Goal: Task Accomplishment & Management: Use online tool/utility

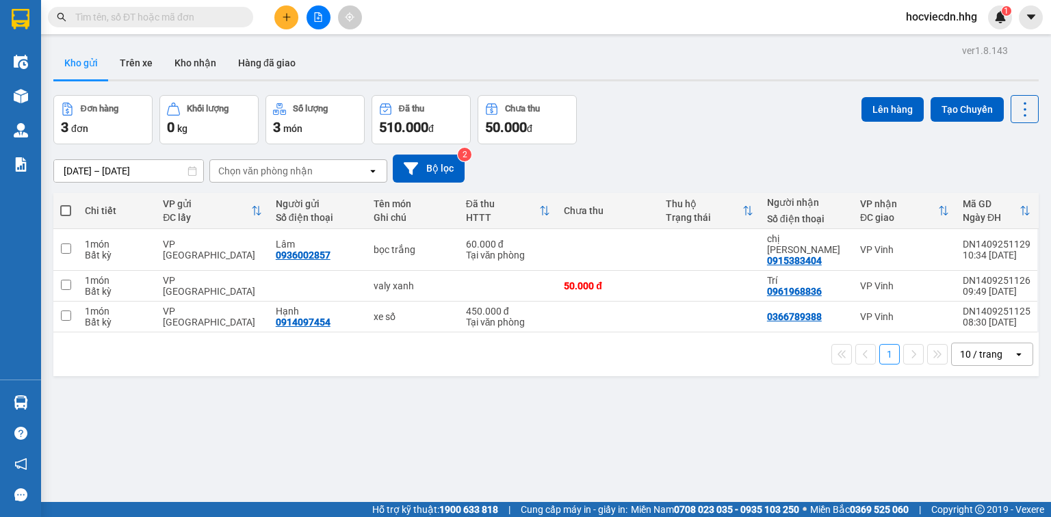
click at [938, 16] on span "hocviecdn.hhg" at bounding box center [941, 16] width 93 height 17
click at [925, 42] on span "Đăng xuất" at bounding box center [948, 42] width 64 height 15
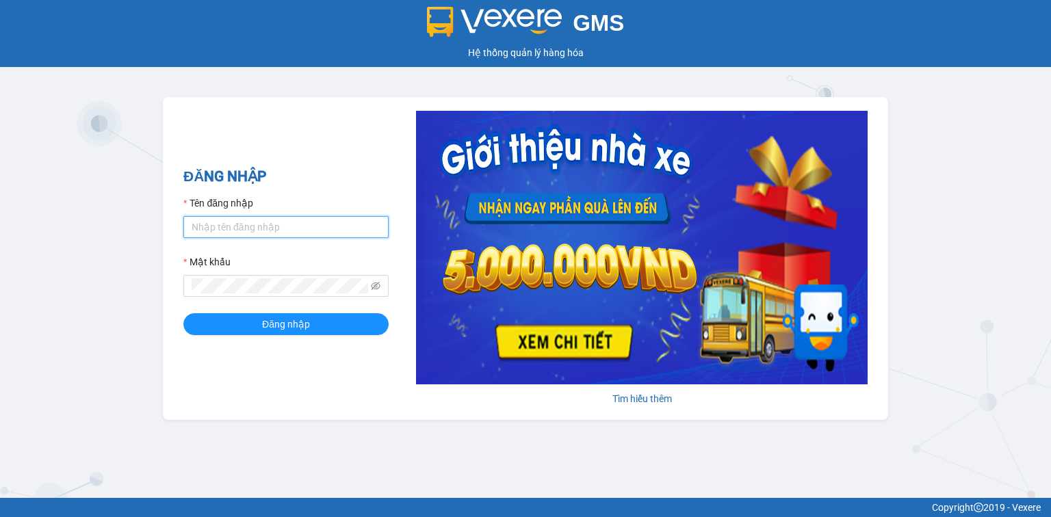
click at [361, 228] on input "Tên đăng nhập" at bounding box center [285, 227] width 205 height 22
click at [282, 223] on input "Tên đăng nhập" at bounding box center [285, 227] width 205 height 22
type input "hocviecdn.hhg"
click at [308, 300] on form "Tên đăng nhập hocviecdn.hhg Mật khẩu Đăng nhập" at bounding box center [285, 266] width 205 height 140
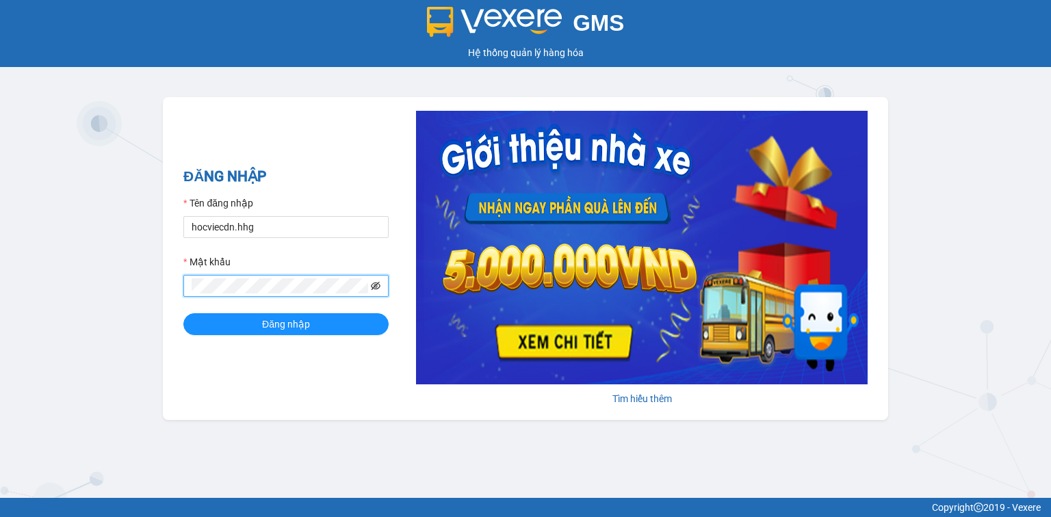
click at [374, 287] on icon "eye-invisible" at bounding box center [376, 286] width 10 height 8
click at [307, 326] on span "Đăng nhập" at bounding box center [286, 324] width 48 height 15
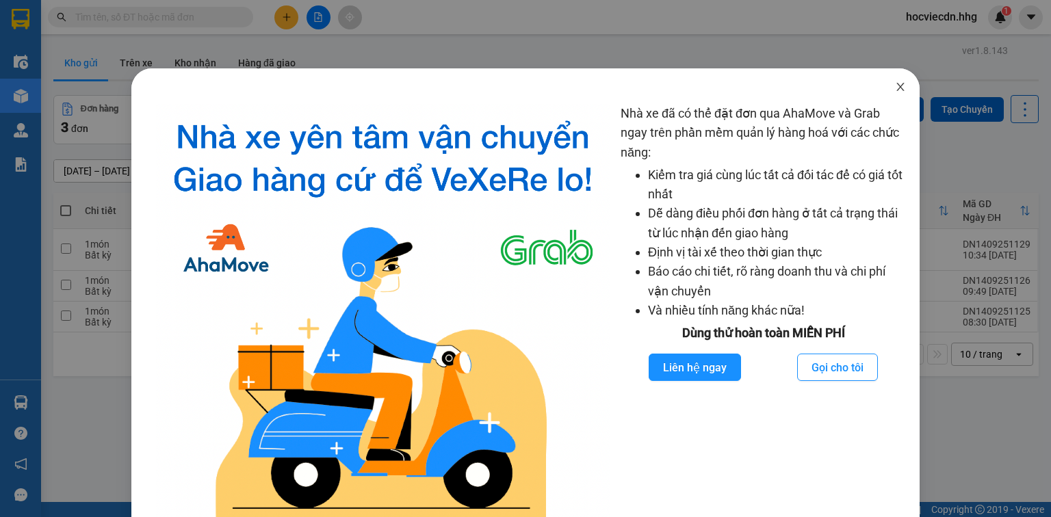
click at [895, 87] on icon "close" at bounding box center [900, 86] width 11 height 11
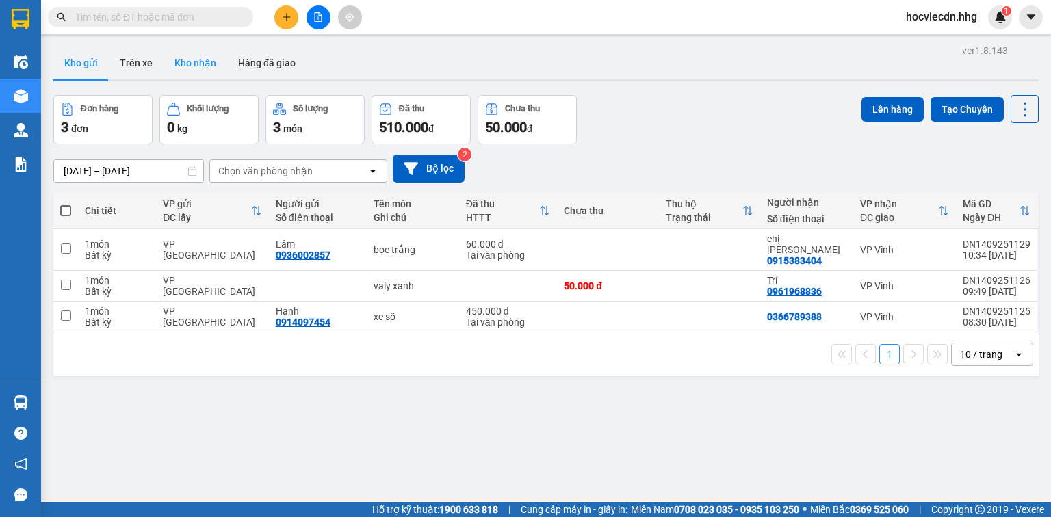
click at [194, 68] on button "Kho nhận" at bounding box center [196, 63] width 64 height 33
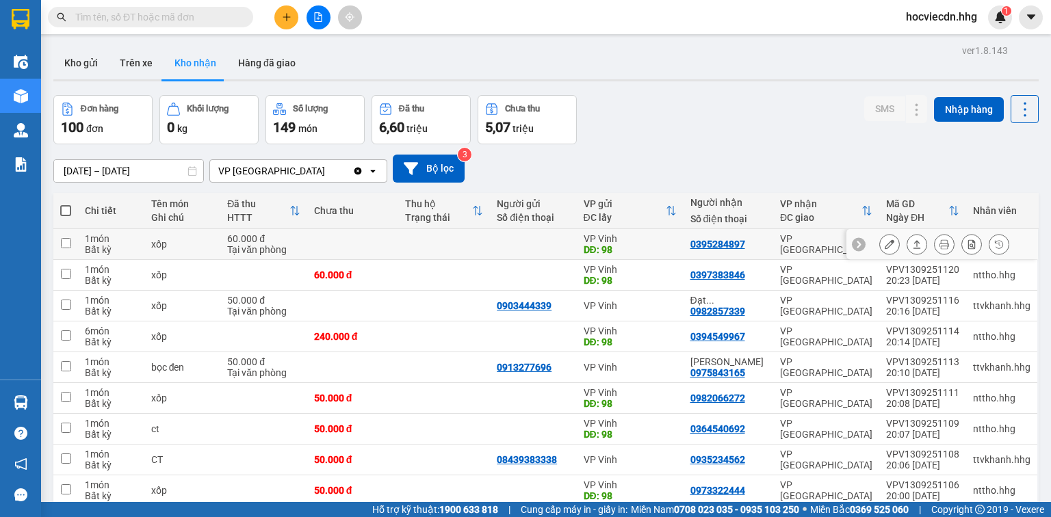
click at [885, 240] on icon at bounding box center [890, 245] width 10 height 10
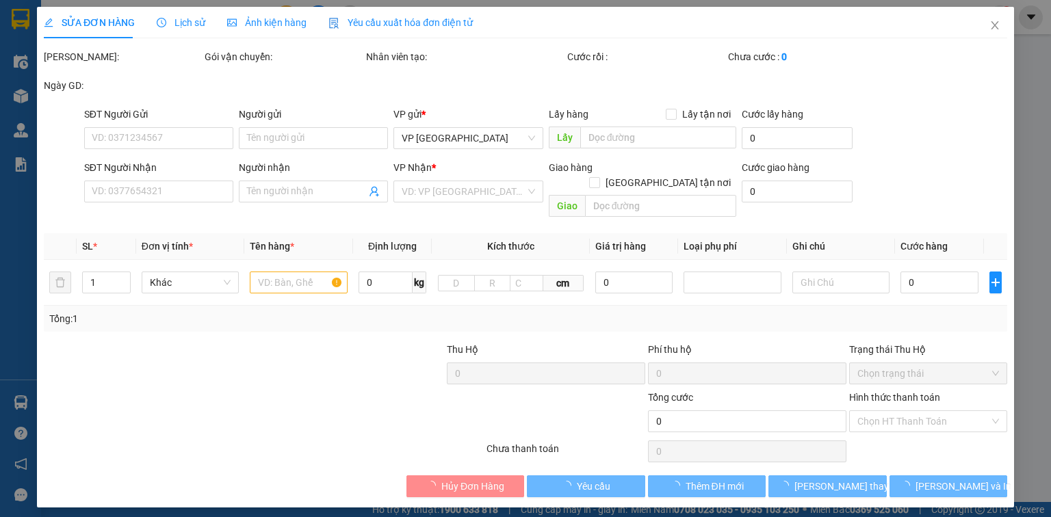
type input "98"
type input "0395284897"
type input "60.000"
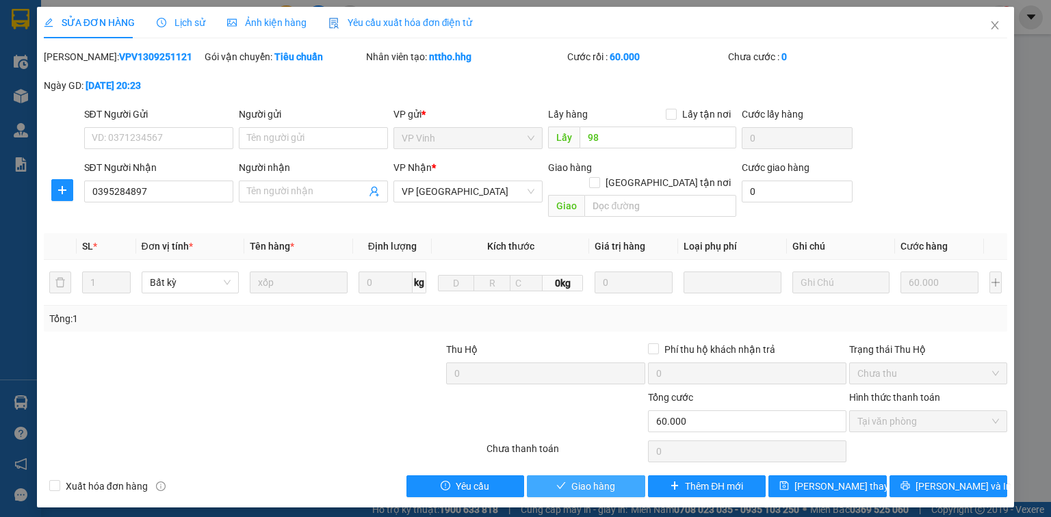
drag, startPoint x: 624, startPoint y: 471, endPoint x: 566, endPoint y: 444, distance: 63.7
click at [617, 476] on button "Giao hàng" at bounding box center [586, 487] width 118 height 22
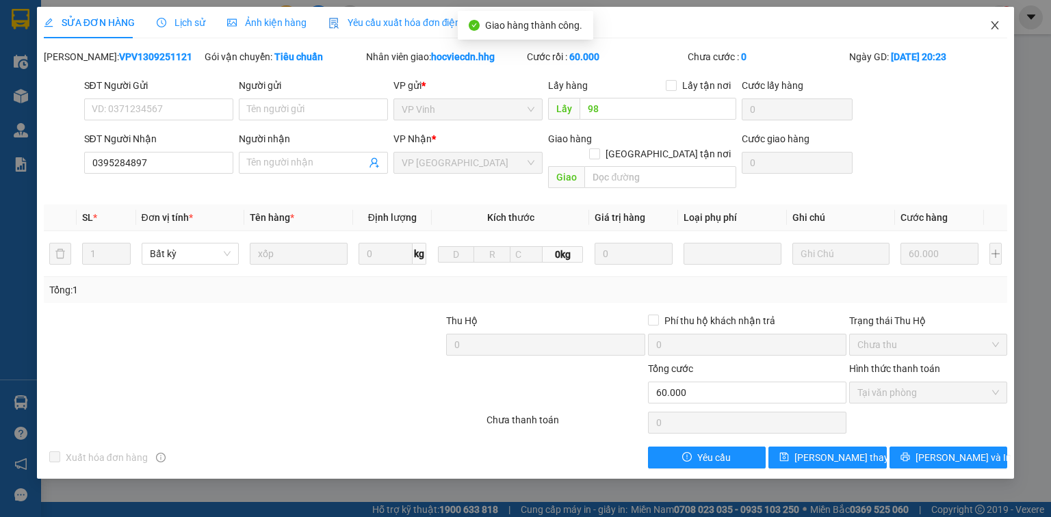
click at [992, 28] on icon "close" at bounding box center [995, 25] width 11 height 11
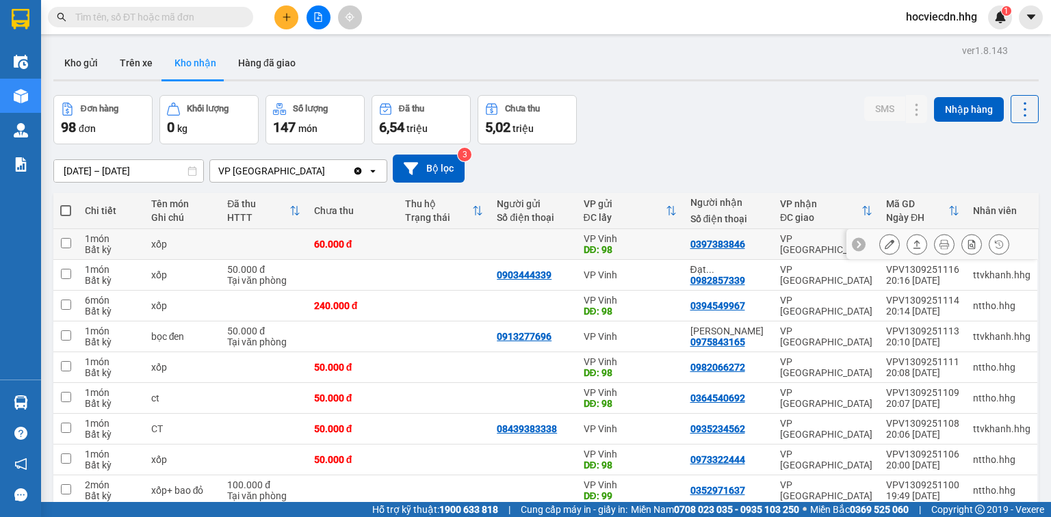
click at [885, 244] on icon at bounding box center [890, 245] width 10 height 10
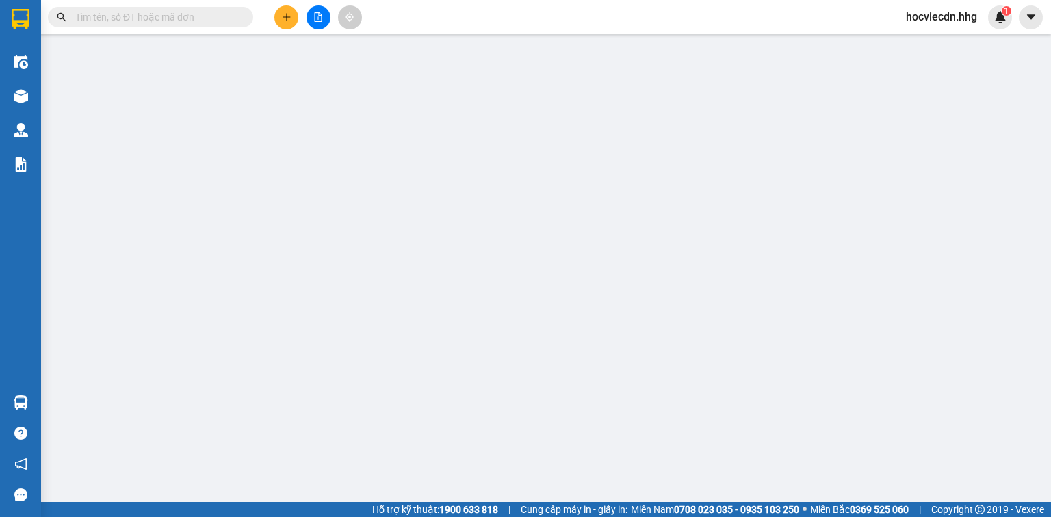
type input "98"
type input "0397383846"
type input "60.000"
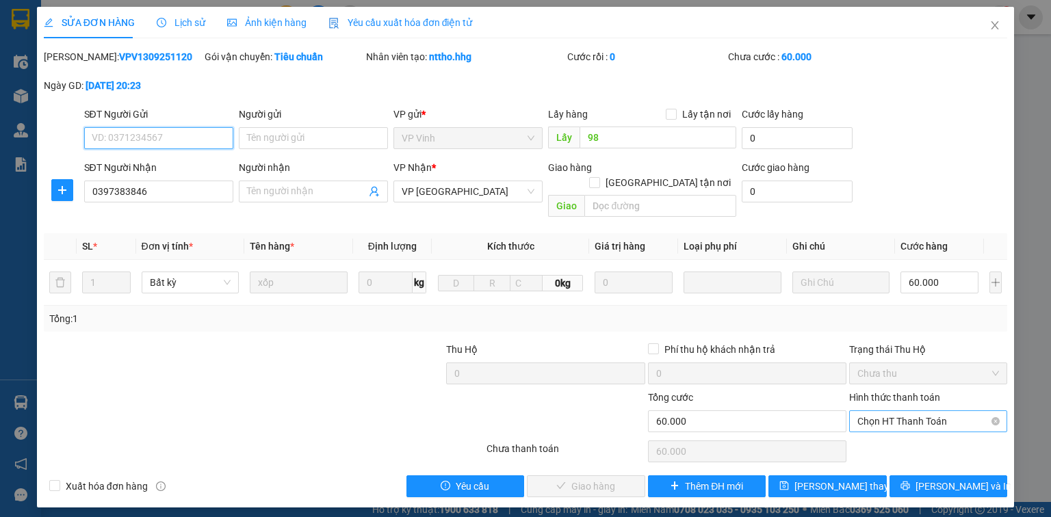
click at [924, 411] on span "Chọn HT Thanh Toán" at bounding box center [929, 421] width 142 height 21
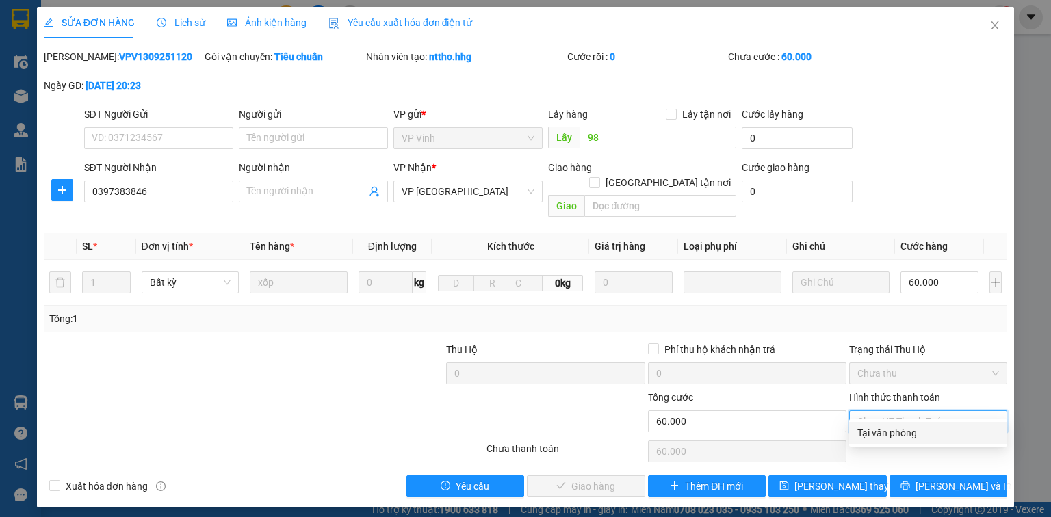
click at [912, 428] on div "Tại văn phòng" at bounding box center [929, 433] width 142 height 15
type input "0"
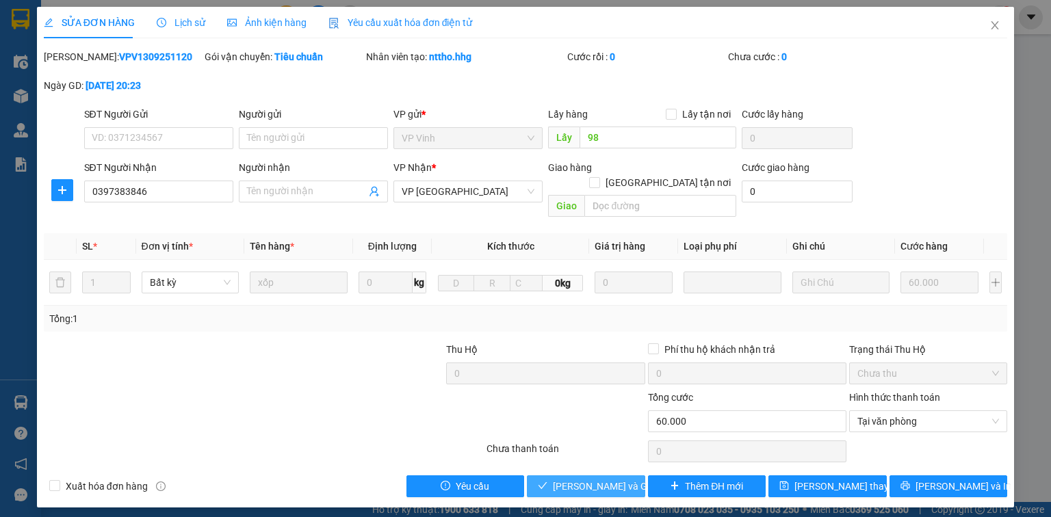
drag, startPoint x: 619, startPoint y: 467, endPoint x: 221, endPoint y: 312, distance: 427.3
click at [619, 479] on span "[PERSON_NAME] và Giao hàng" at bounding box center [618, 486] width 131 height 15
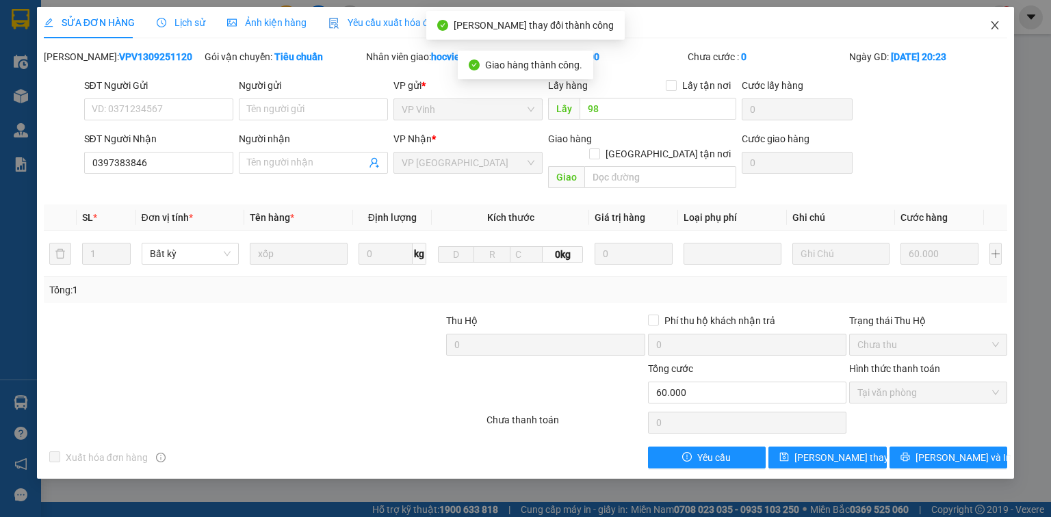
click at [997, 23] on icon "close" at bounding box center [995, 25] width 11 height 11
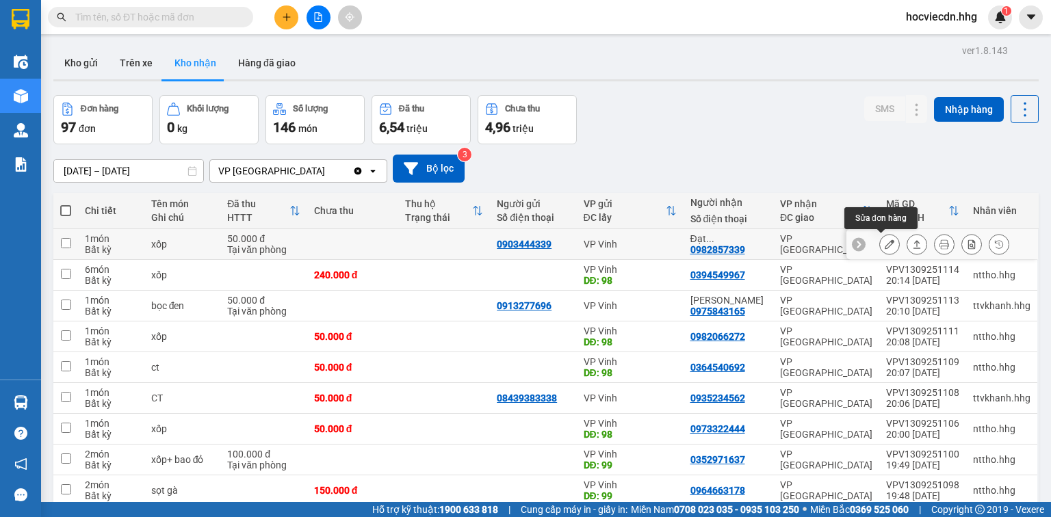
click at [885, 243] on icon at bounding box center [890, 245] width 10 height 10
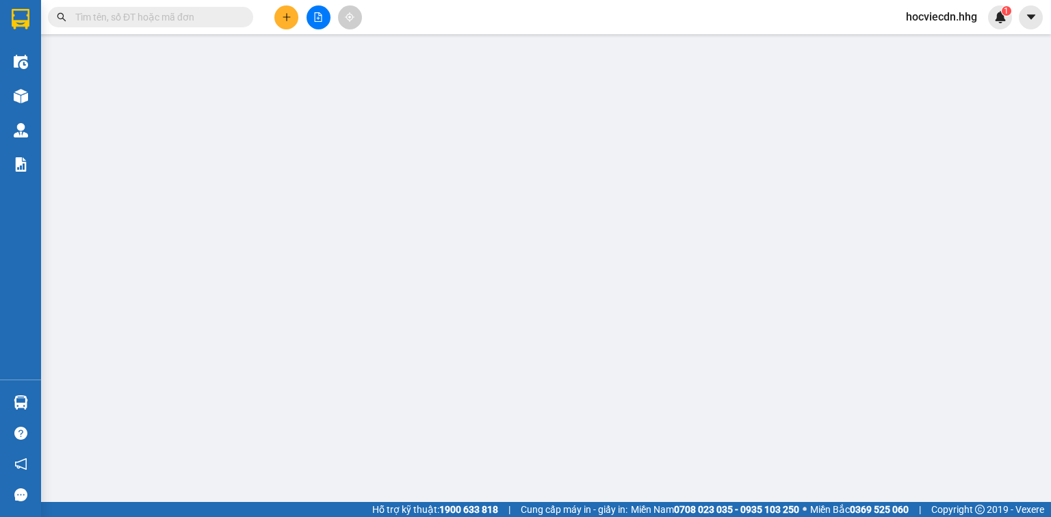
type input "0903444339"
type input "0982857339"
type input "Đạt 0977005198"
type input "50.000"
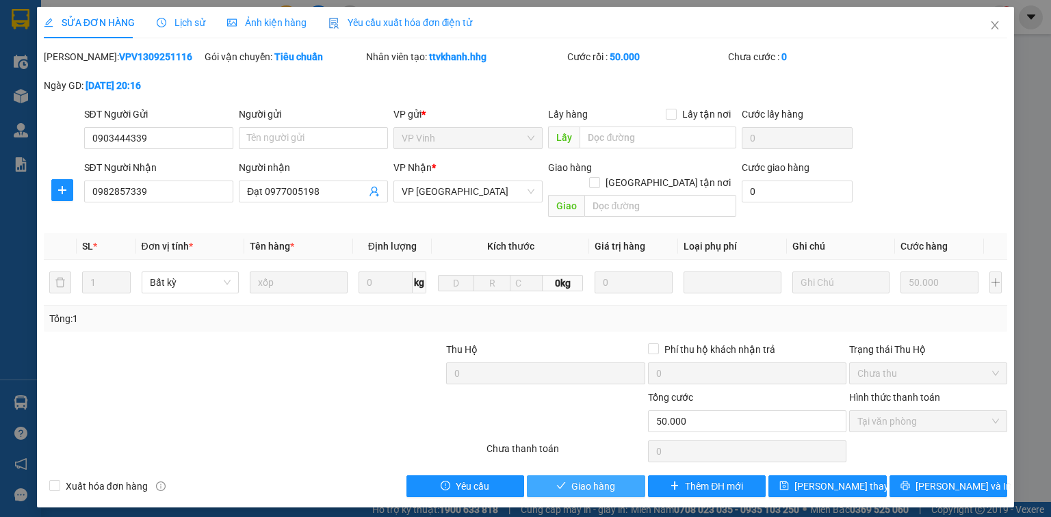
drag, startPoint x: 621, startPoint y: 475, endPoint x: 321, endPoint y: 426, distance: 303.7
click at [621, 476] on button "Giao hàng" at bounding box center [586, 487] width 118 height 22
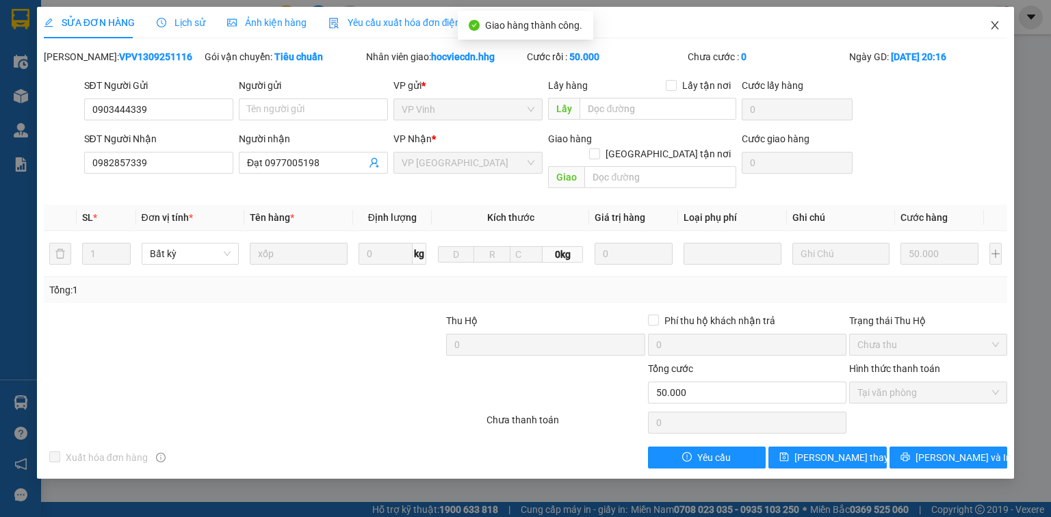
click at [999, 25] on icon "close" at bounding box center [995, 25] width 11 height 11
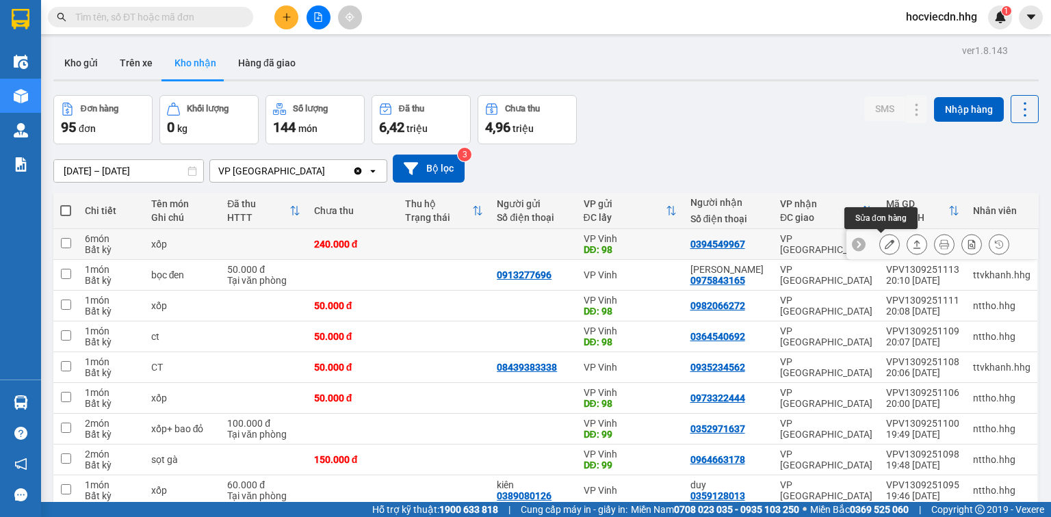
click at [885, 245] on icon at bounding box center [890, 245] width 10 height 10
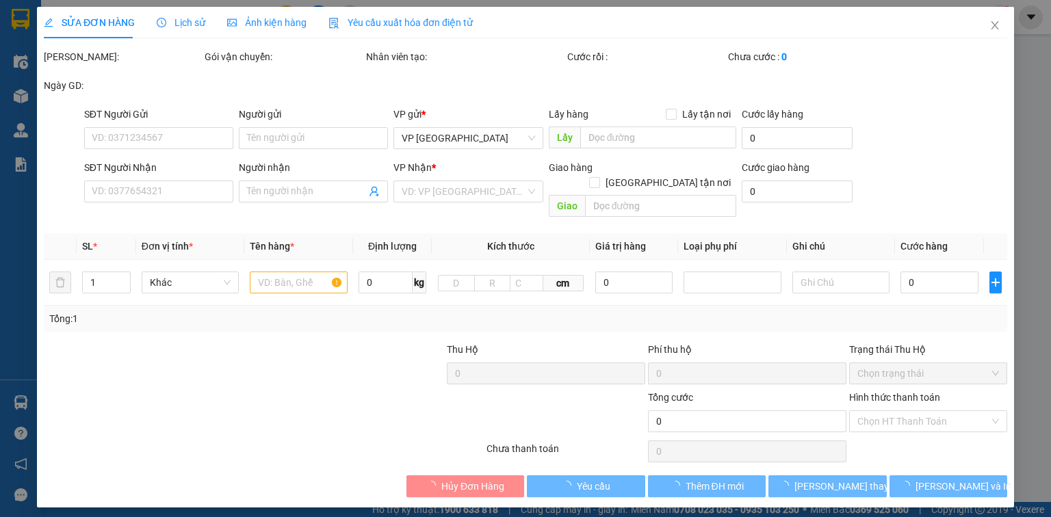
type input "98"
type input "0394549967"
type input "240.000"
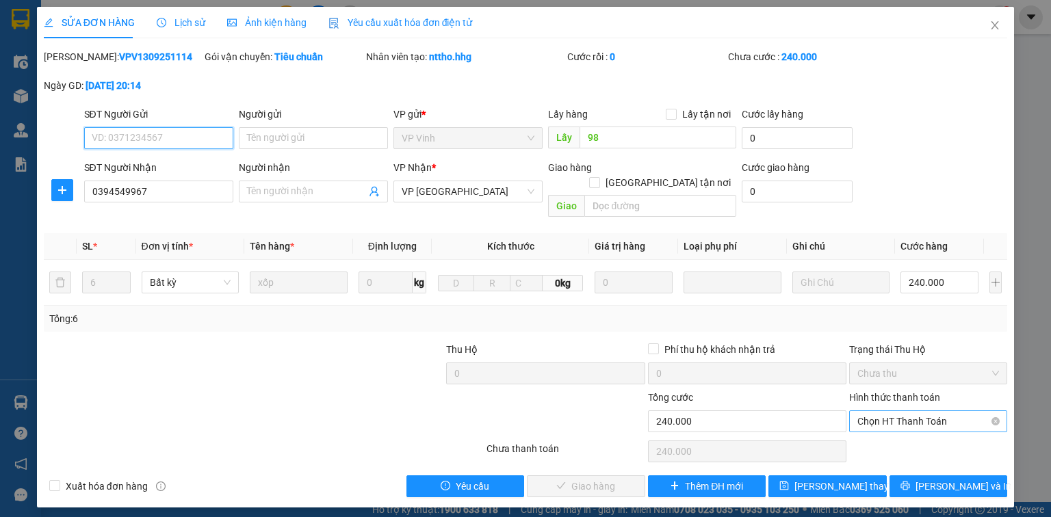
drag, startPoint x: 920, startPoint y: 401, endPoint x: 919, endPoint y: 415, distance: 13.7
click at [920, 411] on span "Chọn HT Thanh Toán" at bounding box center [929, 421] width 142 height 21
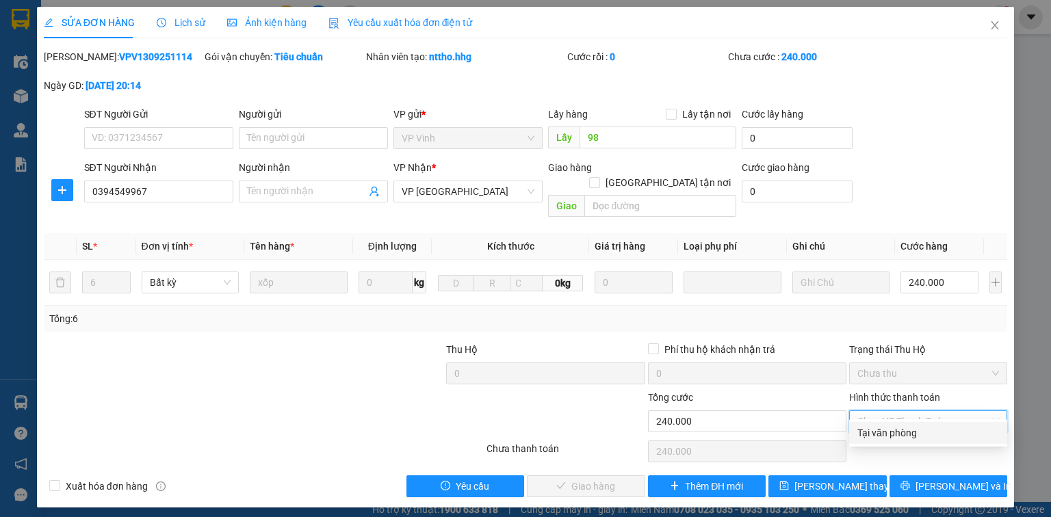
drag, startPoint x: 902, startPoint y: 435, endPoint x: 758, endPoint y: 459, distance: 145.7
click at [899, 437] on div "Tại văn phòng" at bounding box center [929, 433] width 142 height 15
type input "0"
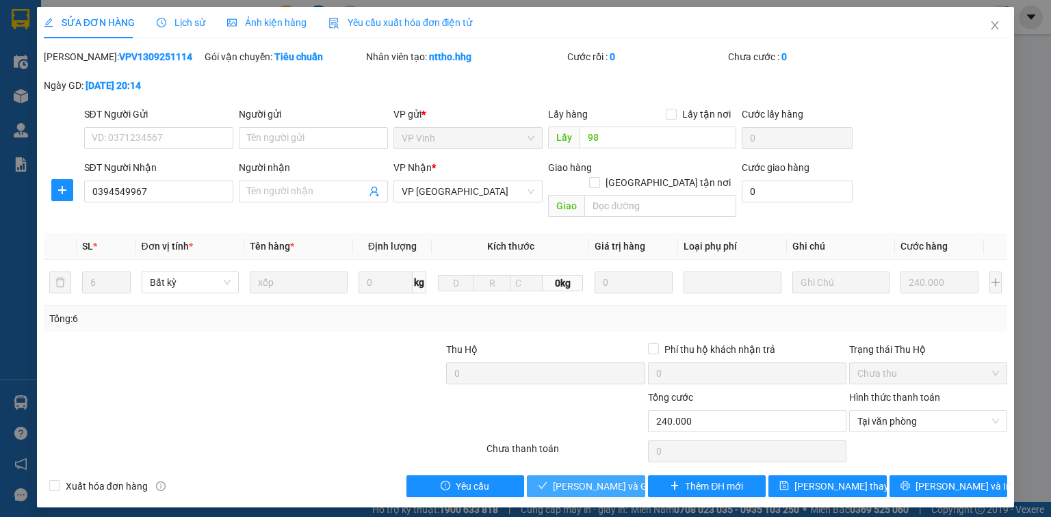
drag, startPoint x: 607, startPoint y: 472, endPoint x: 389, endPoint y: 437, distance: 221.0
click at [603, 479] on span "[PERSON_NAME] và Giao hàng" at bounding box center [618, 486] width 131 height 15
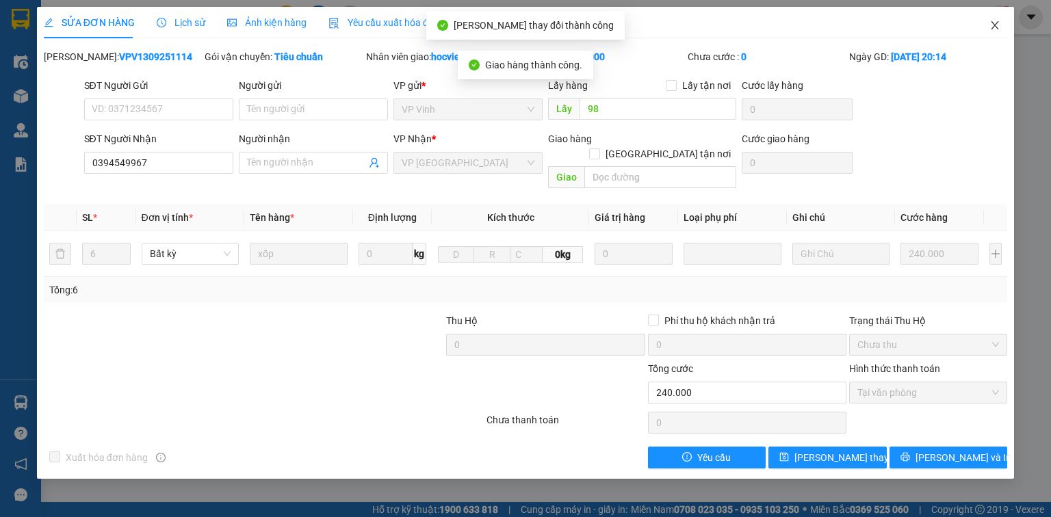
click at [994, 28] on icon "close" at bounding box center [995, 25] width 11 height 11
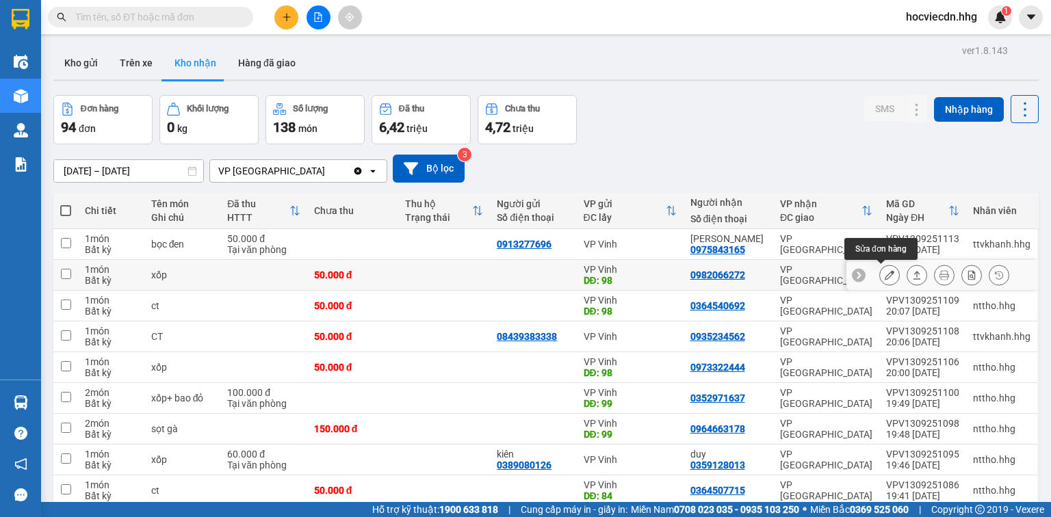
click at [885, 274] on icon at bounding box center [890, 275] width 10 height 10
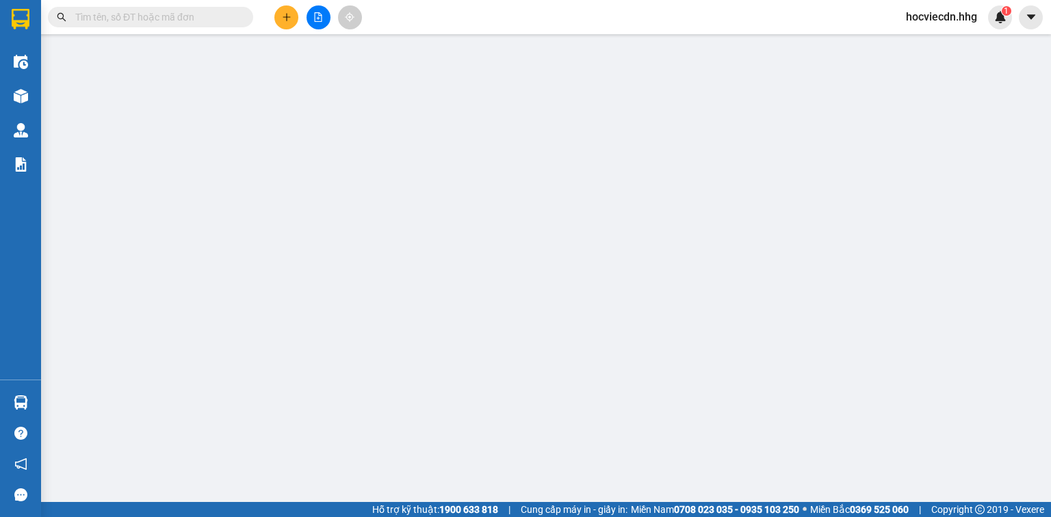
type input "98"
type input "0982066272"
type input "50.000"
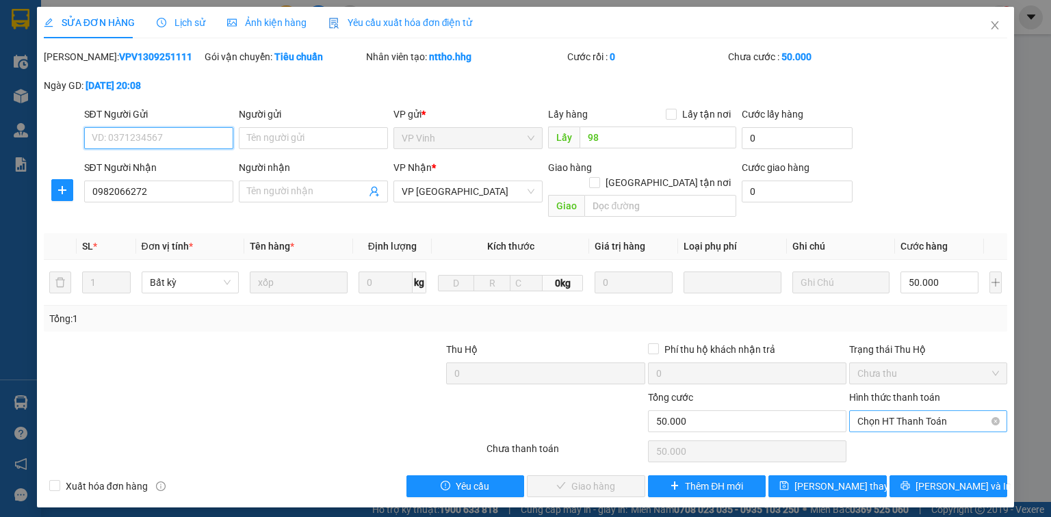
click at [925, 411] on span "Chọn HT Thanh Toán" at bounding box center [929, 421] width 142 height 21
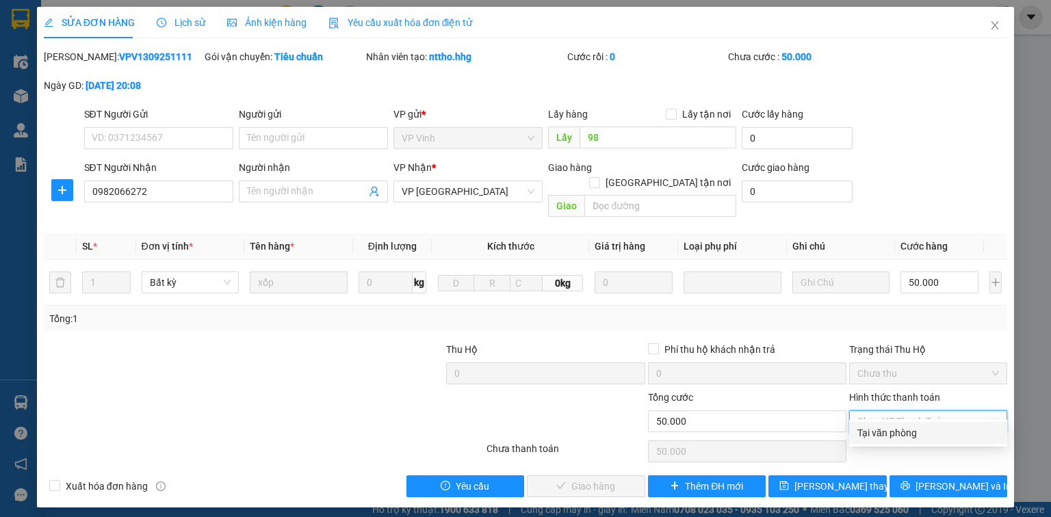
click at [905, 424] on div "Tại văn phòng" at bounding box center [928, 433] width 158 height 22
type input "0"
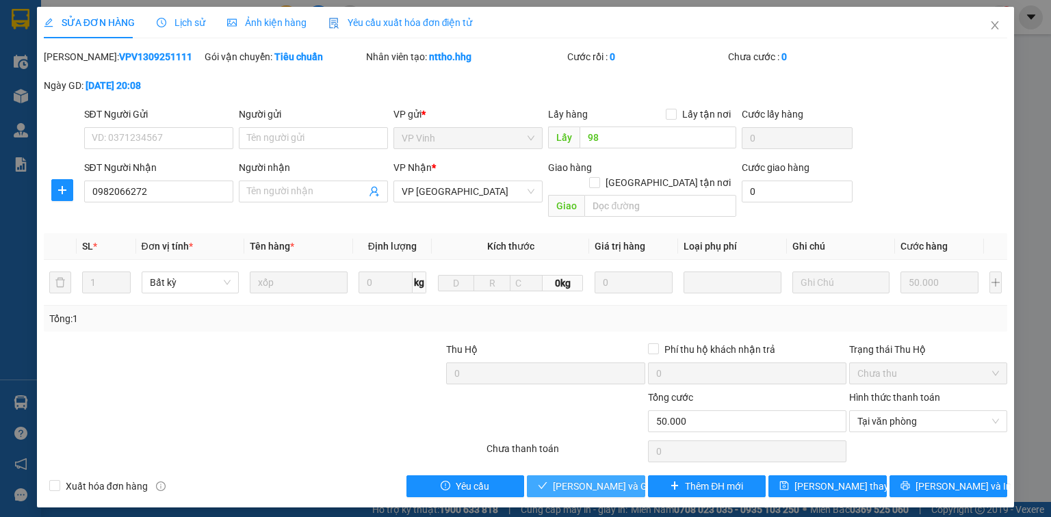
drag, startPoint x: 624, startPoint y: 466, endPoint x: 294, endPoint y: 323, distance: 358.9
click at [622, 479] on span "[PERSON_NAME] và Giao hàng" at bounding box center [618, 486] width 131 height 15
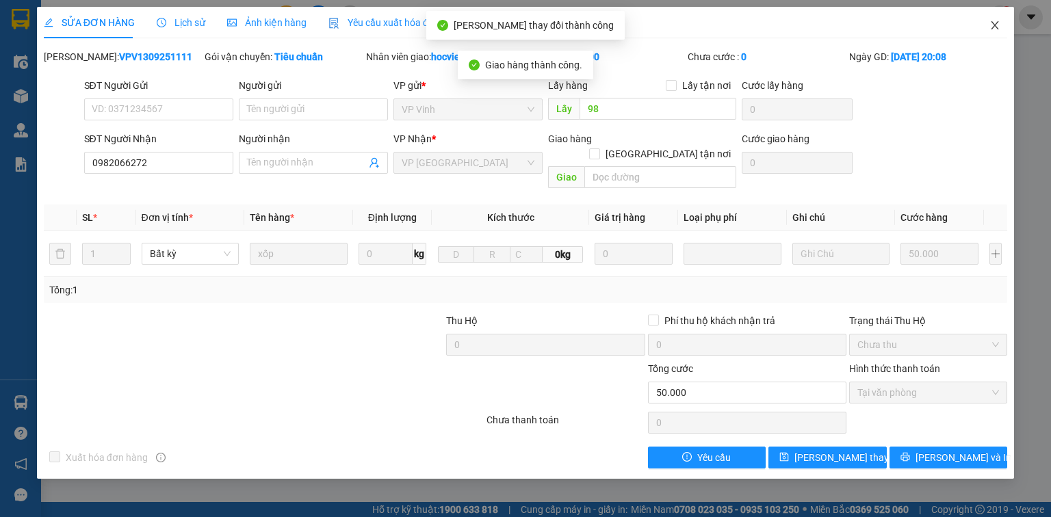
click at [995, 27] on icon "close" at bounding box center [995, 25] width 11 height 11
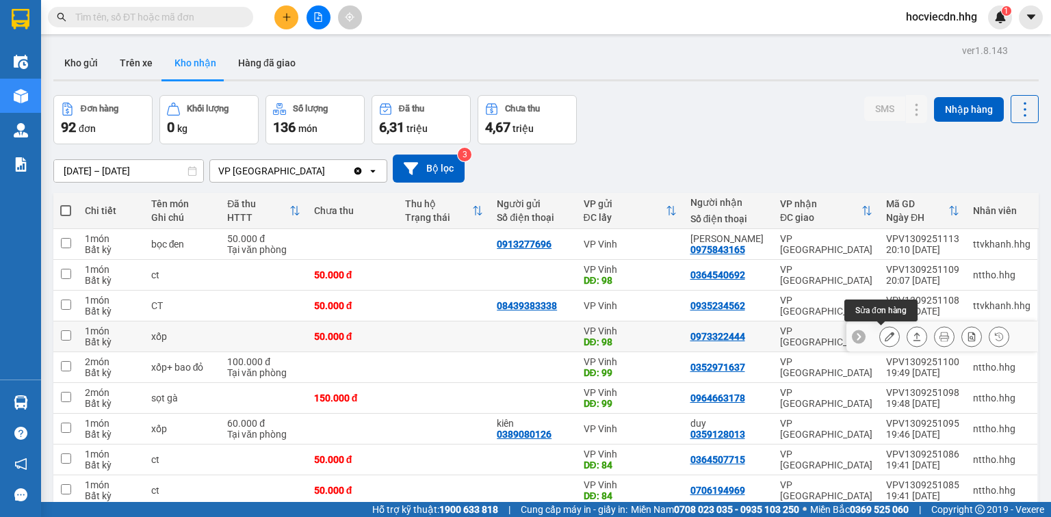
click at [885, 334] on icon at bounding box center [890, 337] width 10 height 10
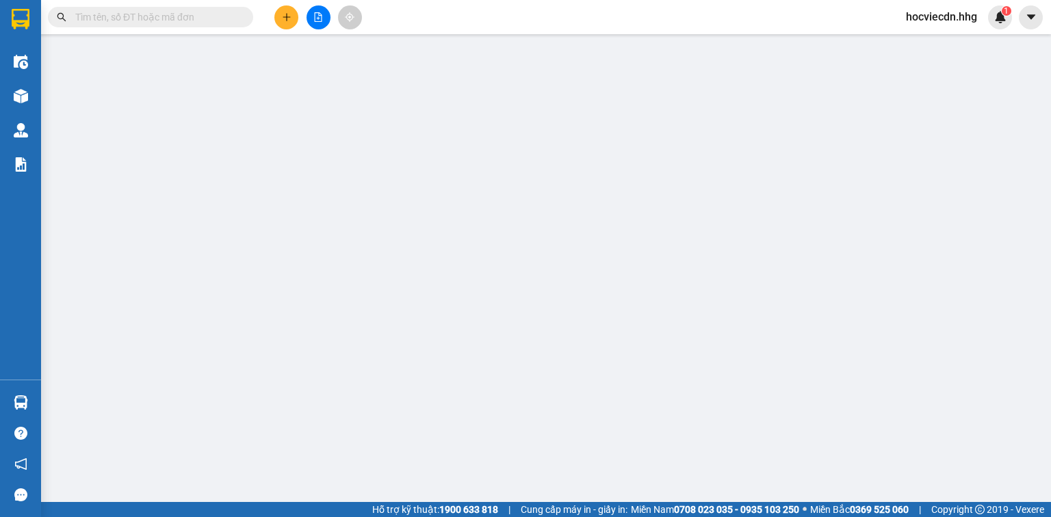
type input "98"
type input "0973322444"
type input "50.000"
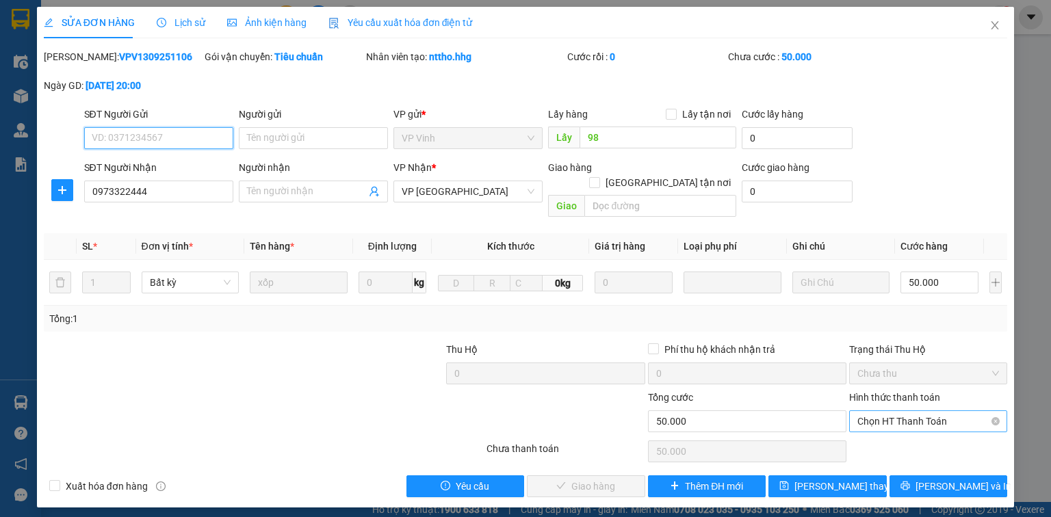
drag, startPoint x: 909, startPoint y: 405, endPoint x: 906, endPoint y: 416, distance: 11.3
click at [910, 411] on span "Chọn HT Thanh Toán" at bounding box center [929, 421] width 142 height 21
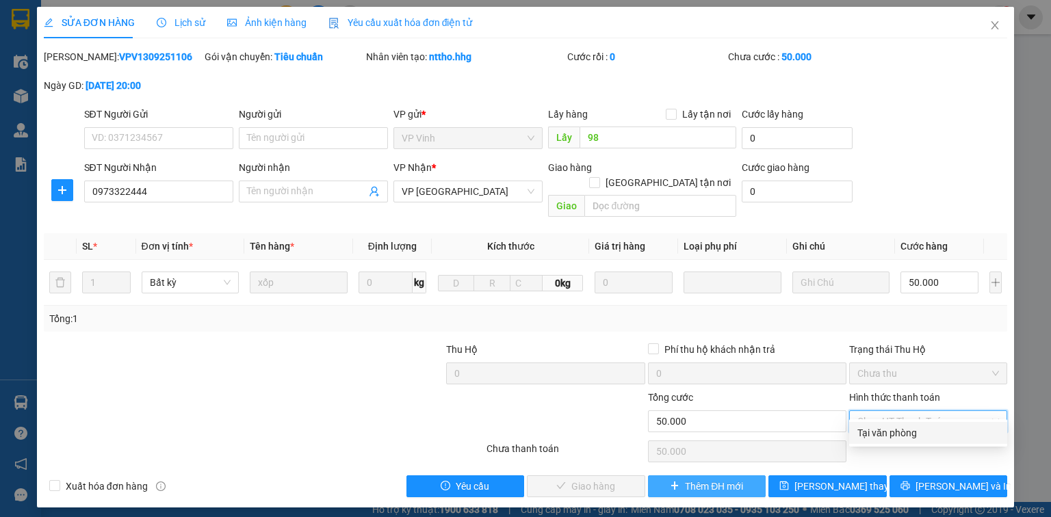
drag, startPoint x: 906, startPoint y: 416, endPoint x: 737, endPoint y: 465, distance: 175.9
click at [898, 430] on div "Tại văn phòng" at bounding box center [929, 433] width 142 height 15
type input "0"
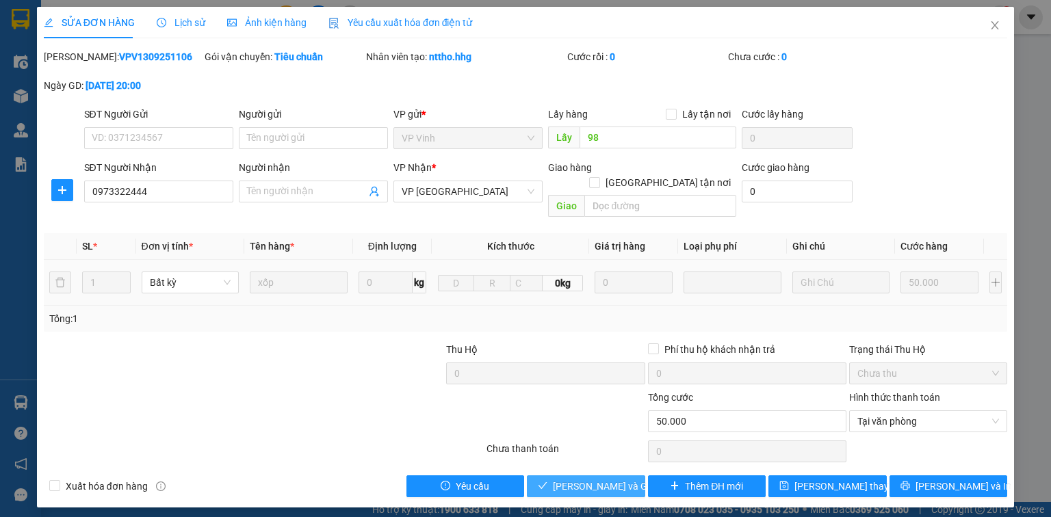
drag, startPoint x: 616, startPoint y: 472, endPoint x: 299, endPoint y: 259, distance: 382.1
click at [613, 479] on span "[PERSON_NAME] và Giao hàng" at bounding box center [618, 486] width 131 height 15
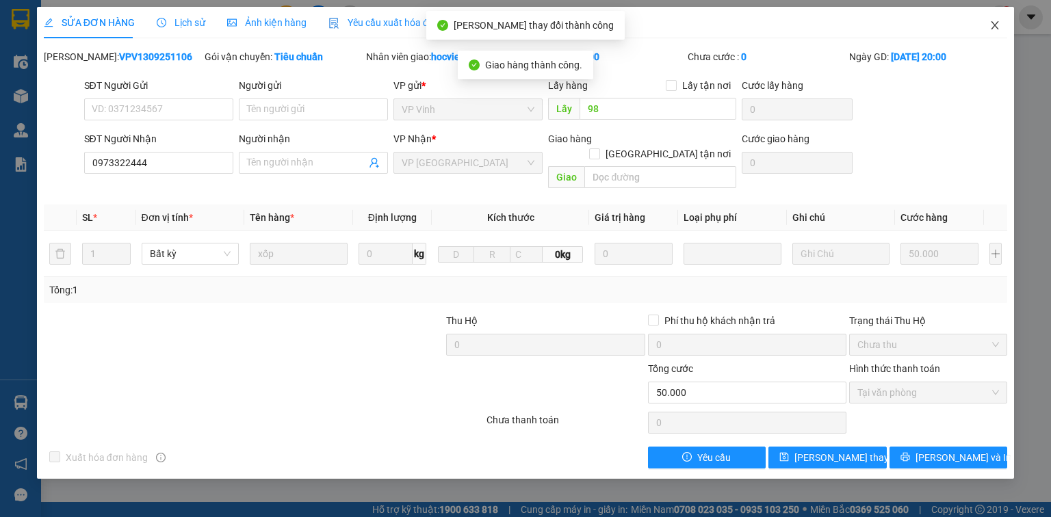
click at [996, 25] on icon "close" at bounding box center [996, 25] width 8 height 8
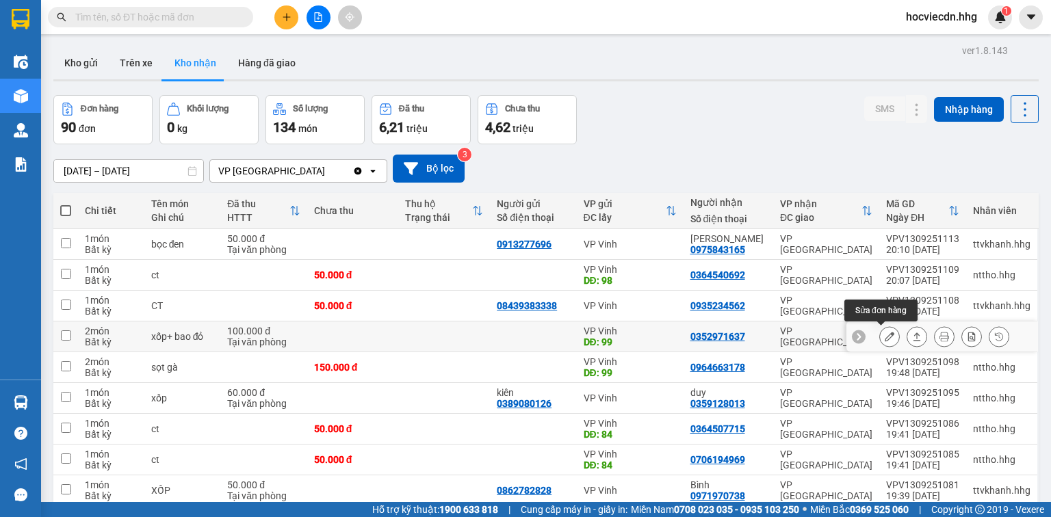
click at [885, 336] on icon at bounding box center [890, 337] width 10 height 10
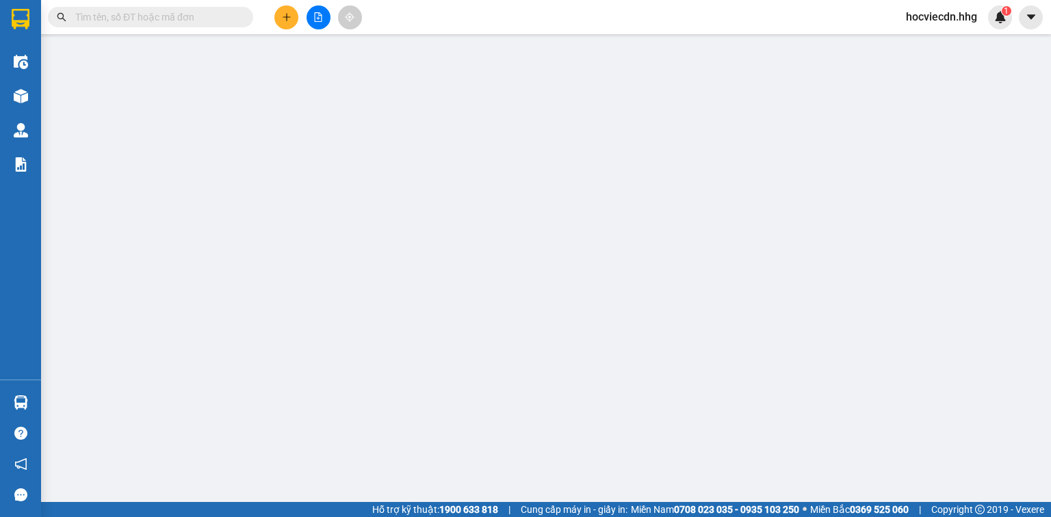
type input "99"
type input "0352971637"
type input "100.000"
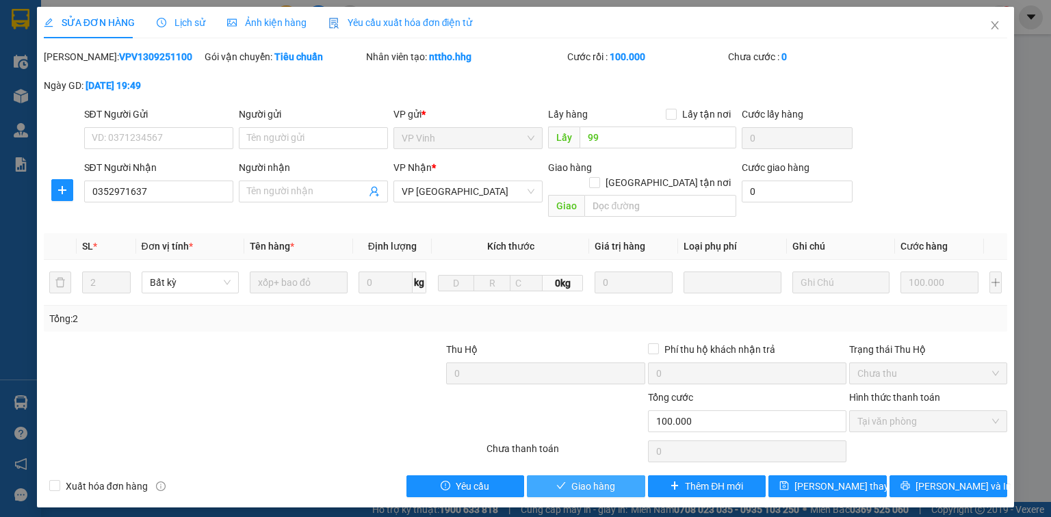
drag, startPoint x: 624, startPoint y: 470, endPoint x: 1, endPoint y: 402, distance: 626.5
click at [622, 476] on button "Giao hàng" at bounding box center [586, 487] width 118 height 22
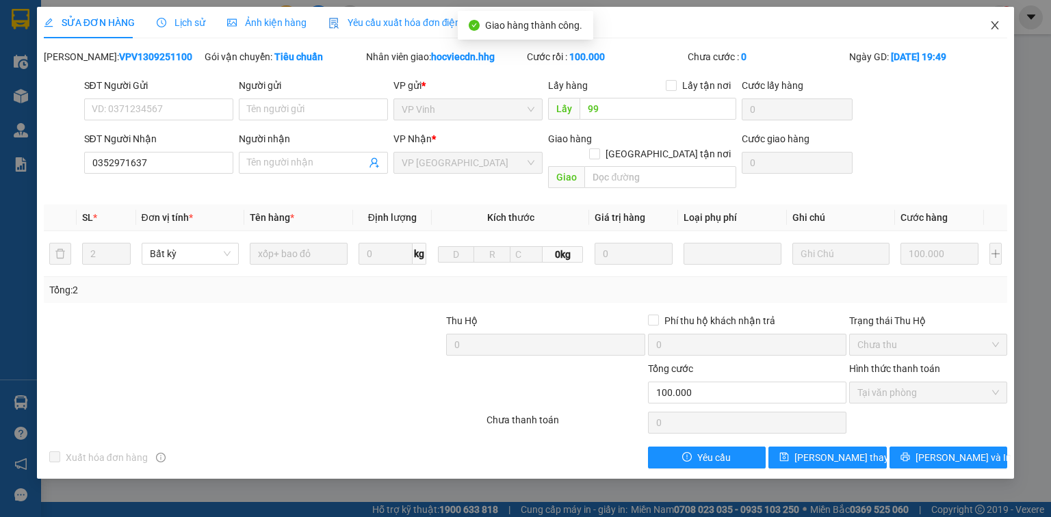
click at [997, 23] on icon "close" at bounding box center [996, 25] width 8 height 8
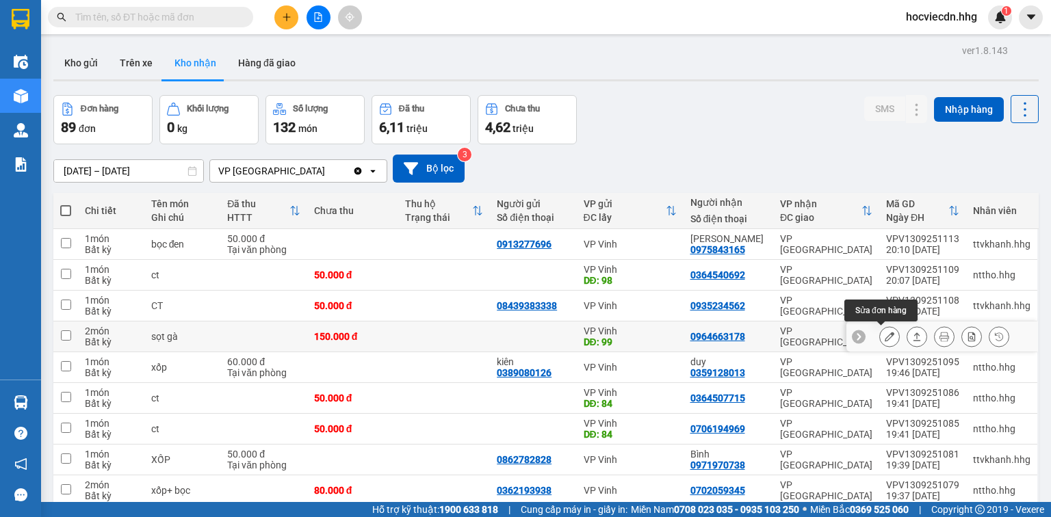
click at [885, 335] on icon at bounding box center [890, 337] width 10 height 10
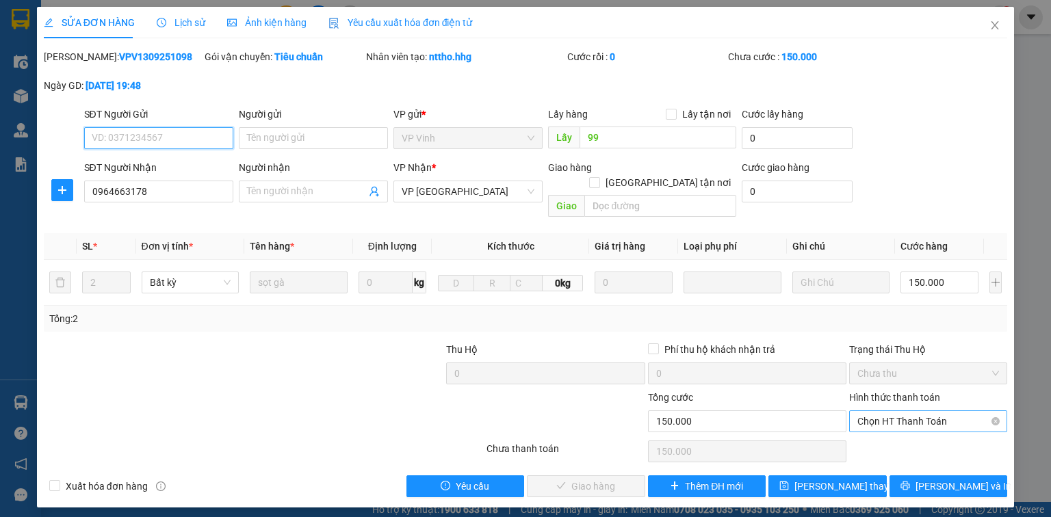
click at [897, 411] on span "Chọn HT Thanh Toán" at bounding box center [929, 421] width 142 height 21
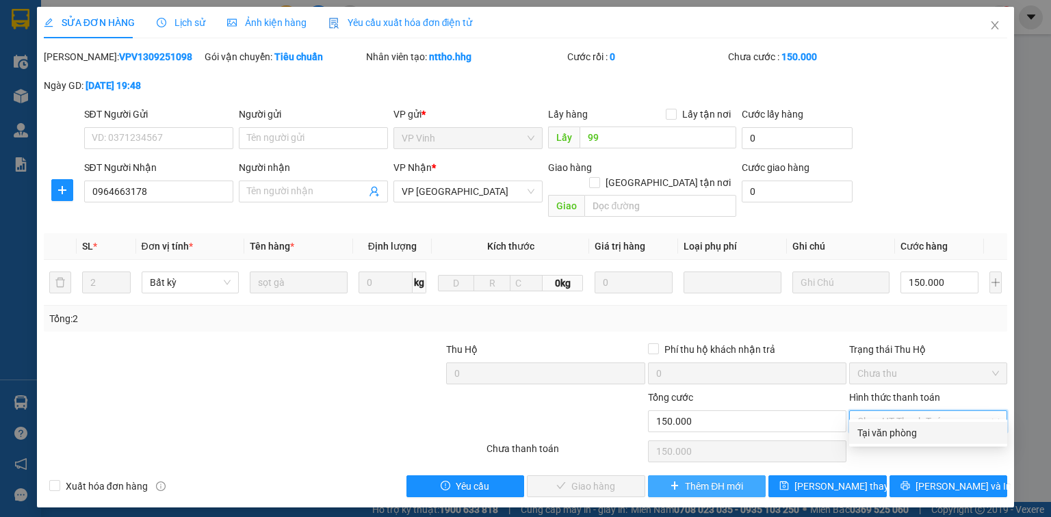
drag, startPoint x: 877, startPoint y: 435, endPoint x: 671, endPoint y: 465, distance: 208.1
click at [869, 437] on div "Tại văn phòng" at bounding box center [929, 433] width 142 height 15
type input "0"
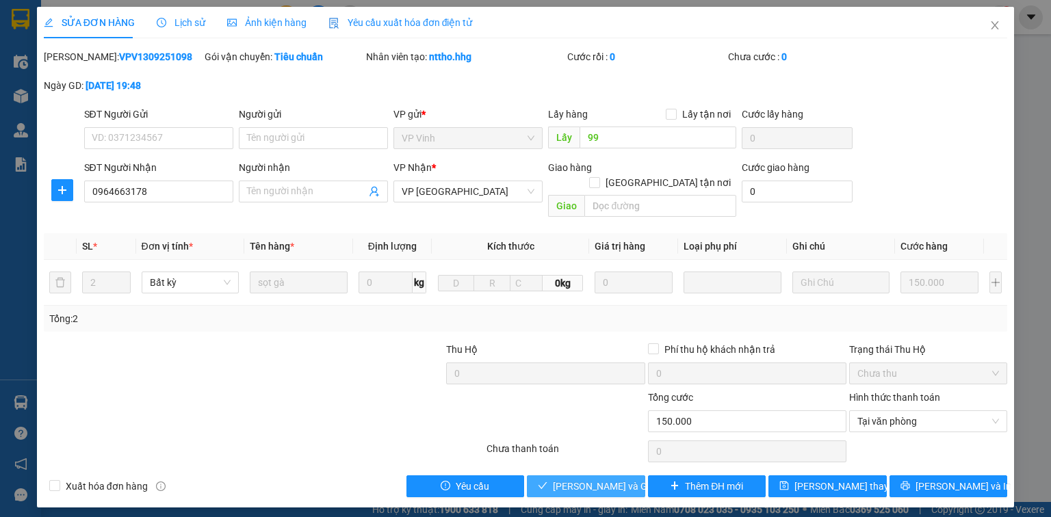
drag, startPoint x: 605, startPoint y: 471, endPoint x: 335, endPoint y: 424, distance: 274.4
click at [598, 479] on span "[PERSON_NAME] và Giao hàng" at bounding box center [618, 486] width 131 height 15
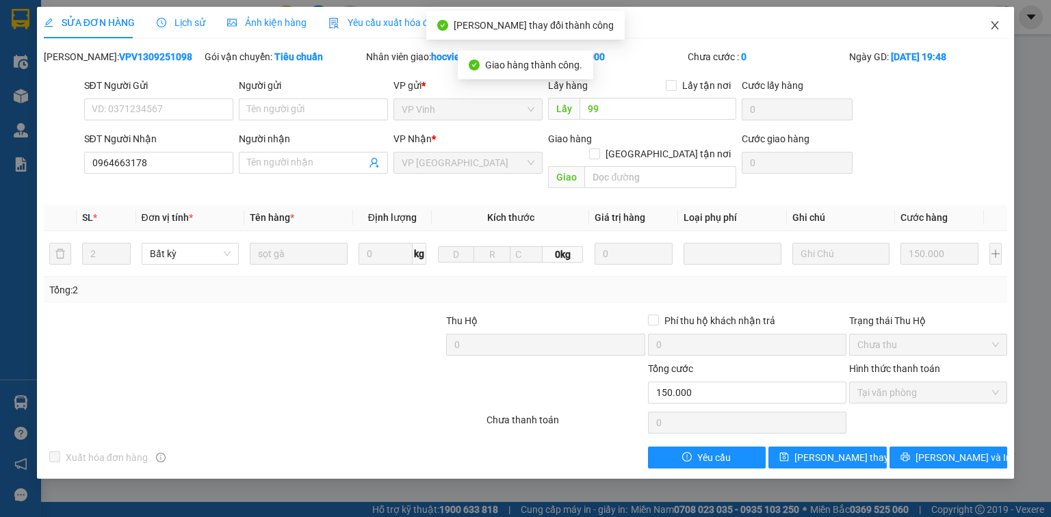
click at [994, 25] on icon "close" at bounding box center [996, 25] width 8 height 8
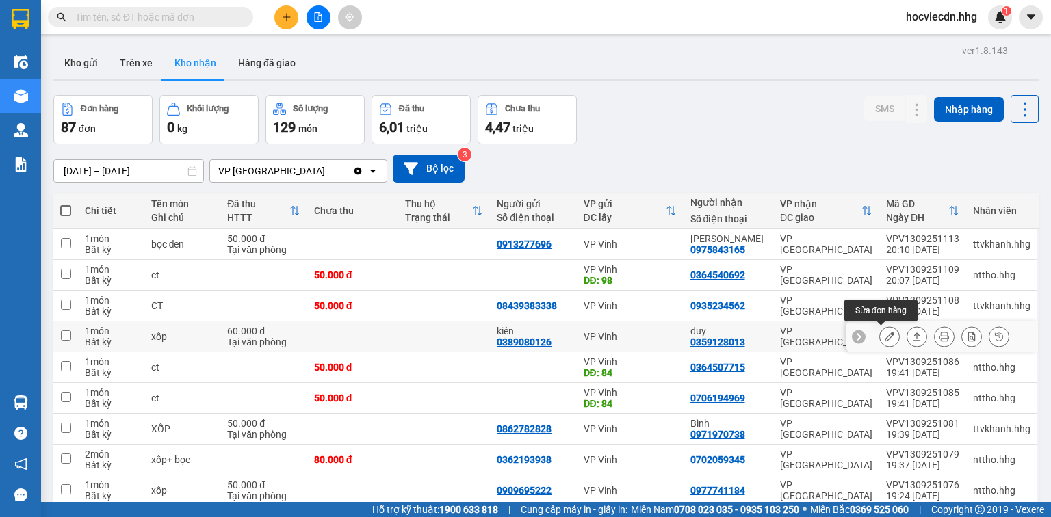
click at [885, 339] on icon at bounding box center [890, 337] width 10 height 10
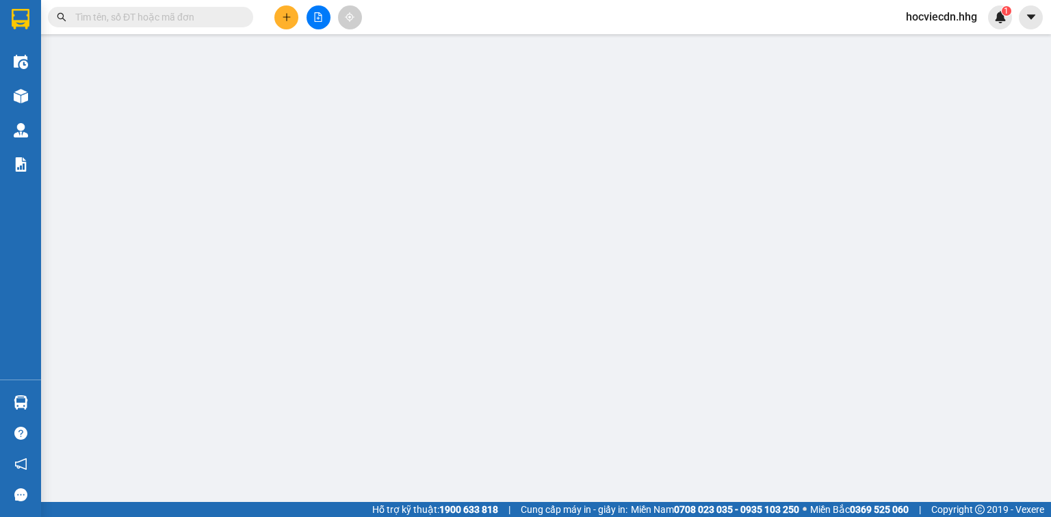
type input "0389080126"
type input "kiên"
type input "0359128013"
type input "duy"
type input "60.000"
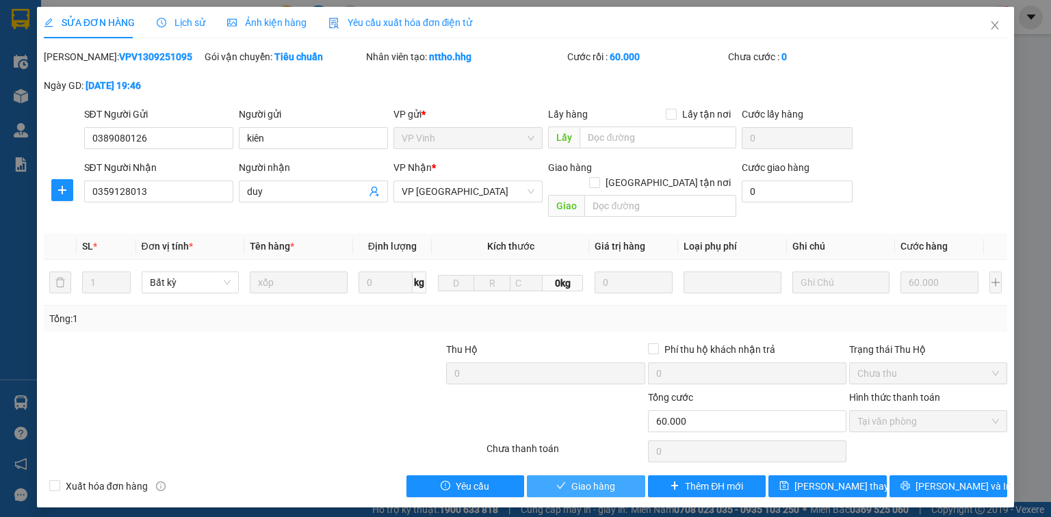
drag, startPoint x: 628, startPoint y: 472, endPoint x: 148, endPoint y: 407, distance: 484.2
click at [619, 476] on button "Giao hàng" at bounding box center [586, 487] width 118 height 22
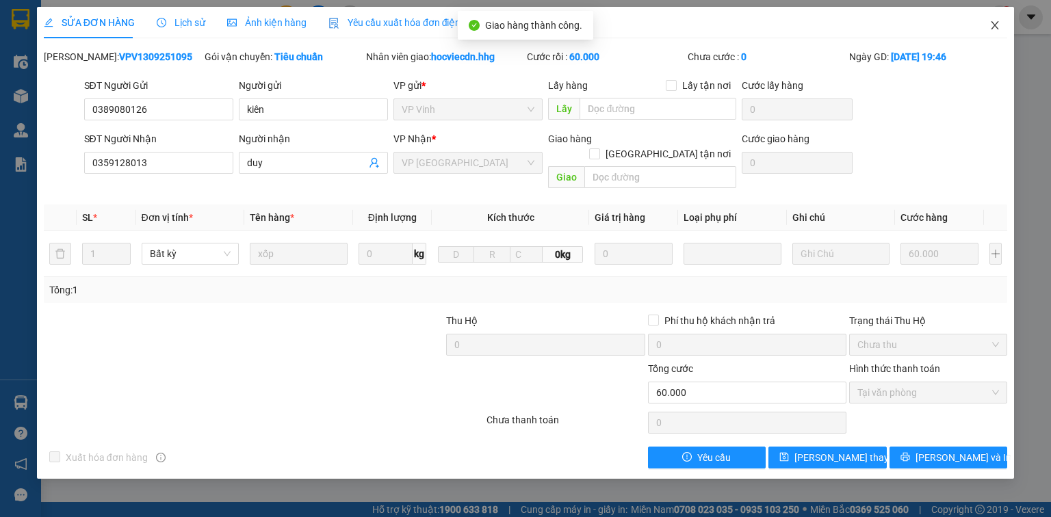
click at [995, 22] on icon "close" at bounding box center [995, 25] width 11 height 11
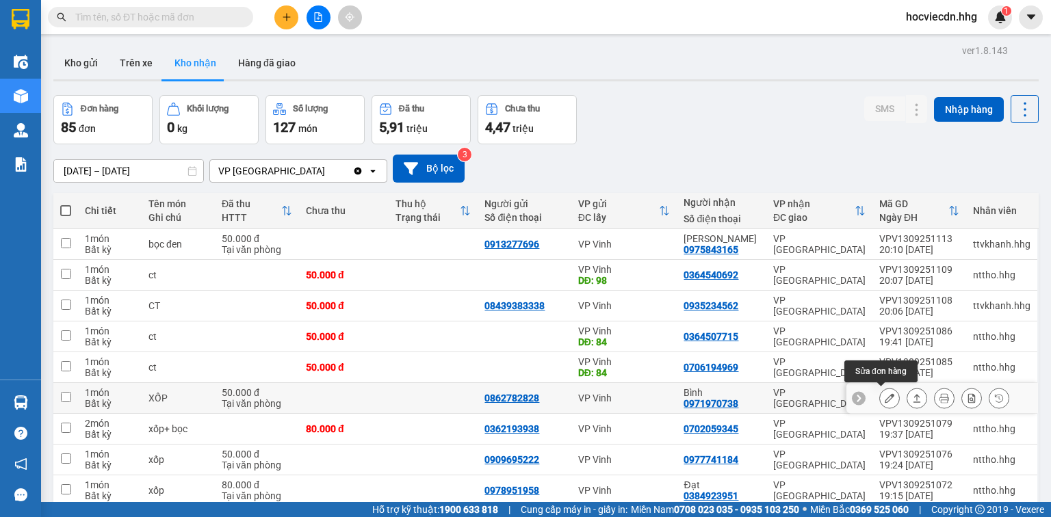
click at [885, 394] on icon at bounding box center [890, 399] width 10 height 10
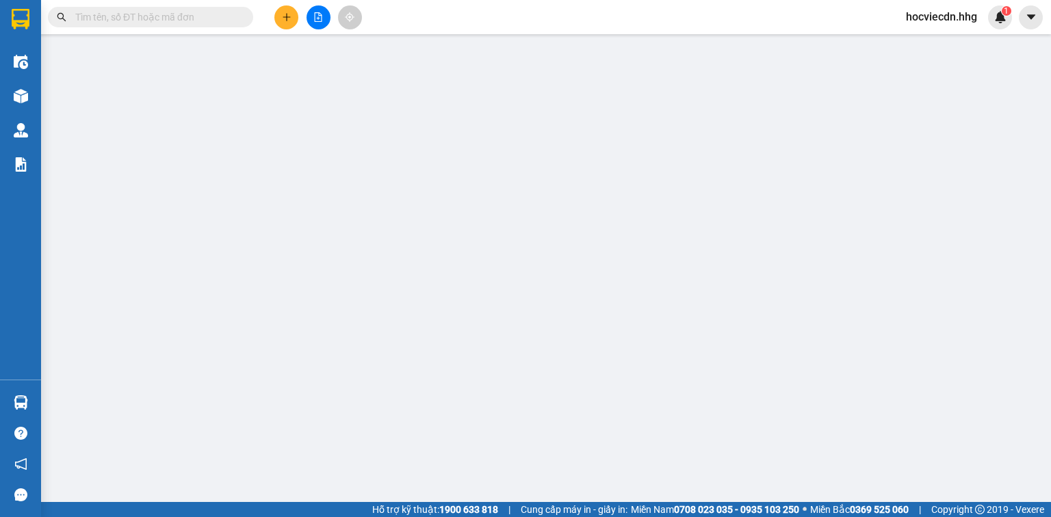
type input "0862782828"
type input "0971970738"
type input "Bình"
type input "50.000"
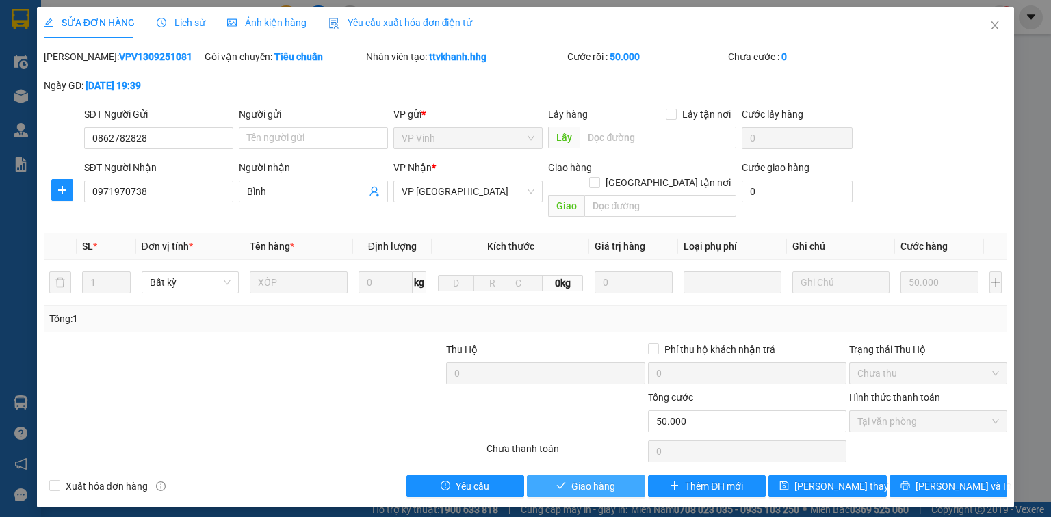
drag, startPoint x: 615, startPoint y: 476, endPoint x: 345, endPoint y: 459, distance: 270.8
click at [607, 476] on button "Giao hàng" at bounding box center [586, 487] width 118 height 22
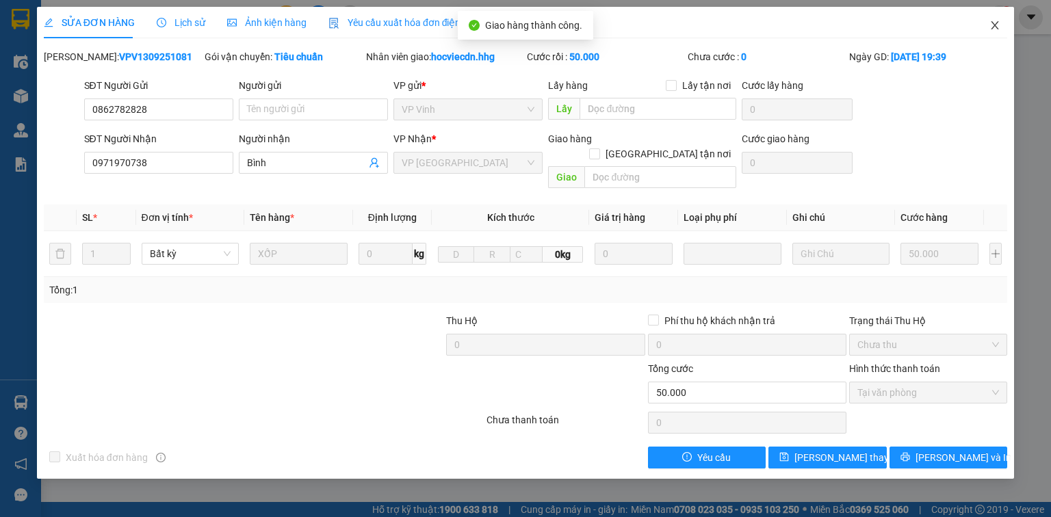
click at [995, 25] on icon "close" at bounding box center [995, 25] width 11 height 11
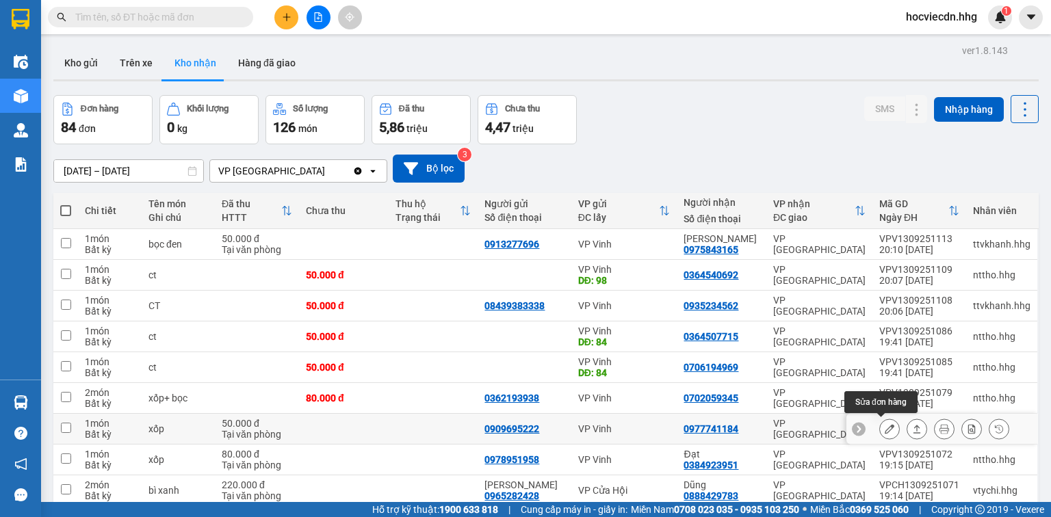
click at [885, 427] on icon at bounding box center [890, 429] width 10 height 10
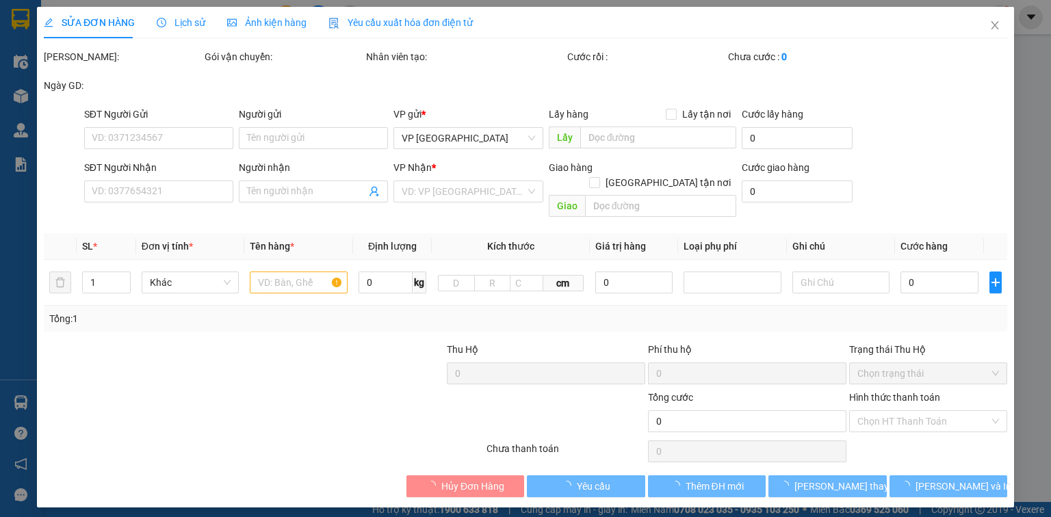
type input "0909695222"
type input "0977741184"
type input "50.000"
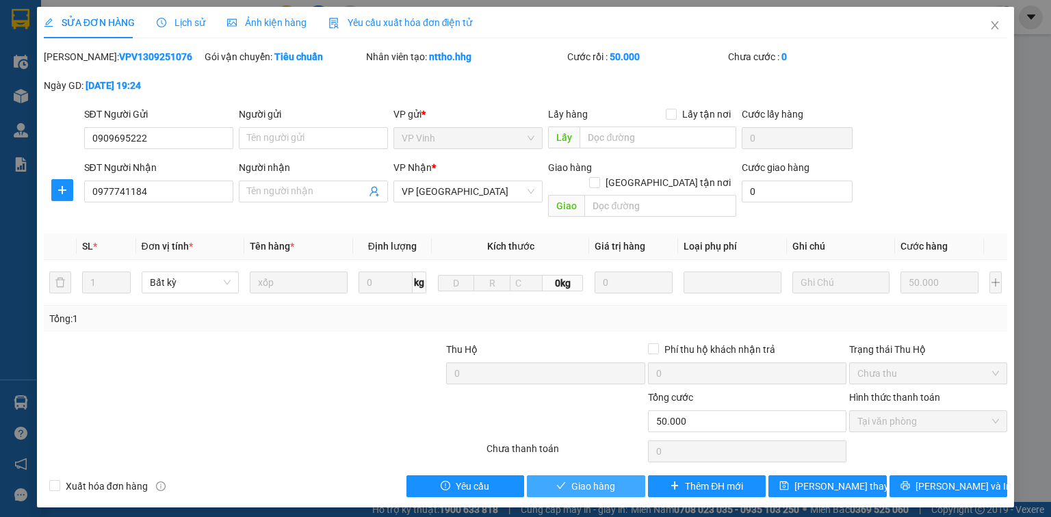
drag, startPoint x: 618, startPoint y: 472, endPoint x: 298, endPoint y: 378, distance: 333.6
click at [617, 476] on button "Giao hàng" at bounding box center [586, 487] width 118 height 22
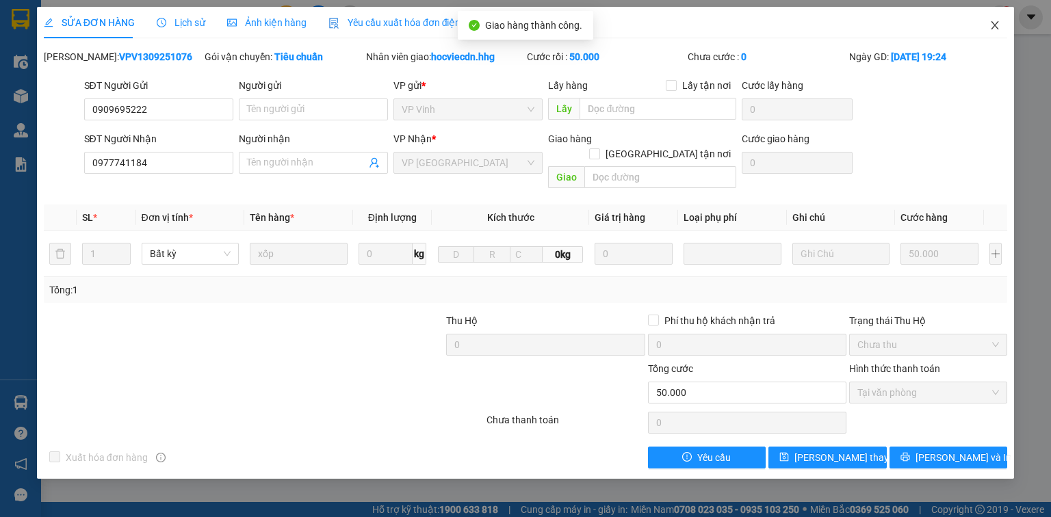
click at [997, 21] on icon "close" at bounding box center [995, 25] width 11 height 11
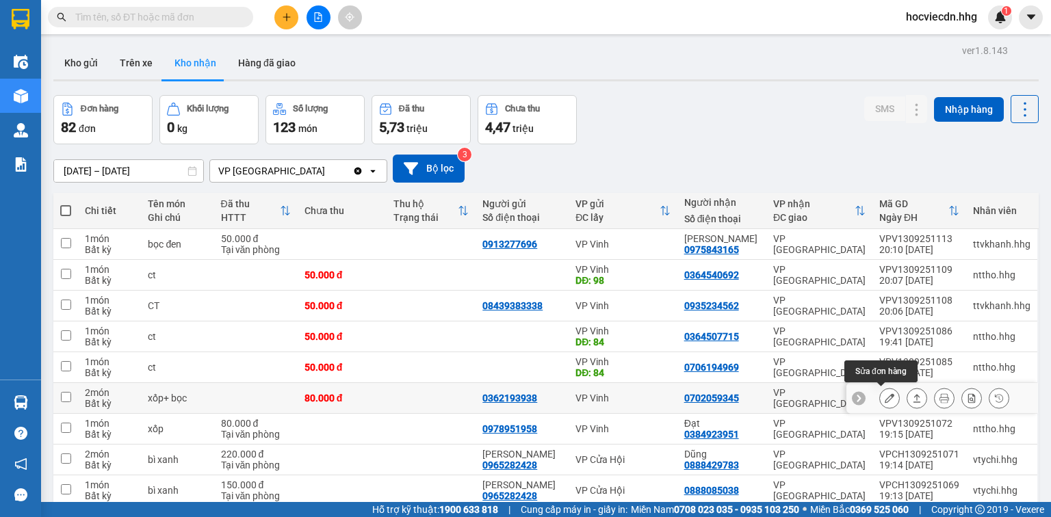
click at [885, 397] on icon at bounding box center [890, 399] width 10 height 10
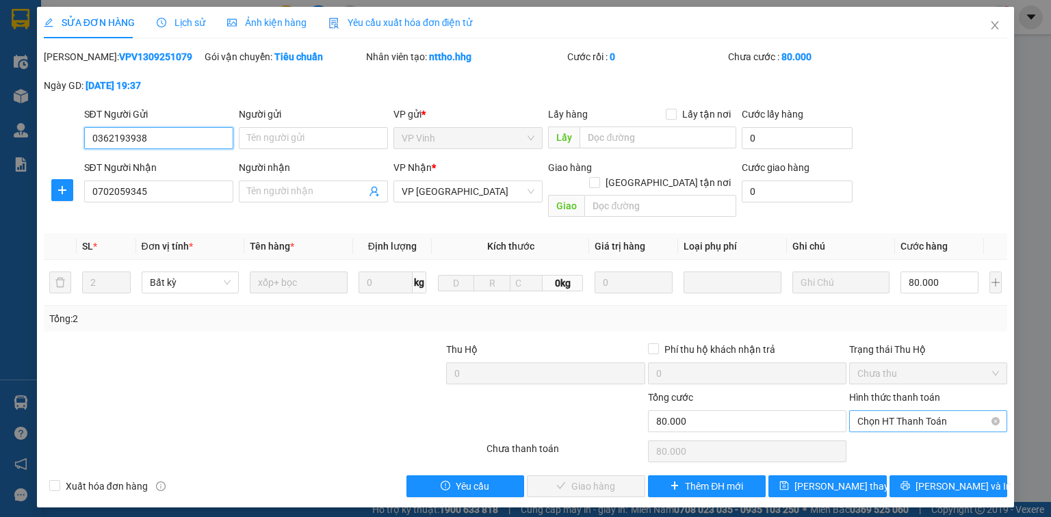
click at [903, 411] on span "Chọn HT Thanh Toán" at bounding box center [929, 421] width 142 height 21
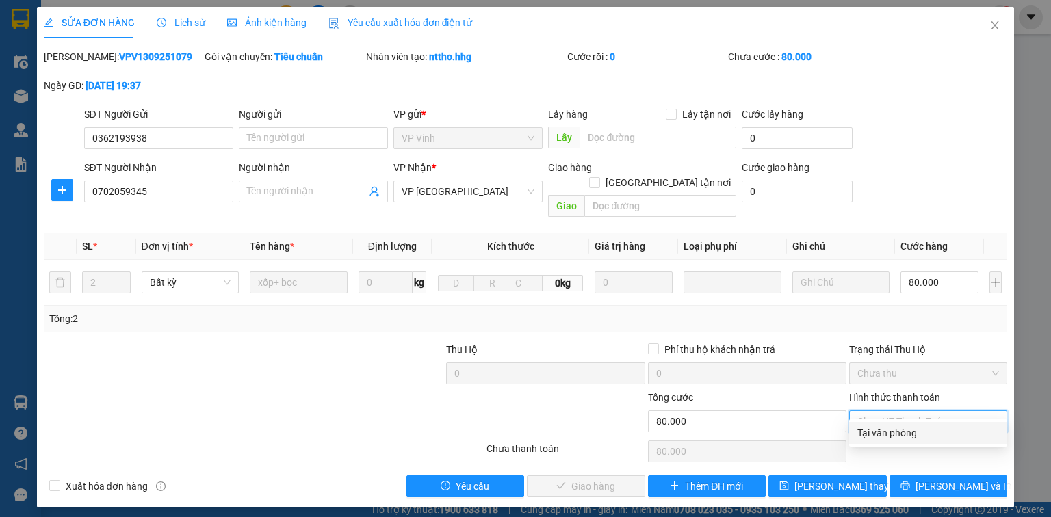
click at [880, 423] on div "Tại văn phòng" at bounding box center [928, 433] width 158 height 22
type input "0"
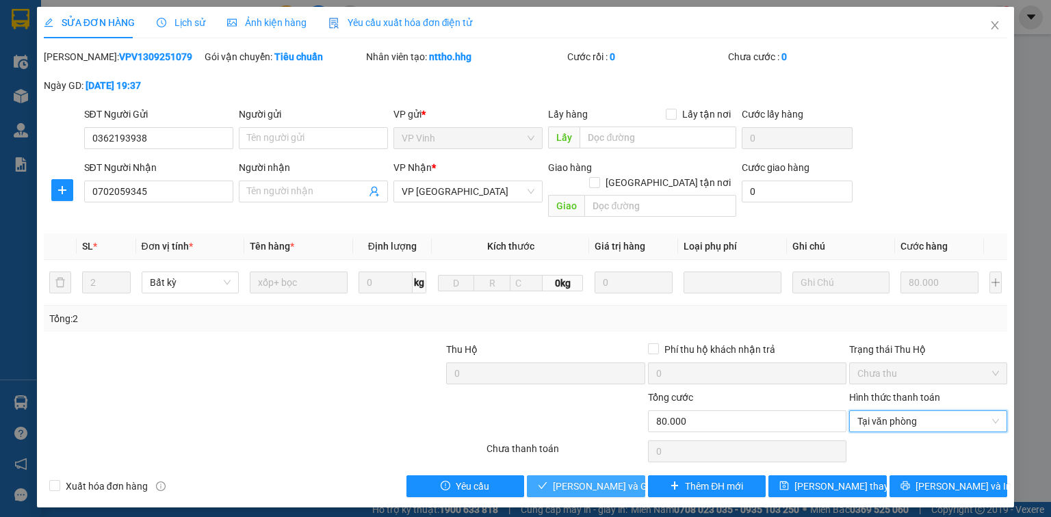
drag, startPoint x: 624, startPoint y: 472, endPoint x: 562, endPoint y: 467, distance: 62.5
click at [621, 479] on span "[PERSON_NAME] và Giao hàng" at bounding box center [618, 486] width 131 height 15
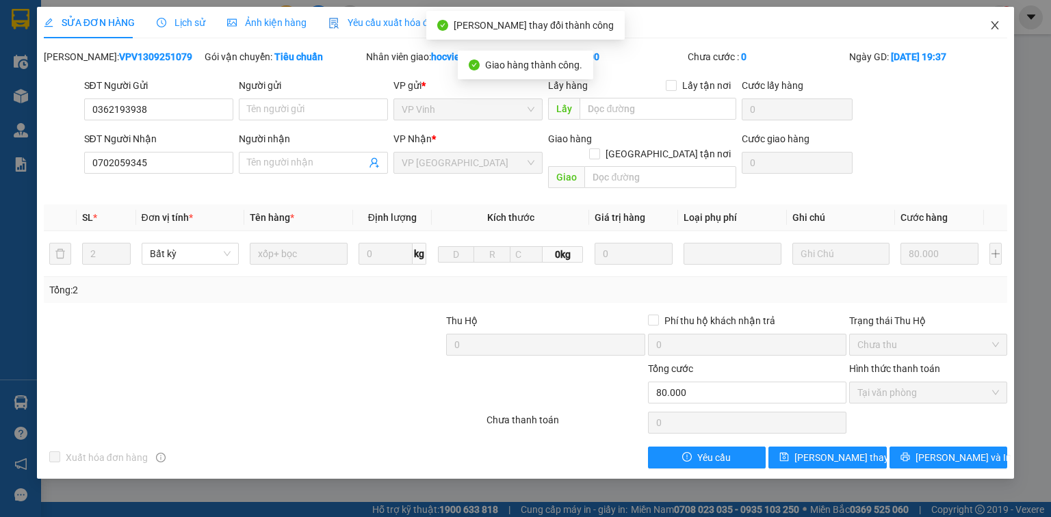
click at [997, 25] on icon "close" at bounding box center [995, 25] width 11 height 11
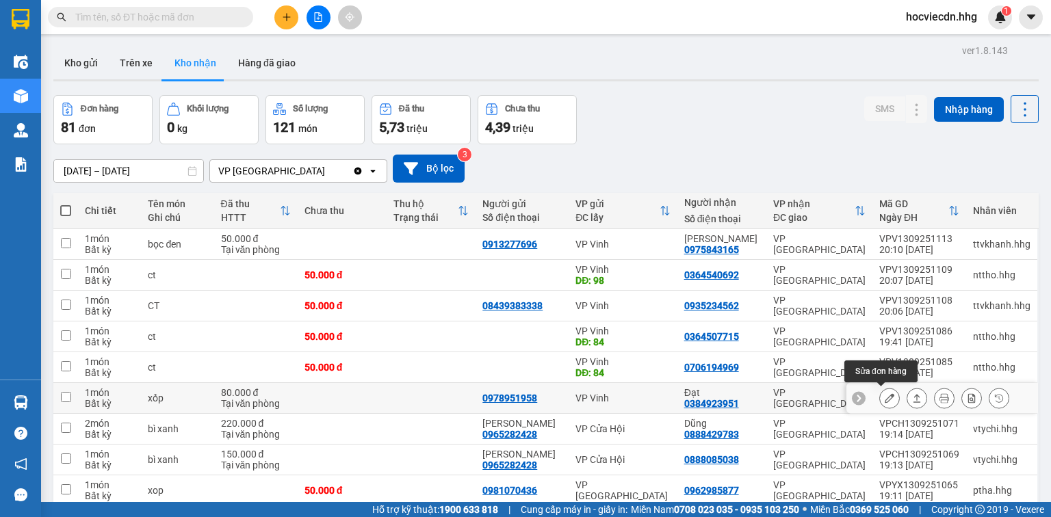
click at [885, 397] on icon at bounding box center [890, 399] width 10 height 10
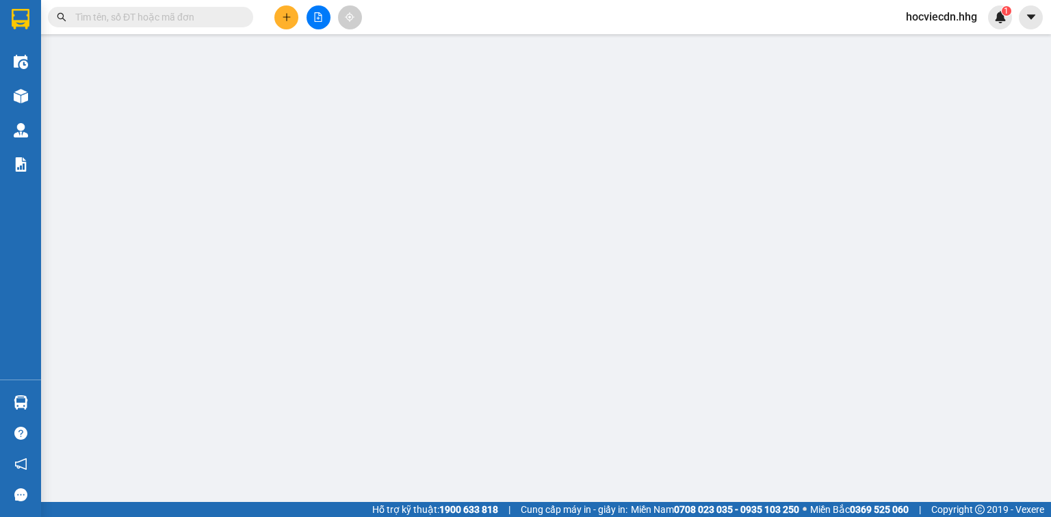
type input "0978951958"
type input "0384923951"
type input "Đạt"
type input "80.000"
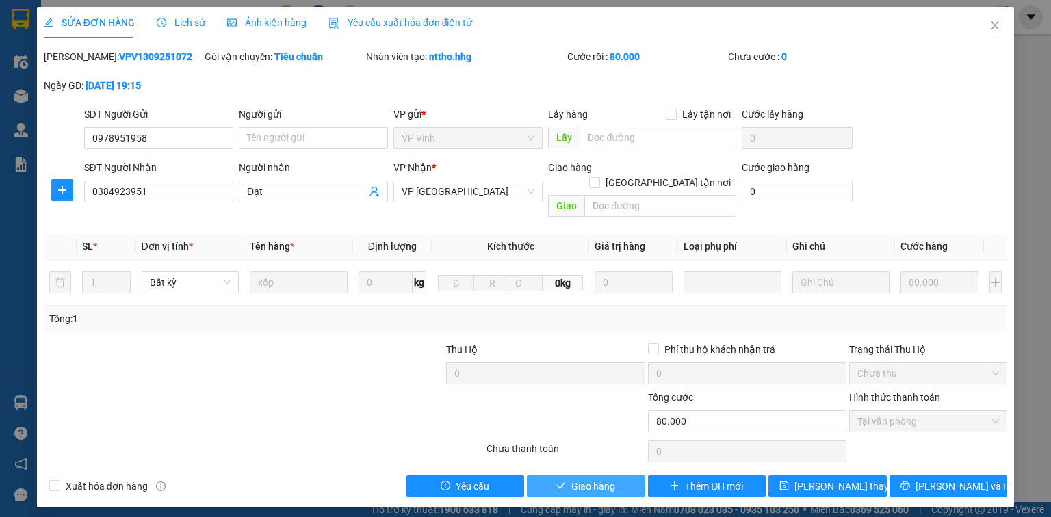
click at [624, 476] on button "Giao hàng" at bounding box center [586, 487] width 118 height 22
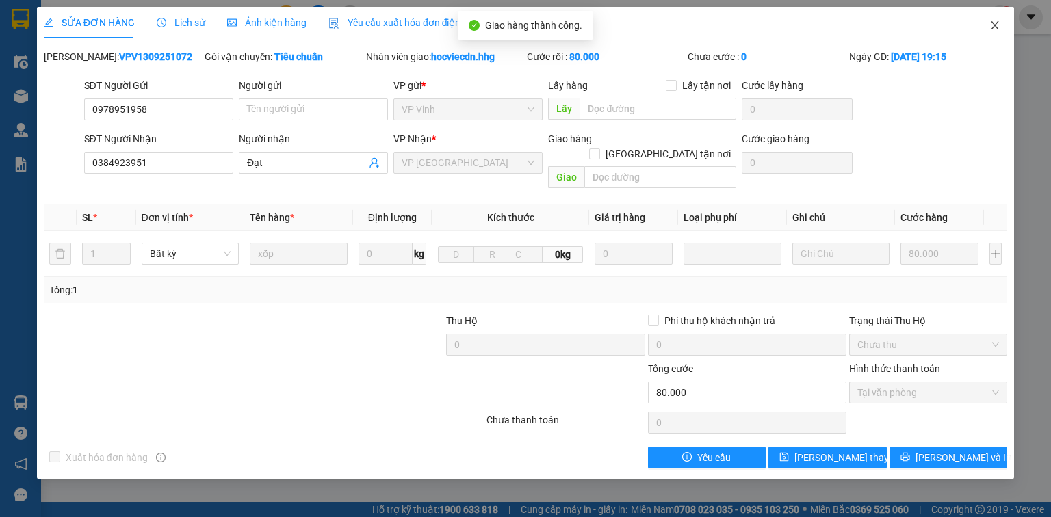
click at [1000, 27] on icon "close" at bounding box center [995, 25] width 11 height 11
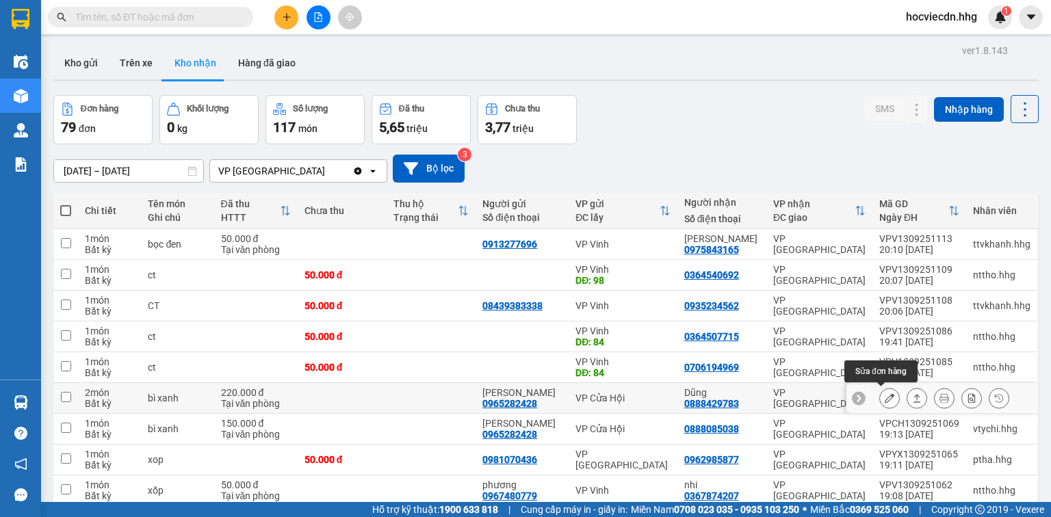
click at [880, 394] on button at bounding box center [889, 399] width 19 height 24
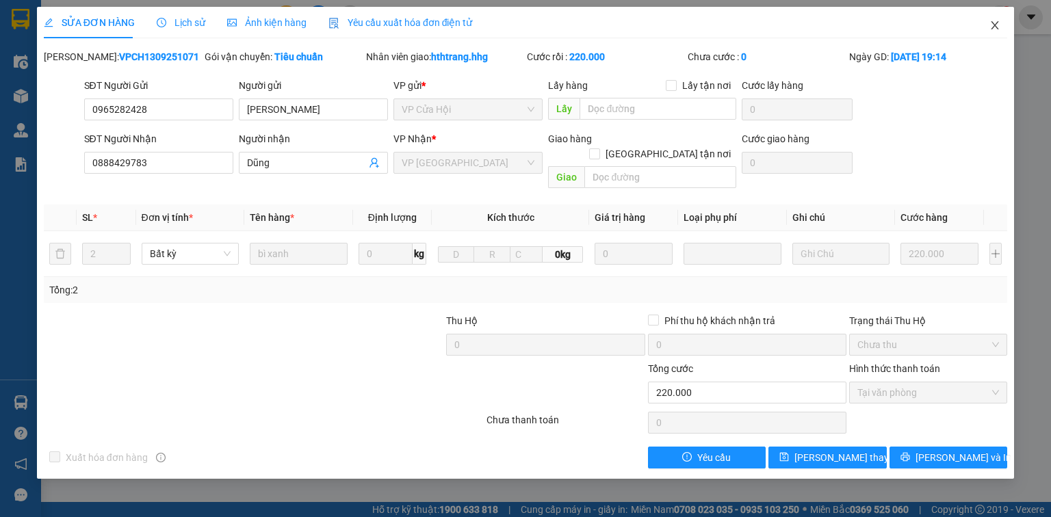
click at [995, 25] on icon "close" at bounding box center [995, 25] width 11 height 11
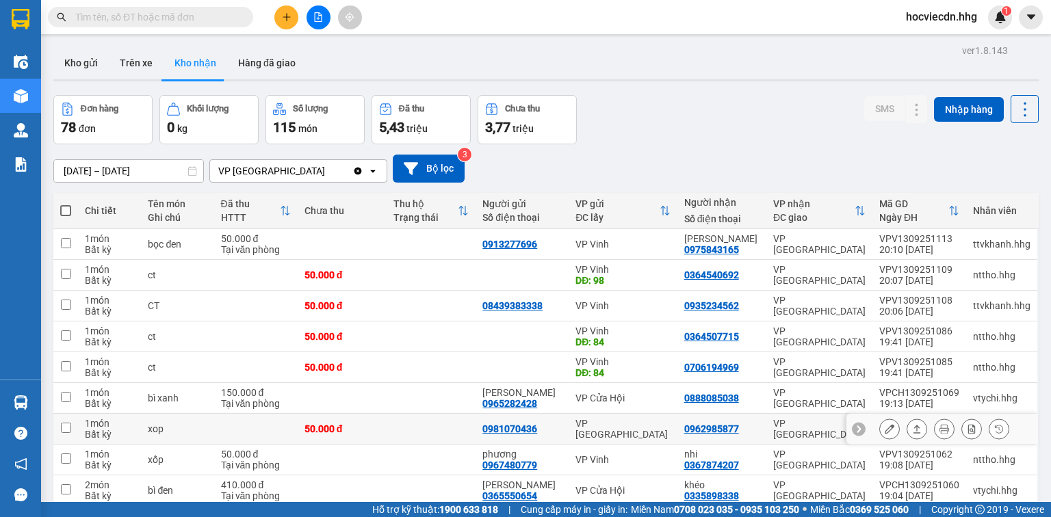
click at [885, 427] on icon at bounding box center [890, 429] width 10 height 10
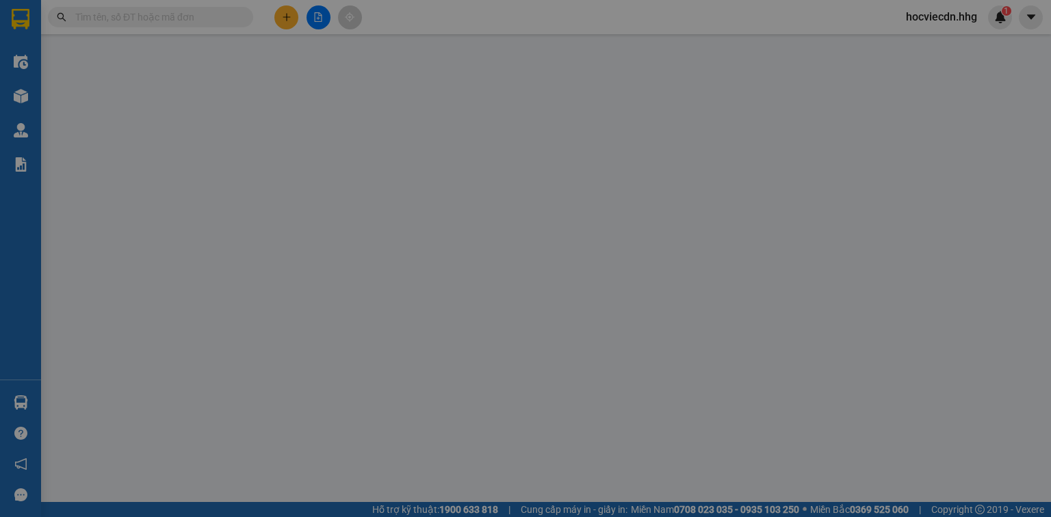
type input "0981070436"
type input "0962985877"
type input "50.000"
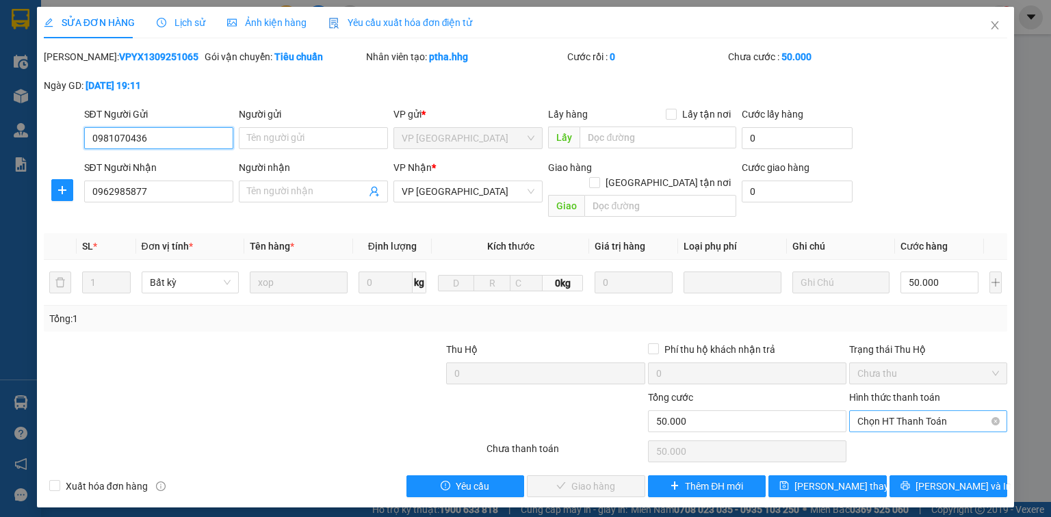
click at [894, 411] on span "Chọn HT Thanh Toán" at bounding box center [929, 421] width 142 height 21
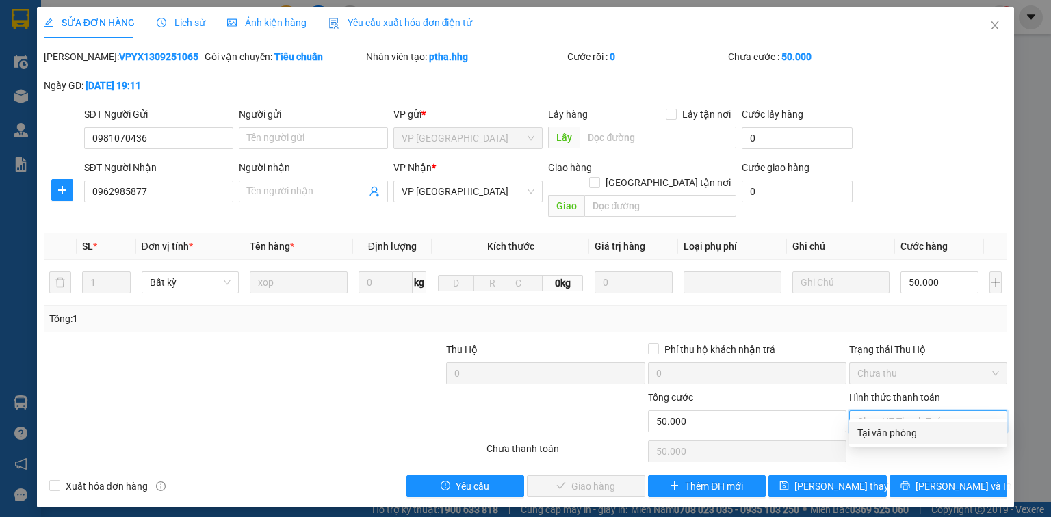
click at [890, 433] on div "Tại văn phòng" at bounding box center [929, 433] width 142 height 15
type input "0"
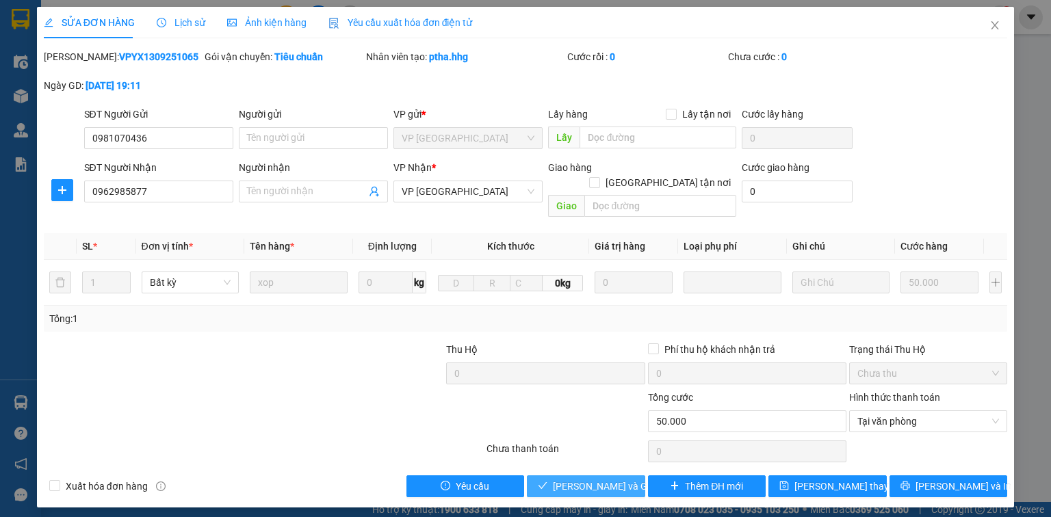
drag, startPoint x: 618, startPoint y: 474, endPoint x: 0, endPoint y: 370, distance: 626.7
click at [614, 479] on span "[PERSON_NAME] và Giao hàng" at bounding box center [618, 486] width 131 height 15
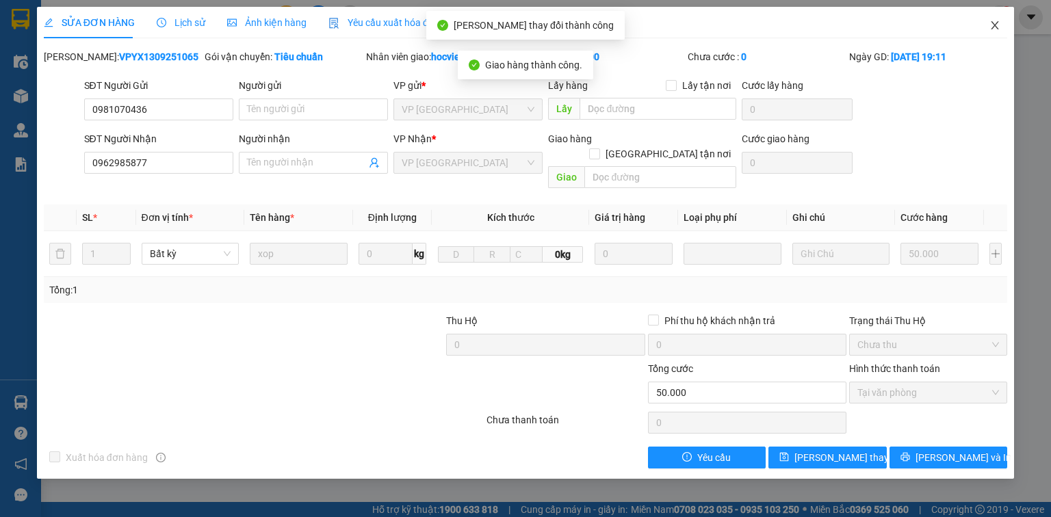
click at [992, 26] on icon "close" at bounding box center [995, 25] width 11 height 11
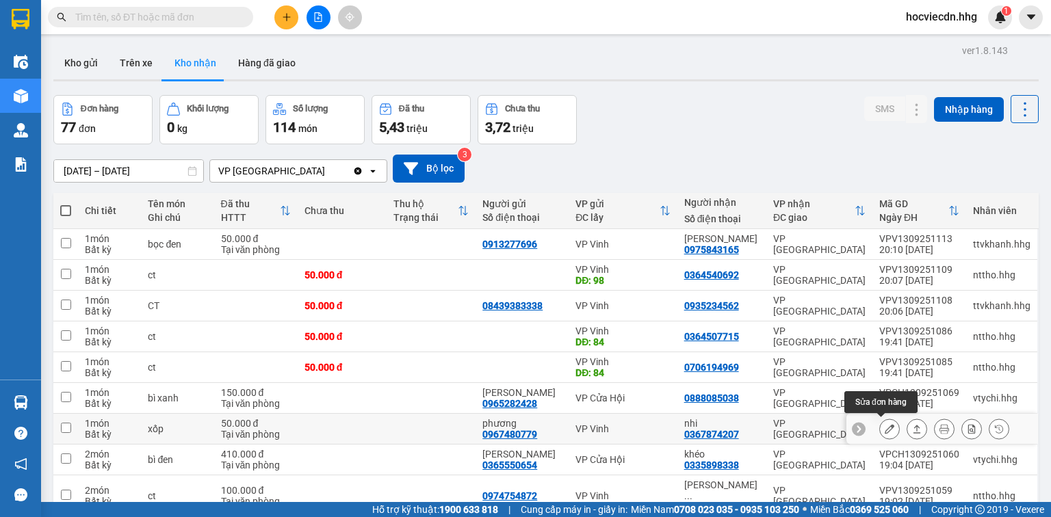
click at [885, 427] on icon at bounding box center [890, 429] width 10 height 10
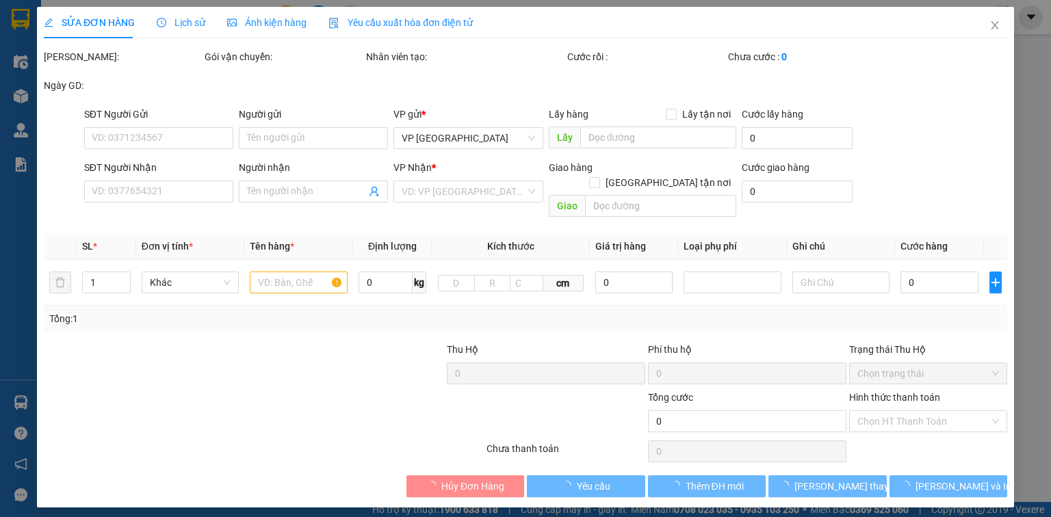
type input "0967480779"
type input "phương"
type input "0367874207"
type input "nhi"
type input "50.000"
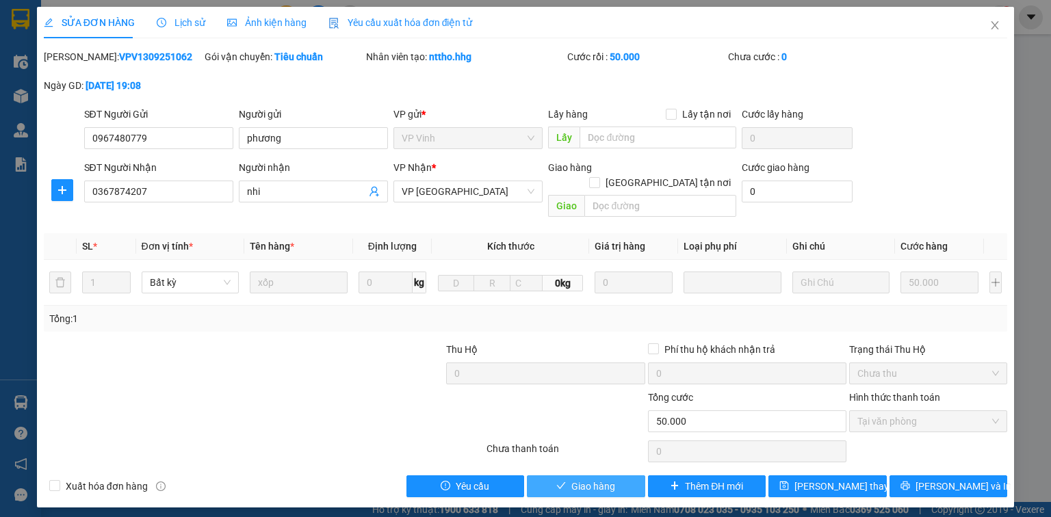
drag, startPoint x: 612, startPoint y: 469, endPoint x: 526, endPoint y: 466, distance: 86.3
click at [611, 479] on span "Giao hàng" at bounding box center [593, 486] width 44 height 15
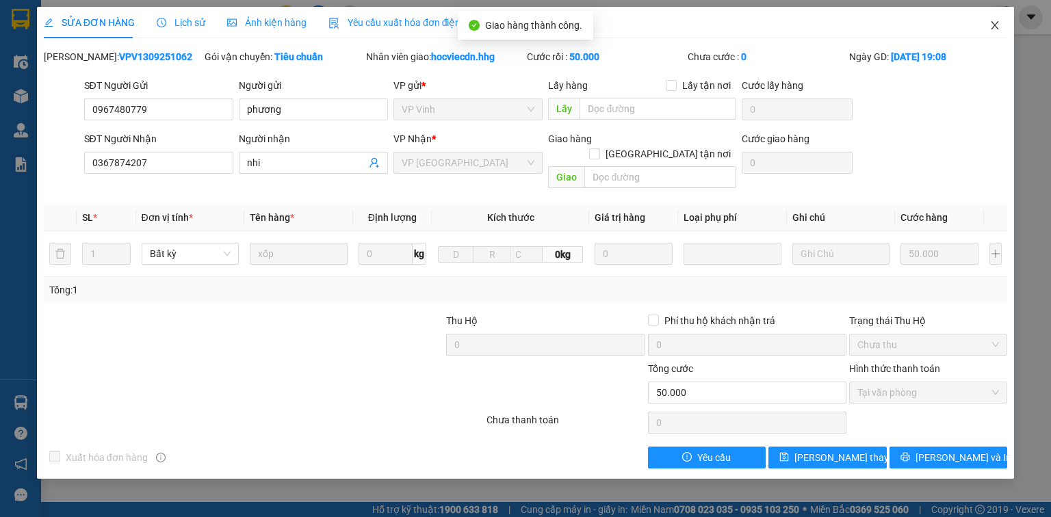
click at [995, 33] on span "Close" at bounding box center [995, 26] width 38 height 38
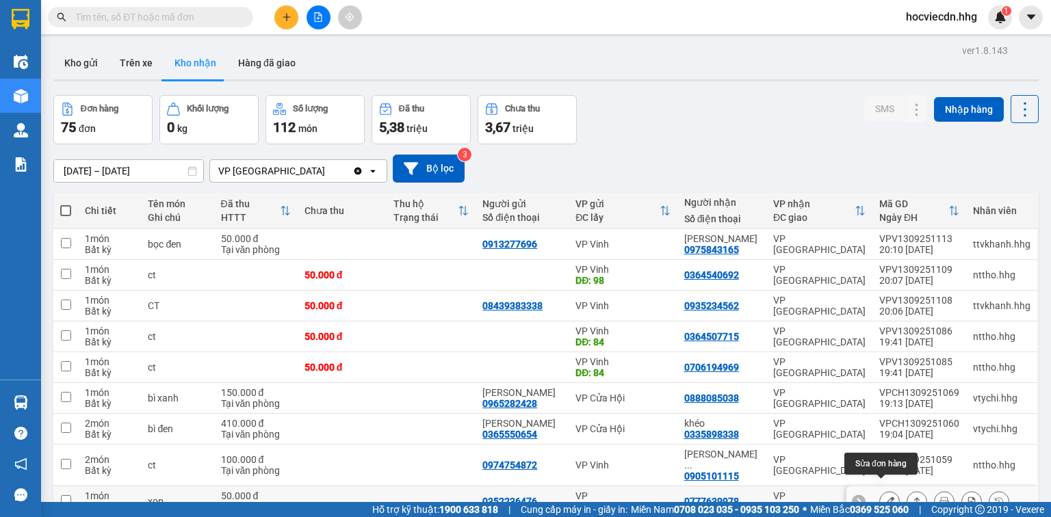
click at [885, 497] on icon at bounding box center [890, 502] width 10 height 10
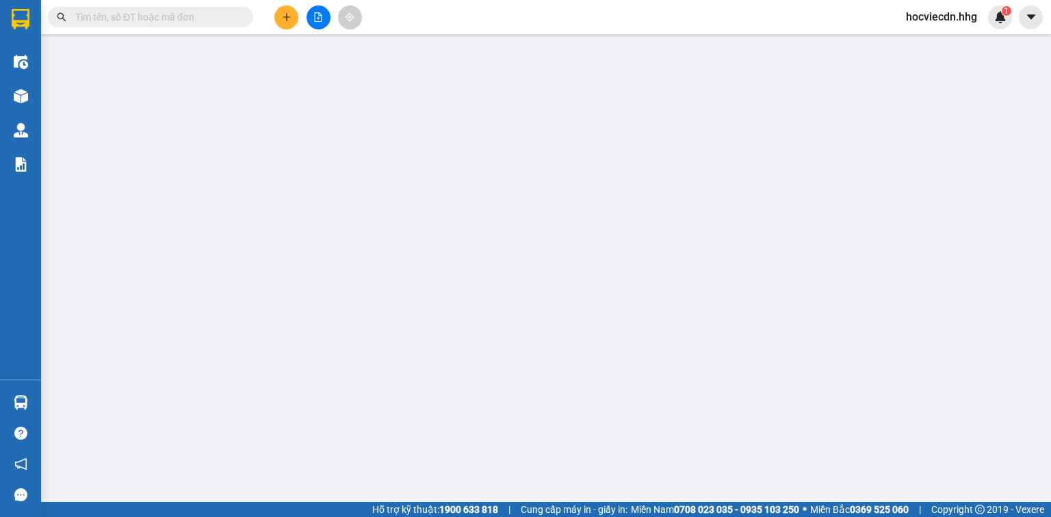
type input "0352236476"
type input "0777639978"
type input "50.000"
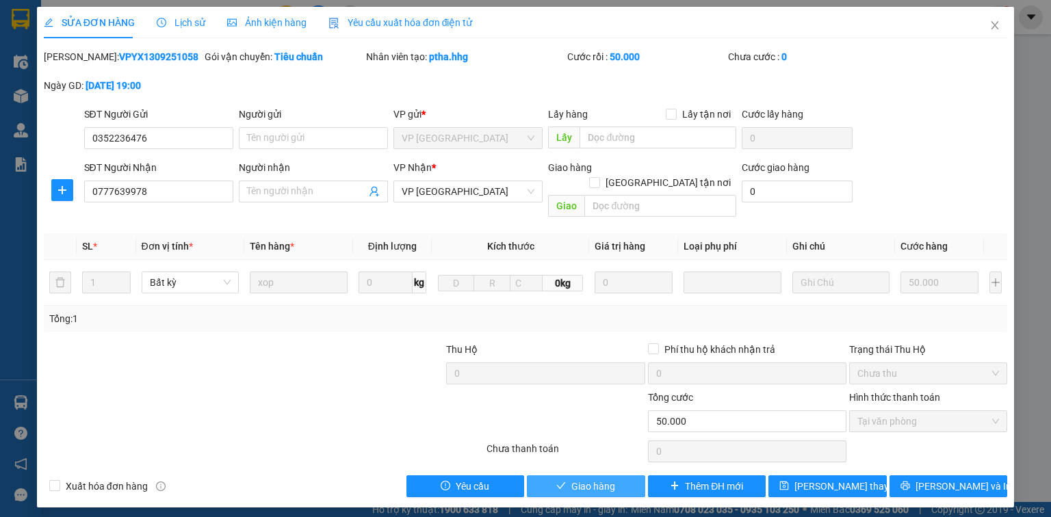
click at [605, 479] on span "Giao hàng" at bounding box center [593, 486] width 44 height 15
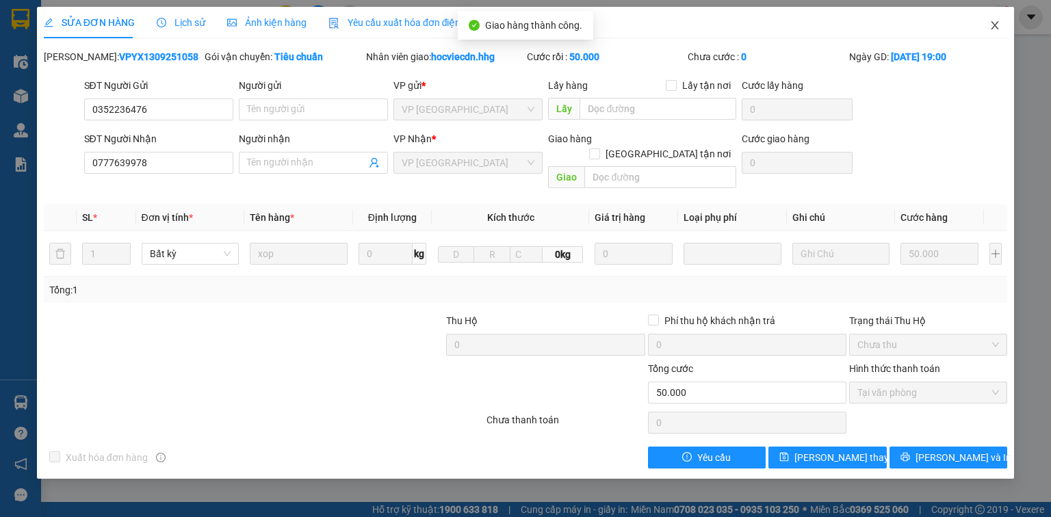
click at [999, 25] on icon "close" at bounding box center [995, 25] width 11 height 11
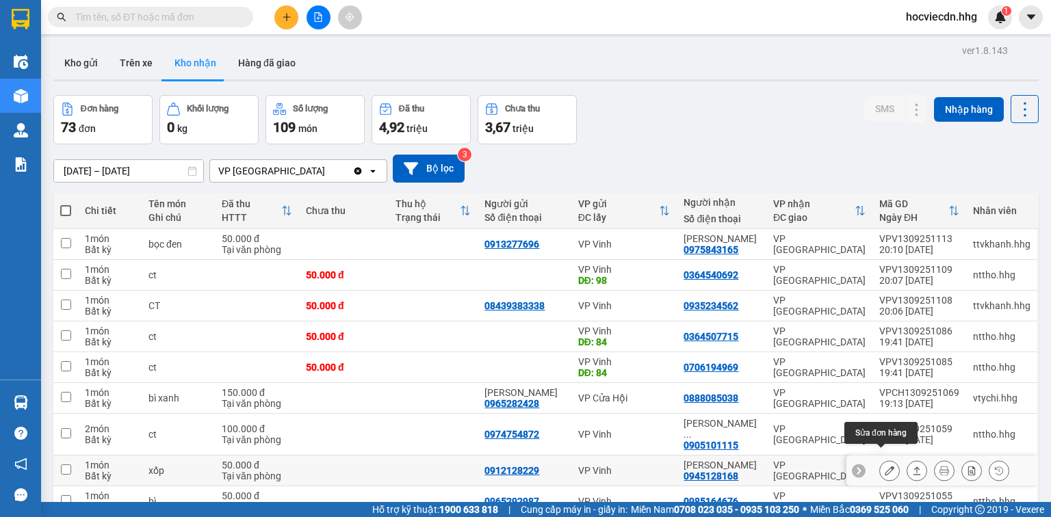
click at [880, 461] on button at bounding box center [889, 471] width 19 height 24
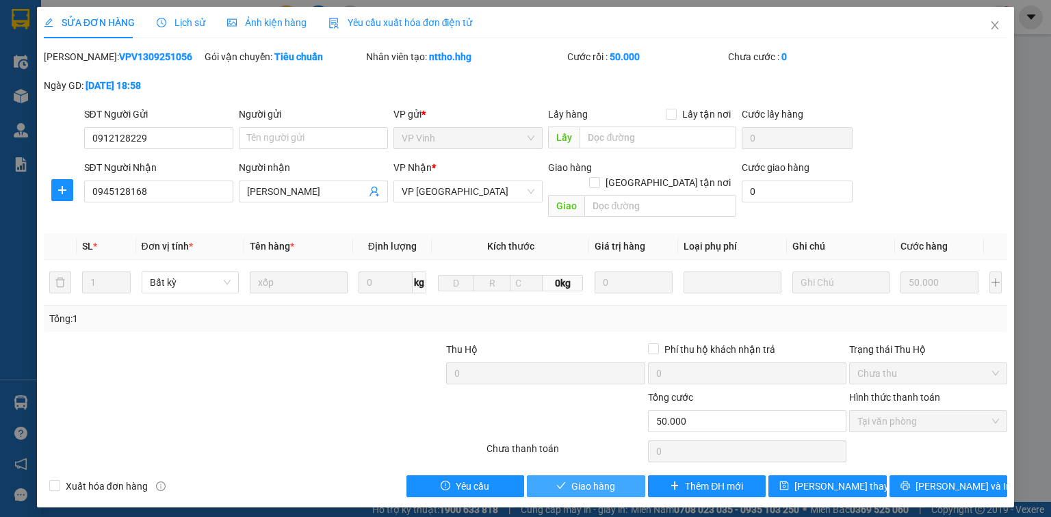
drag, startPoint x: 621, startPoint y: 474, endPoint x: 3, endPoint y: 275, distance: 649.8
click at [615, 476] on button "Giao hàng" at bounding box center [586, 487] width 118 height 22
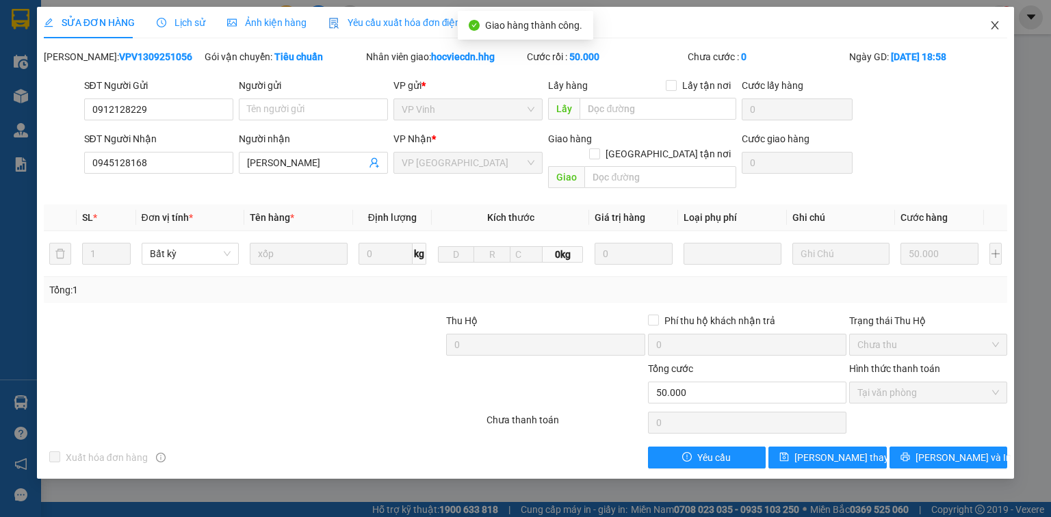
click at [994, 30] on icon "close" at bounding box center [995, 25] width 11 height 11
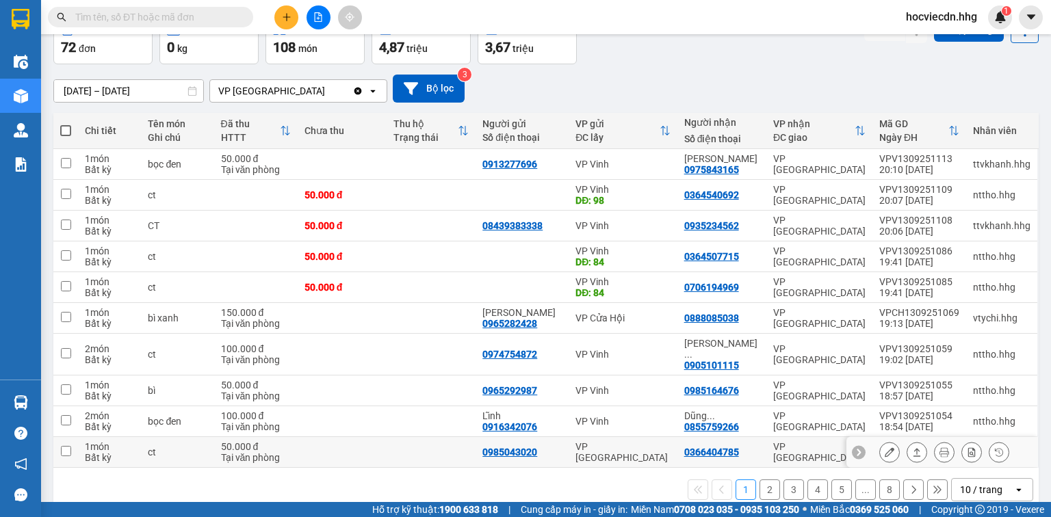
scroll to position [88, 0]
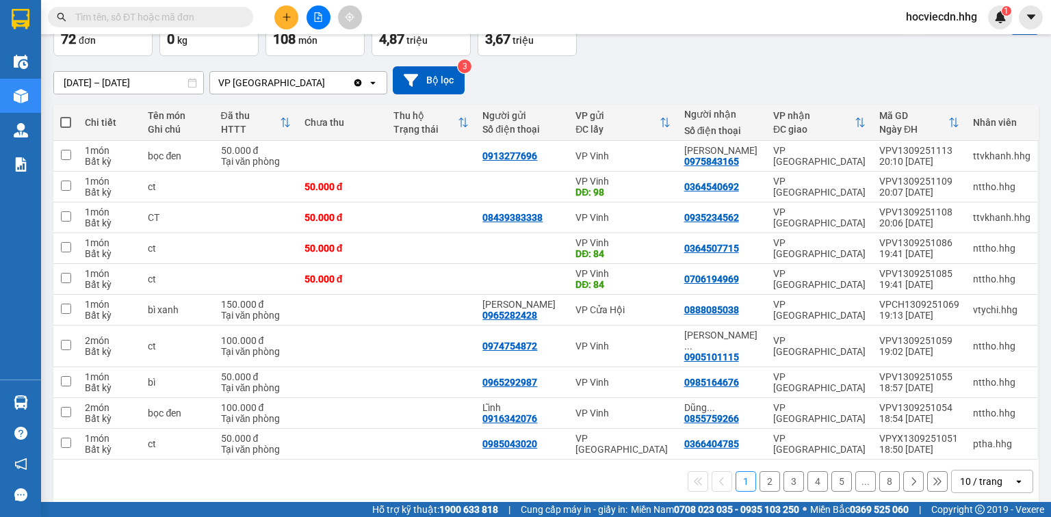
click at [992, 475] on div "10 / trang" at bounding box center [981, 482] width 42 height 14
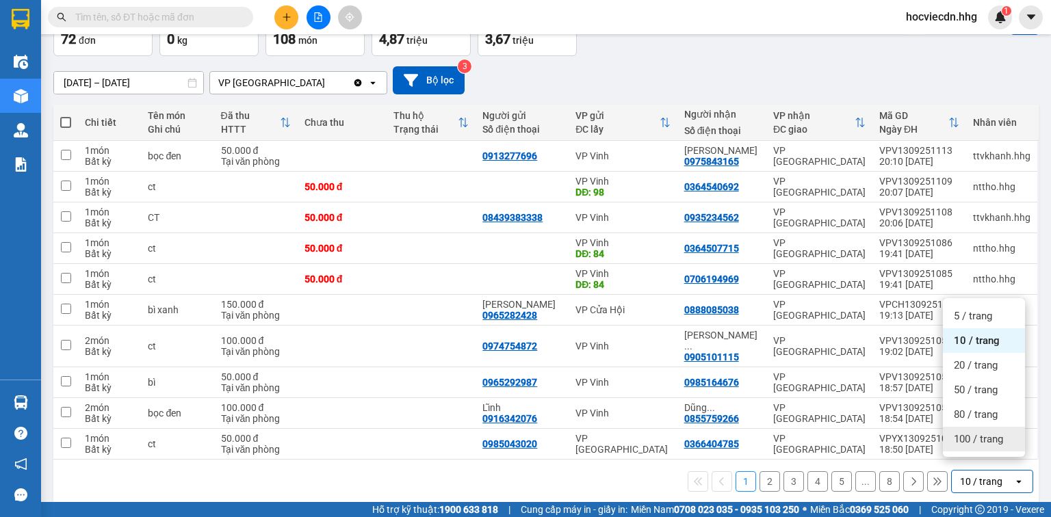
click at [975, 436] on span "100 / trang" at bounding box center [978, 440] width 49 height 14
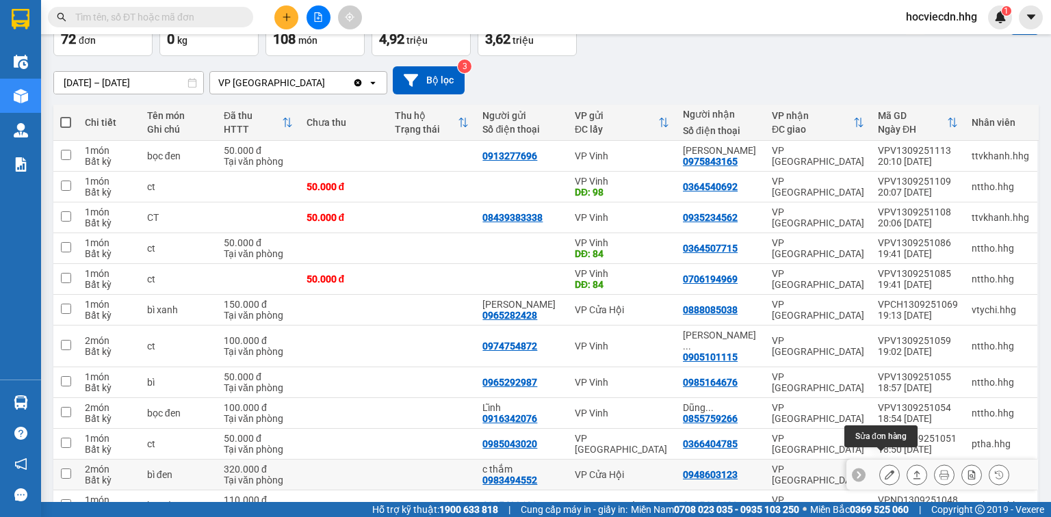
click at [885, 470] on icon at bounding box center [890, 475] width 10 height 10
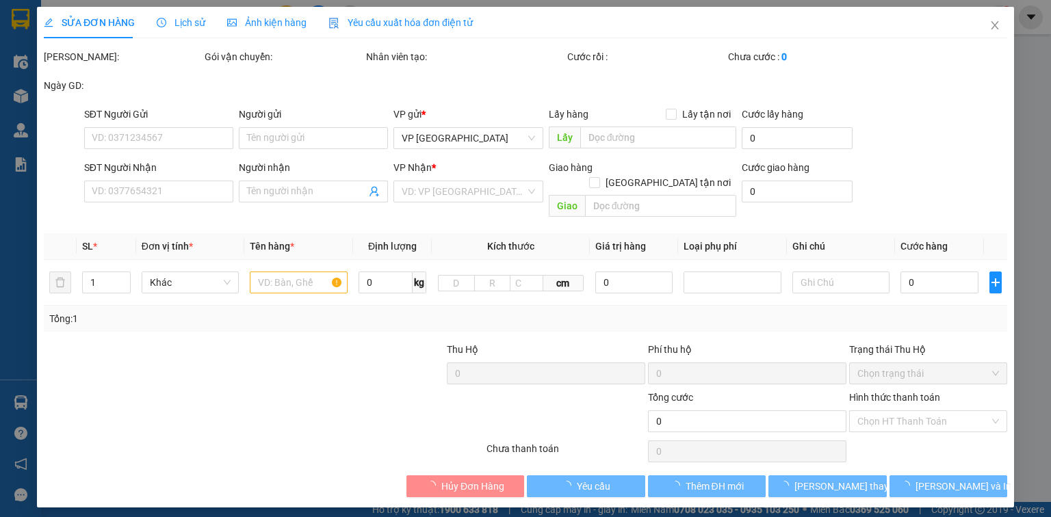
type input "0983494552"
type input "c thắm"
type input "0948603123"
type input "320.000"
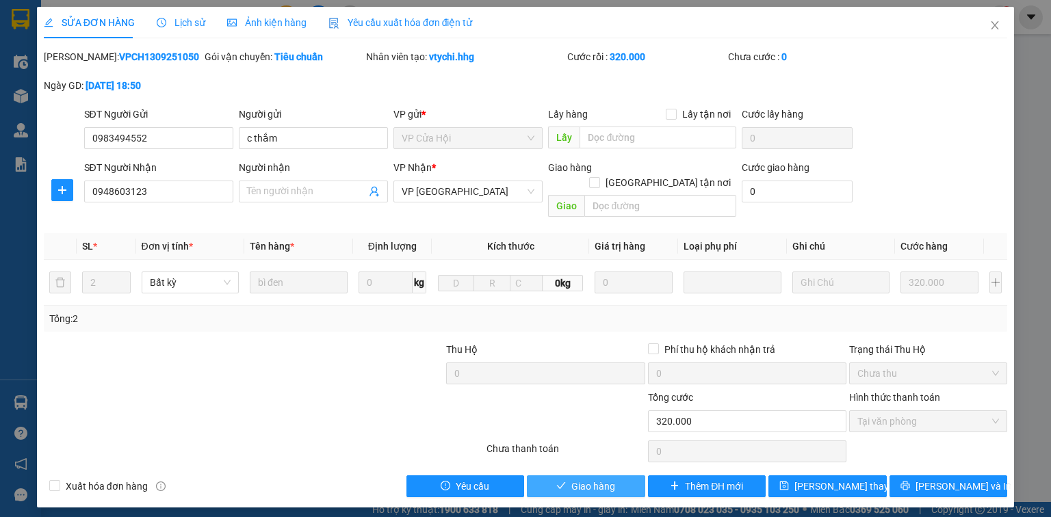
drag, startPoint x: 611, startPoint y: 472, endPoint x: 548, endPoint y: 459, distance: 64.2
click at [611, 479] on span "Giao hàng" at bounding box center [593, 486] width 44 height 15
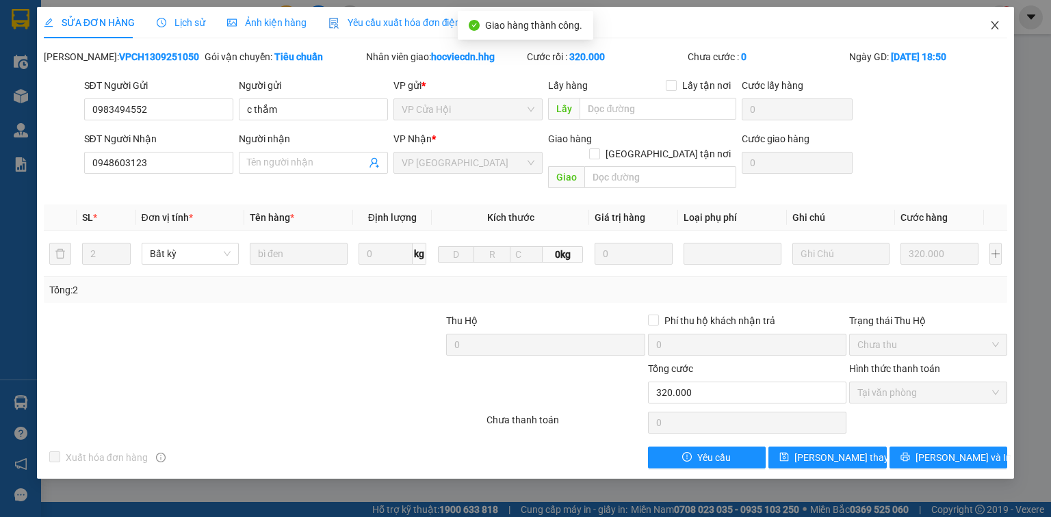
click at [994, 27] on icon "close" at bounding box center [995, 25] width 11 height 11
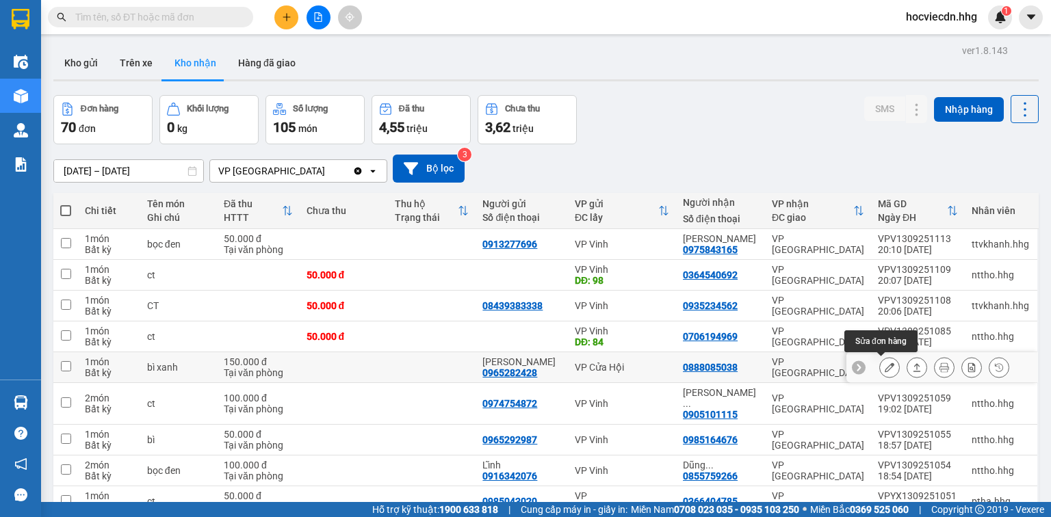
click at [885, 366] on icon at bounding box center [890, 368] width 10 height 10
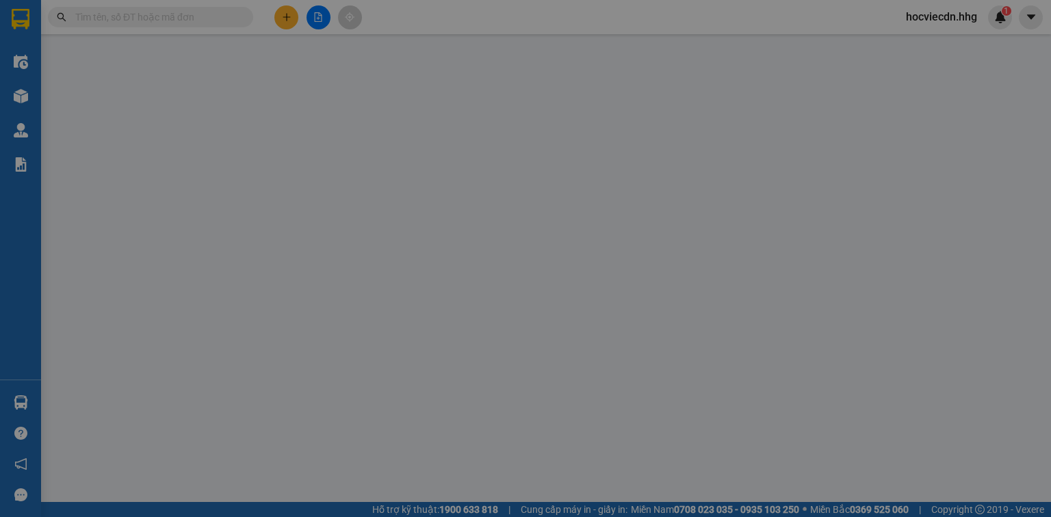
type input "0965282428"
type input "[PERSON_NAME]"
type input "0888085038"
type input "150.000"
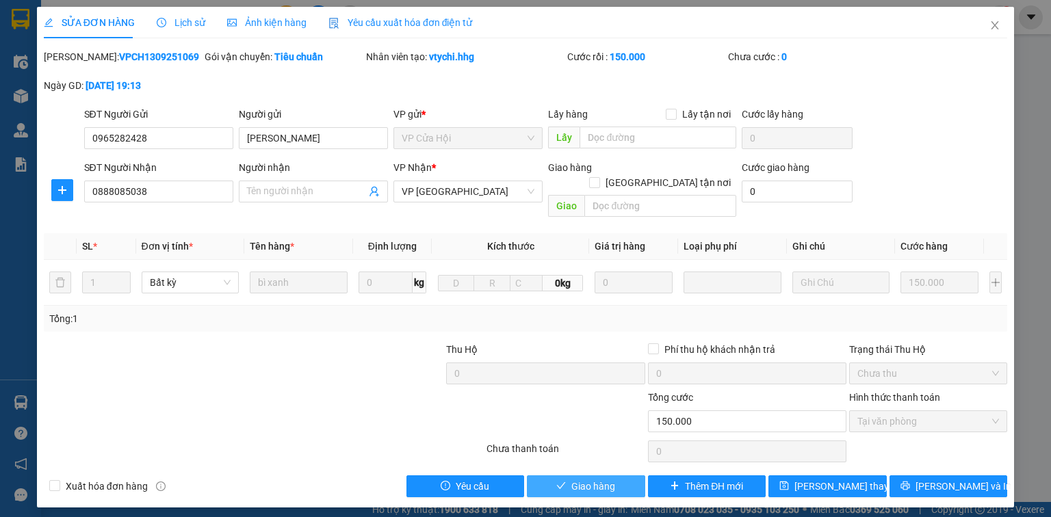
click at [621, 476] on button "Giao hàng" at bounding box center [586, 487] width 118 height 22
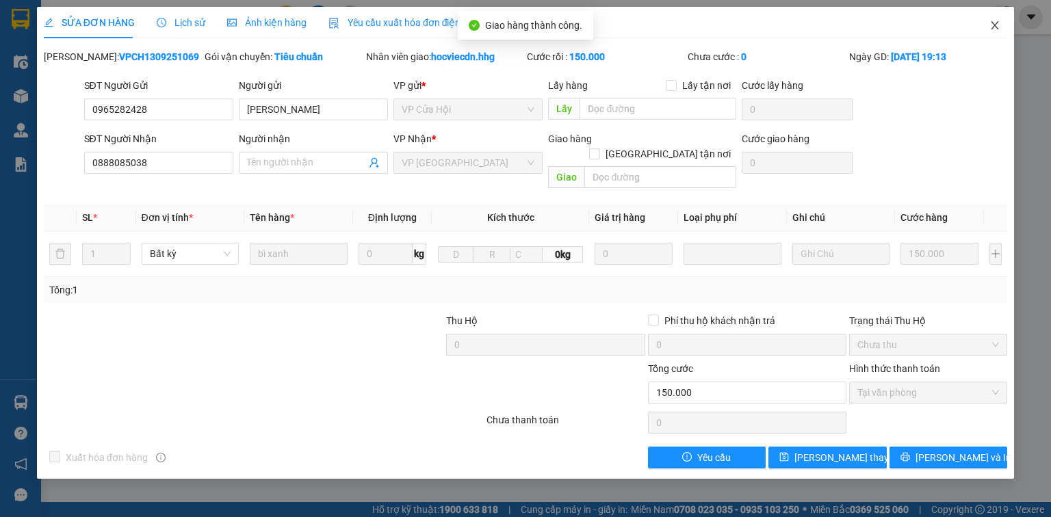
click at [995, 29] on icon "close" at bounding box center [995, 25] width 11 height 11
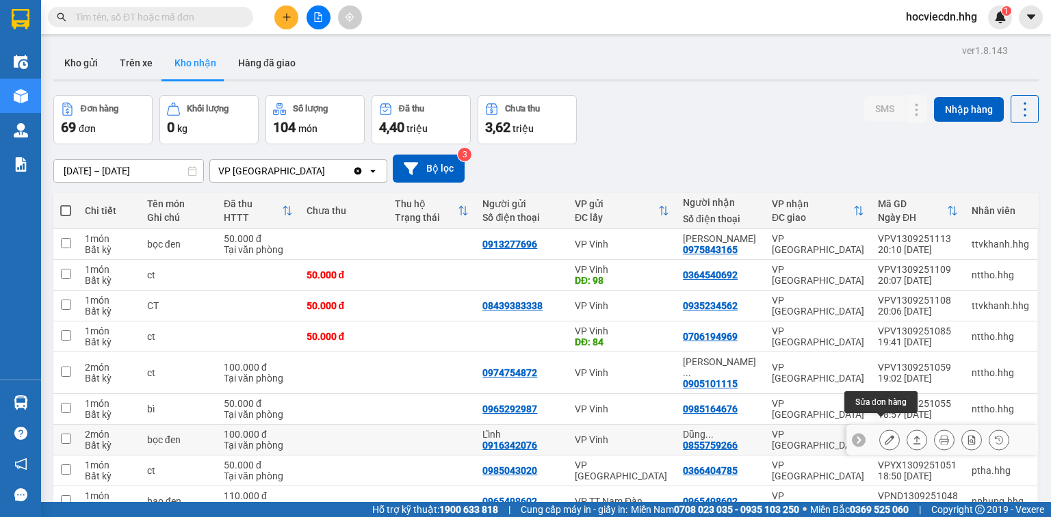
click at [885, 435] on icon at bounding box center [890, 440] width 10 height 10
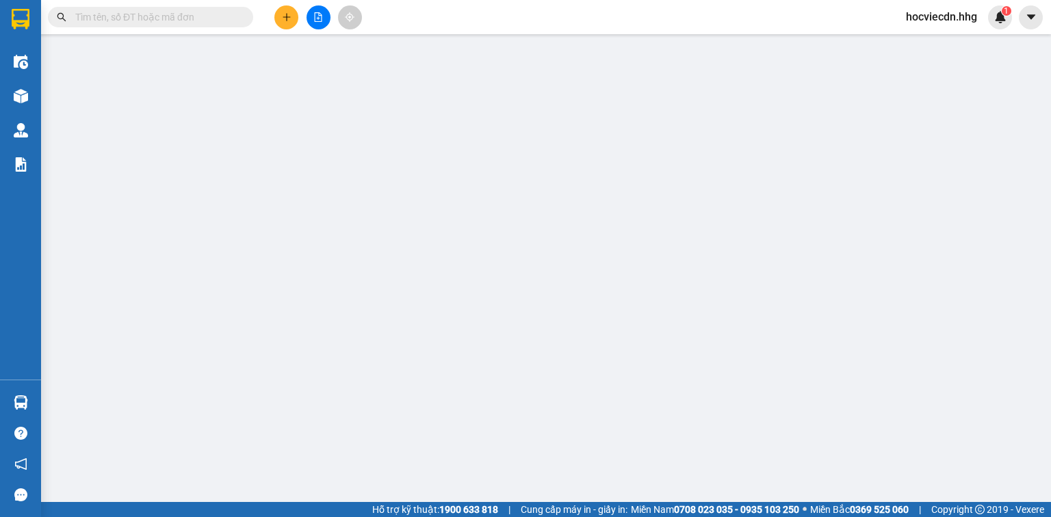
type input "0916342076"
type input "Lĩnh"
type input "0855759266"
type input "Dũng 0352623059"
type input "100.000"
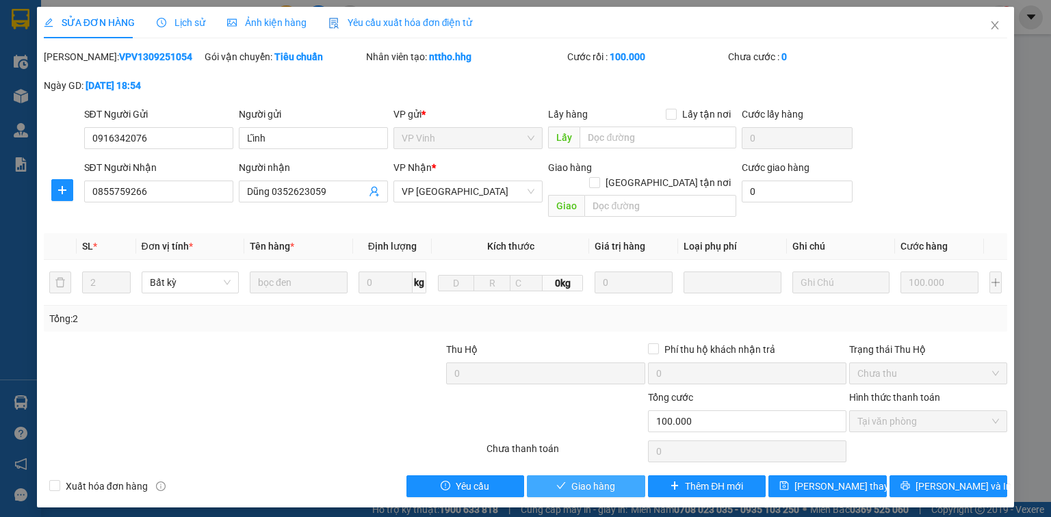
click at [619, 476] on button "Giao hàng" at bounding box center [586, 487] width 118 height 22
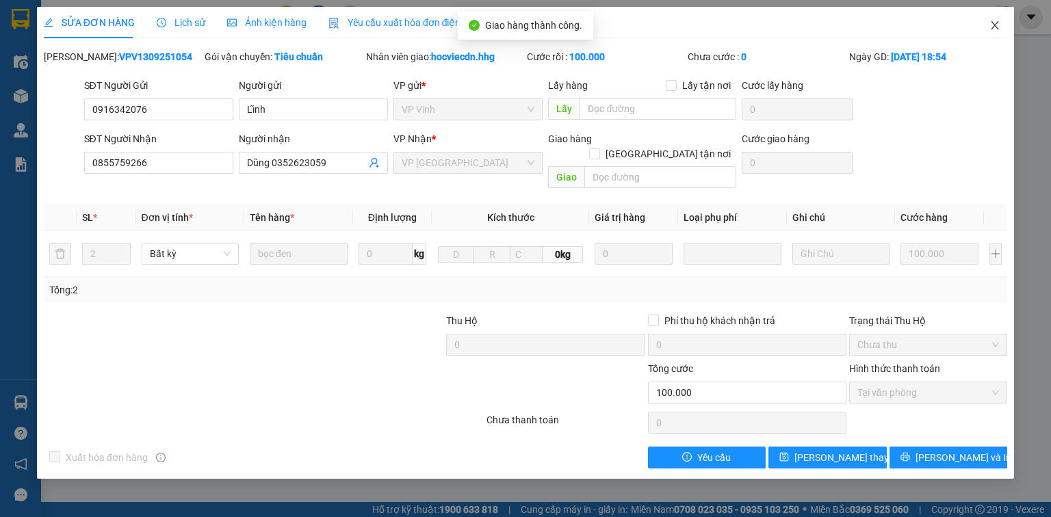
click at [998, 27] on icon "close" at bounding box center [995, 25] width 11 height 11
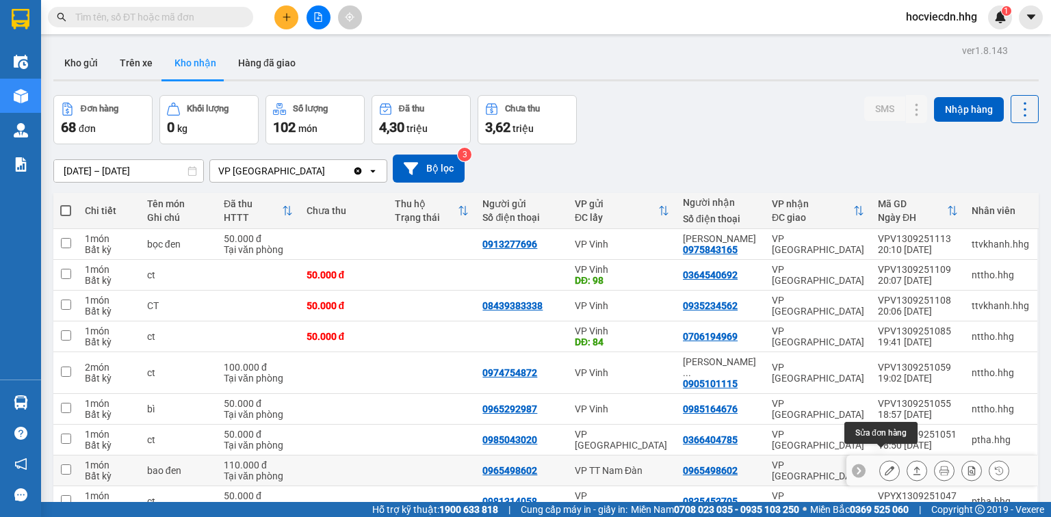
click at [880, 460] on button at bounding box center [889, 471] width 19 height 24
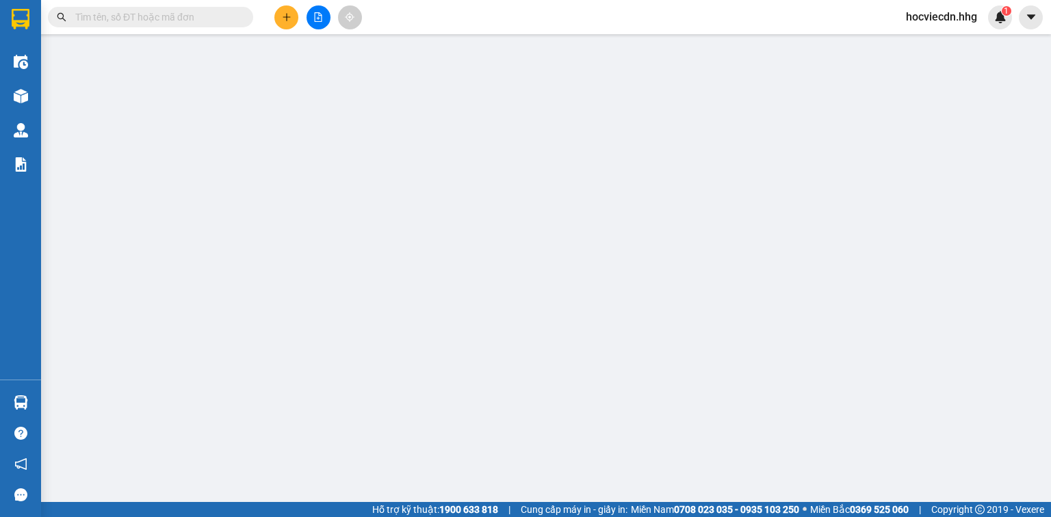
type input "0965498602"
type input "110.000"
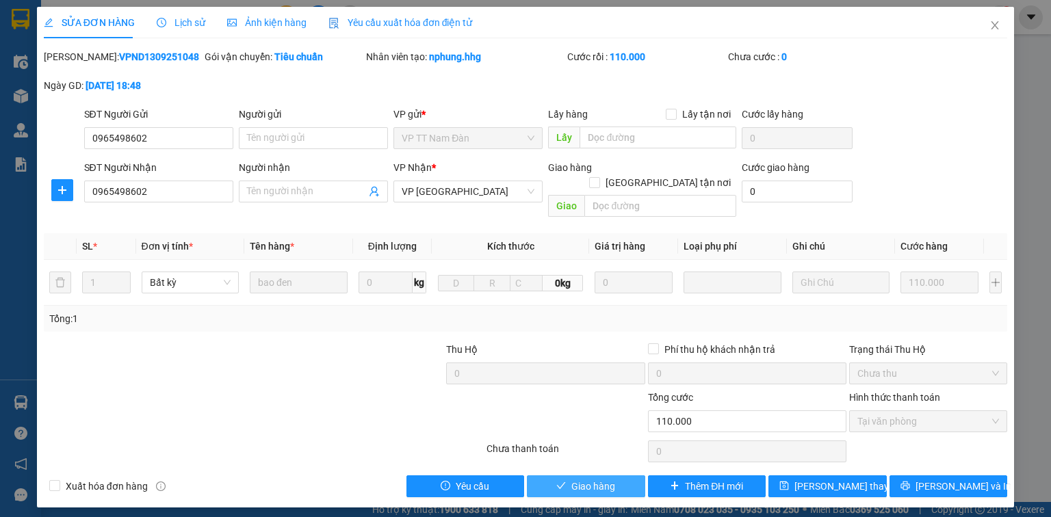
click at [624, 476] on button "Giao hàng" at bounding box center [586, 487] width 118 height 22
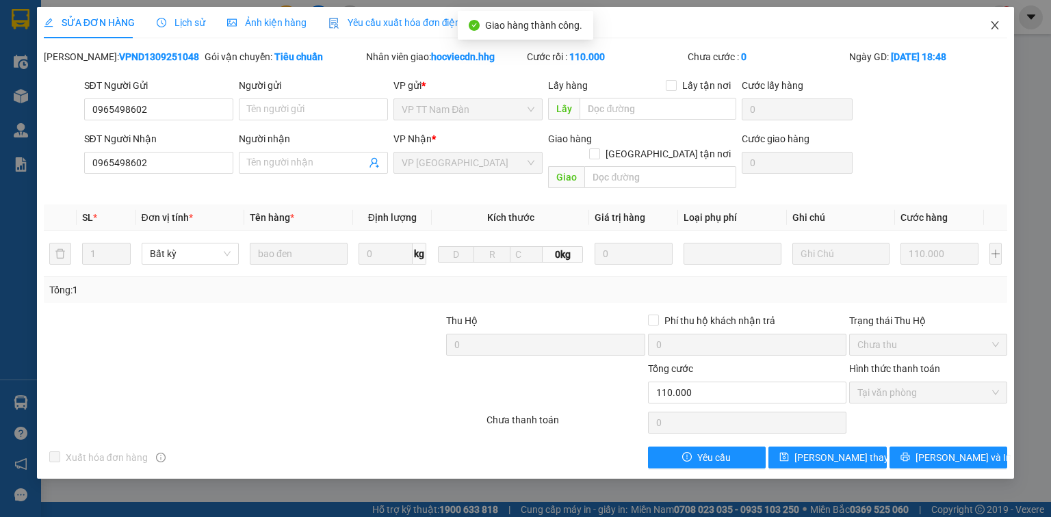
click at [991, 28] on icon "close" at bounding box center [995, 25] width 11 height 11
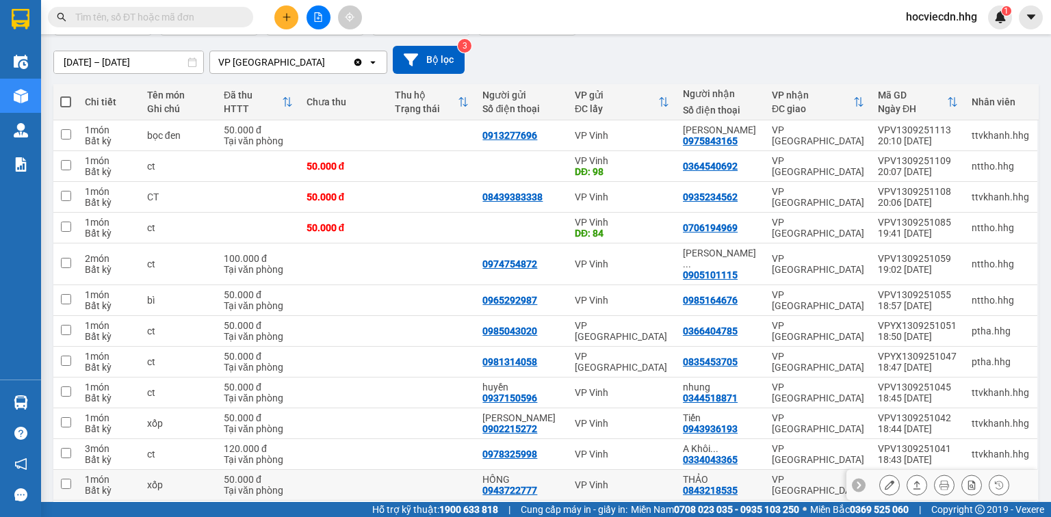
scroll to position [110, 0]
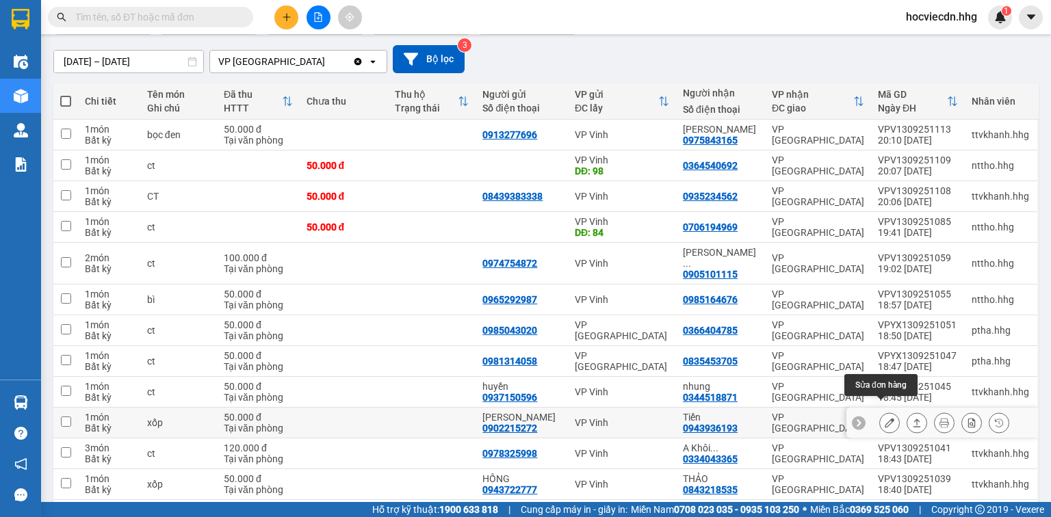
click at [885, 418] on icon at bounding box center [890, 423] width 10 height 10
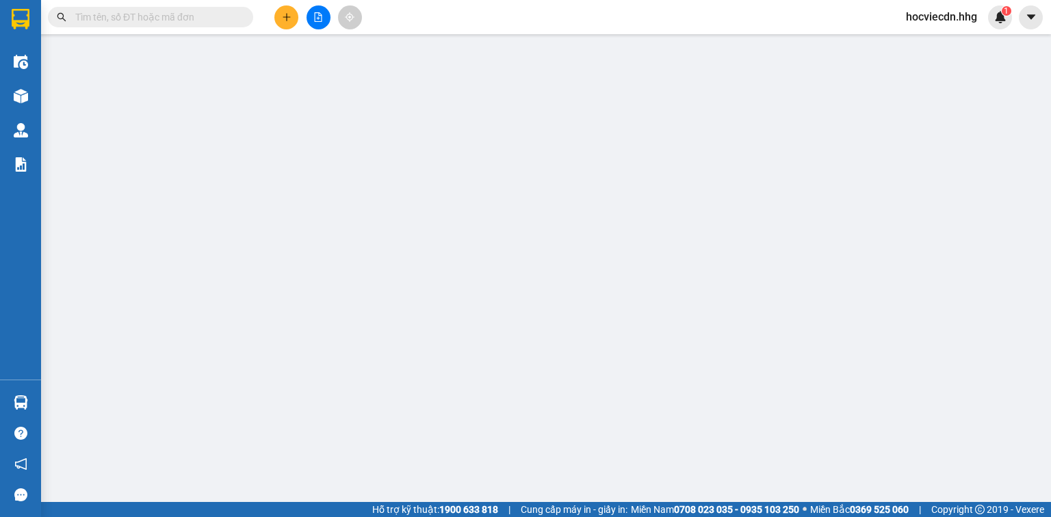
type input "0902215272"
type input "[PERSON_NAME]"
type input "0943936193"
type input "Tiến"
type input "50.000"
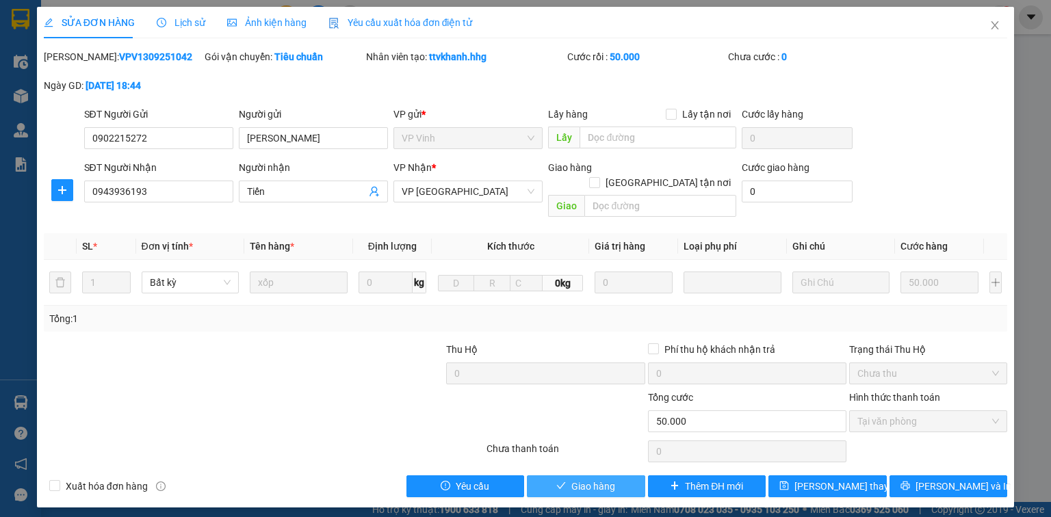
click at [632, 476] on button "Giao hàng" at bounding box center [586, 487] width 118 height 22
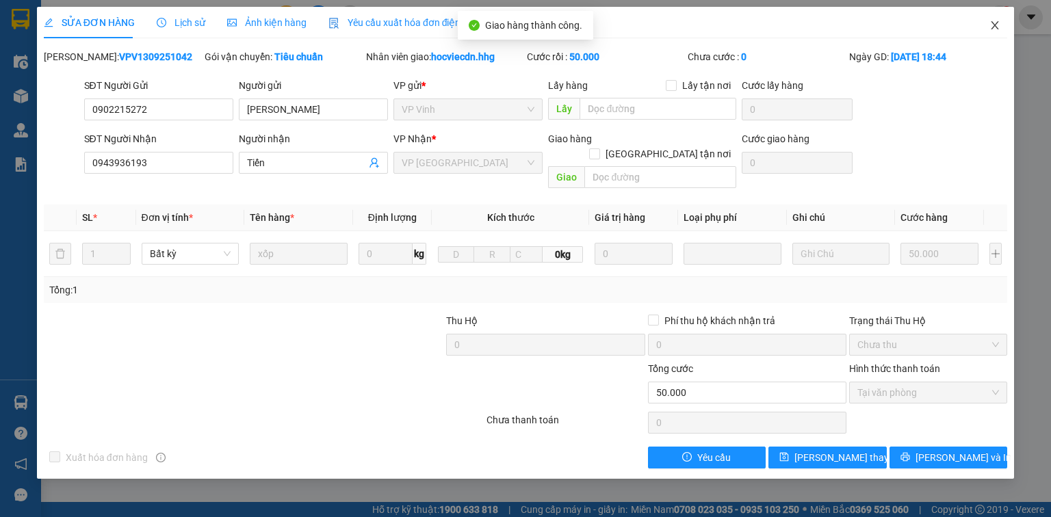
click at [990, 25] on icon "close" at bounding box center [995, 25] width 11 height 11
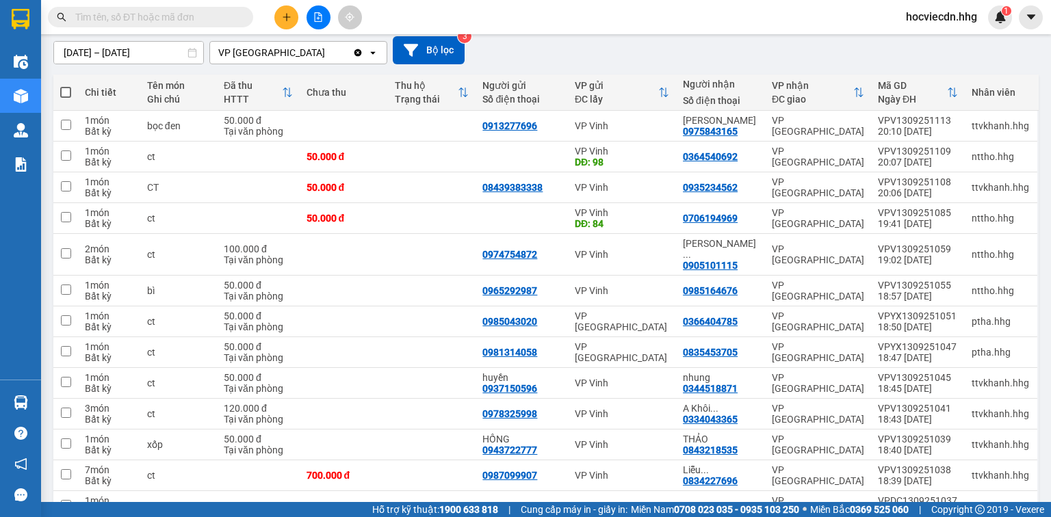
scroll to position [219, 0]
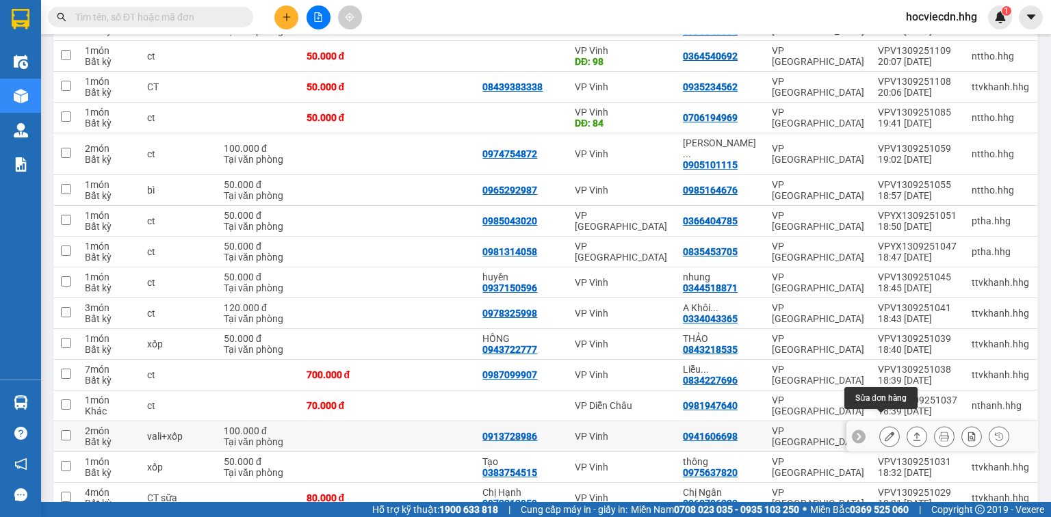
click at [885, 432] on icon at bounding box center [890, 437] width 10 height 10
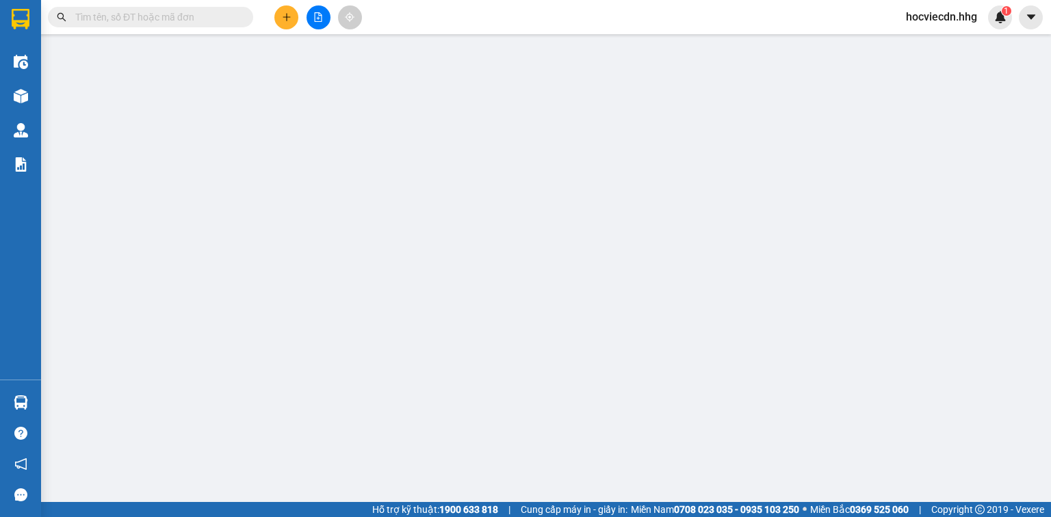
type input "0913728986"
type input "0941606698"
type input "100.000"
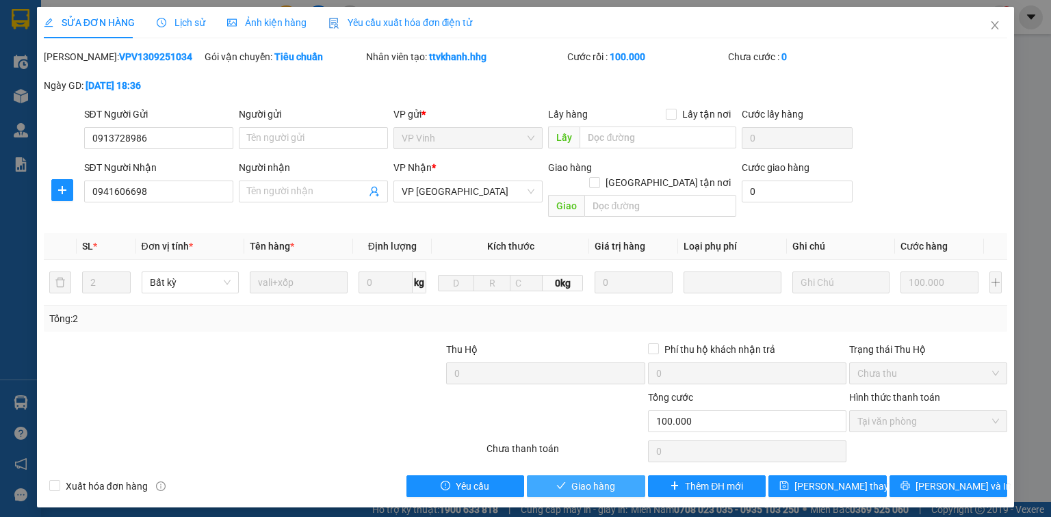
click at [624, 476] on button "Giao hàng" at bounding box center [586, 487] width 118 height 22
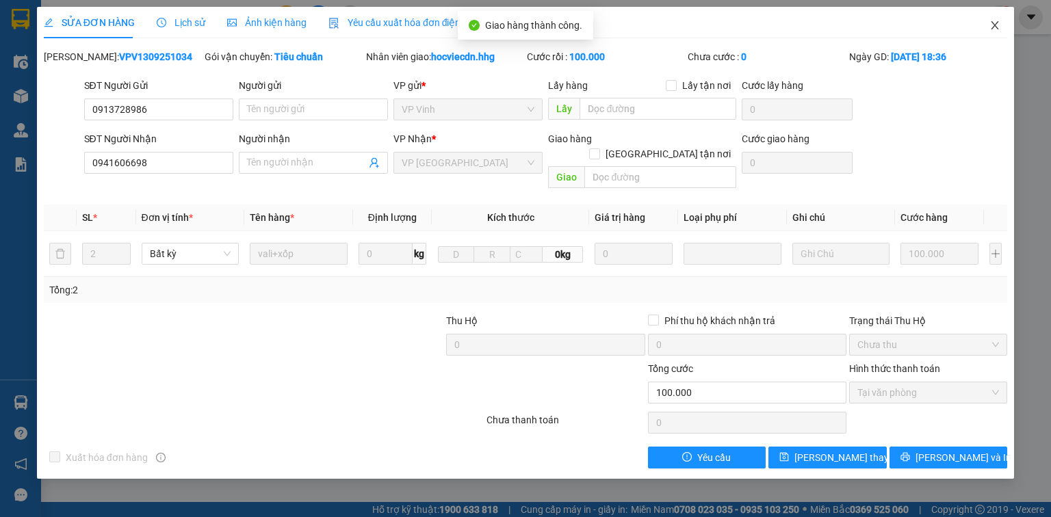
click at [997, 29] on icon "close" at bounding box center [996, 25] width 8 height 8
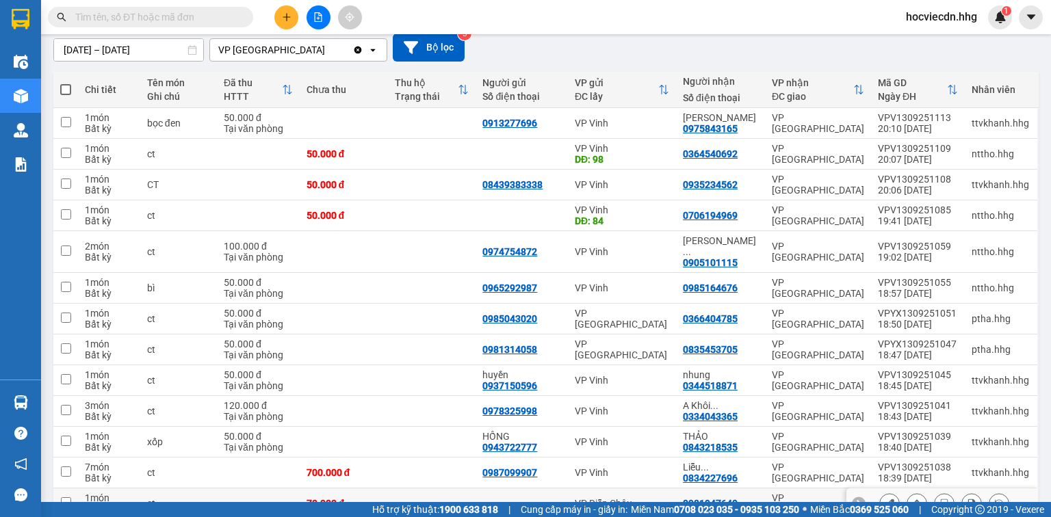
scroll to position [219, 0]
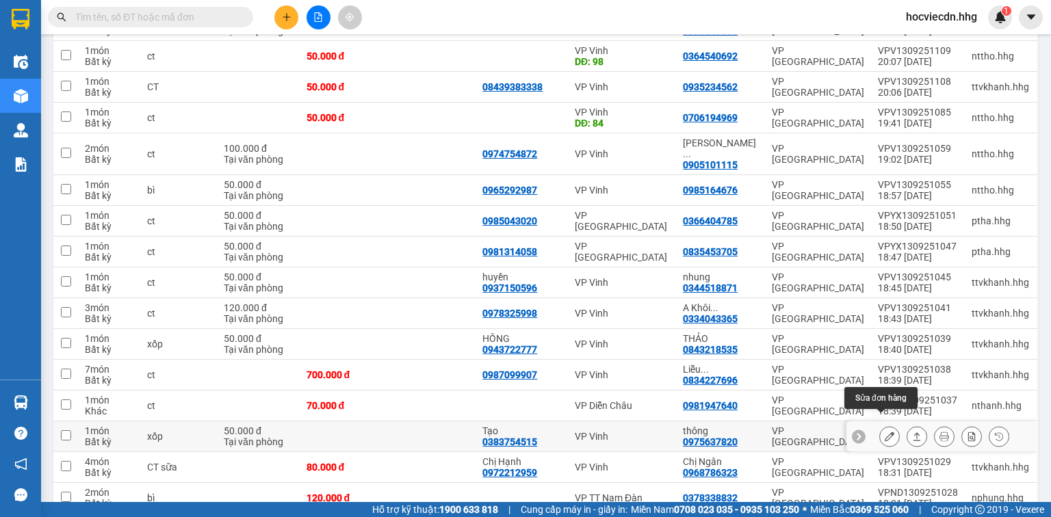
click at [885, 432] on icon at bounding box center [890, 437] width 10 height 10
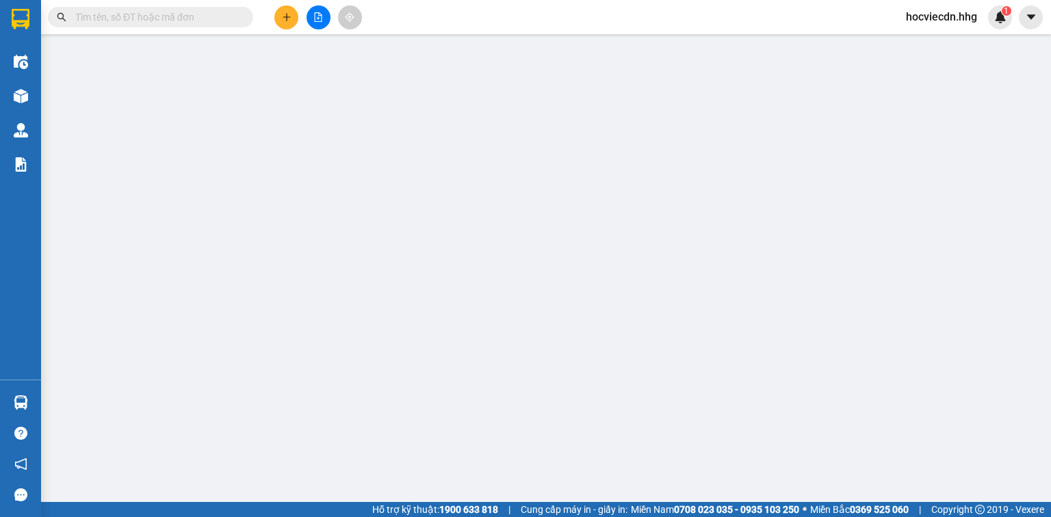
type input "0383754515"
type input "Tạo"
type input "0975637820"
type input "thông"
type input "50.000"
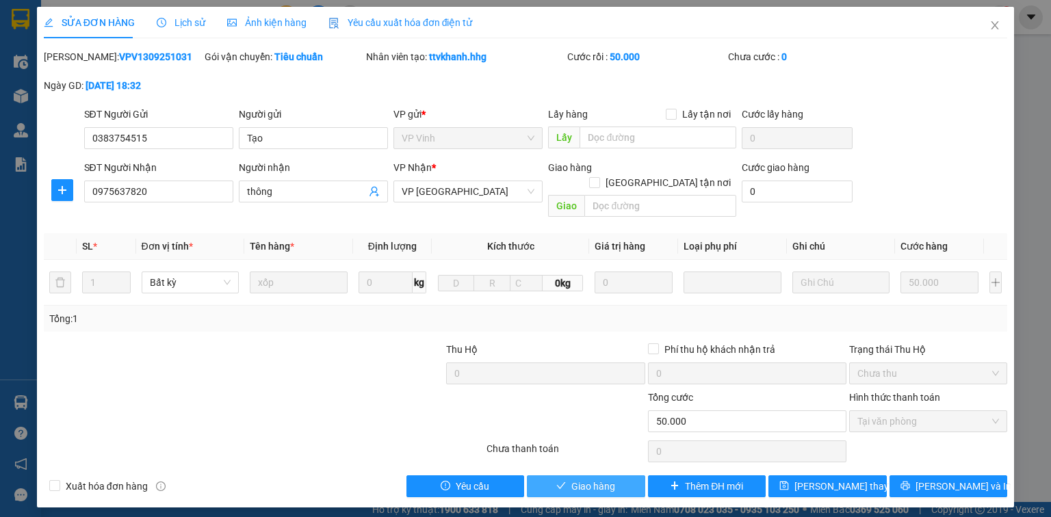
click at [623, 476] on button "Giao hàng" at bounding box center [586, 487] width 118 height 22
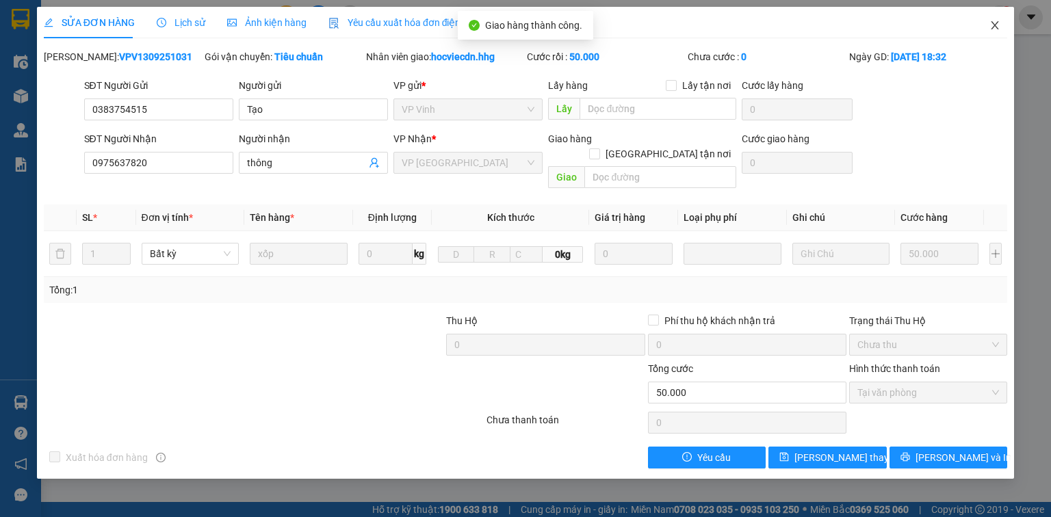
click at [995, 27] on icon "close" at bounding box center [995, 25] width 11 height 11
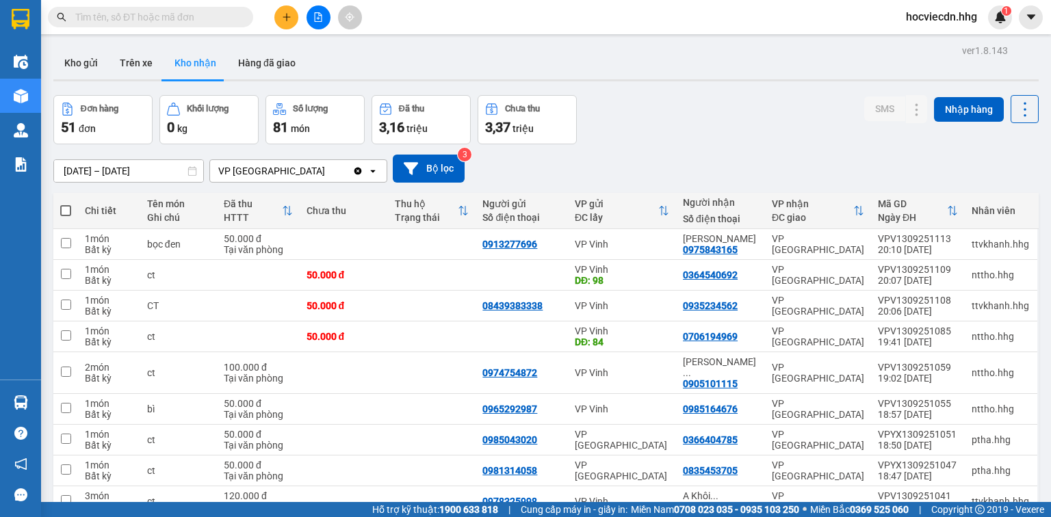
scroll to position [219, 0]
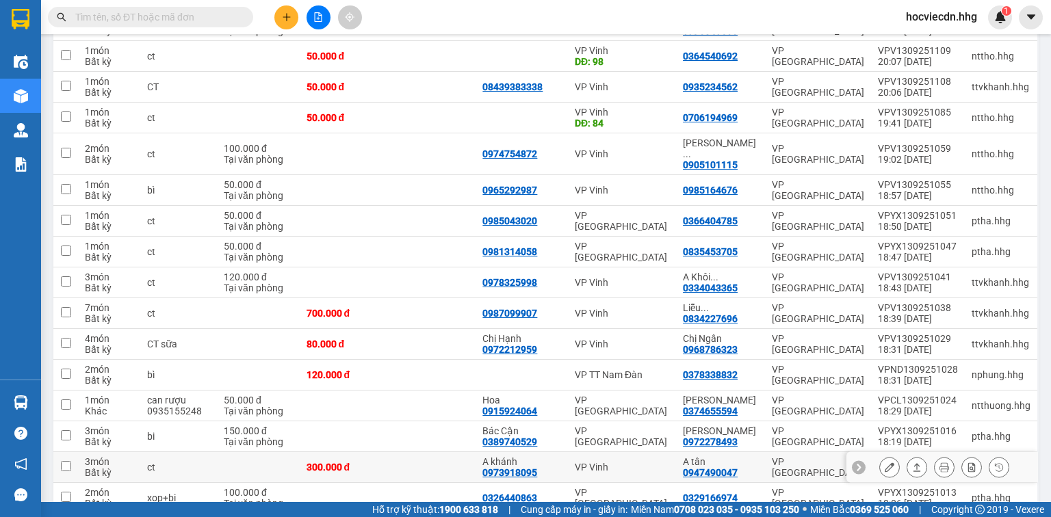
click at [880, 456] on button at bounding box center [889, 468] width 19 height 24
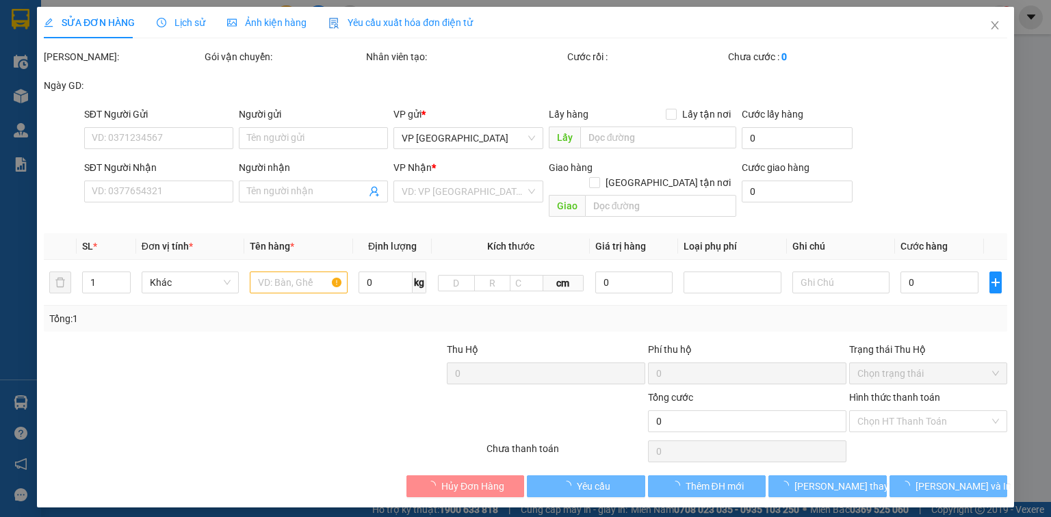
type input "0973918095"
type input "A khánh"
type input "0947490047"
type input "A tân"
type input "300.000"
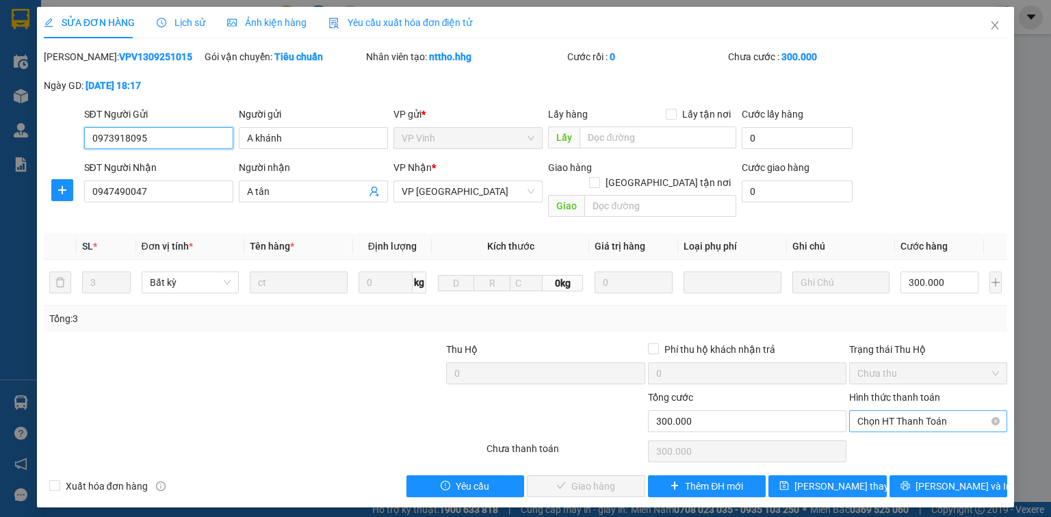
click at [884, 411] on span "Chọn HT Thanh Toán" at bounding box center [929, 421] width 142 height 21
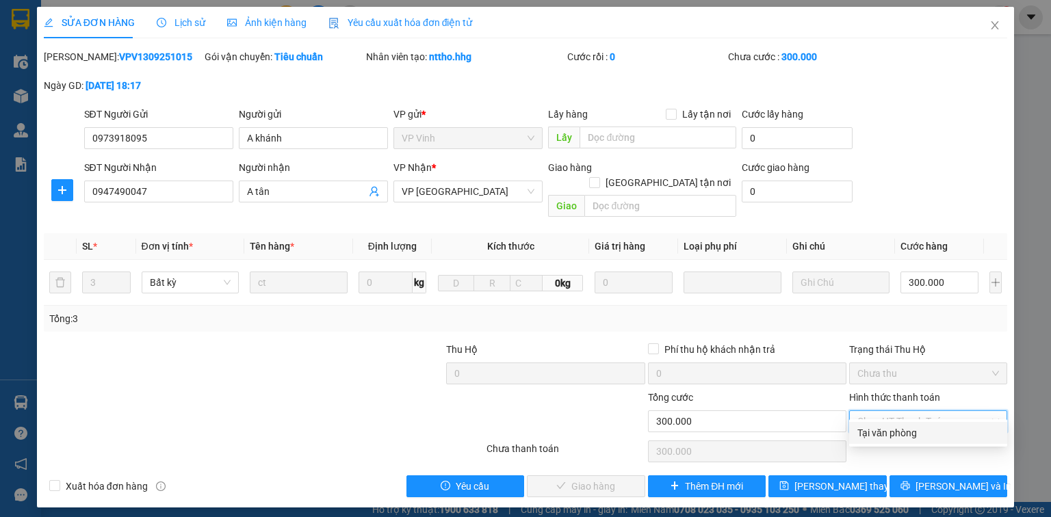
click at [874, 435] on div "Tại văn phòng" at bounding box center [929, 433] width 142 height 15
type input "0"
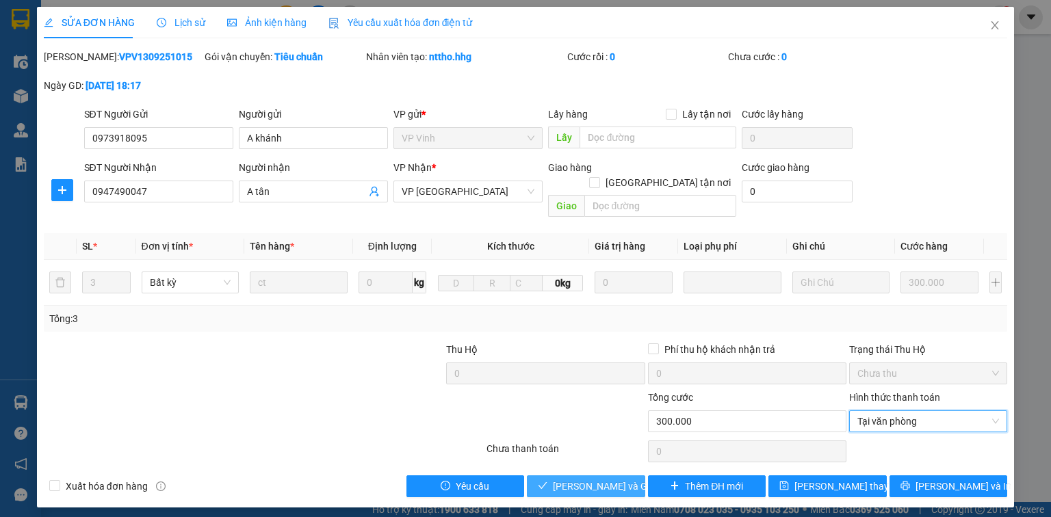
click at [597, 479] on span "[PERSON_NAME] và Giao hàng" at bounding box center [618, 486] width 131 height 15
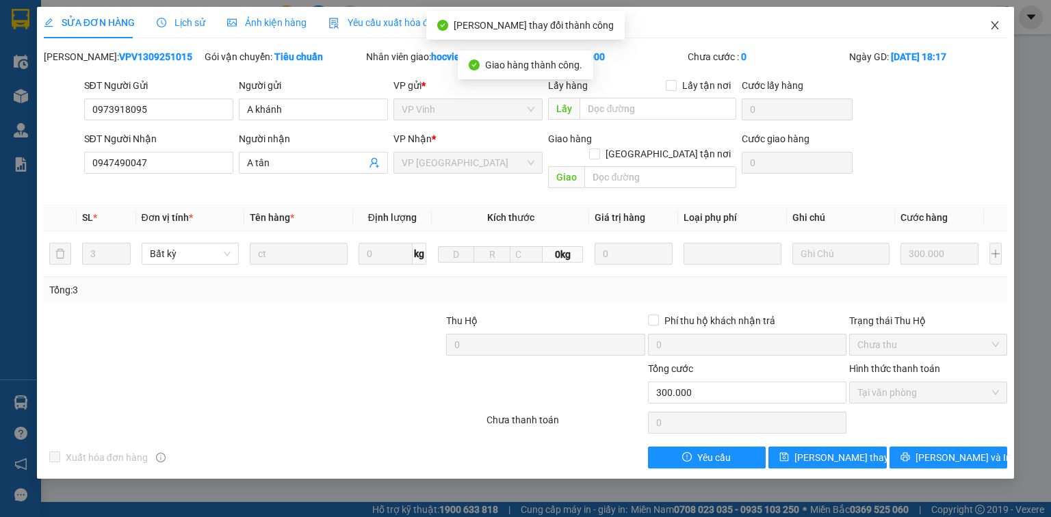
click at [995, 30] on icon "close" at bounding box center [995, 25] width 11 height 11
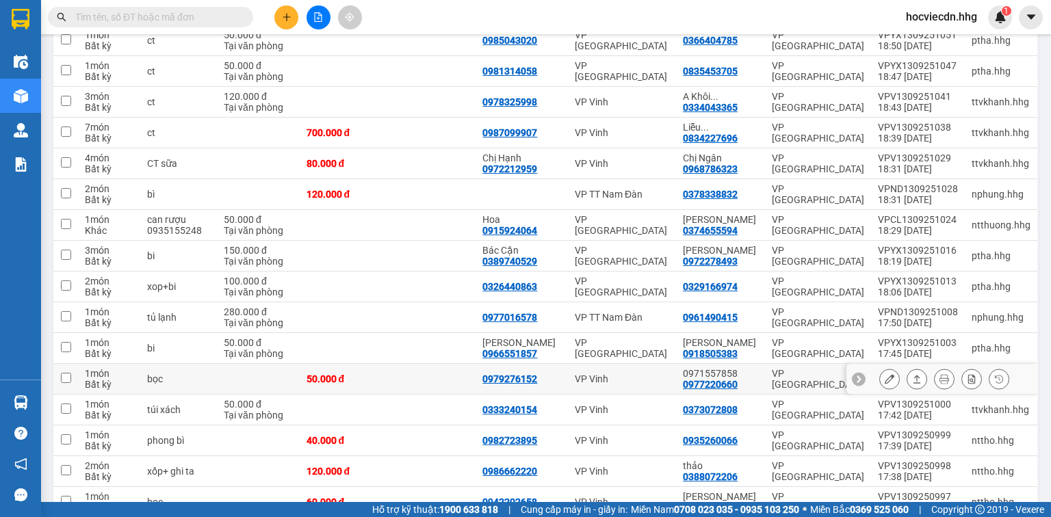
scroll to position [438, 0]
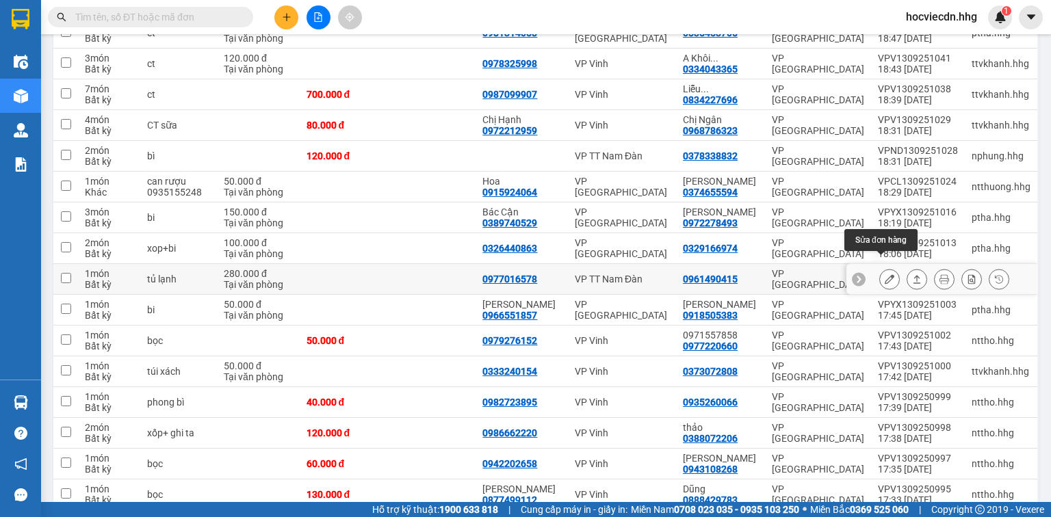
click at [885, 274] on icon at bounding box center [890, 279] width 10 height 10
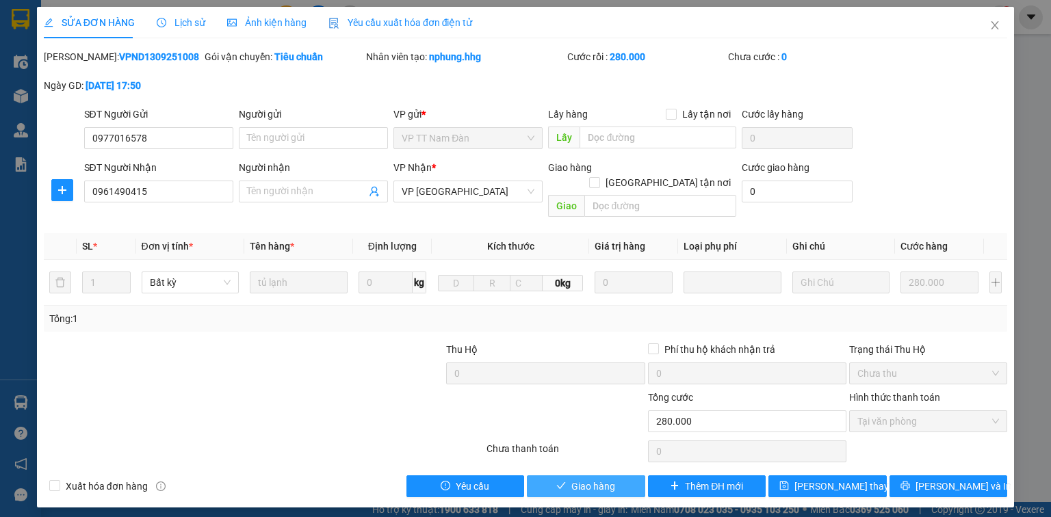
drag, startPoint x: 630, startPoint y: 473, endPoint x: 313, endPoint y: 326, distance: 348.8
click at [629, 476] on button "Giao hàng" at bounding box center [586, 487] width 118 height 22
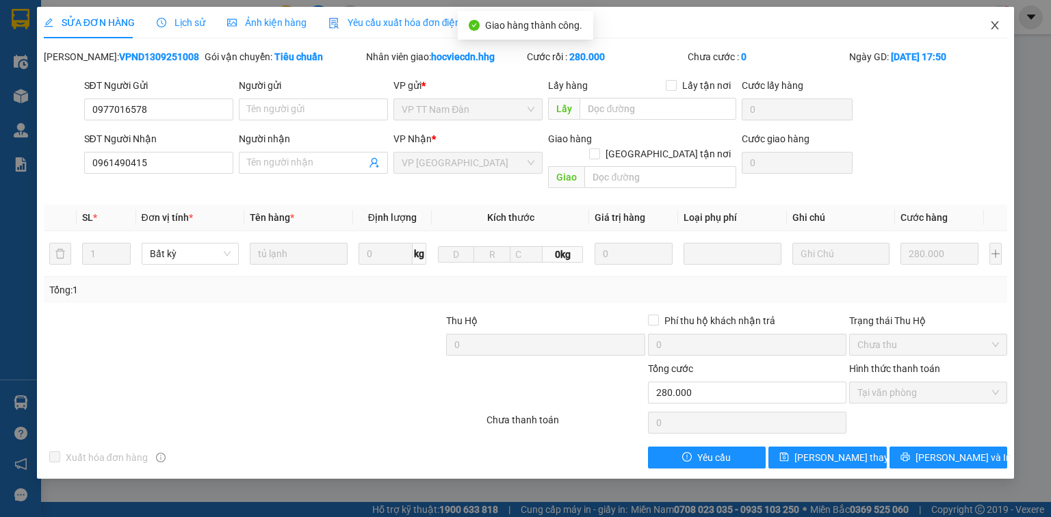
click at [994, 21] on icon "close" at bounding box center [995, 25] width 11 height 11
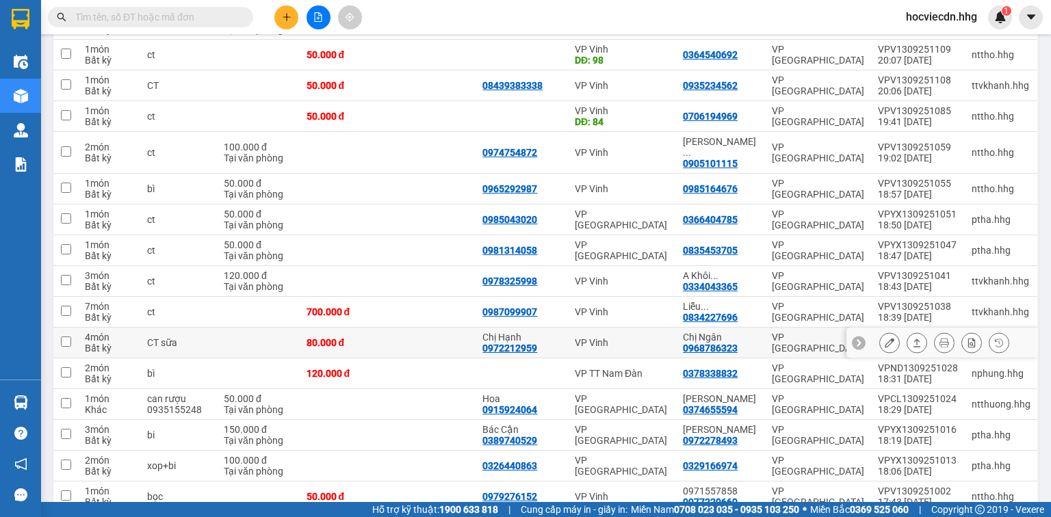
scroll to position [274, 0]
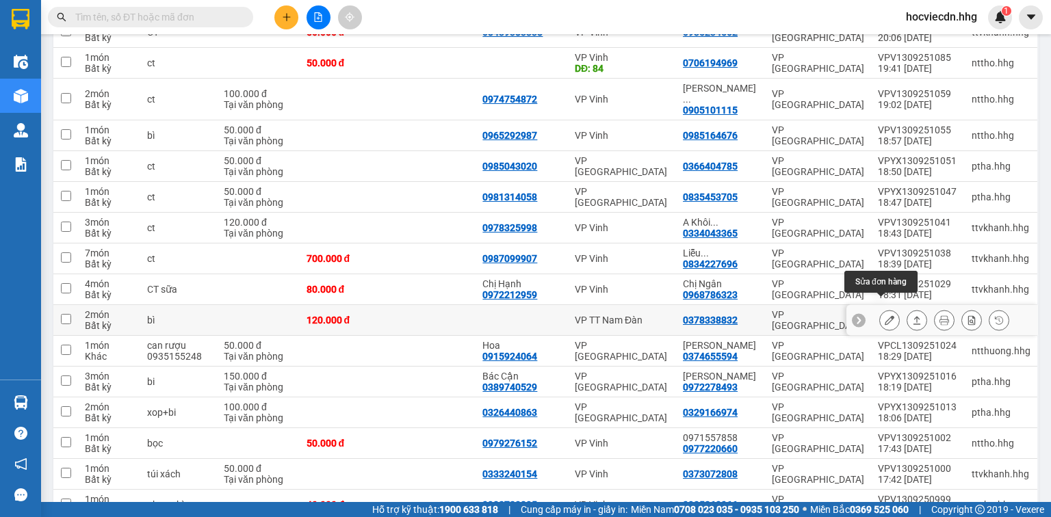
click at [885, 316] on icon at bounding box center [890, 321] width 10 height 10
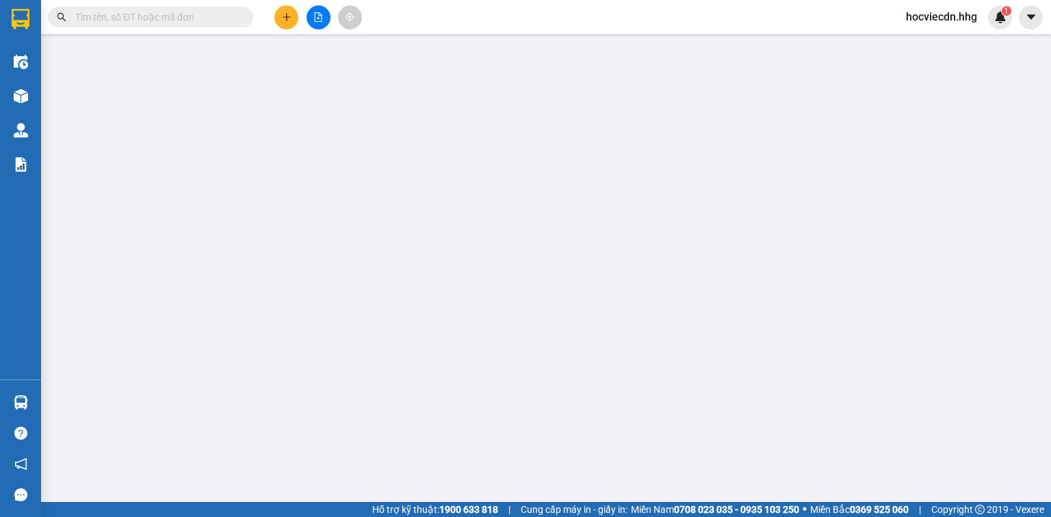
type input "0378338832"
type input "120.000"
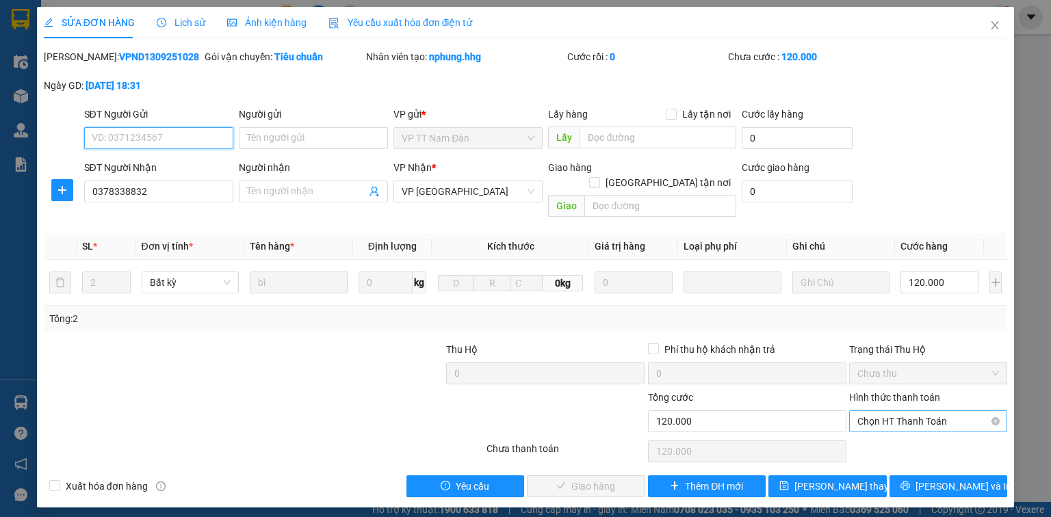
click at [953, 411] on span "Chọn HT Thanh Toán" at bounding box center [929, 421] width 142 height 21
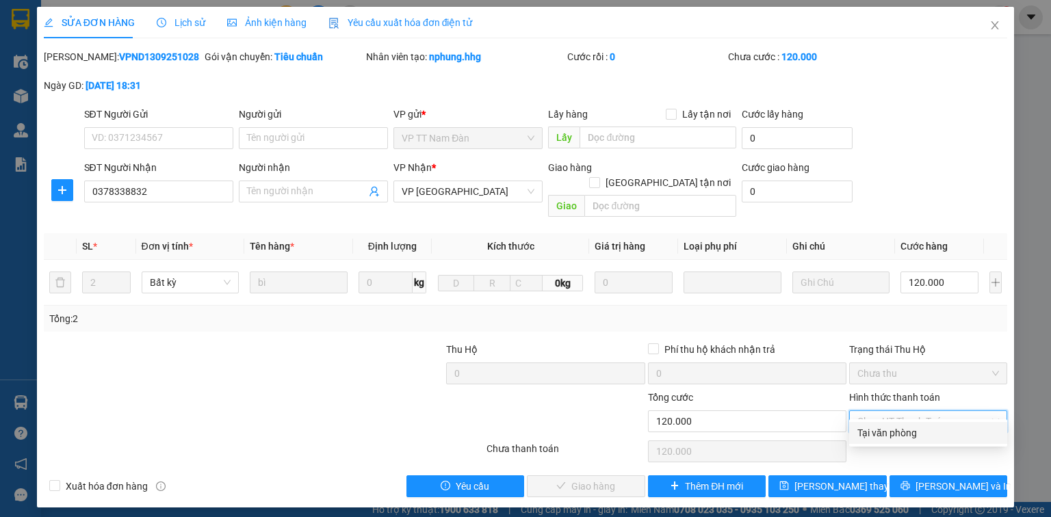
click at [923, 431] on div "Tại văn phòng" at bounding box center [929, 433] width 142 height 15
type input "0"
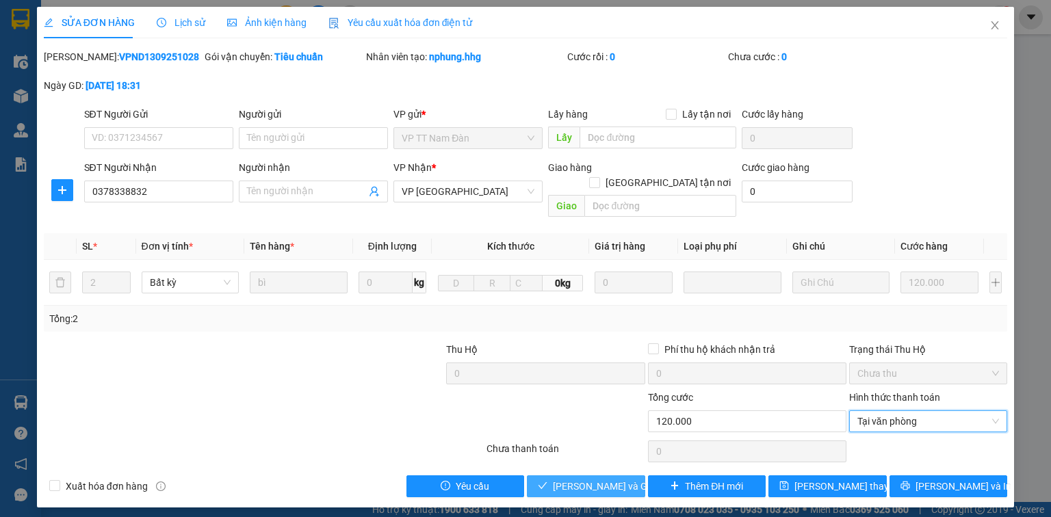
click at [627, 479] on span "[PERSON_NAME] và Giao hàng" at bounding box center [618, 486] width 131 height 15
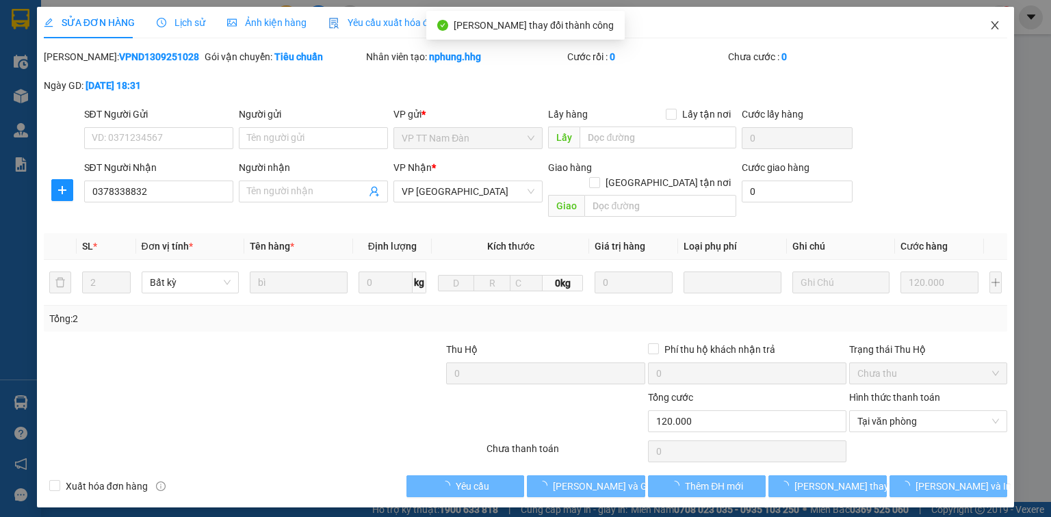
click at [997, 21] on icon "close" at bounding box center [995, 25] width 11 height 11
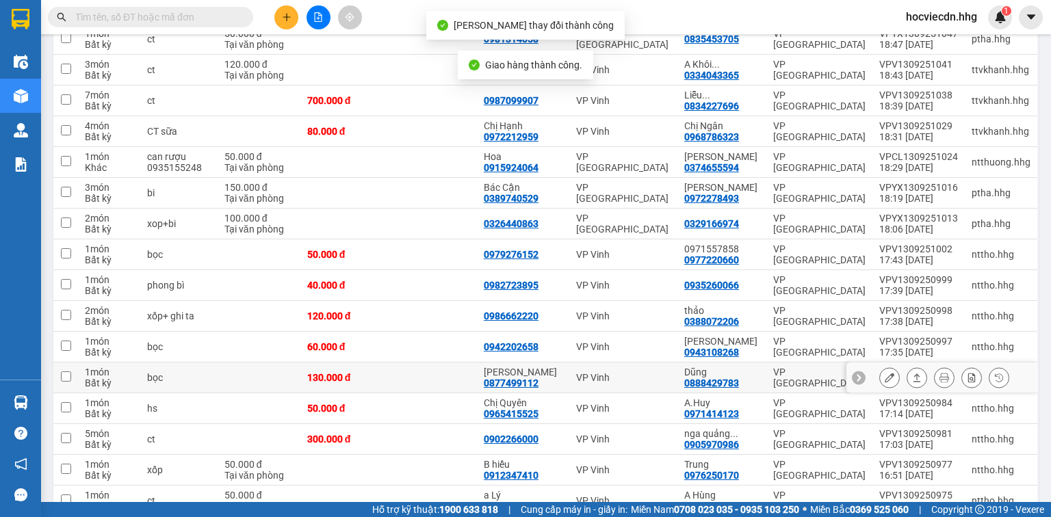
scroll to position [440, 0]
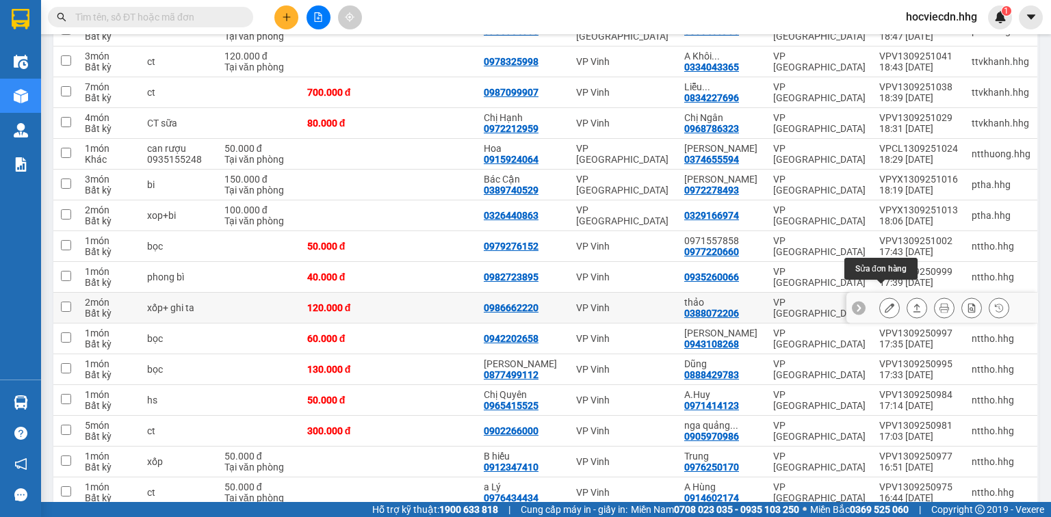
click at [885, 303] on icon at bounding box center [890, 308] width 10 height 10
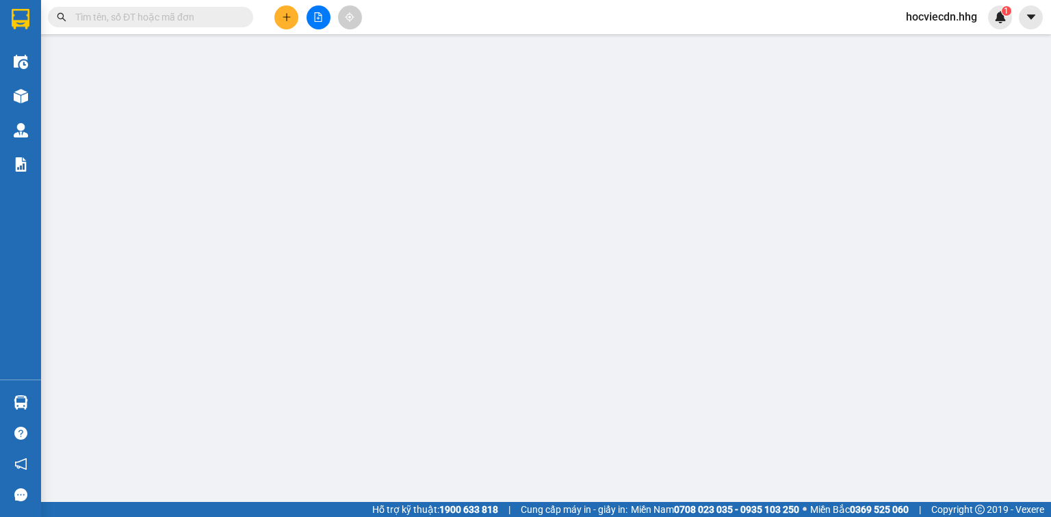
type input "0986662220"
type input "0388072206"
type input "thảo"
type input "120.000"
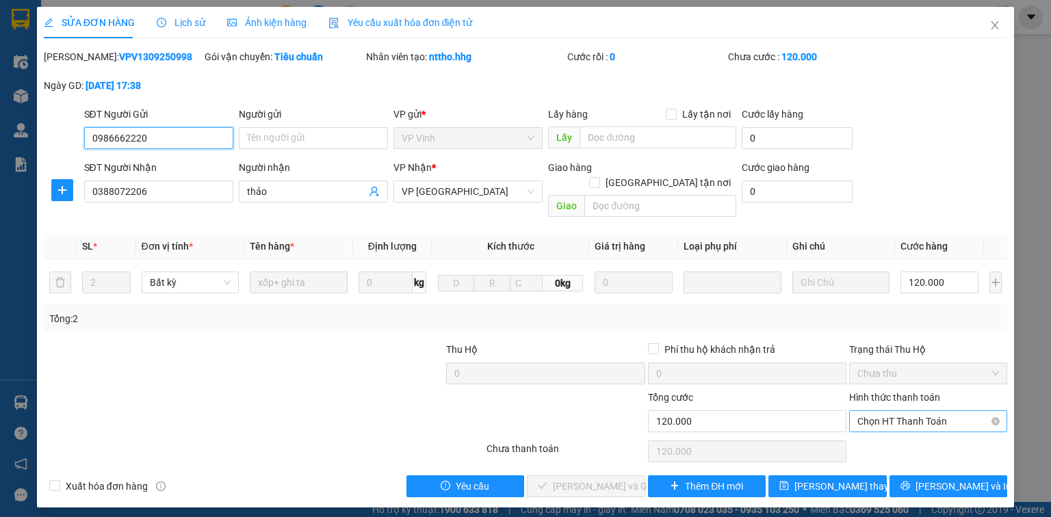
click at [955, 411] on span "Chọn HT Thanh Toán" at bounding box center [929, 421] width 142 height 21
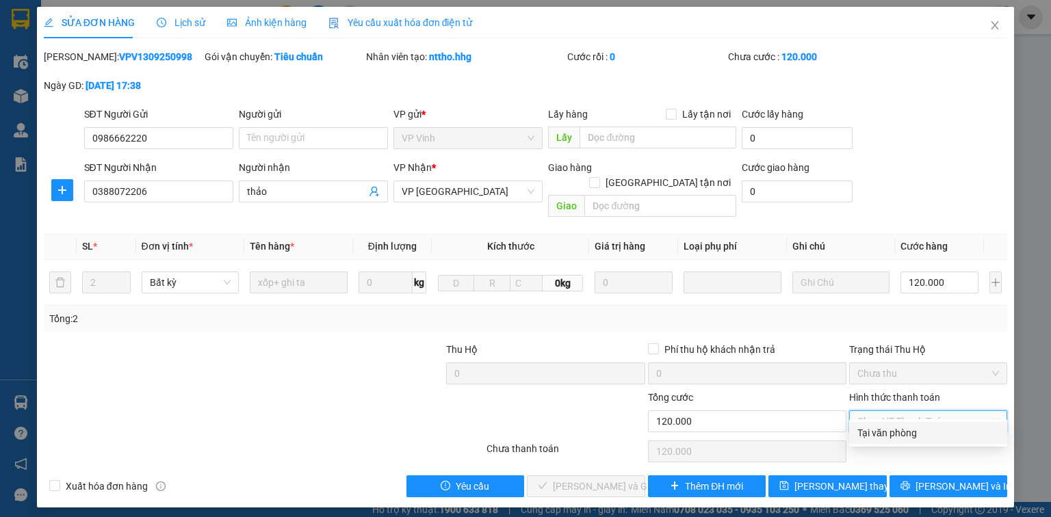
click at [914, 437] on div "Tại văn phòng" at bounding box center [929, 433] width 142 height 15
type input "0"
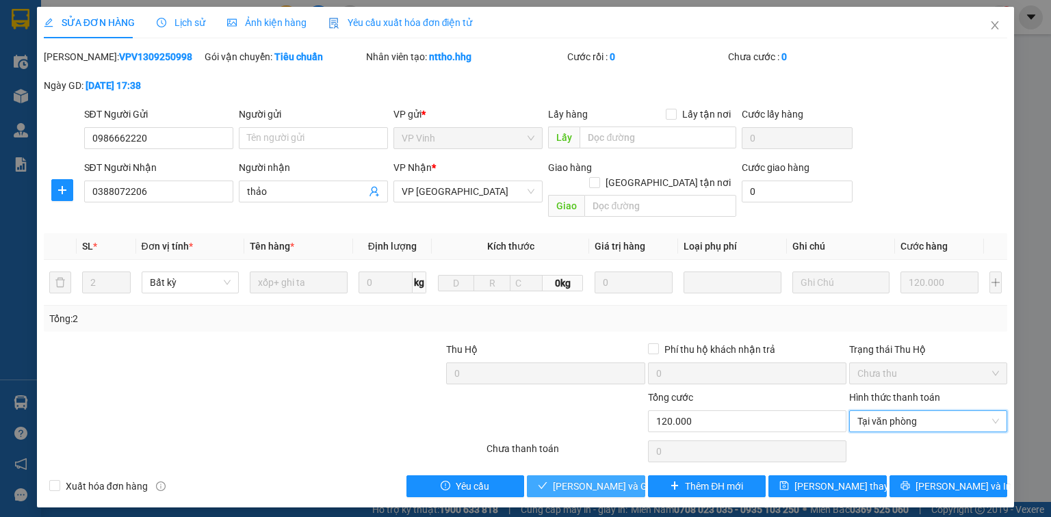
click at [626, 479] on span "[PERSON_NAME] và Giao hàng" at bounding box center [618, 486] width 131 height 15
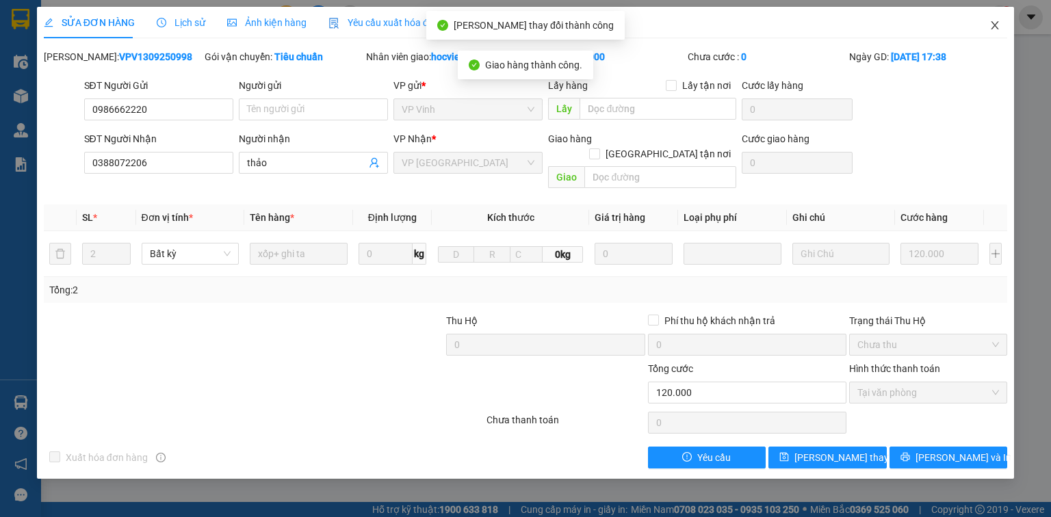
click at [992, 29] on icon "close" at bounding box center [996, 25] width 8 height 8
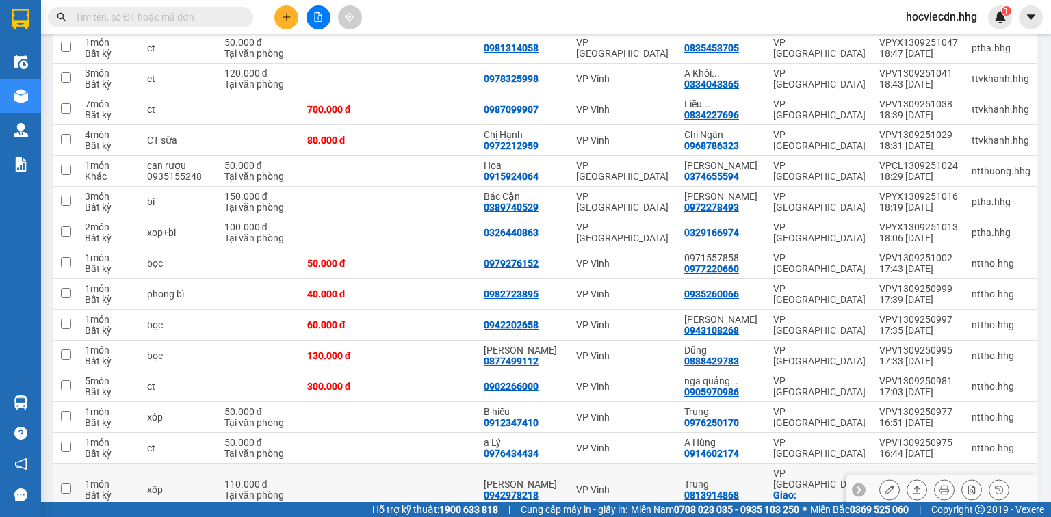
scroll to position [493, 0]
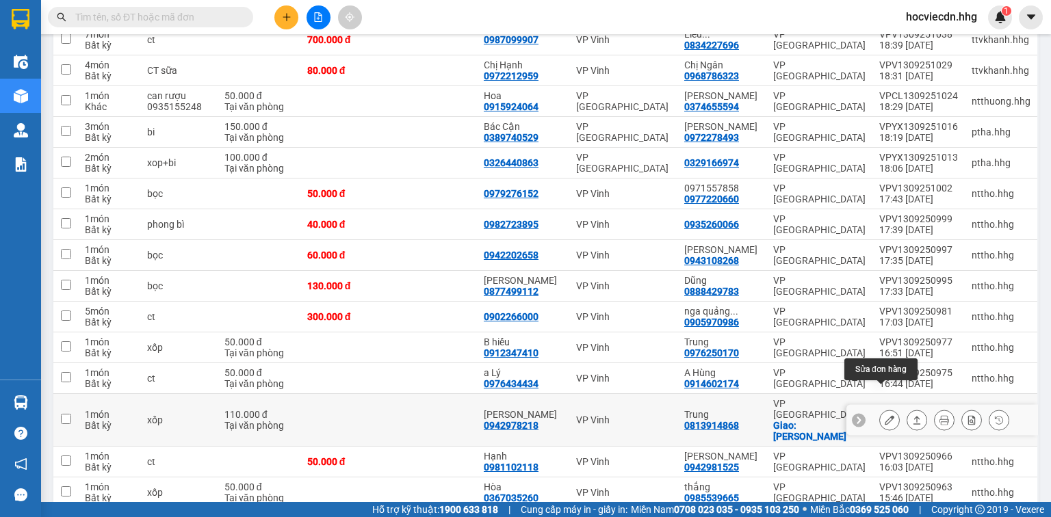
click at [885, 415] on icon at bounding box center [890, 420] width 10 height 10
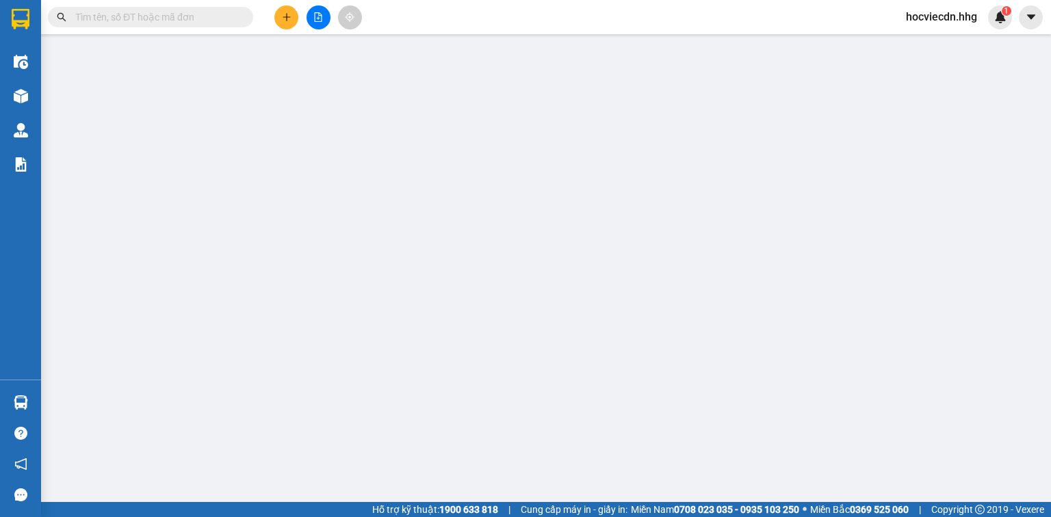
type input "0942978218"
type input "[PERSON_NAME]"
type input "0813914868"
type input "Trung"
checkbox input "true"
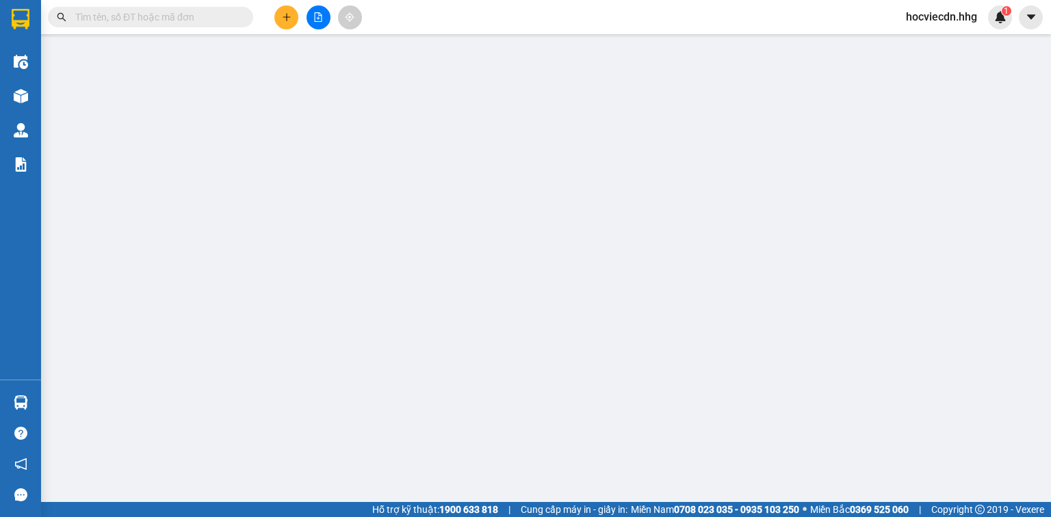
type input "lê văn hiến"
type input "110.000"
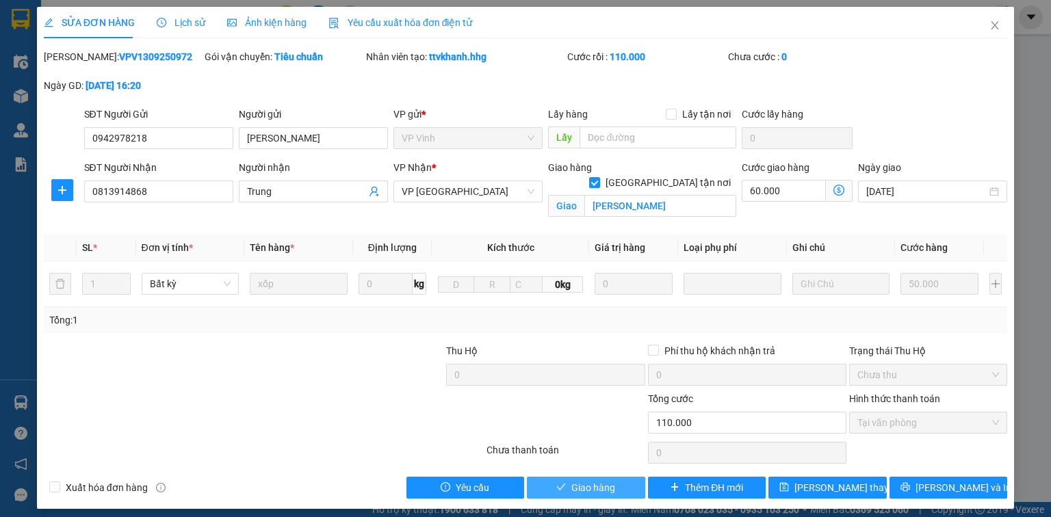
click at [608, 485] on span "Giao hàng" at bounding box center [593, 487] width 44 height 15
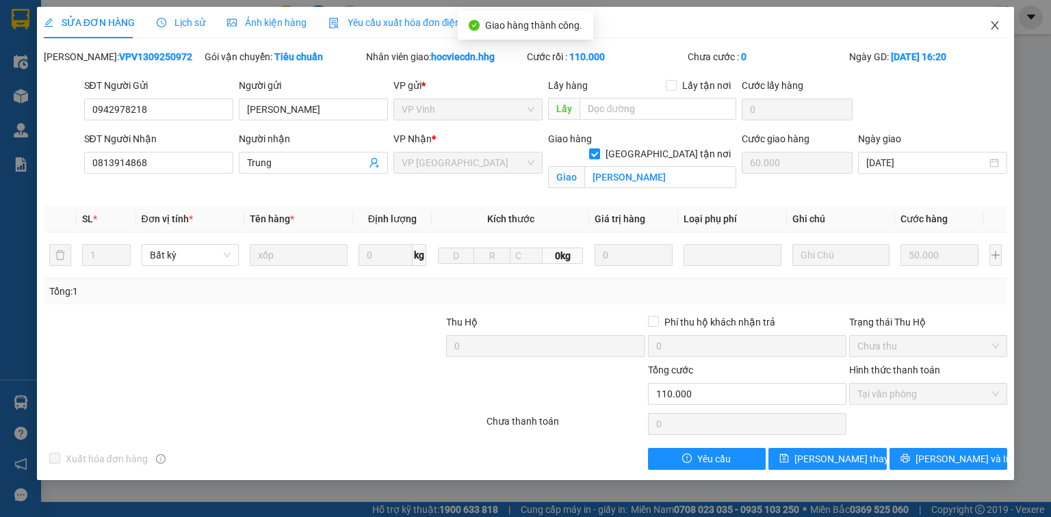
click at [996, 26] on icon "close" at bounding box center [995, 25] width 11 height 11
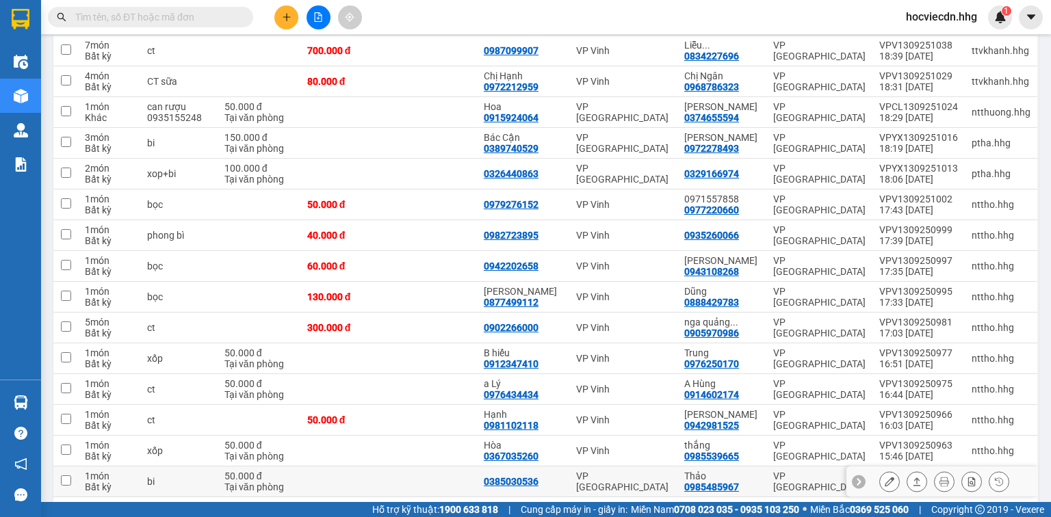
scroll to position [493, 0]
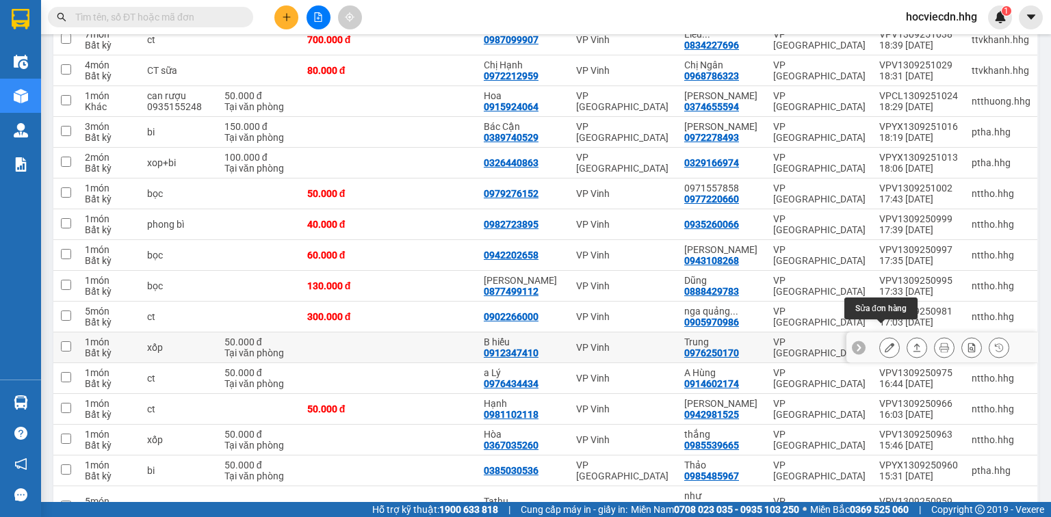
click at [885, 343] on icon at bounding box center [890, 348] width 10 height 10
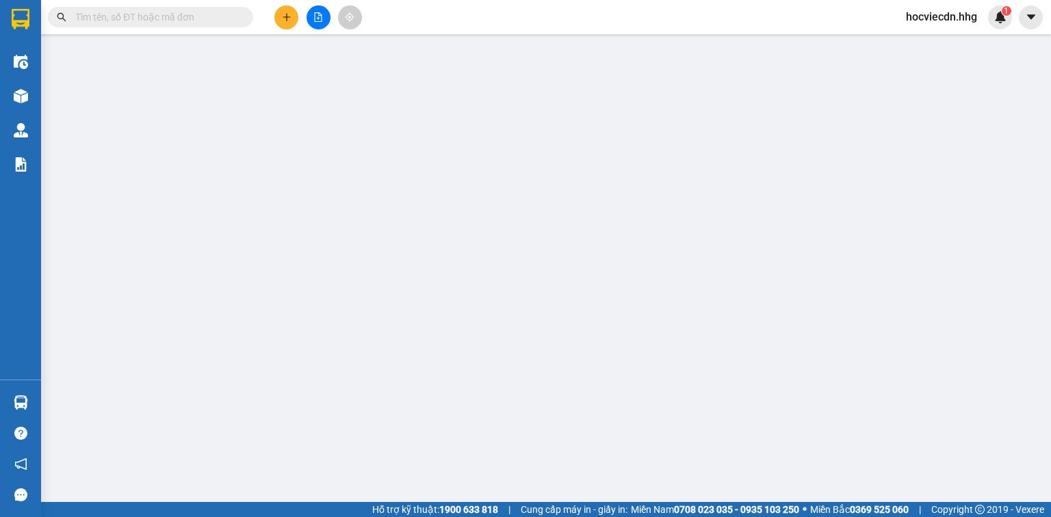
type input "0912347410"
type input "B hiếu"
type input "0976250170"
type input "Trung"
type input "50.000"
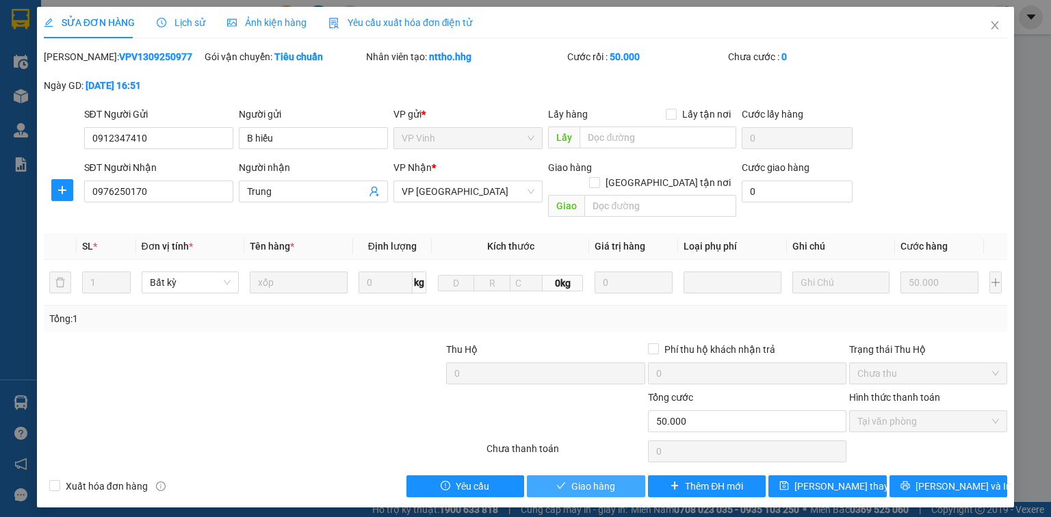
click at [626, 476] on button "Giao hàng" at bounding box center [586, 487] width 118 height 22
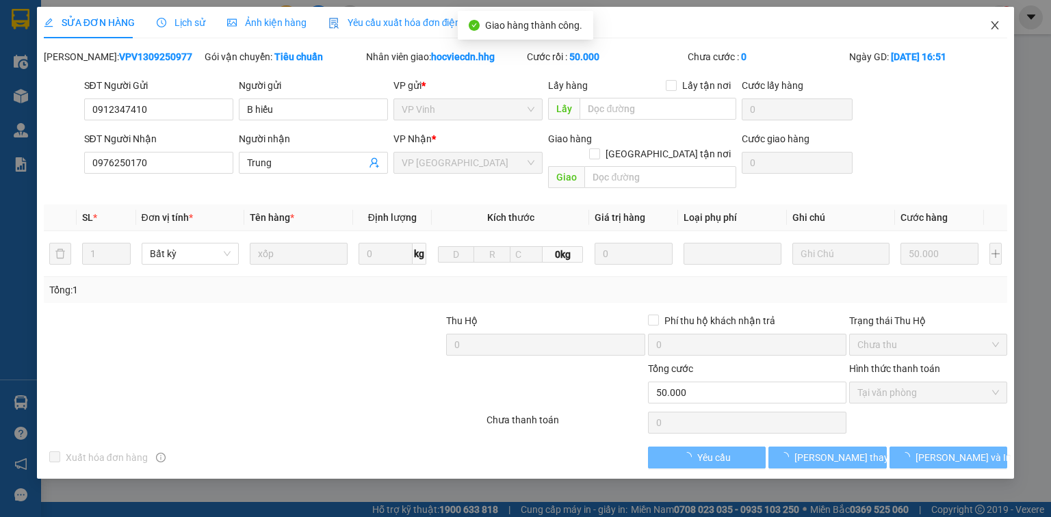
click at [994, 27] on icon "close" at bounding box center [995, 25] width 11 height 11
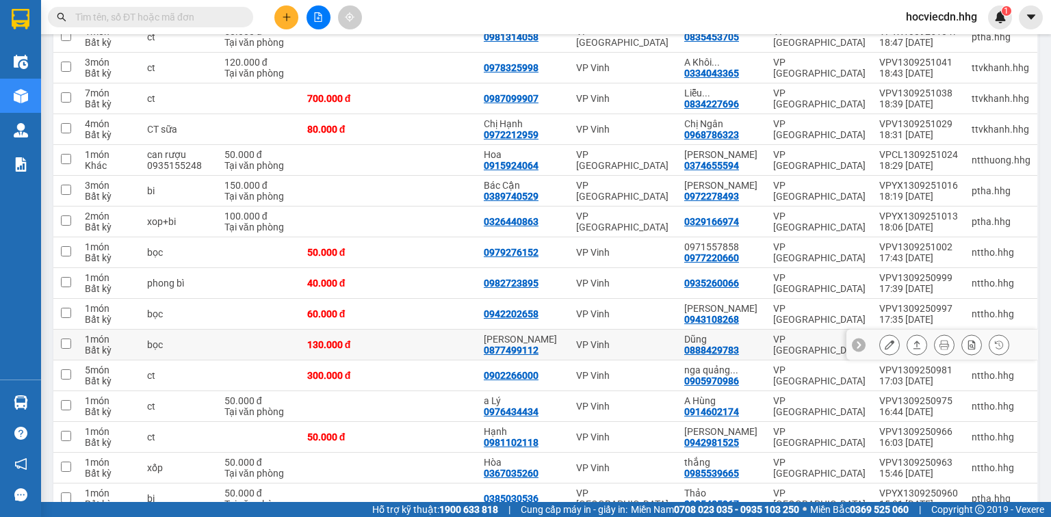
scroll to position [438, 0]
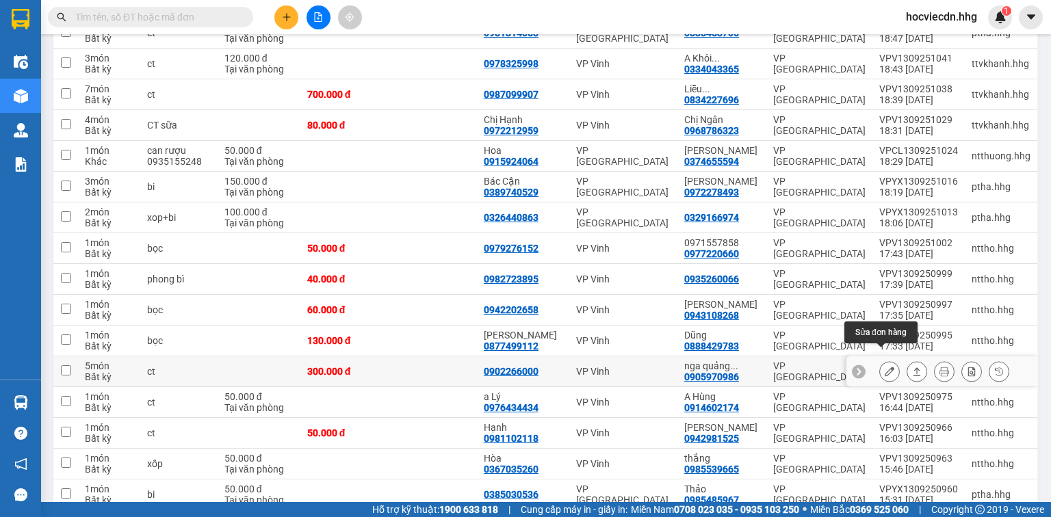
click at [885, 367] on icon at bounding box center [890, 372] width 10 height 10
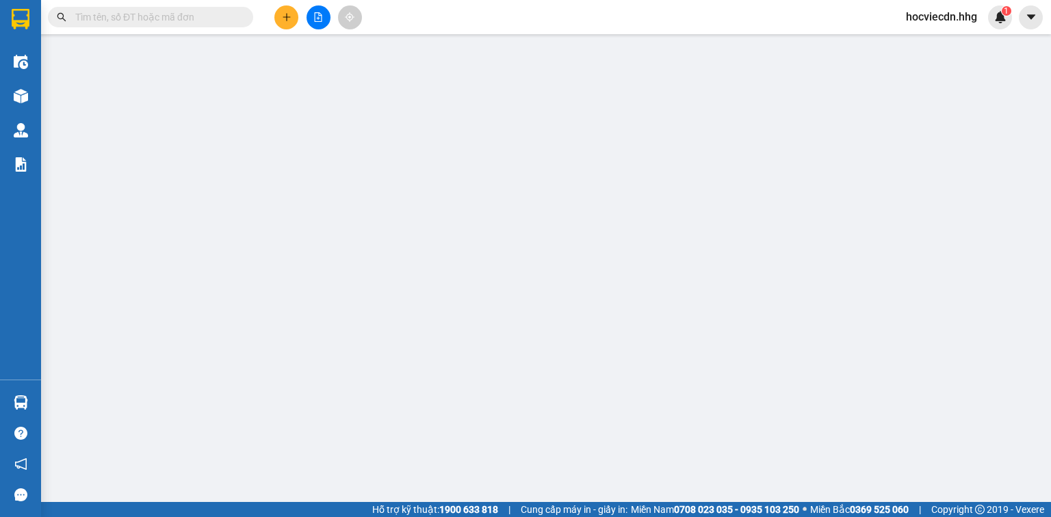
type input "0902266000"
type input "0905970986"
type input "nga quảng 0905205204"
type input "300.000"
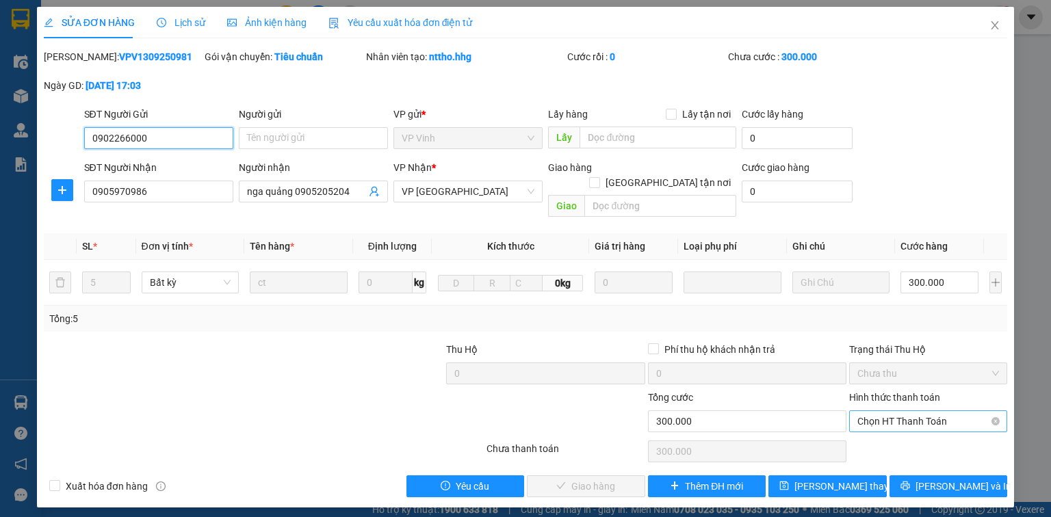
click at [879, 411] on span "Chọn HT Thanh Toán" at bounding box center [929, 421] width 142 height 21
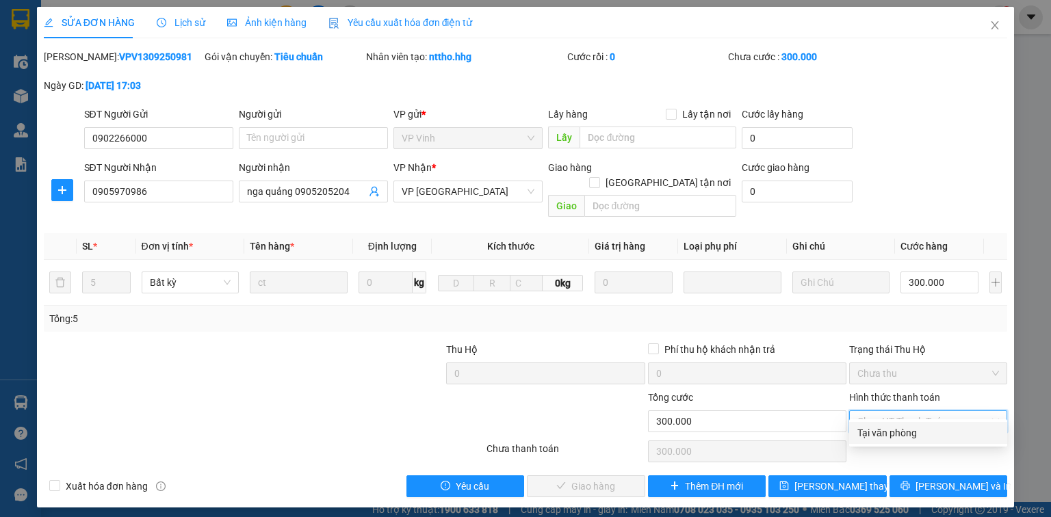
click at [864, 439] on div "Tại văn phòng" at bounding box center [929, 433] width 142 height 15
type input "0"
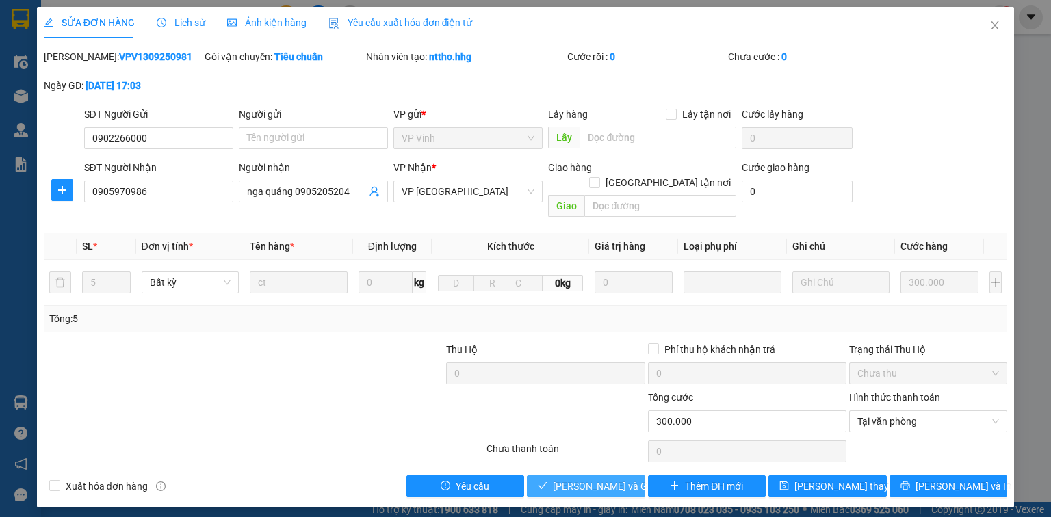
click at [612, 479] on span "[PERSON_NAME] và Giao hàng" at bounding box center [618, 486] width 131 height 15
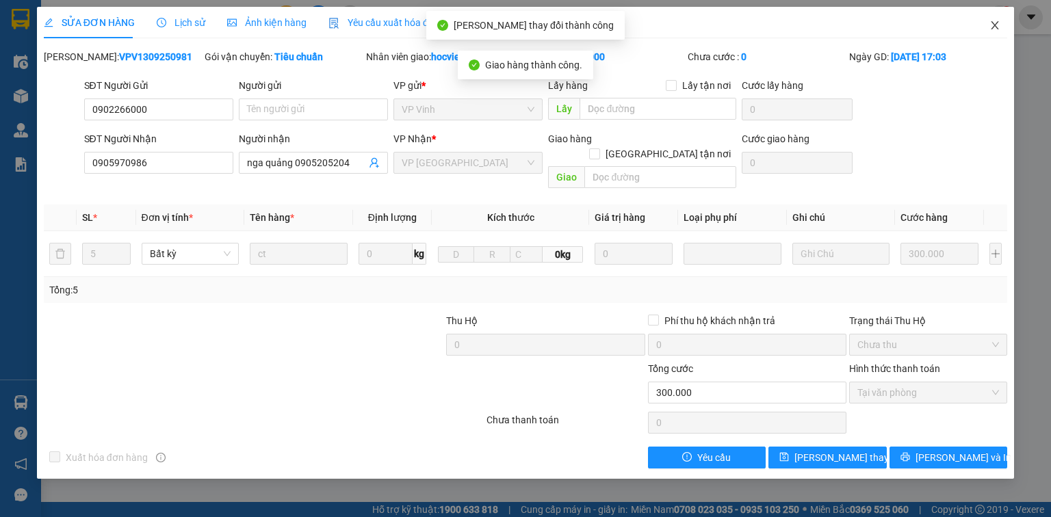
click at [997, 27] on icon "close" at bounding box center [995, 25] width 11 height 11
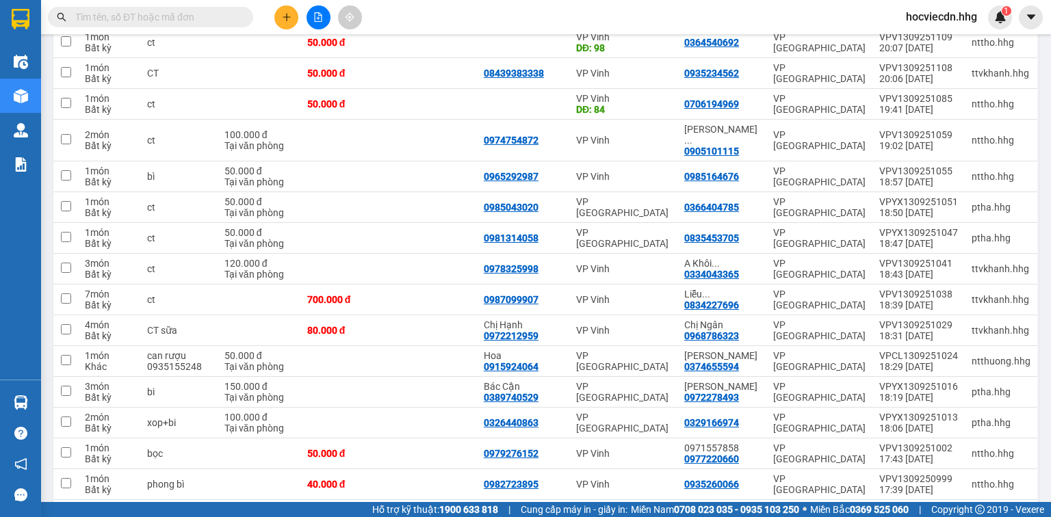
scroll to position [383, 0]
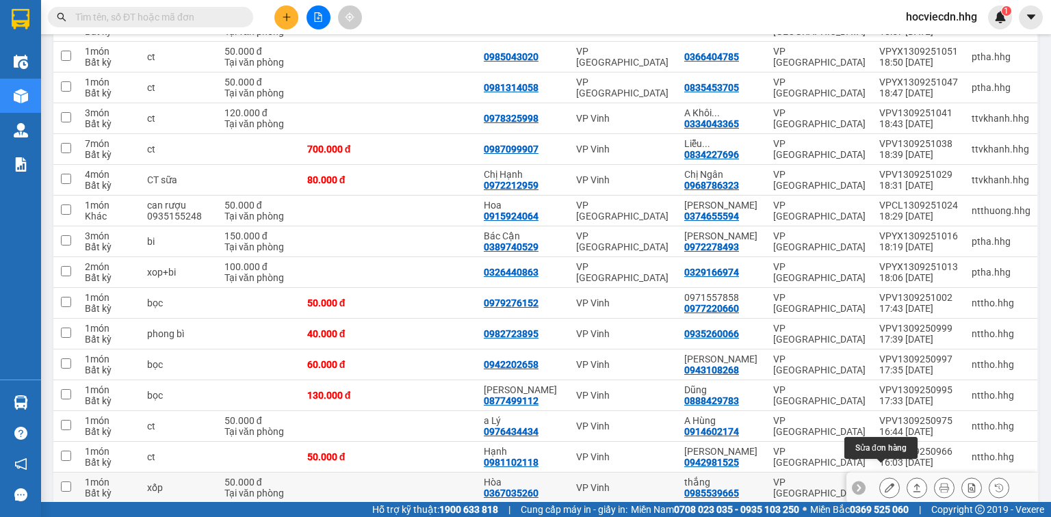
click at [885, 483] on icon at bounding box center [890, 488] width 10 height 10
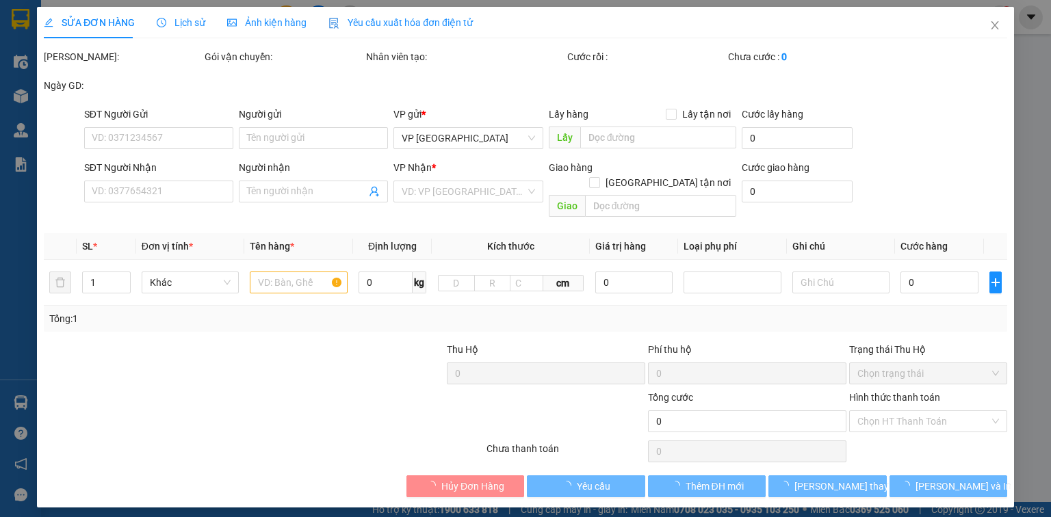
type input "0367035260"
type input "Hòa"
type input "0985539665"
type input "thắng"
type input "50.000"
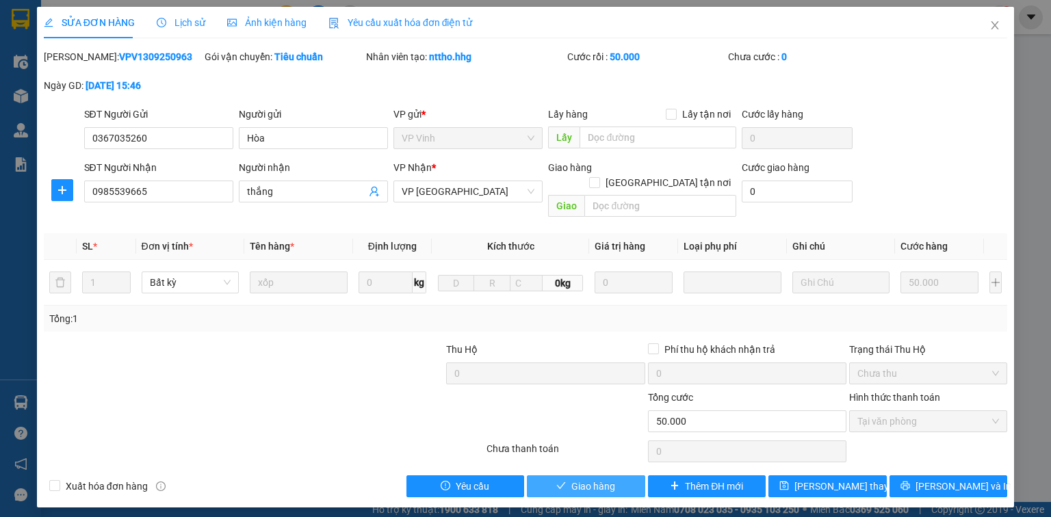
click at [614, 479] on span "Giao hàng" at bounding box center [593, 486] width 44 height 15
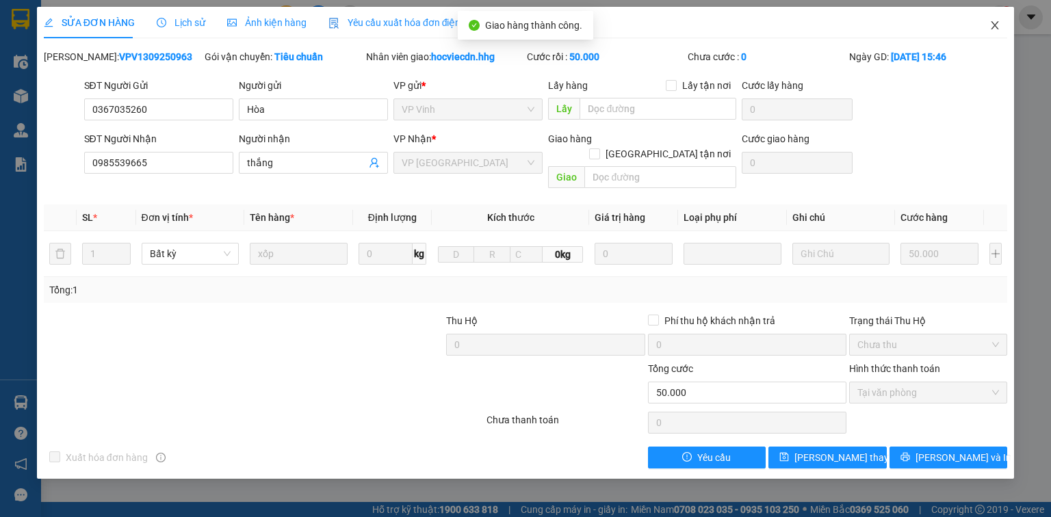
click at [994, 28] on icon "close" at bounding box center [995, 25] width 11 height 11
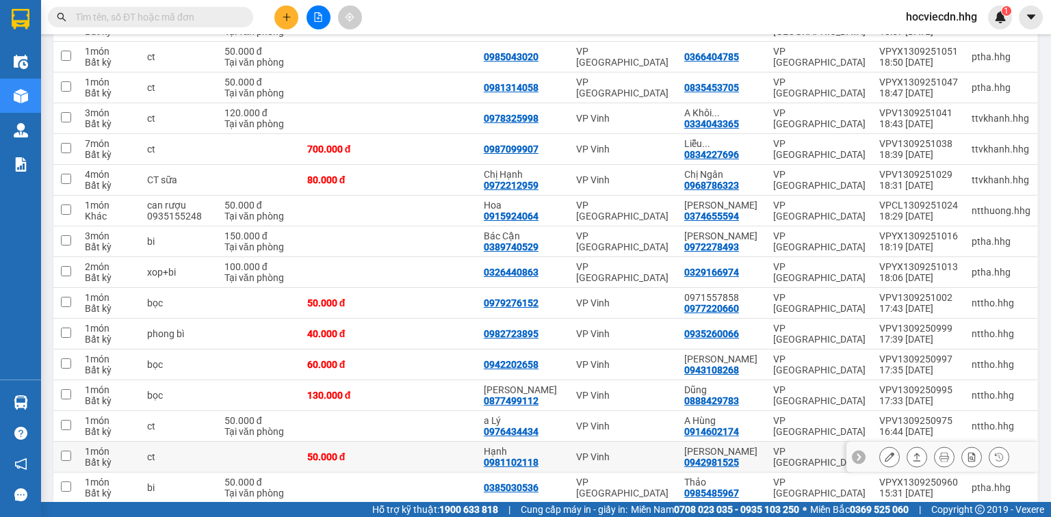
scroll to position [493, 0]
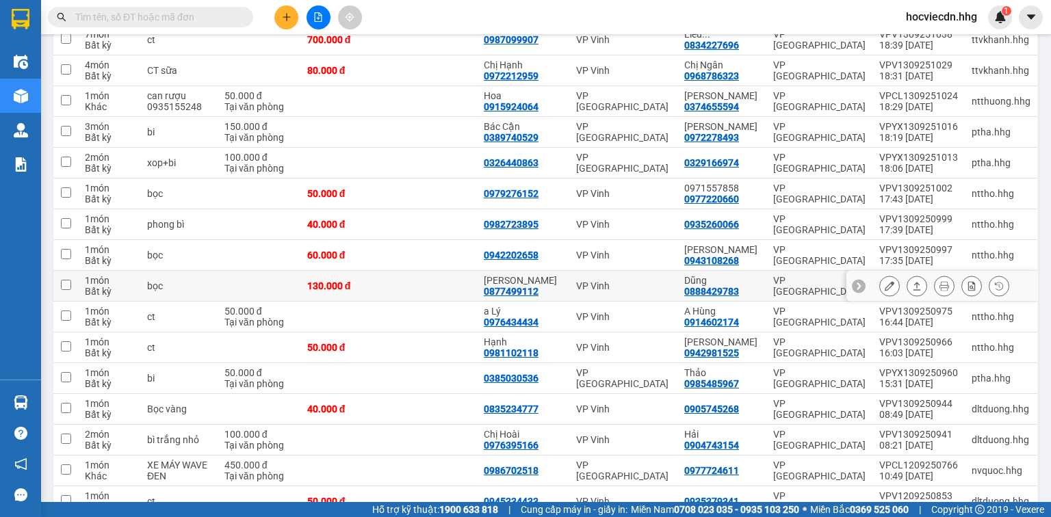
click at [885, 281] on icon at bounding box center [890, 286] width 10 height 10
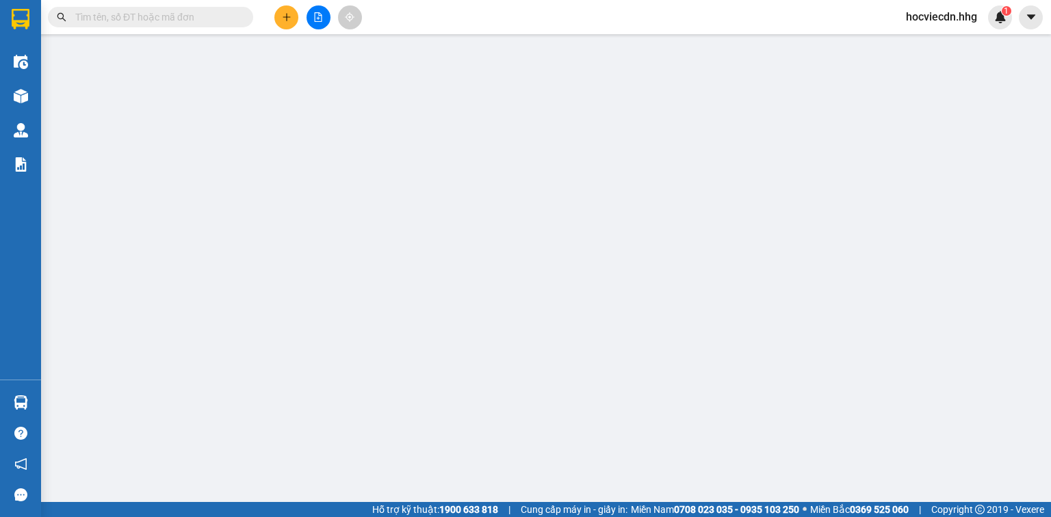
type input "0877499112"
type input "[PERSON_NAME]"
type input "0888429783"
type input "Dũng"
type input "130.000"
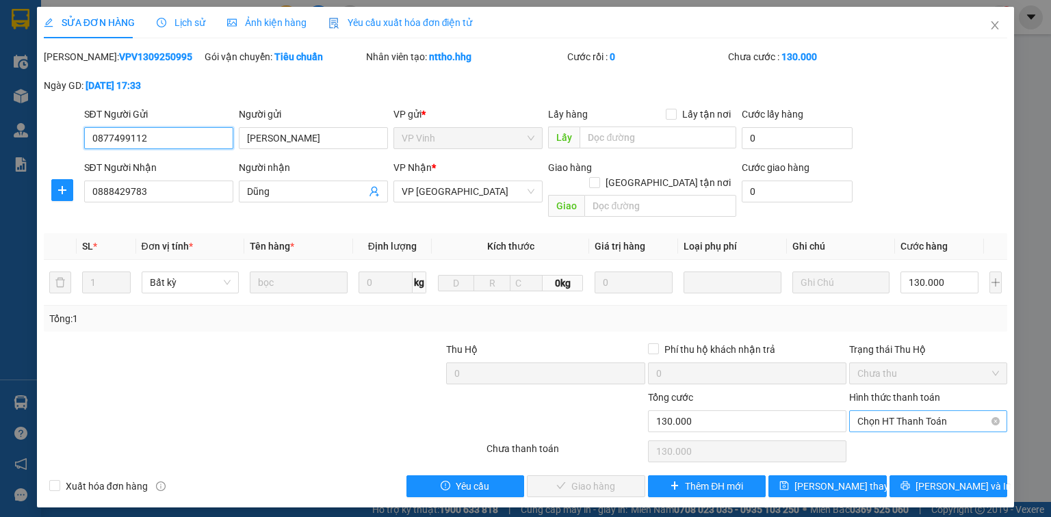
click at [917, 411] on span "Chọn HT Thanh Toán" at bounding box center [929, 421] width 142 height 21
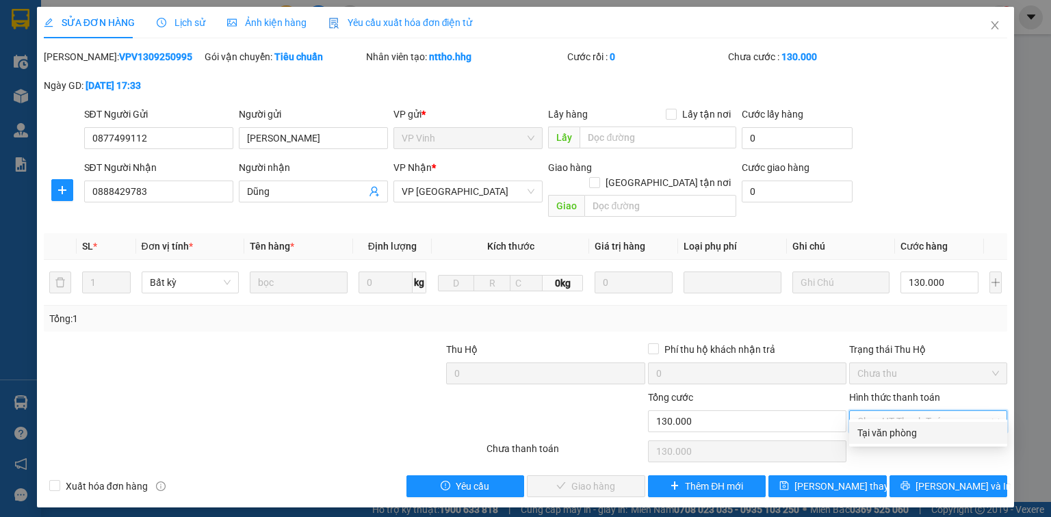
click at [896, 440] on div "Tại văn phòng" at bounding box center [929, 433] width 142 height 15
type input "0"
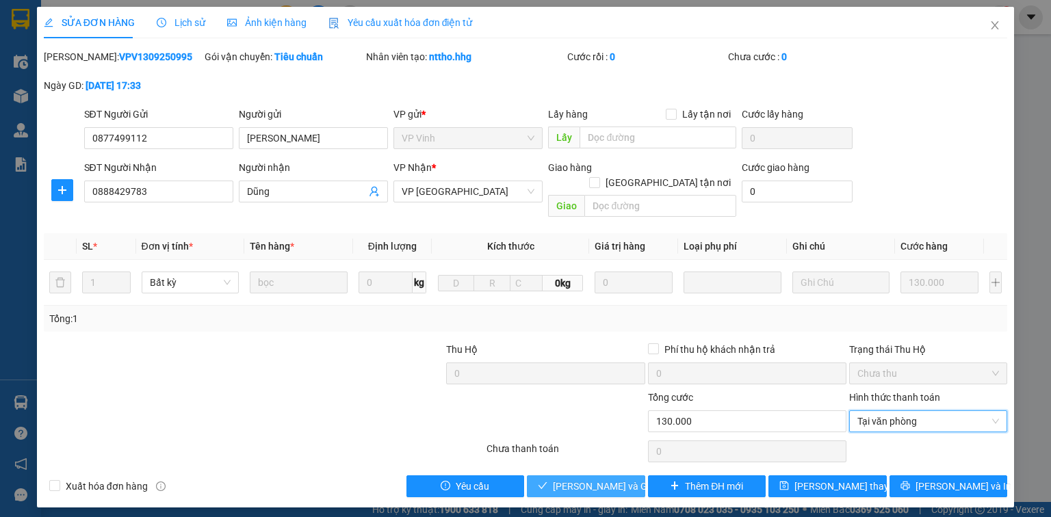
drag, startPoint x: 630, startPoint y: 472, endPoint x: 617, endPoint y: 469, distance: 13.4
click at [630, 479] on span "[PERSON_NAME] và Giao hàng" at bounding box center [618, 486] width 131 height 15
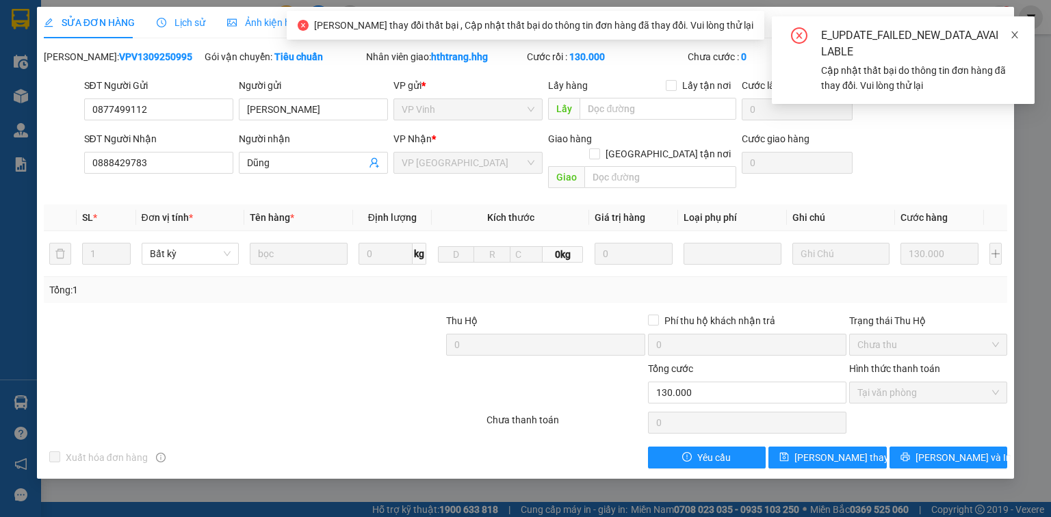
click at [1019, 39] on icon "close" at bounding box center [1015, 35] width 10 height 10
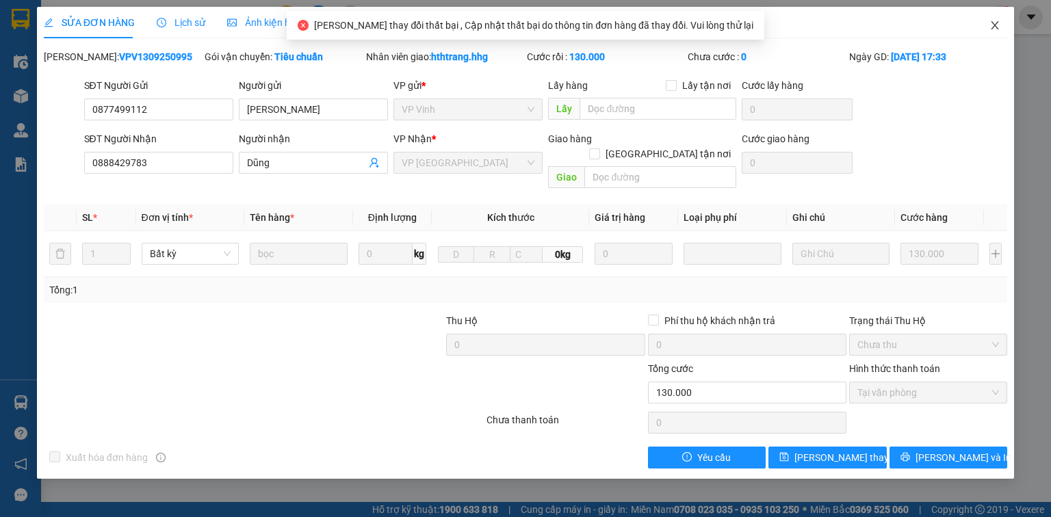
click at [990, 27] on icon "close" at bounding box center [995, 25] width 11 height 11
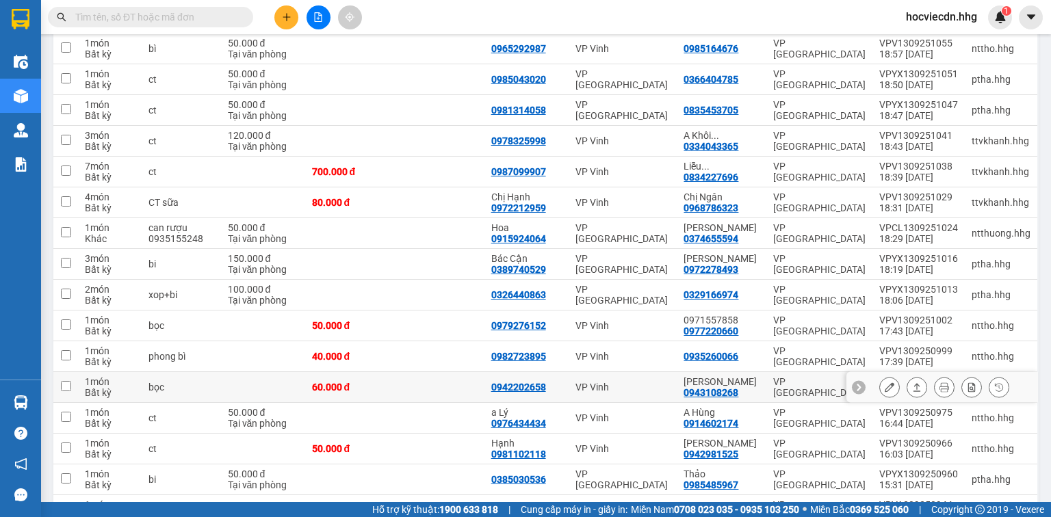
scroll to position [356, 0]
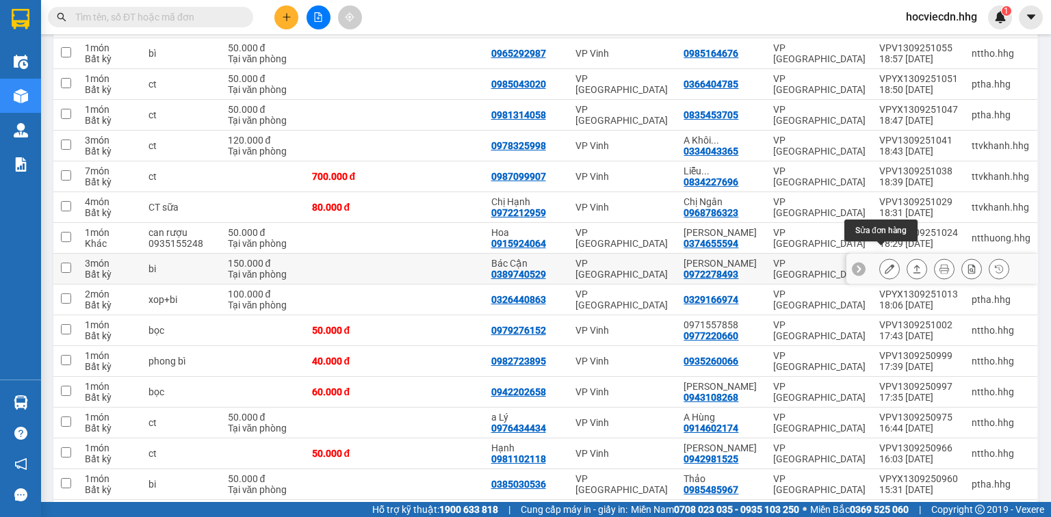
click at [880, 257] on button at bounding box center [889, 269] width 19 height 24
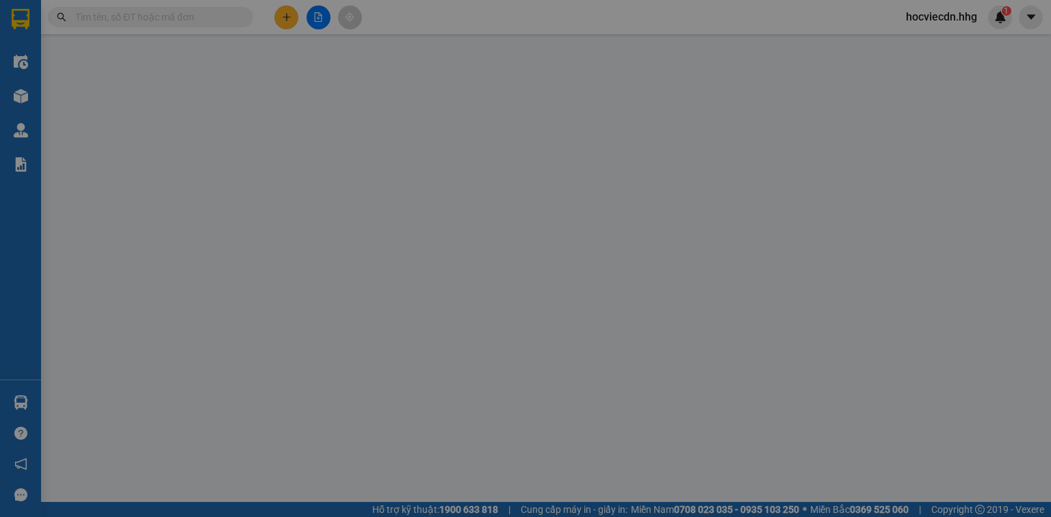
type input "0389740529"
type input "Bác Cận"
type input "0972278493"
type input "[PERSON_NAME]"
type input "150.000"
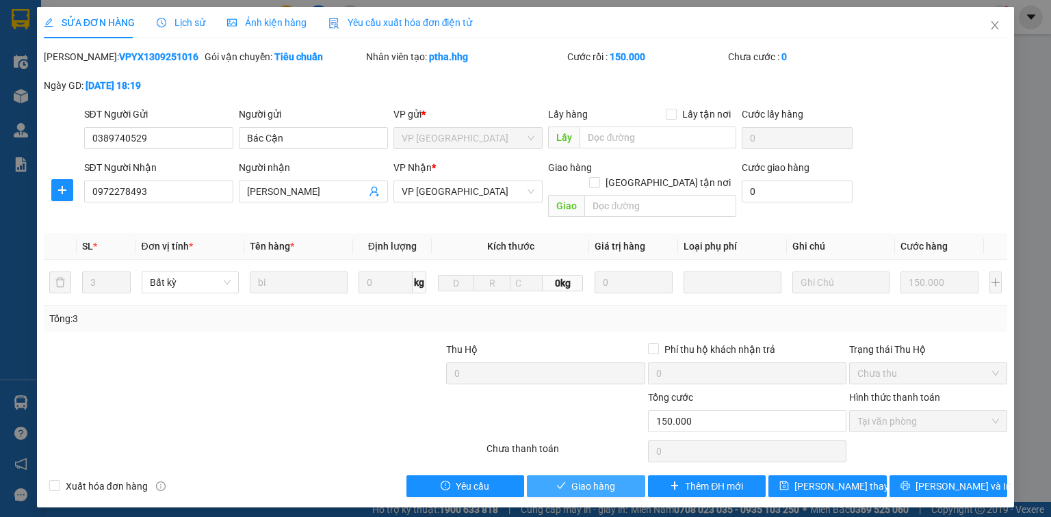
click at [626, 476] on button "Giao hàng" at bounding box center [586, 487] width 118 height 22
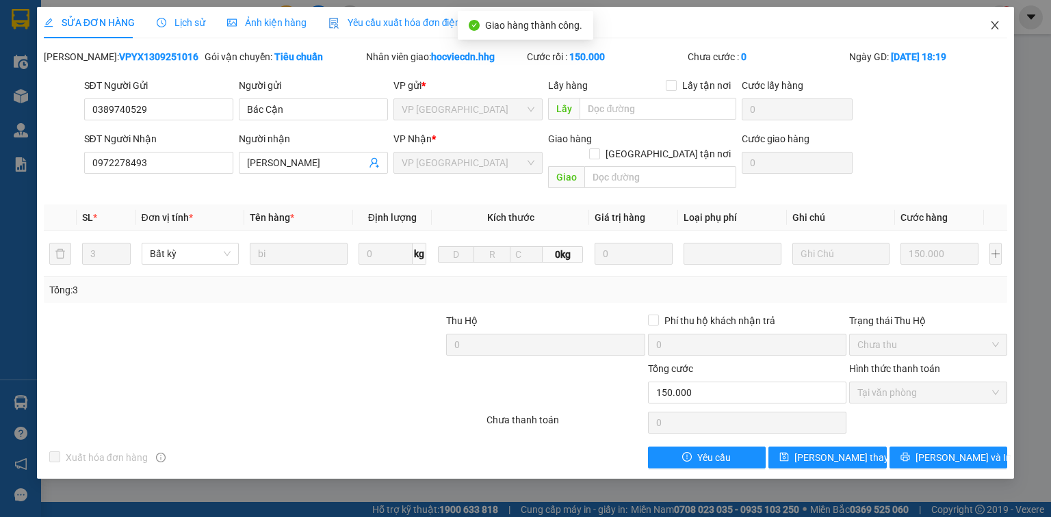
click at [993, 27] on icon "close" at bounding box center [995, 25] width 11 height 11
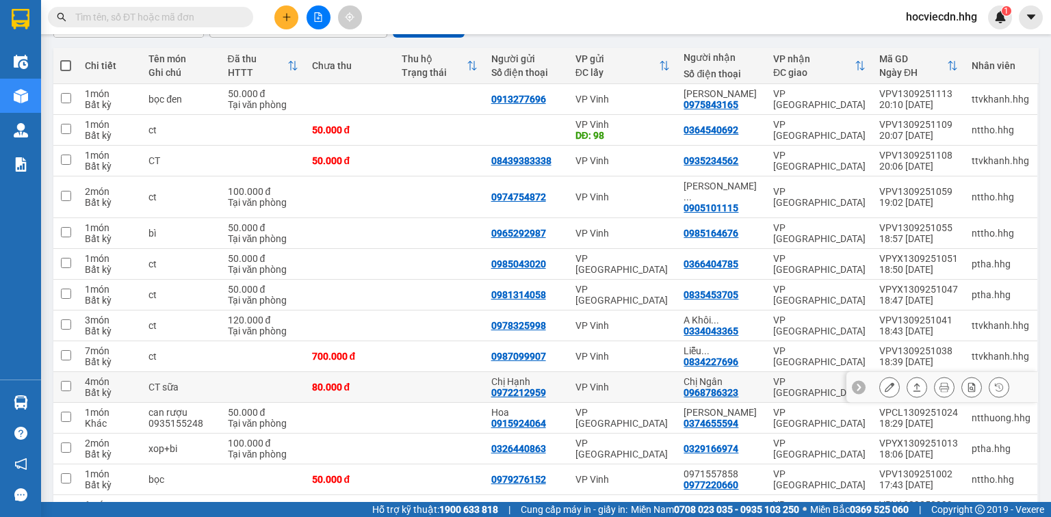
scroll to position [164, 0]
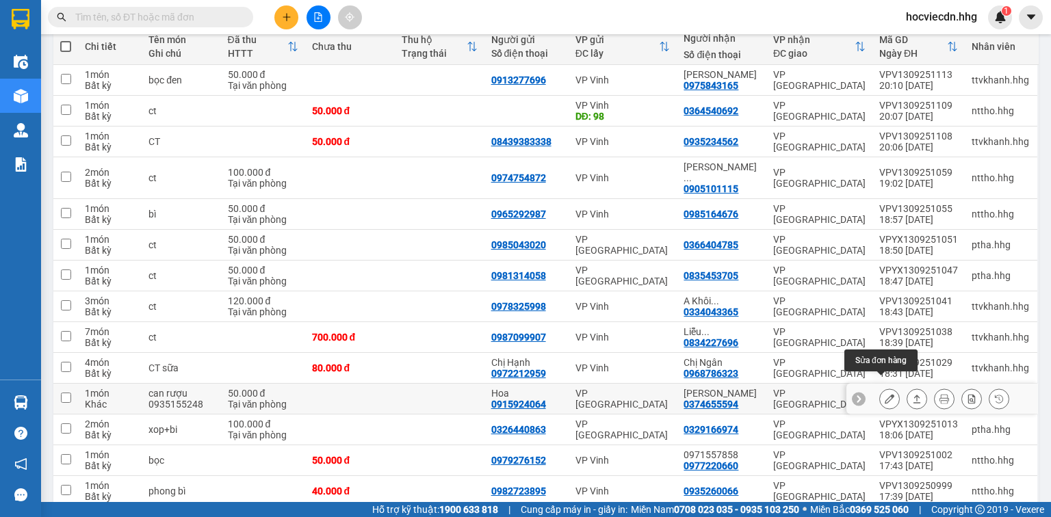
click at [885, 394] on icon at bounding box center [890, 399] width 10 height 10
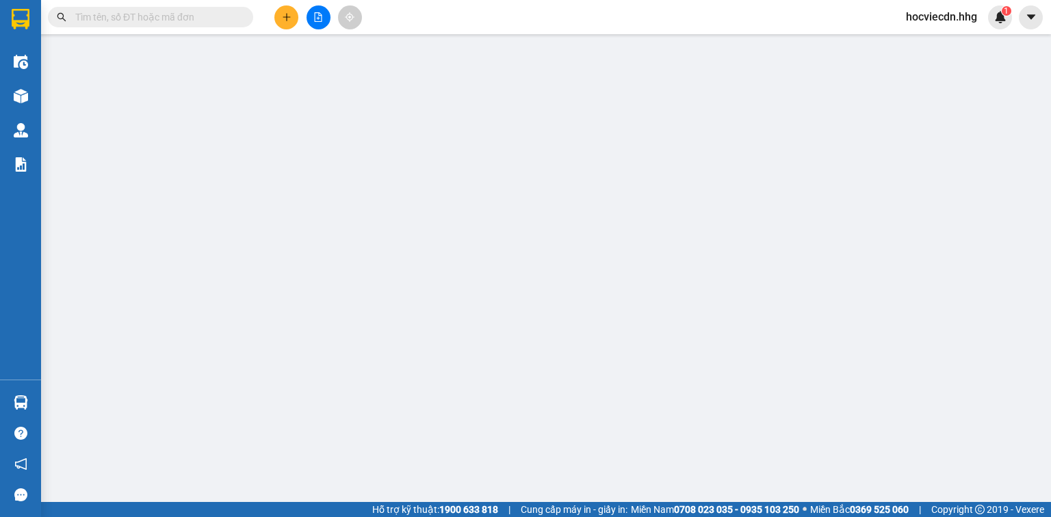
type input "0915924064"
type input "Hoa"
type input "0374655594"
type input "[PERSON_NAME]"
type input "50.000"
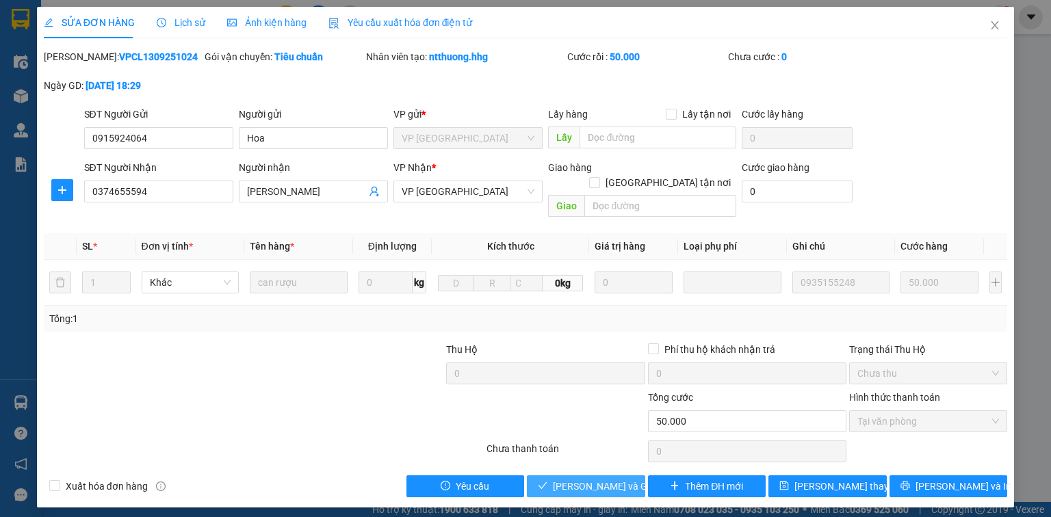
click at [618, 479] on span "[PERSON_NAME] và Giao hàng" at bounding box center [618, 486] width 131 height 15
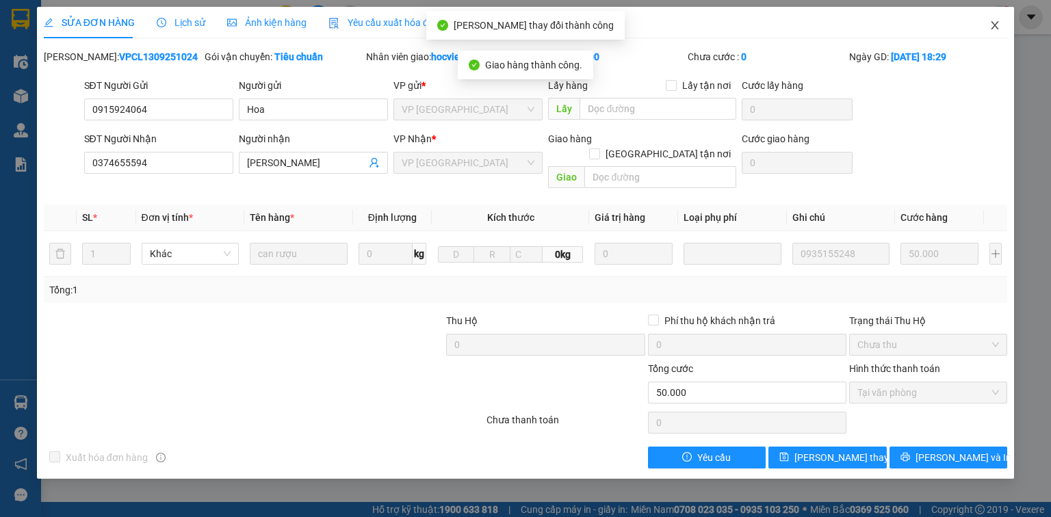
click at [994, 27] on icon "close" at bounding box center [996, 25] width 8 height 8
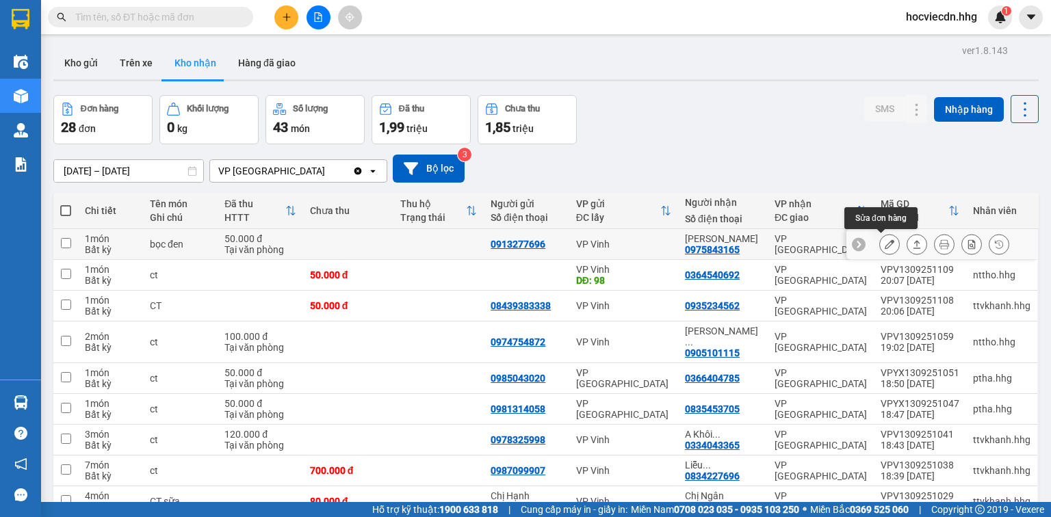
click at [885, 246] on icon at bounding box center [890, 245] width 10 height 10
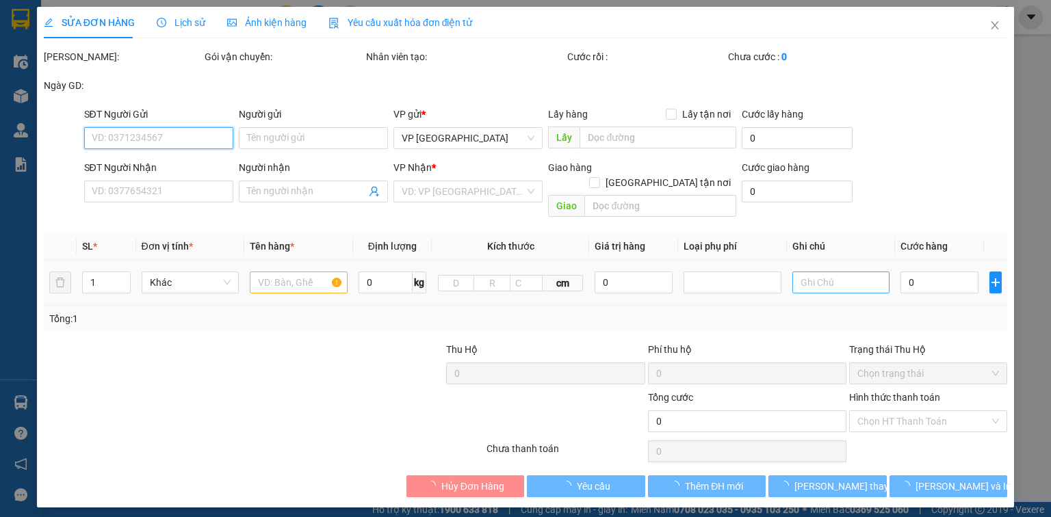
type input "0913277696"
type input "0975843165"
type input "[PERSON_NAME]"
type input "50.000"
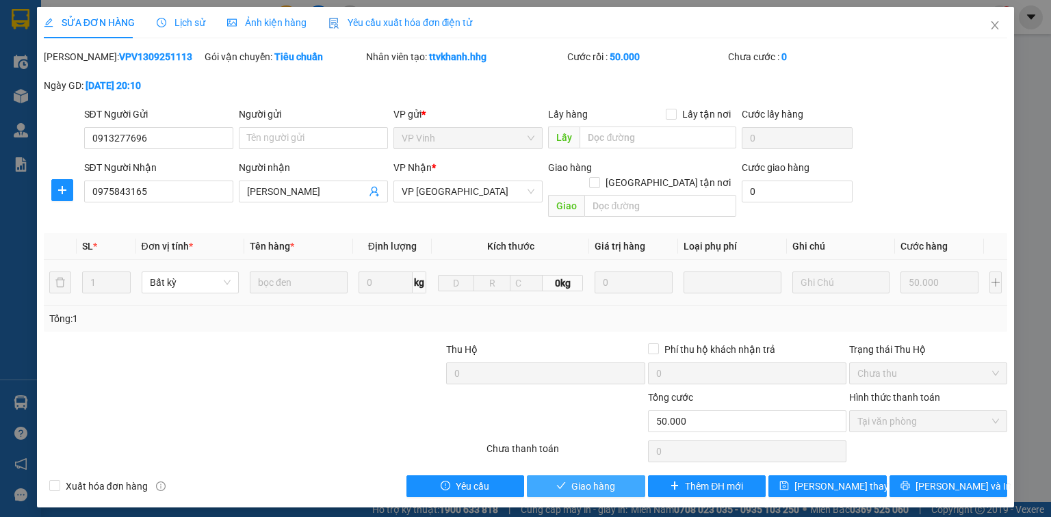
click at [605, 479] on span "Giao hàng" at bounding box center [593, 486] width 44 height 15
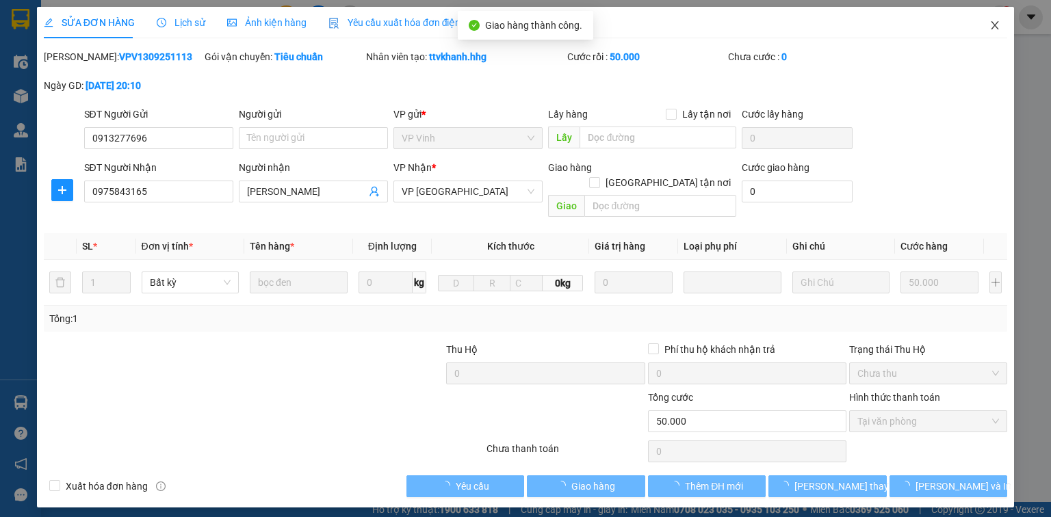
click at [994, 24] on icon "close" at bounding box center [995, 25] width 11 height 11
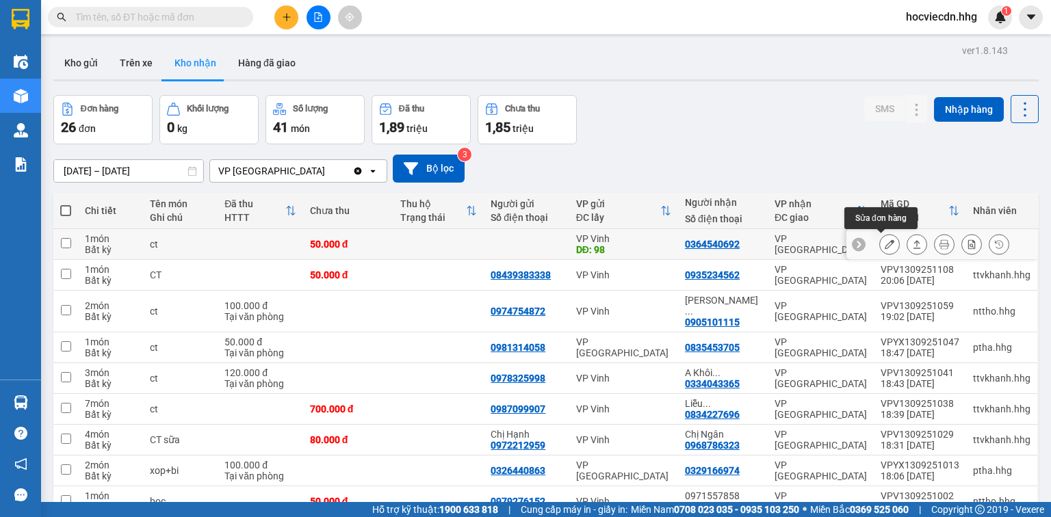
click at [885, 240] on icon at bounding box center [890, 245] width 10 height 10
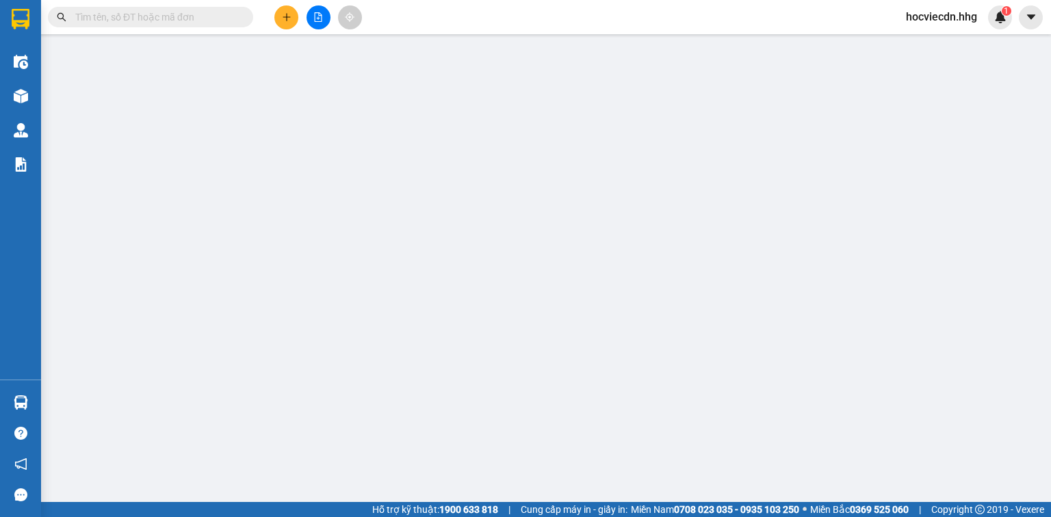
type input "98"
type input "0364540692"
type input "50.000"
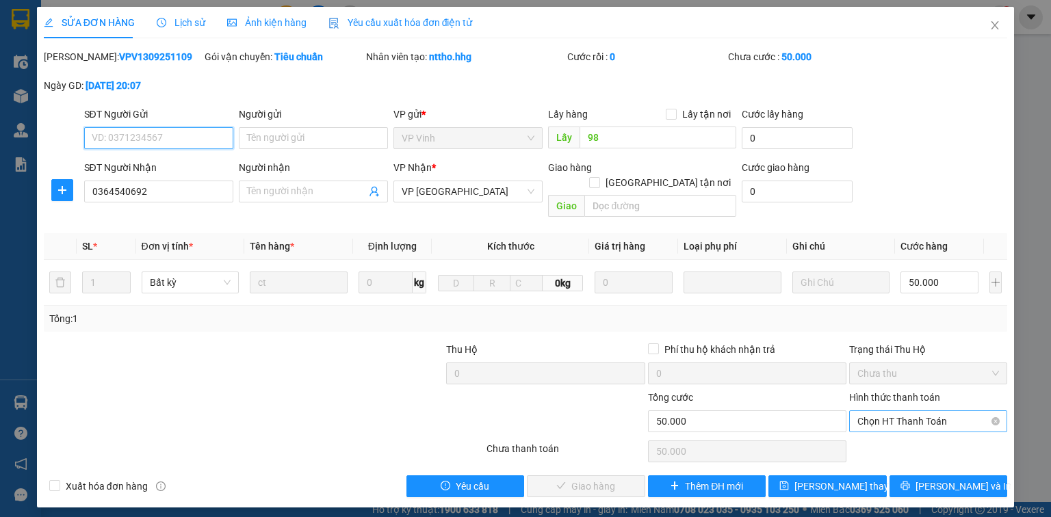
click at [901, 411] on span "Chọn HT Thanh Toán" at bounding box center [929, 421] width 142 height 21
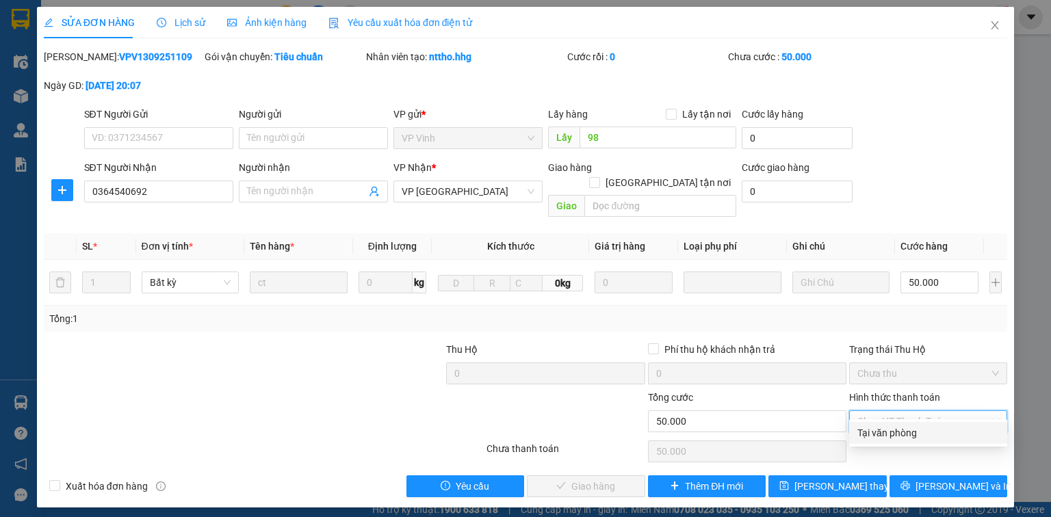
click at [883, 439] on div "Tại văn phòng" at bounding box center [929, 433] width 142 height 15
type input "0"
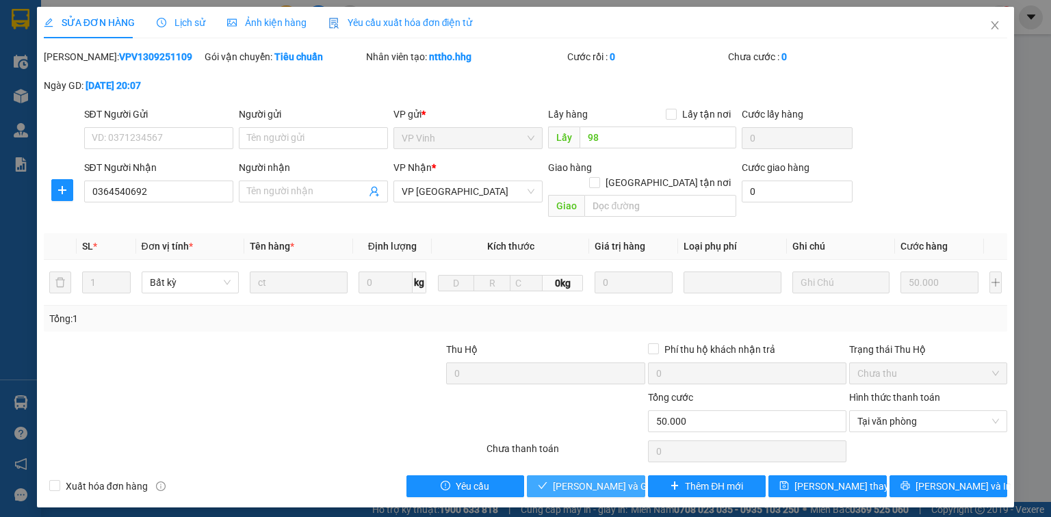
click at [632, 476] on button "[PERSON_NAME] và Giao hàng" at bounding box center [586, 487] width 118 height 22
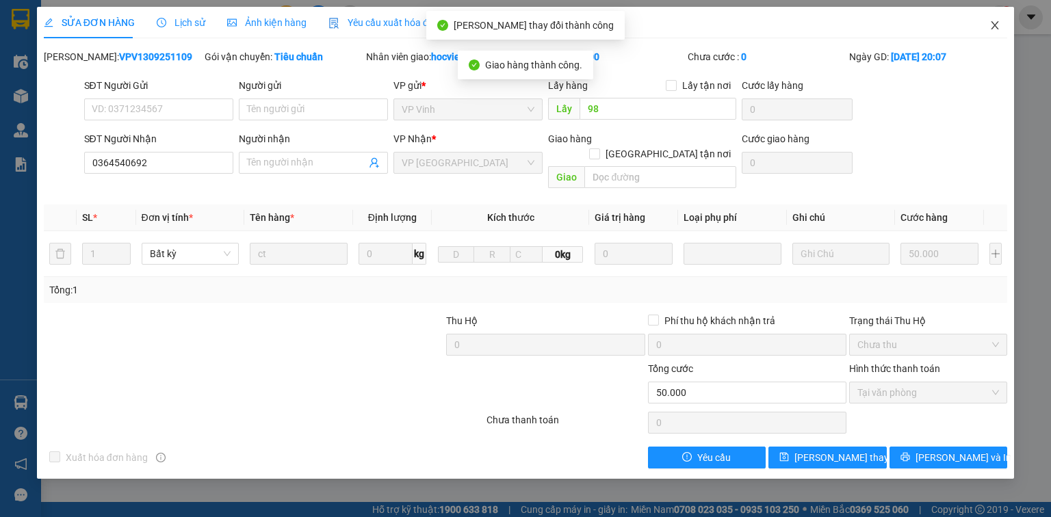
click at [992, 22] on icon "close" at bounding box center [996, 25] width 8 height 8
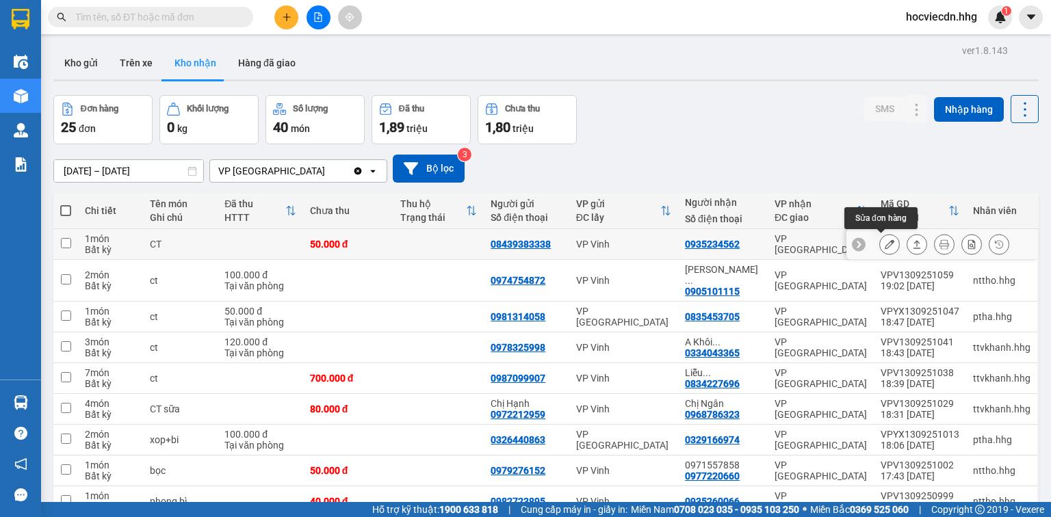
click at [880, 239] on button at bounding box center [889, 245] width 19 height 24
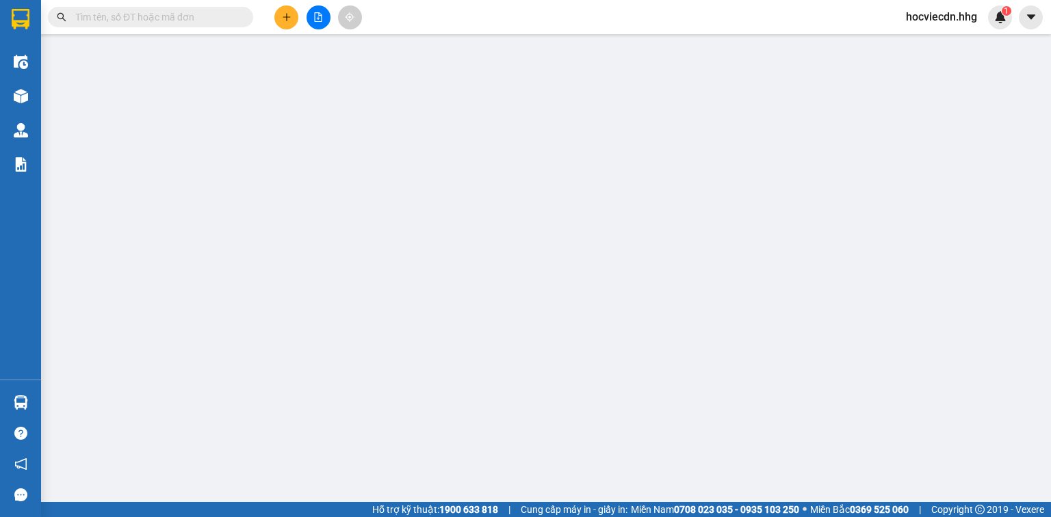
type input "08439383338"
type input "0935234562"
type input "50.000"
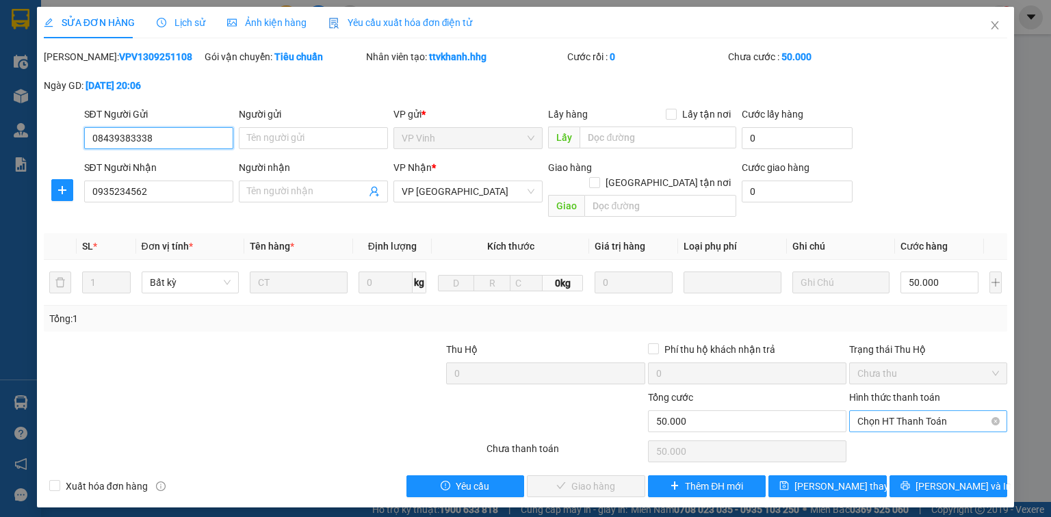
click at [908, 411] on span "Chọn HT Thanh Toán" at bounding box center [929, 421] width 142 height 21
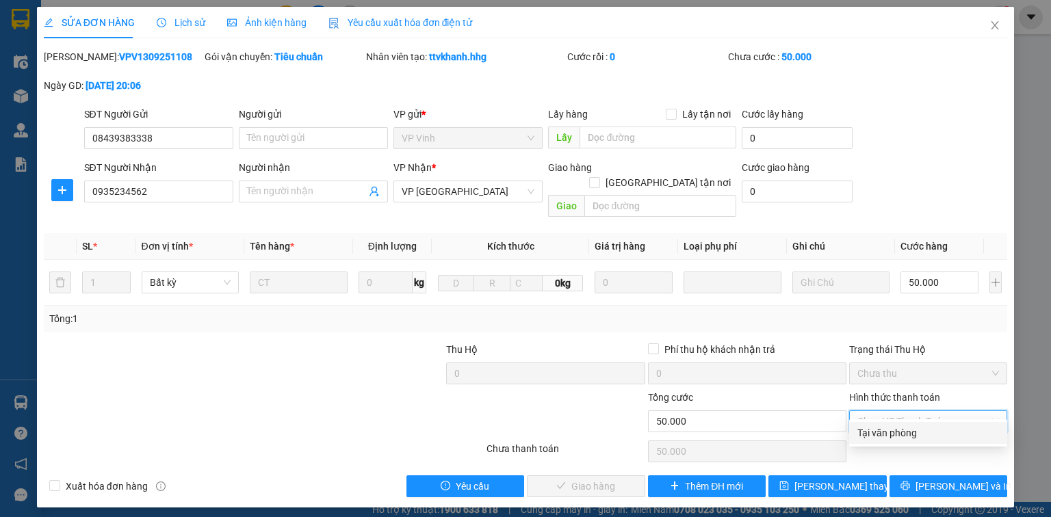
click at [886, 435] on div "Tại văn phòng" at bounding box center [929, 433] width 142 height 15
type input "0"
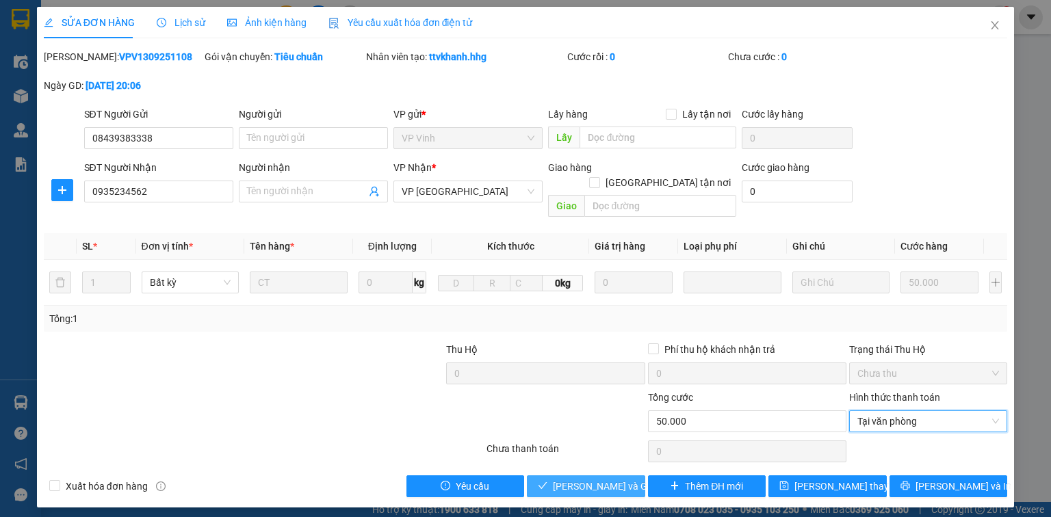
click at [613, 479] on span "[PERSON_NAME] và Giao hàng" at bounding box center [618, 486] width 131 height 15
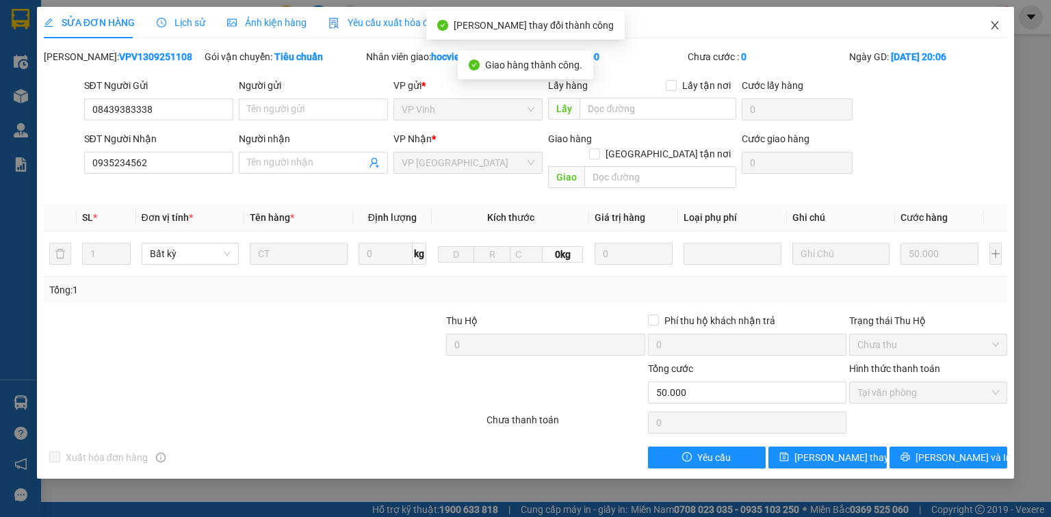
click at [992, 23] on icon "close" at bounding box center [996, 25] width 8 height 8
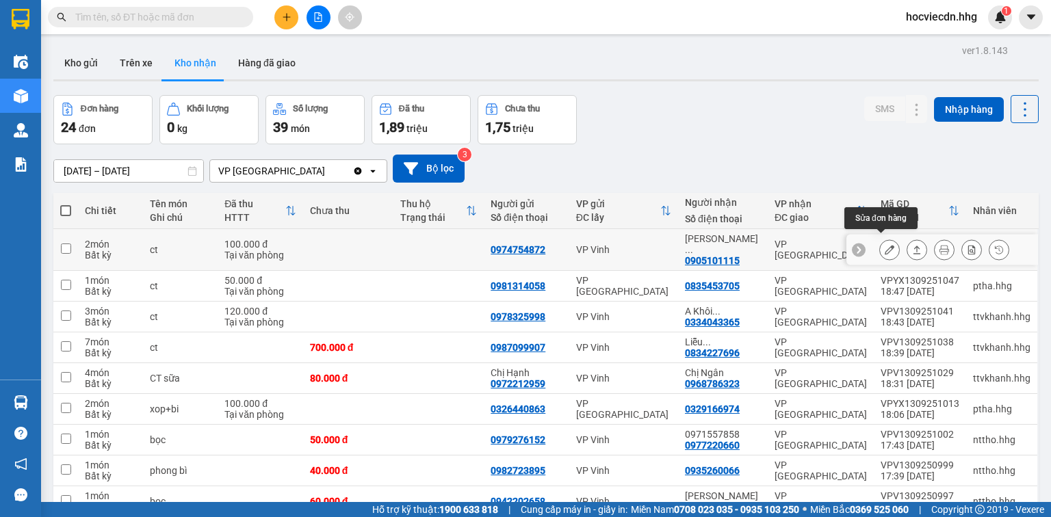
click at [885, 245] on icon at bounding box center [890, 250] width 10 height 10
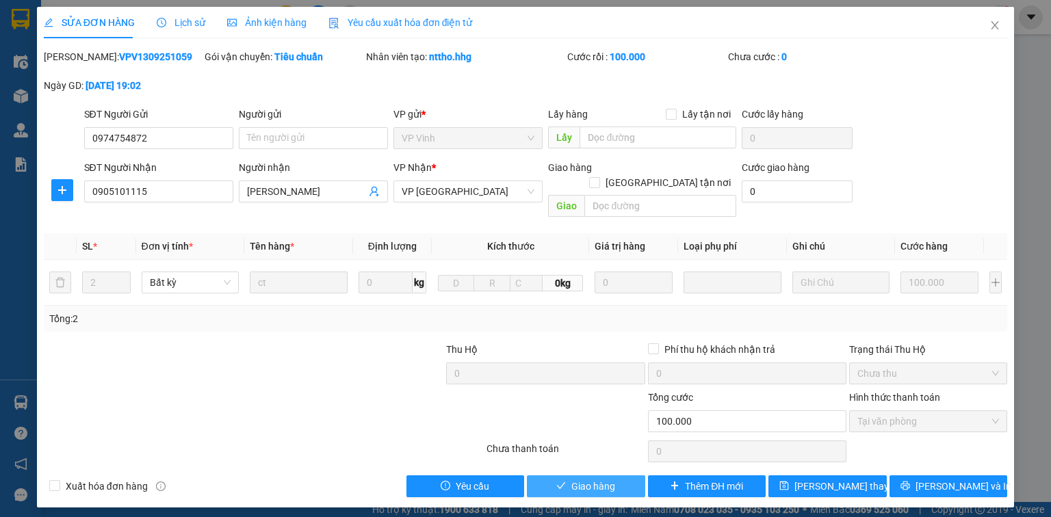
click at [611, 479] on span "Giao hàng" at bounding box center [593, 486] width 44 height 15
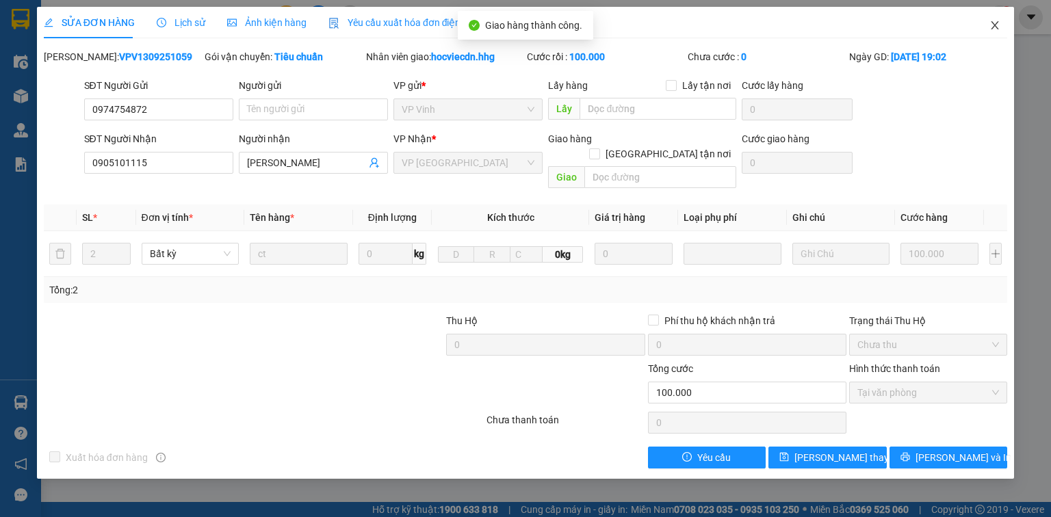
click at [999, 27] on icon "close" at bounding box center [995, 25] width 11 height 11
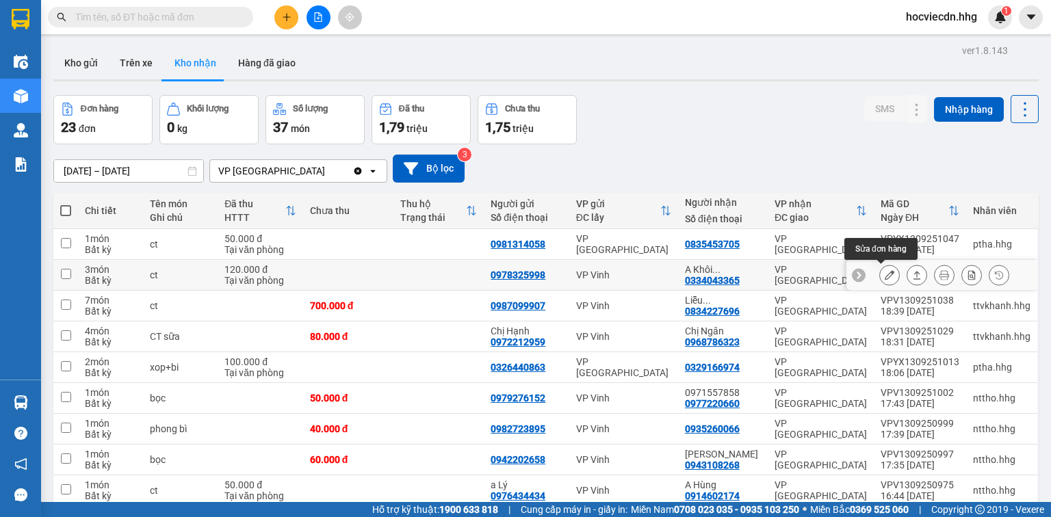
click at [885, 270] on icon at bounding box center [890, 275] width 10 height 10
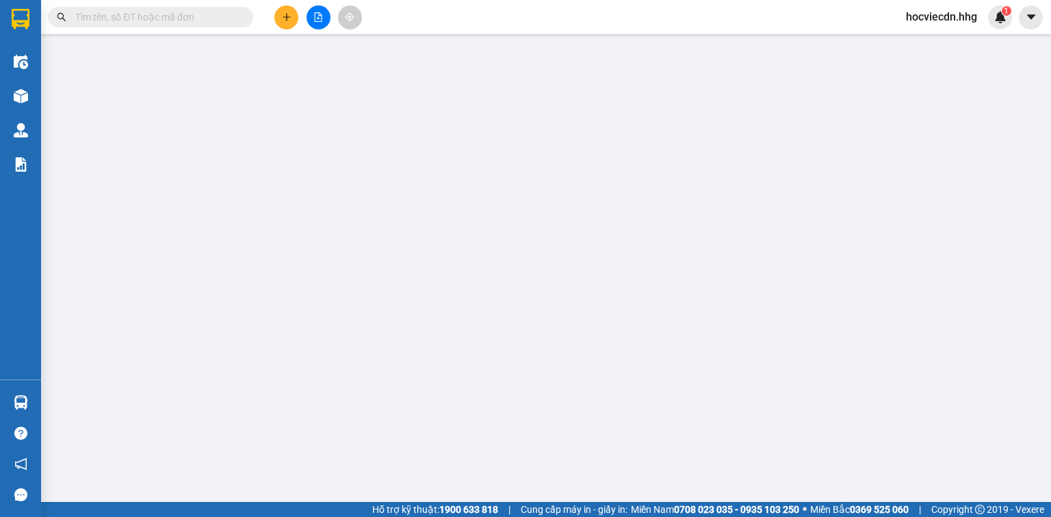
type input "0978325998"
type input "0334043365"
type input "A Khôi-0342301188"
type input "120.000"
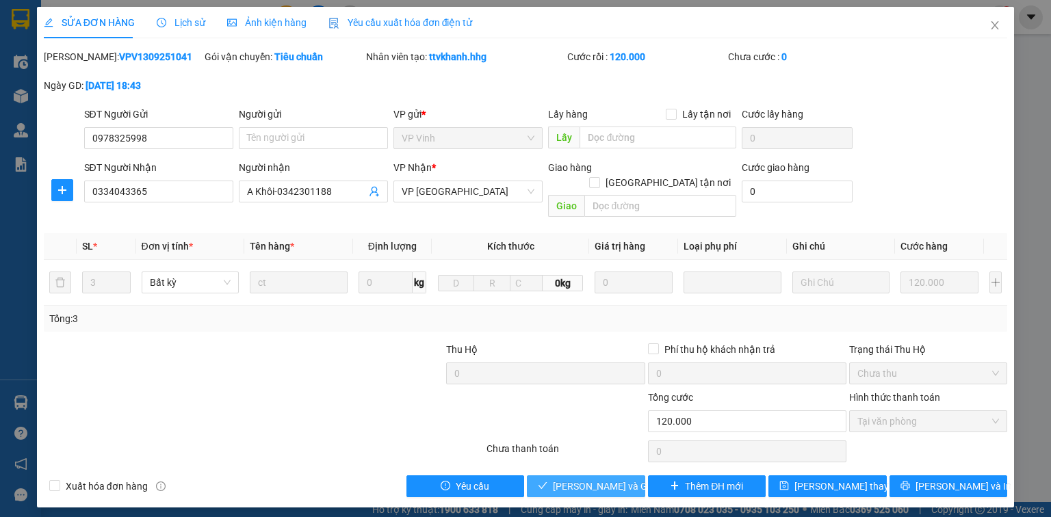
click at [621, 479] on span "[PERSON_NAME] và Giao hàng" at bounding box center [618, 486] width 131 height 15
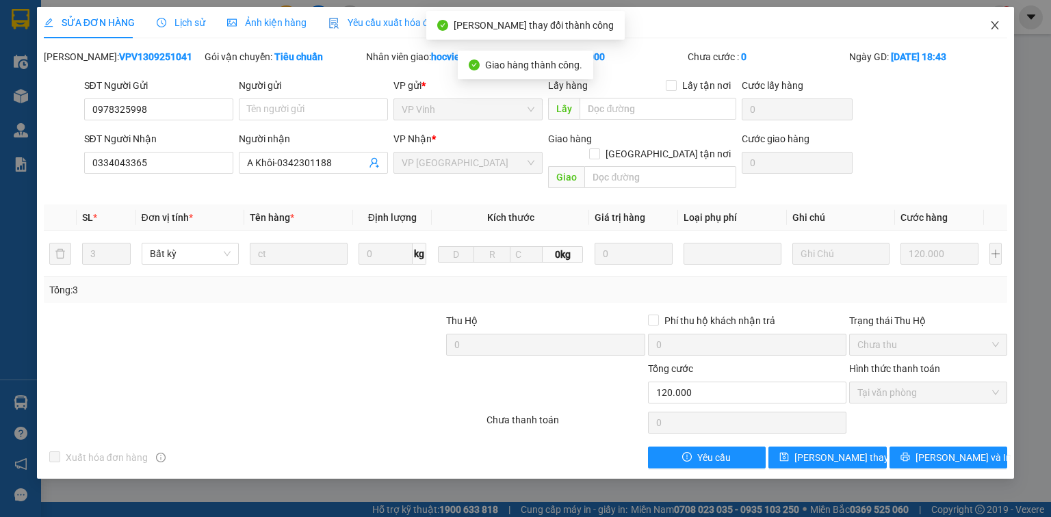
click at [998, 25] on icon "close" at bounding box center [995, 25] width 11 height 11
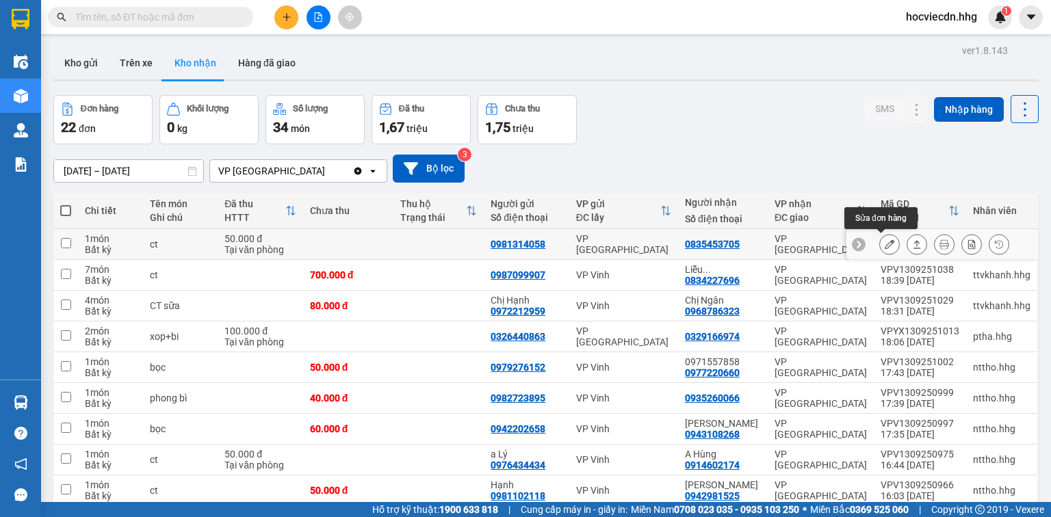
click at [885, 244] on icon at bounding box center [890, 245] width 10 height 10
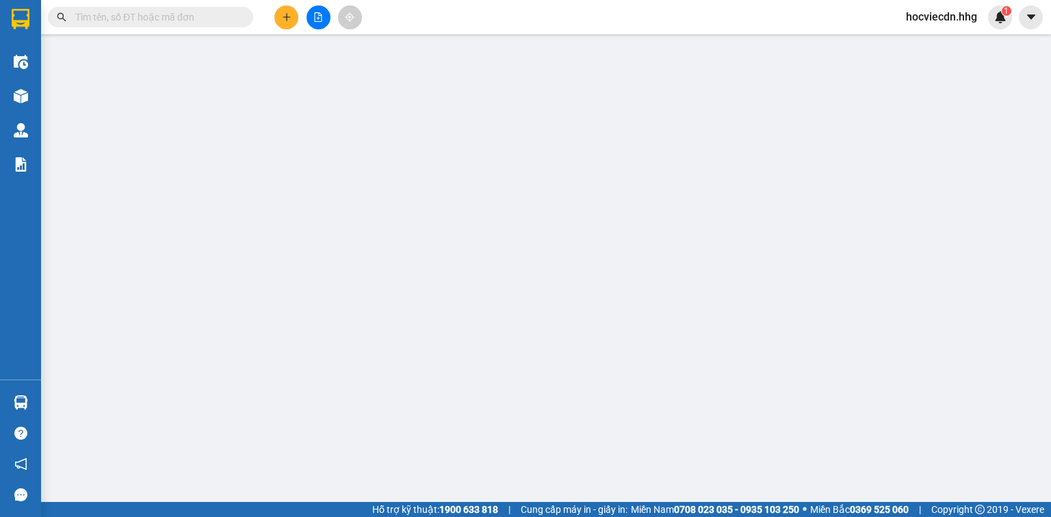
type input "0981314058"
type input "0835453705"
type input "50.000"
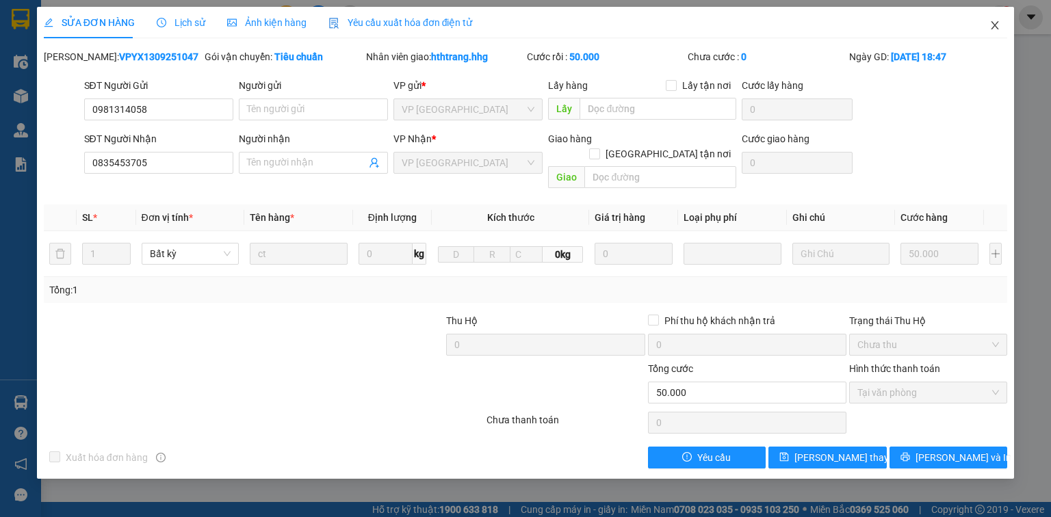
click at [995, 25] on icon "close" at bounding box center [995, 25] width 11 height 11
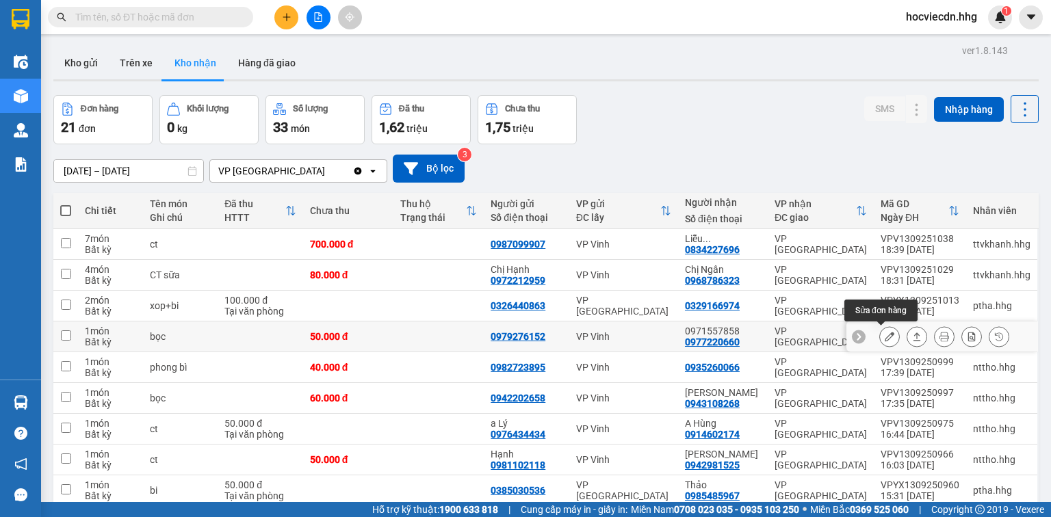
click at [885, 334] on icon at bounding box center [890, 337] width 10 height 10
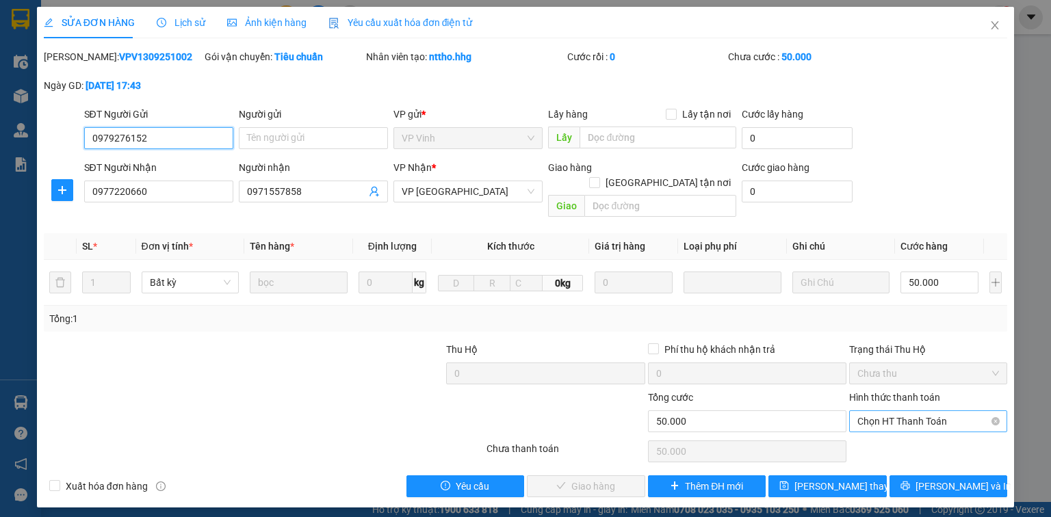
click at [925, 411] on span "Chọn HT Thanh Toán" at bounding box center [929, 421] width 142 height 21
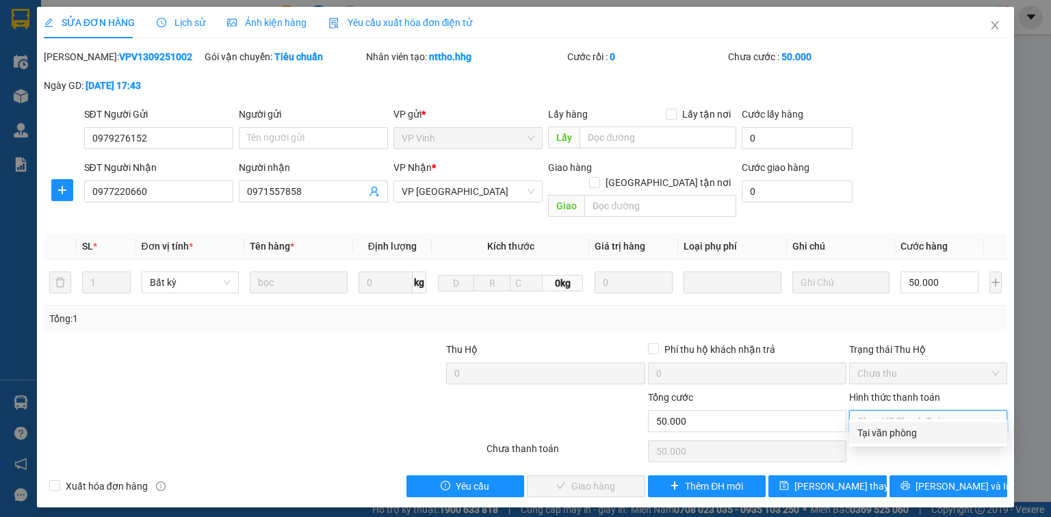
click at [910, 426] on div "Tại văn phòng" at bounding box center [929, 433] width 142 height 15
type input "0"
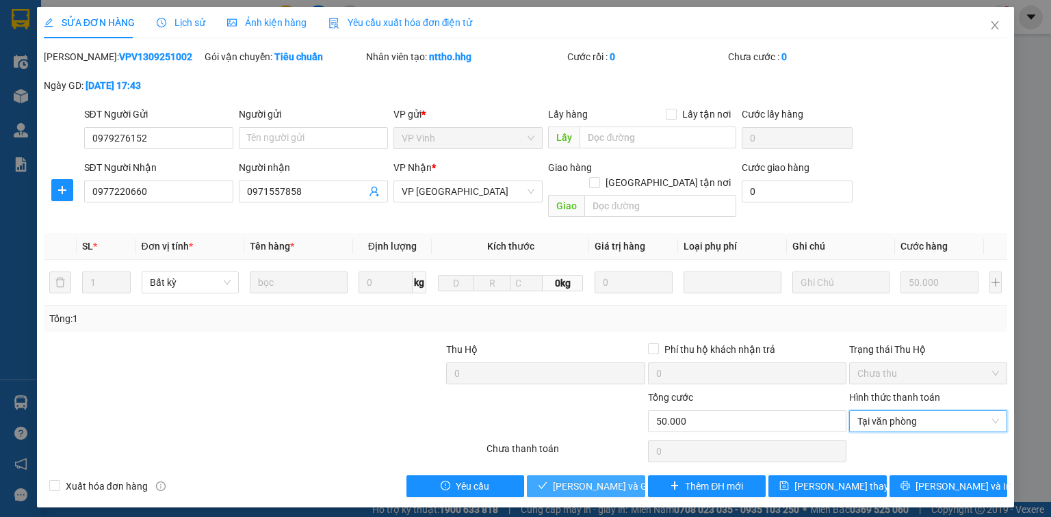
click at [630, 479] on span "[PERSON_NAME] và Giao hàng" at bounding box center [618, 486] width 131 height 15
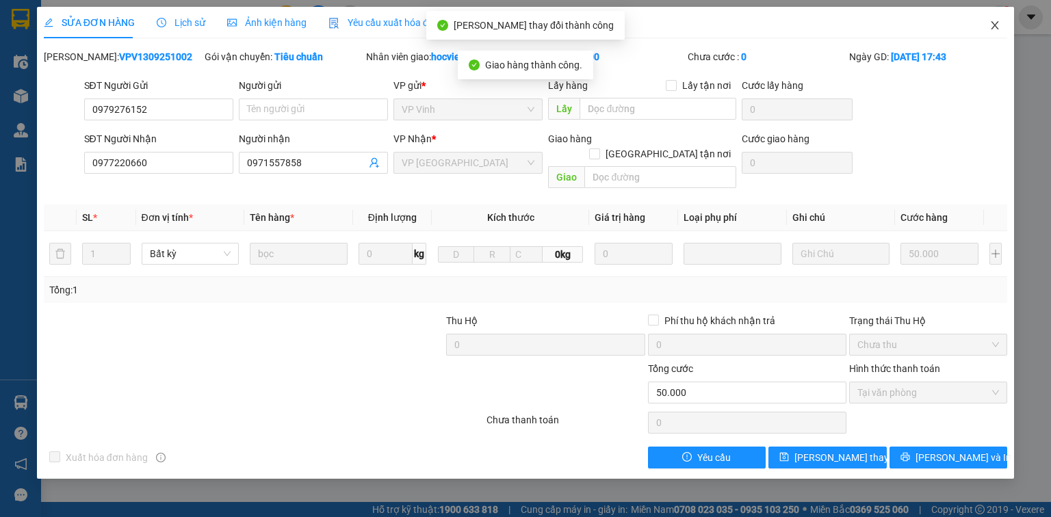
click at [992, 27] on icon "close" at bounding box center [995, 25] width 11 height 11
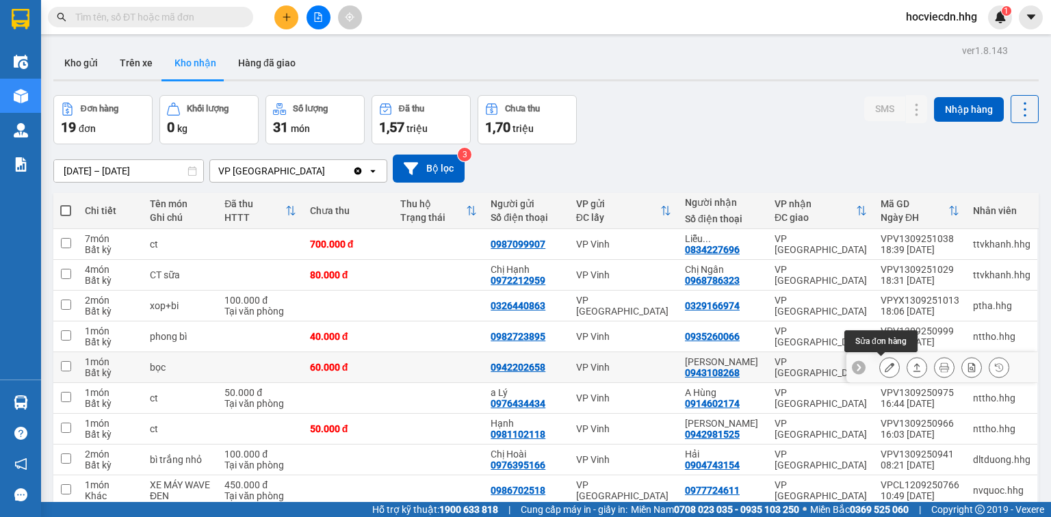
click at [885, 363] on icon at bounding box center [890, 368] width 10 height 10
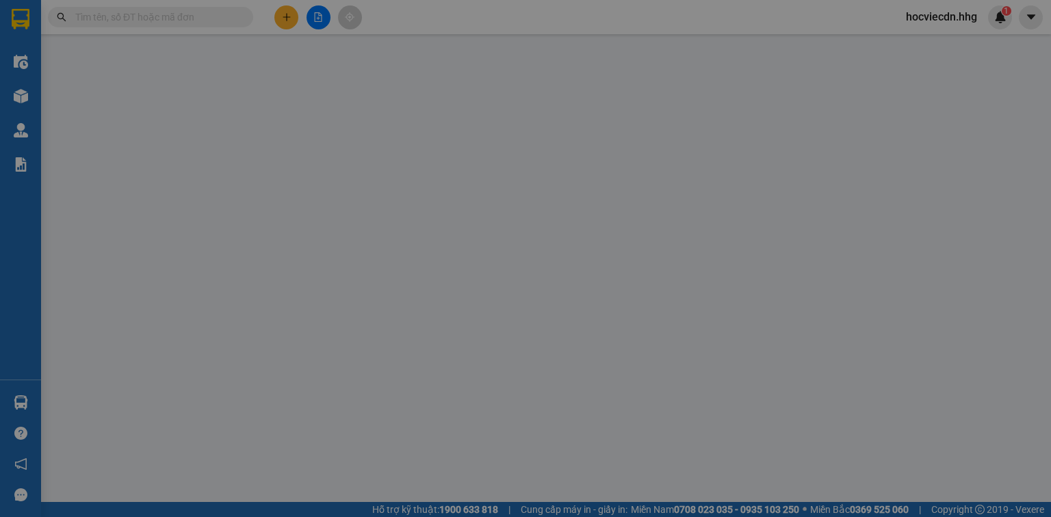
type input "0942202658"
type input "0943108268"
type input "[PERSON_NAME]"
type input "60.000"
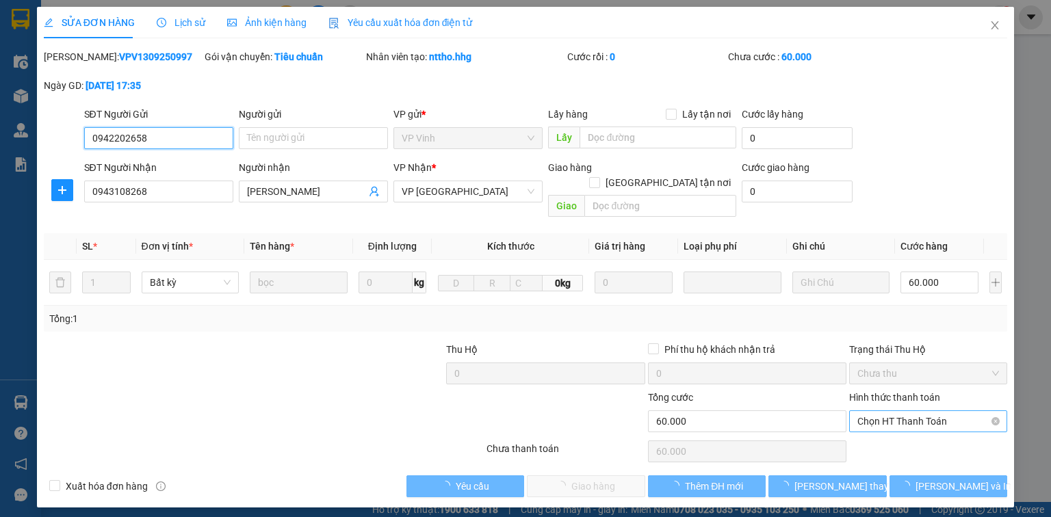
click at [914, 411] on span "Chọn HT Thanh Toán" at bounding box center [929, 421] width 142 height 21
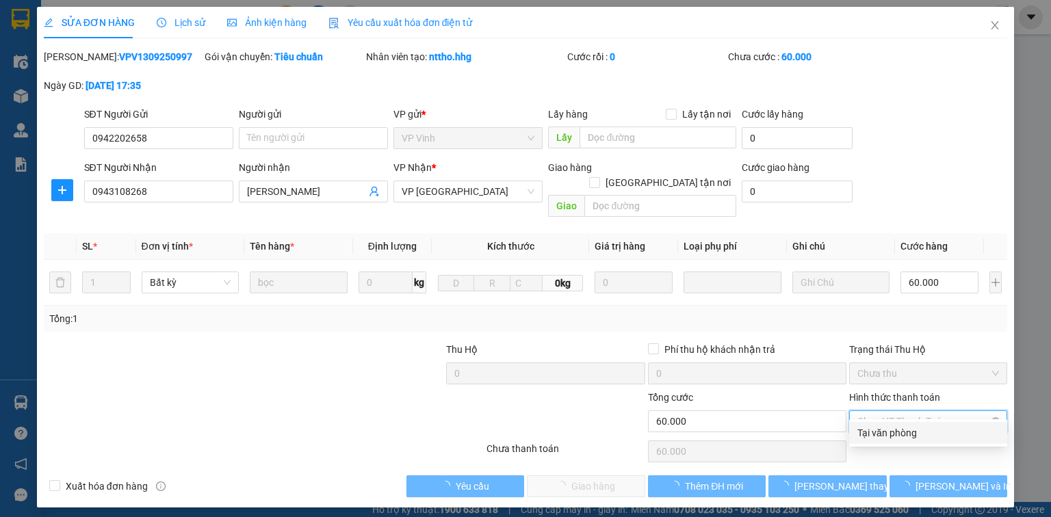
click at [901, 423] on div "Tại văn phòng" at bounding box center [928, 433] width 158 height 22
type input "0"
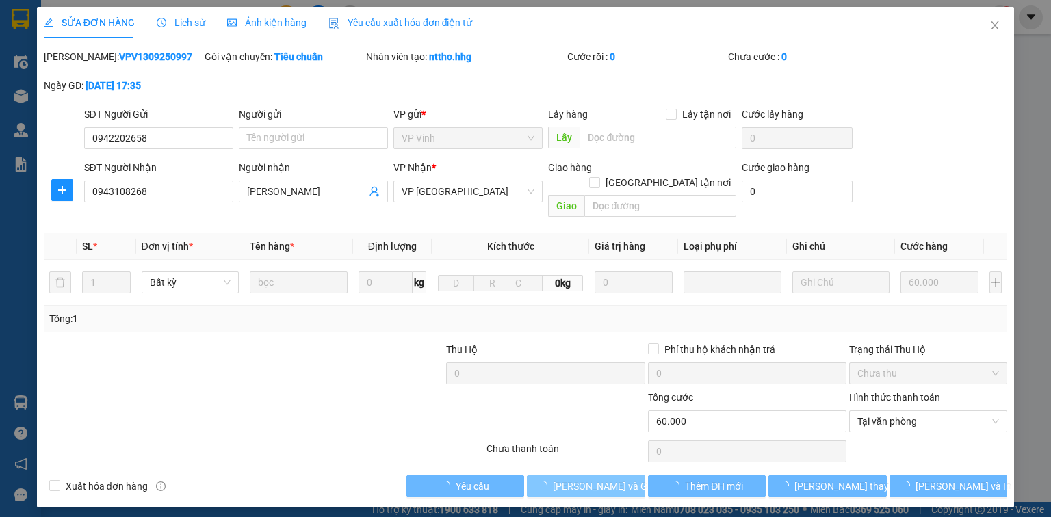
click at [631, 476] on button "[PERSON_NAME] và Giao hàng" at bounding box center [586, 487] width 118 height 22
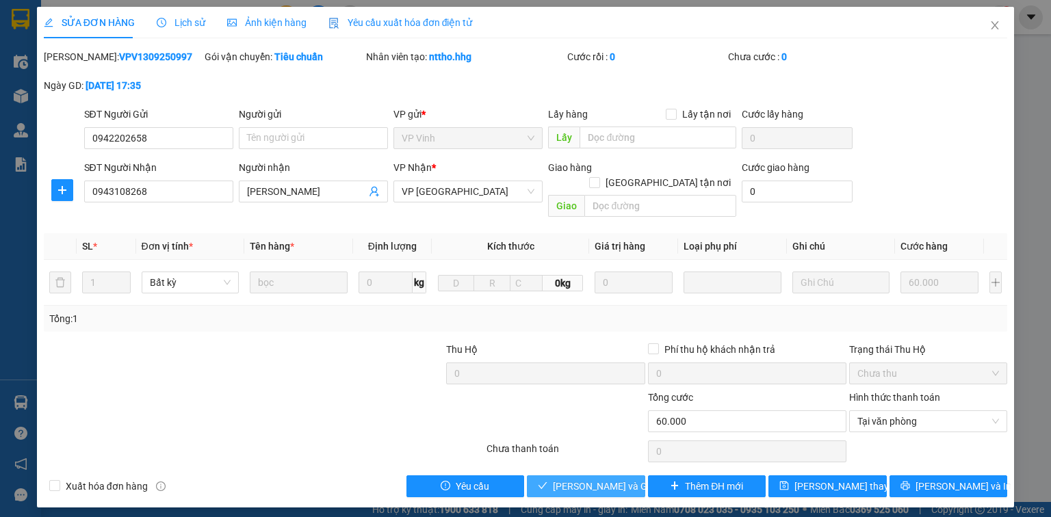
click at [616, 479] on span "[PERSON_NAME] và Giao hàng" at bounding box center [618, 486] width 131 height 15
click at [632, 476] on button "[PERSON_NAME] và Giao hàng" at bounding box center [586, 487] width 118 height 22
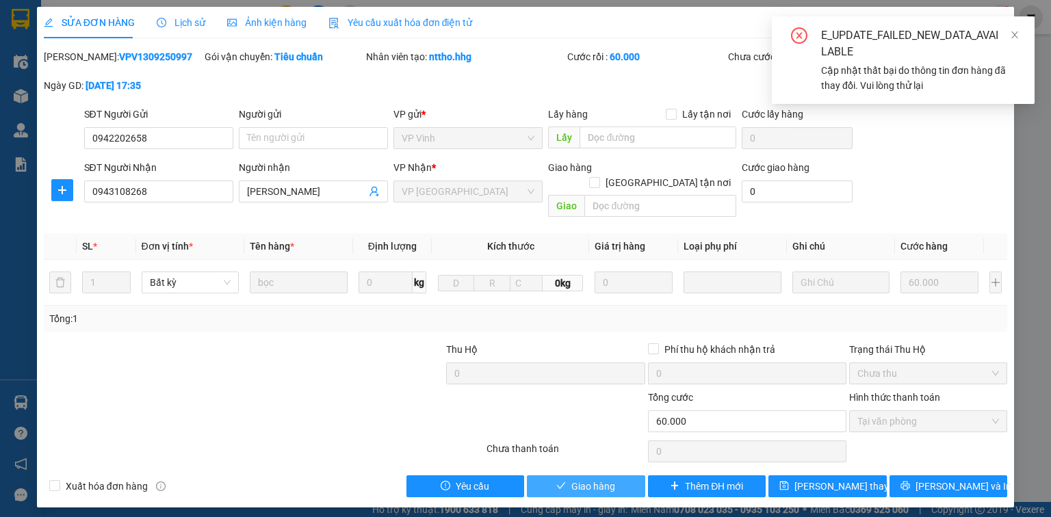
click at [617, 476] on button "Giao hàng" at bounding box center [586, 487] width 118 height 22
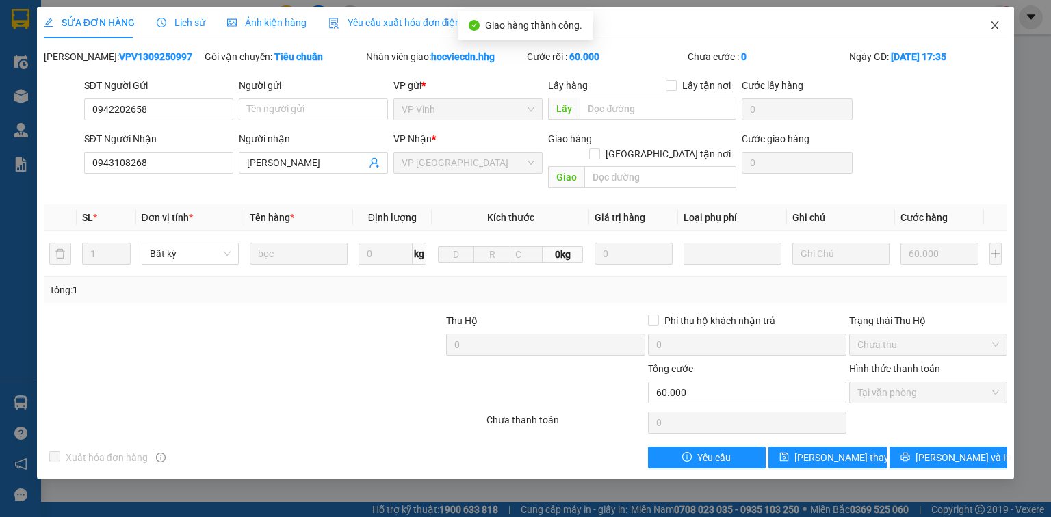
click at [997, 23] on icon "close" at bounding box center [995, 25] width 11 height 11
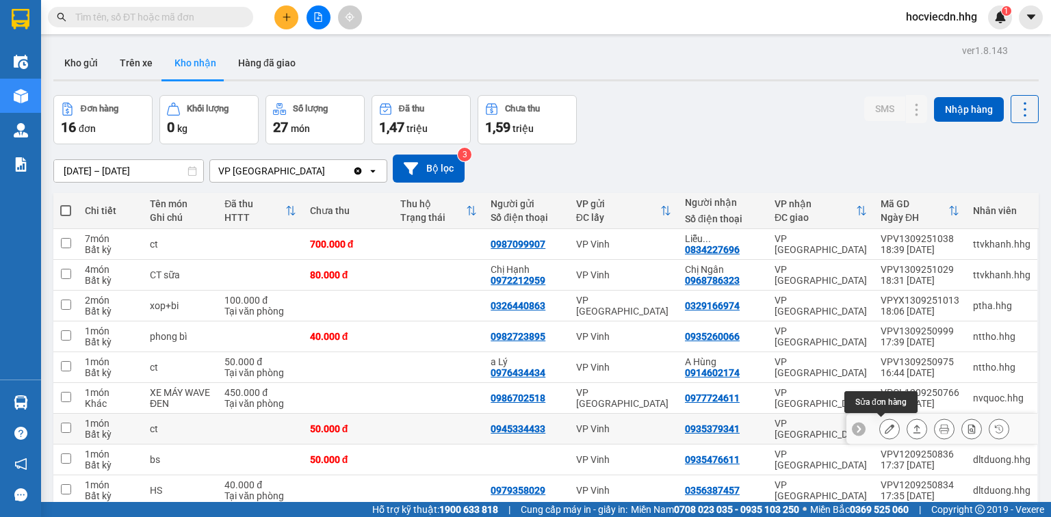
click at [885, 425] on icon at bounding box center [890, 429] width 10 height 10
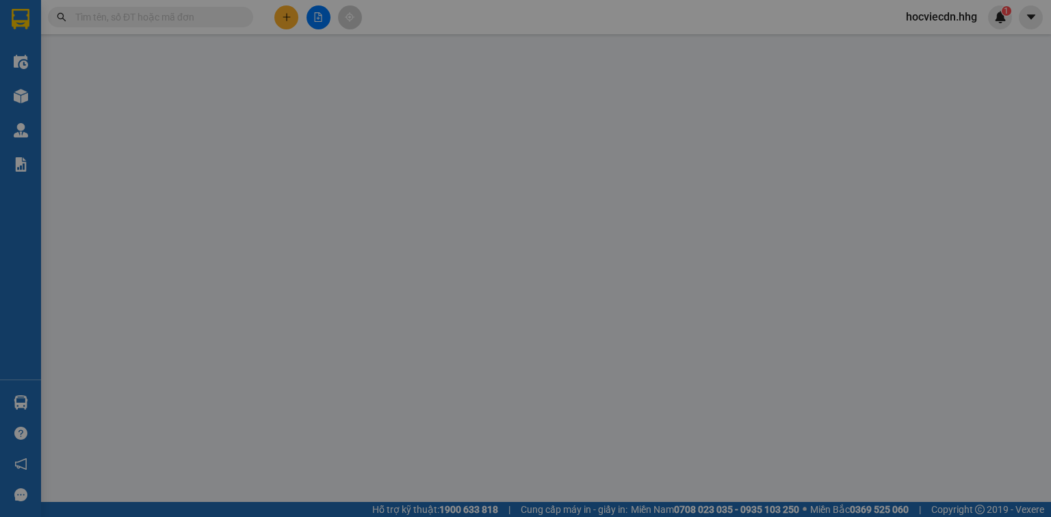
type input "0945334433"
type input "0935379341"
type input "50.000"
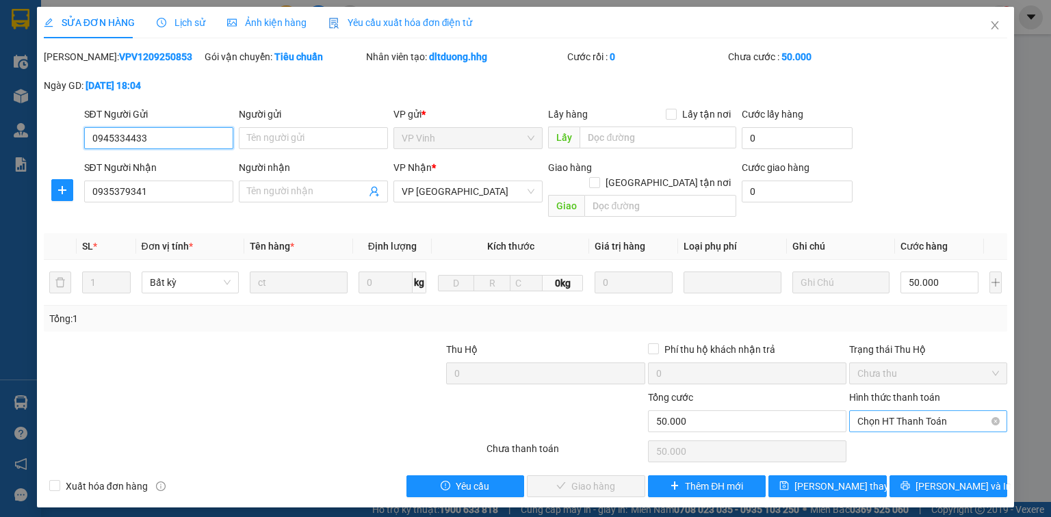
click at [897, 411] on span "Chọn HT Thanh Toán" at bounding box center [929, 421] width 142 height 21
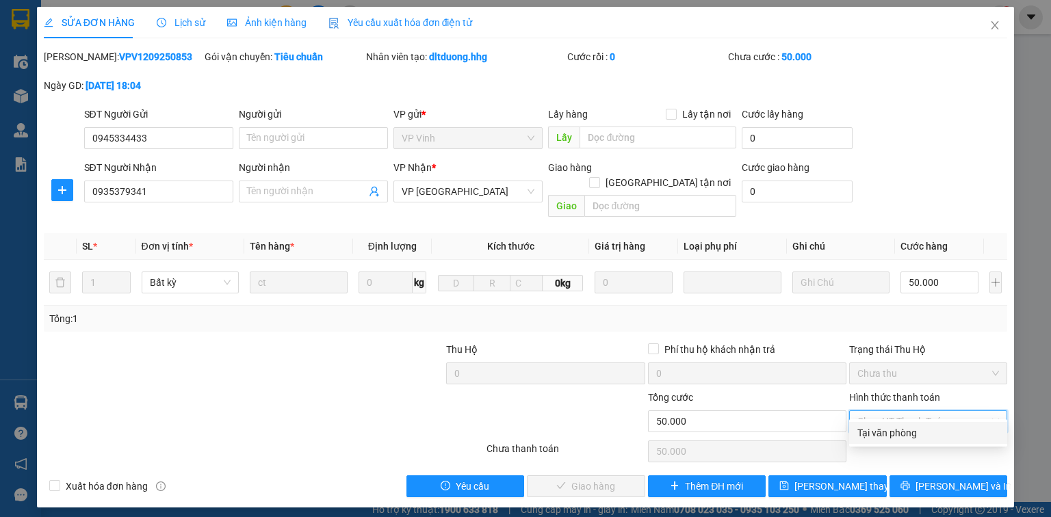
click at [880, 435] on div "Tại văn phòng" at bounding box center [929, 433] width 142 height 15
type input "0"
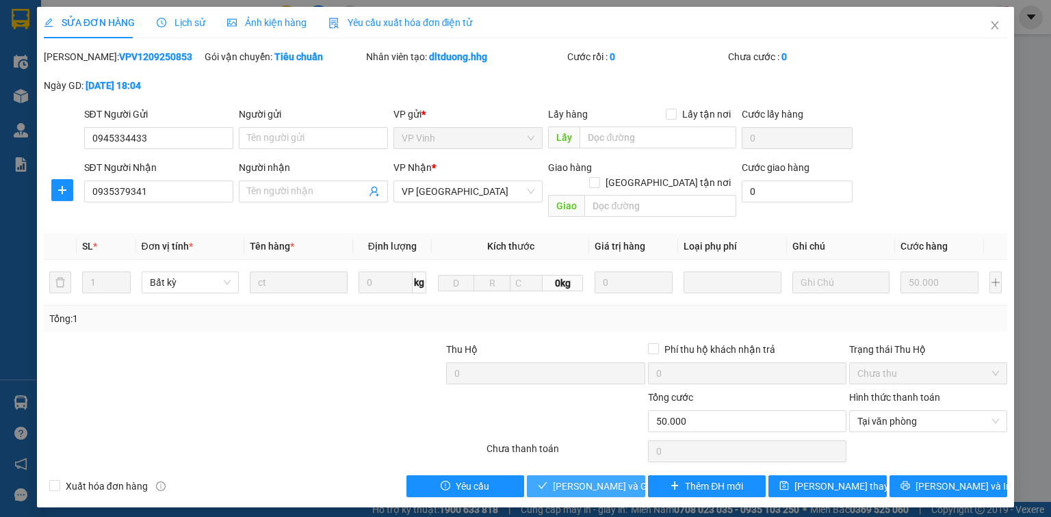
click at [623, 479] on span "[PERSON_NAME] và Giao hàng" at bounding box center [618, 486] width 131 height 15
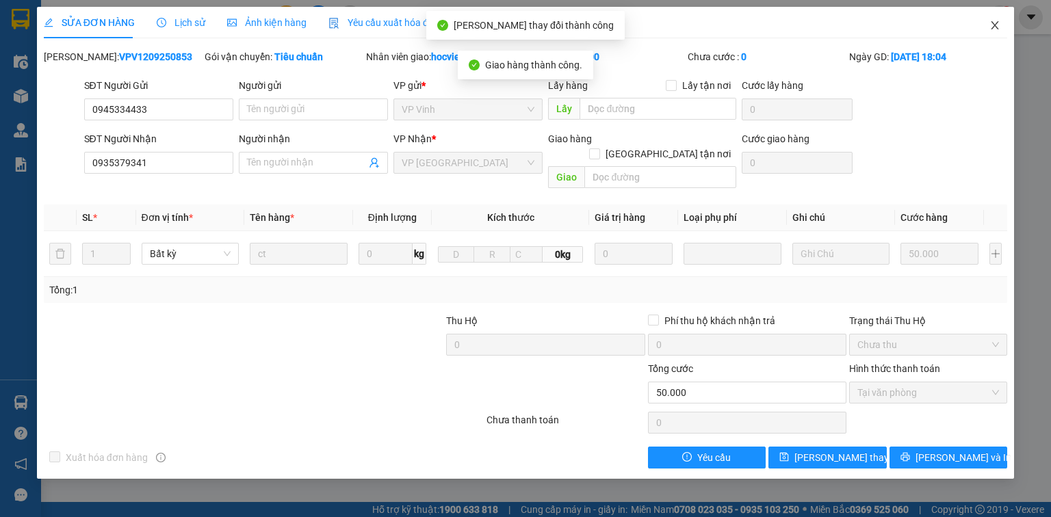
click at [997, 25] on icon "close" at bounding box center [995, 25] width 11 height 11
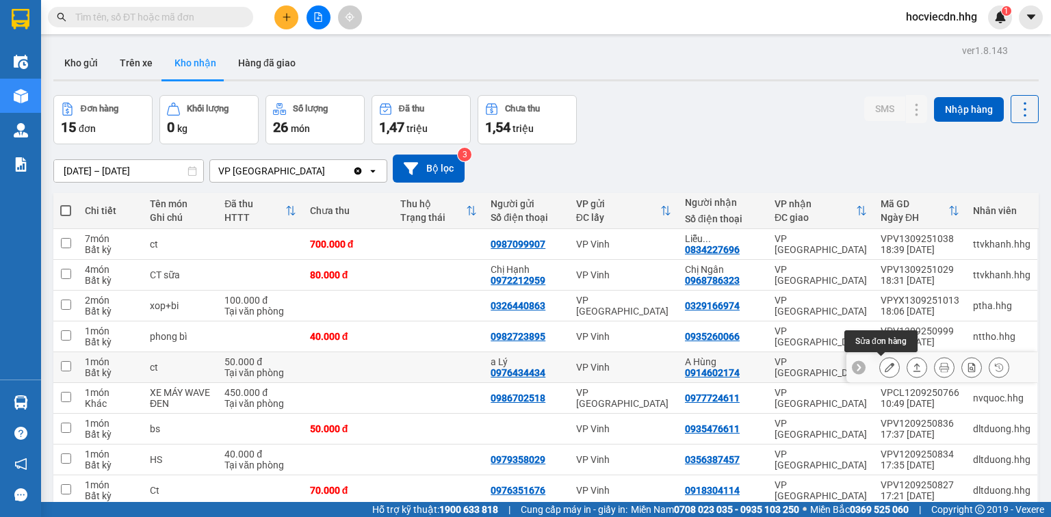
click at [885, 367] on icon at bounding box center [890, 368] width 10 height 10
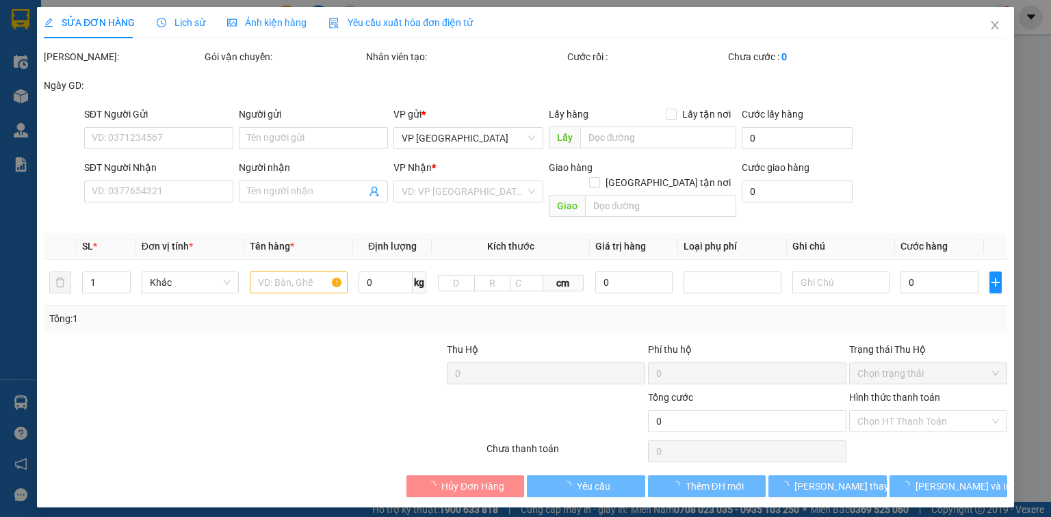
type input "0976434434"
type input "a Lý"
type input "0914602174"
type input "A Hùng"
type input "50.000"
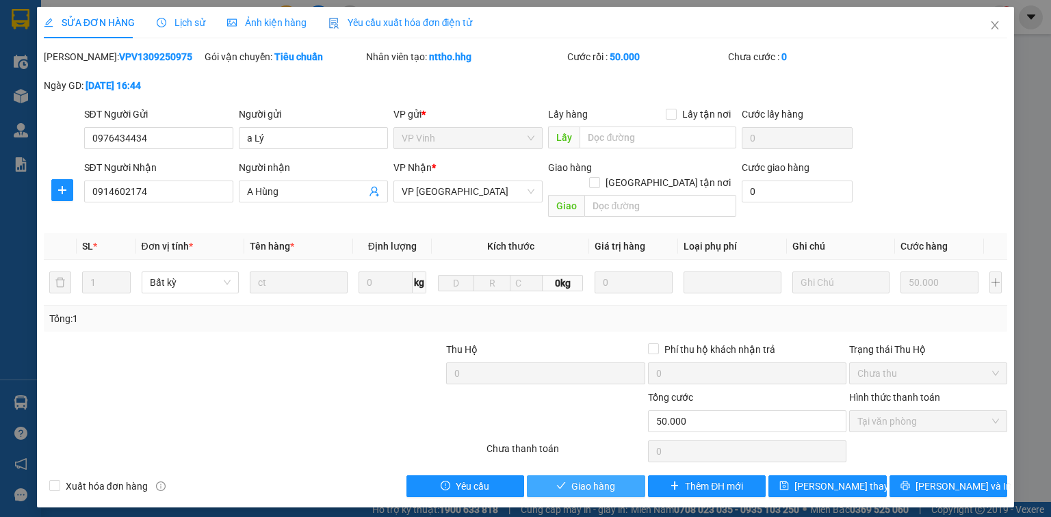
click at [617, 476] on button "Giao hàng" at bounding box center [586, 487] width 118 height 22
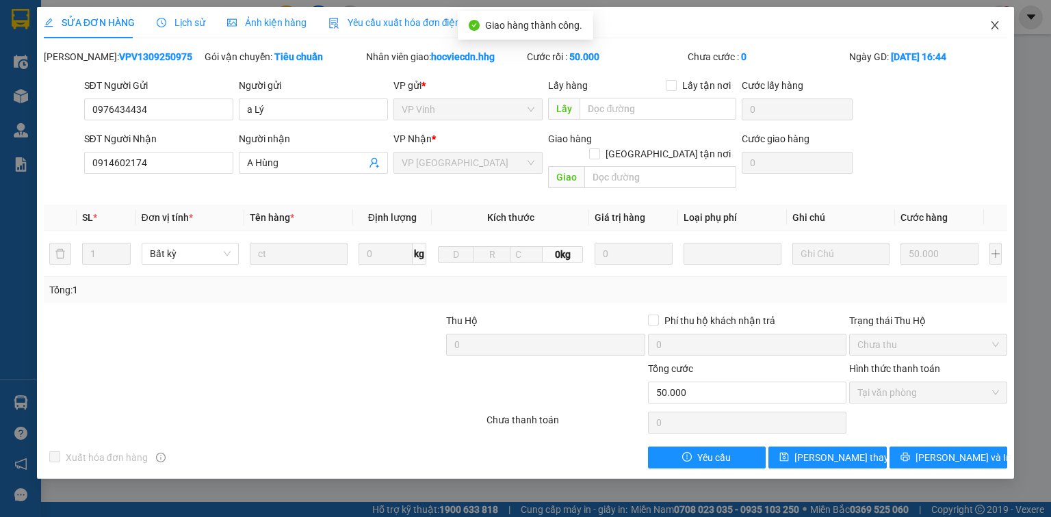
click at [995, 30] on icon "close" at bounding box center [995, 25] width 11 height 11
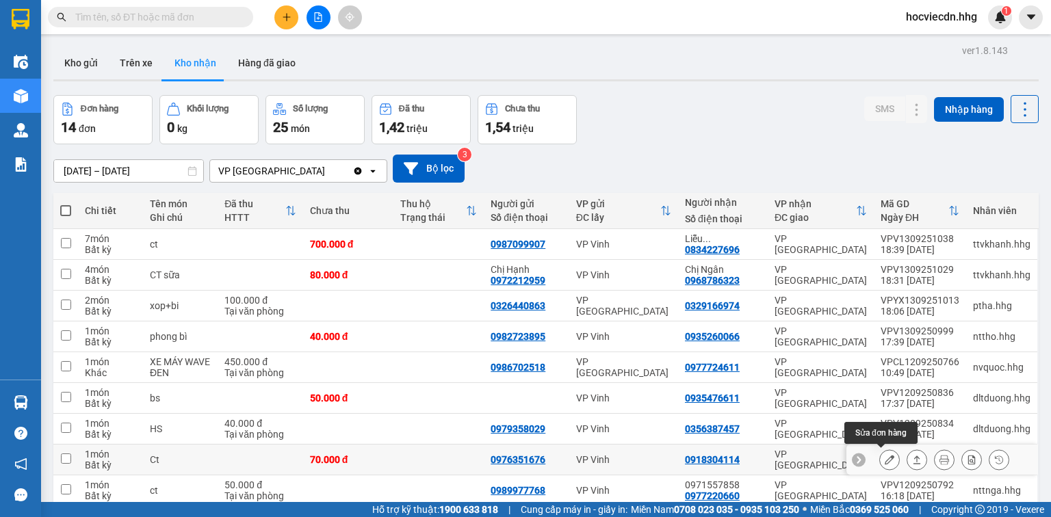
click at [885, 458] on icon at bounding box center [890, 460] width 10 height 10
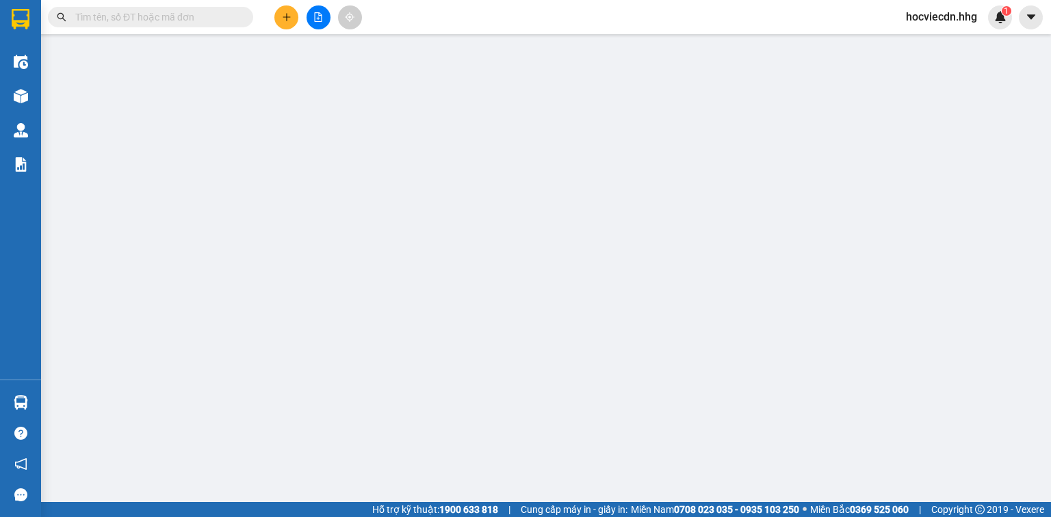
type input "0976351676"
type input "0918304114"
type input "70.000"
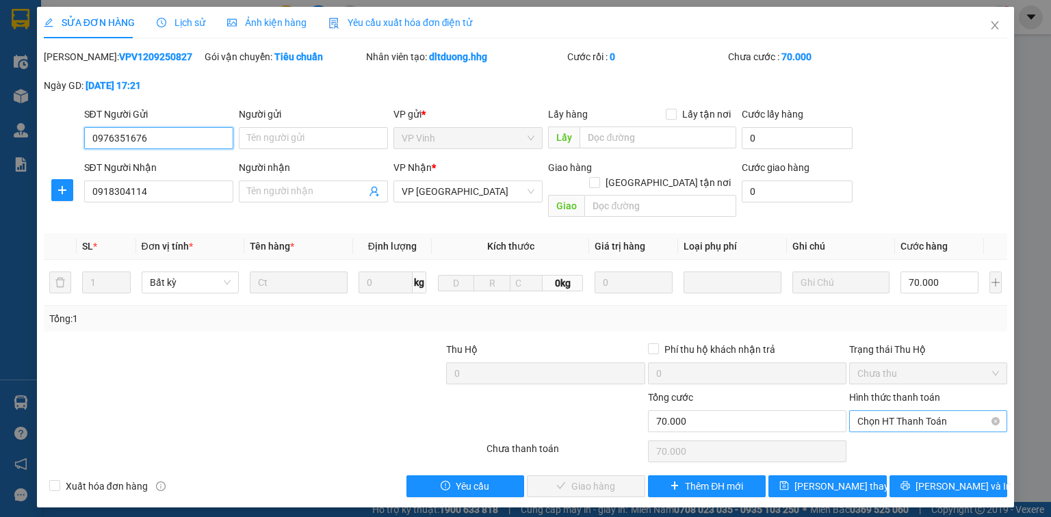
click at [910, 411] on span "Chọn HT Thanh Toán" at bounding box center [929, 421] width 142 height 21
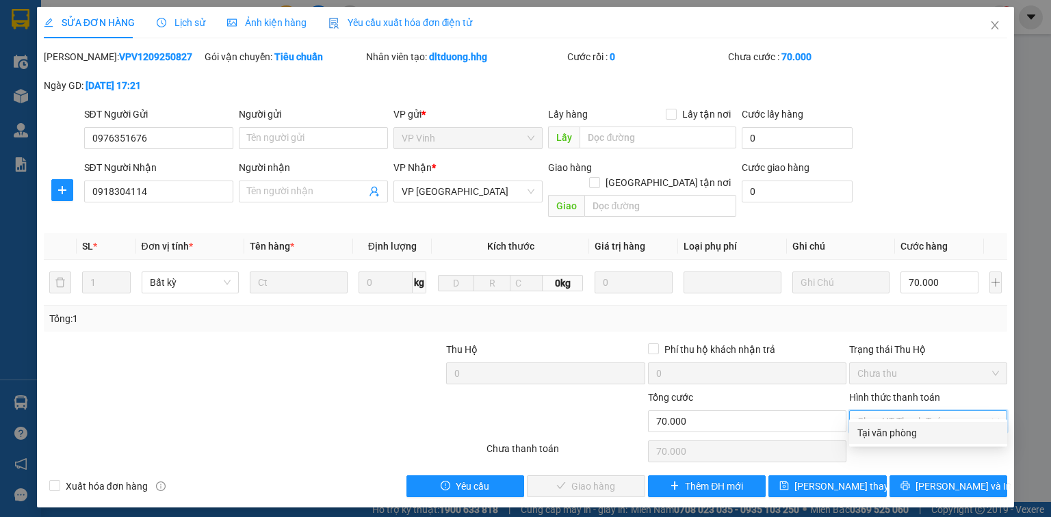
click at [892, 433] on div "Tại văn phòng" at bounding box center [929, 433] width 142 height 15
type input "0"
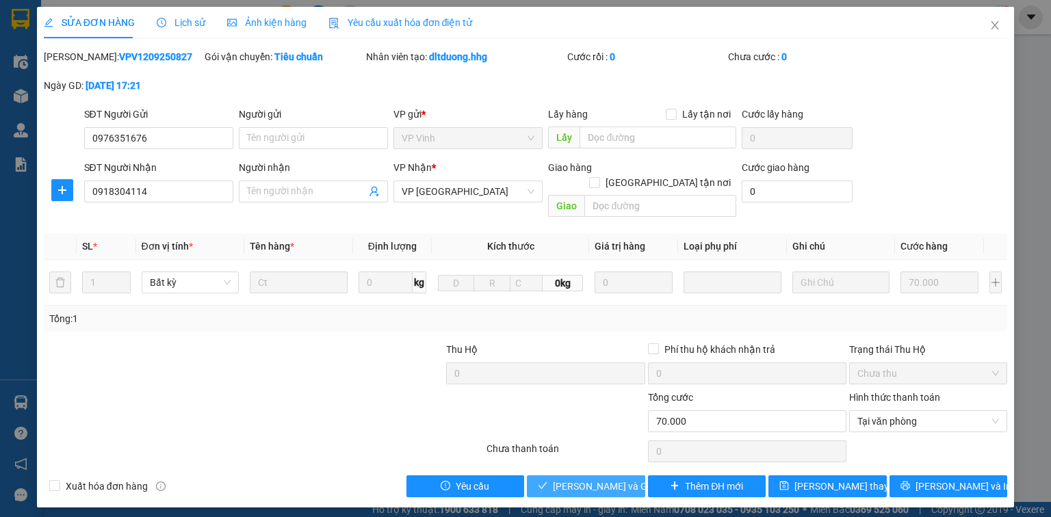
click at [619, 479] on span "[PERSON_NAME] và Giao hàng" at bounding box center [618, 486] width 131 height 15
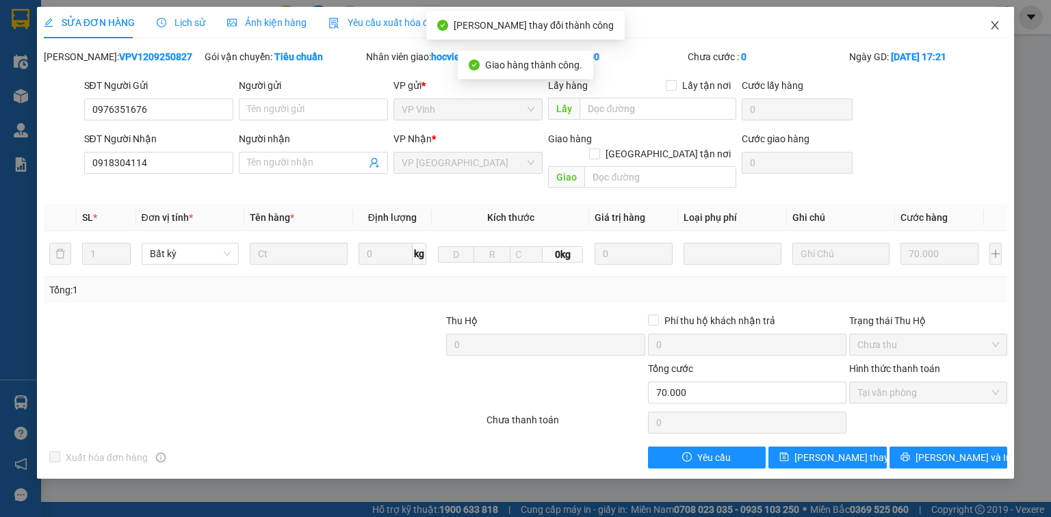
click at [992, 25] on icon "close" at bounding box center [995, 25] width 11 height 11
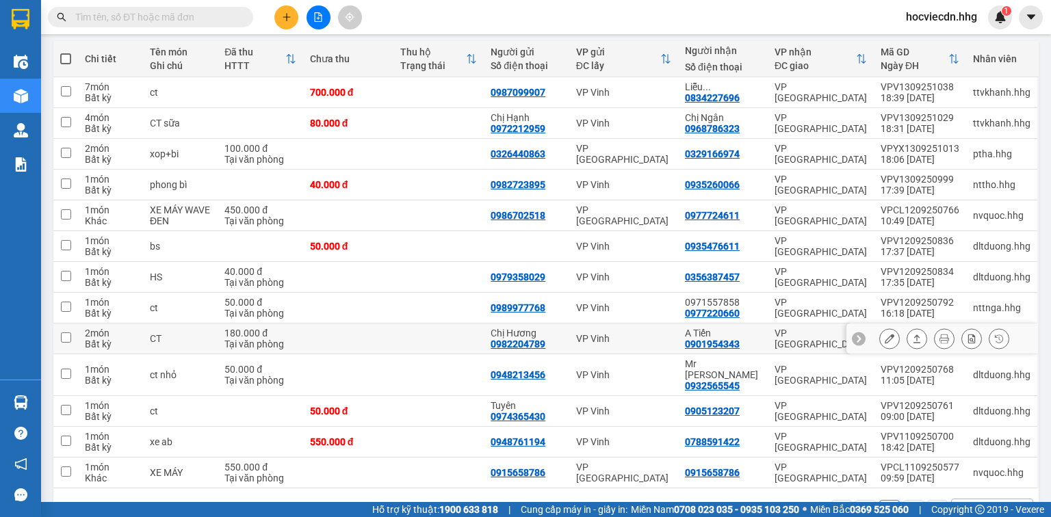
scroll to position [164, 0]
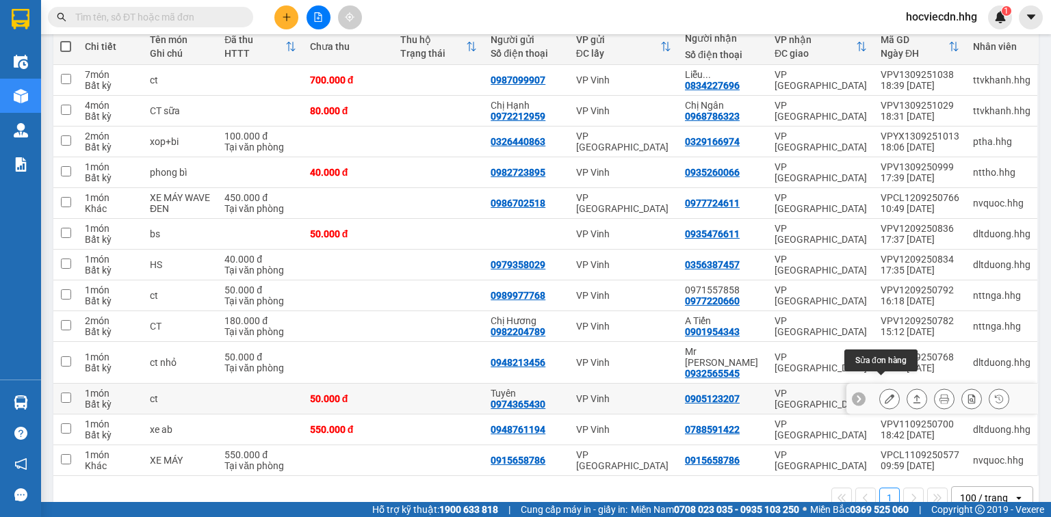
click at [885, 394] on icon at bounding box center [890, 399] width 10 height 10
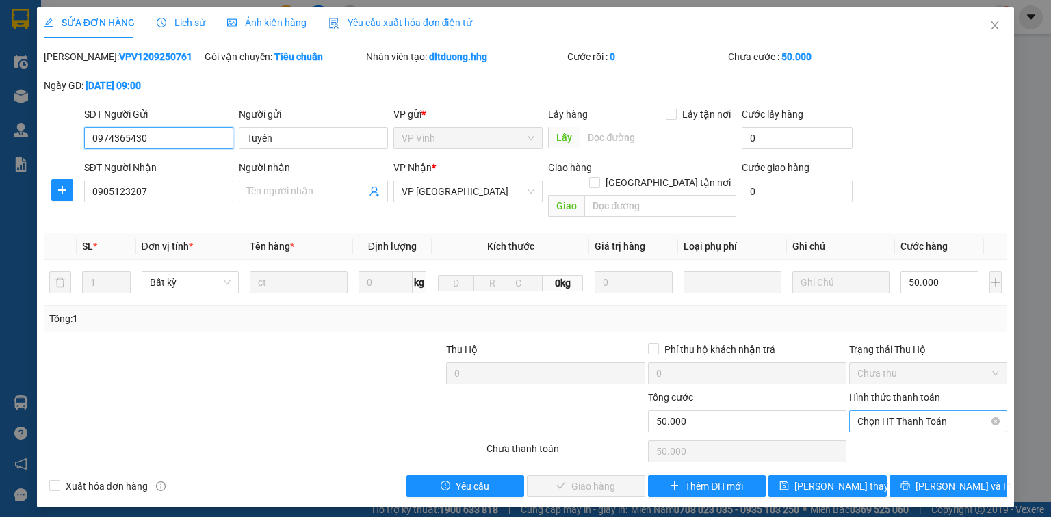
click at [888, 411] on span "Chọn HT Thanh Toán" at bounding box center [929, 421] width 142 height 21
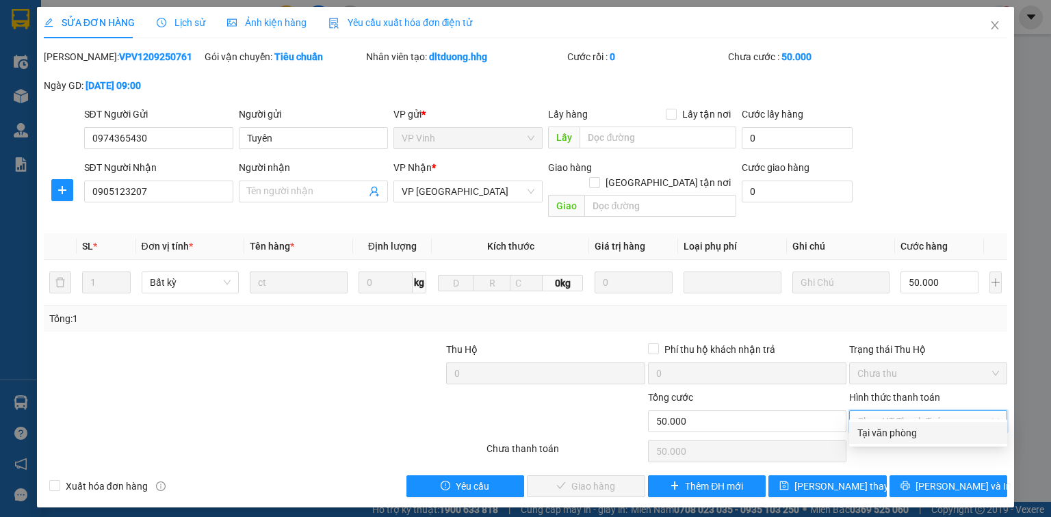
click at [873, 430] on div "Tại văn phòng" at bounding box center [929, 433] width 142 height 15
type input "0"
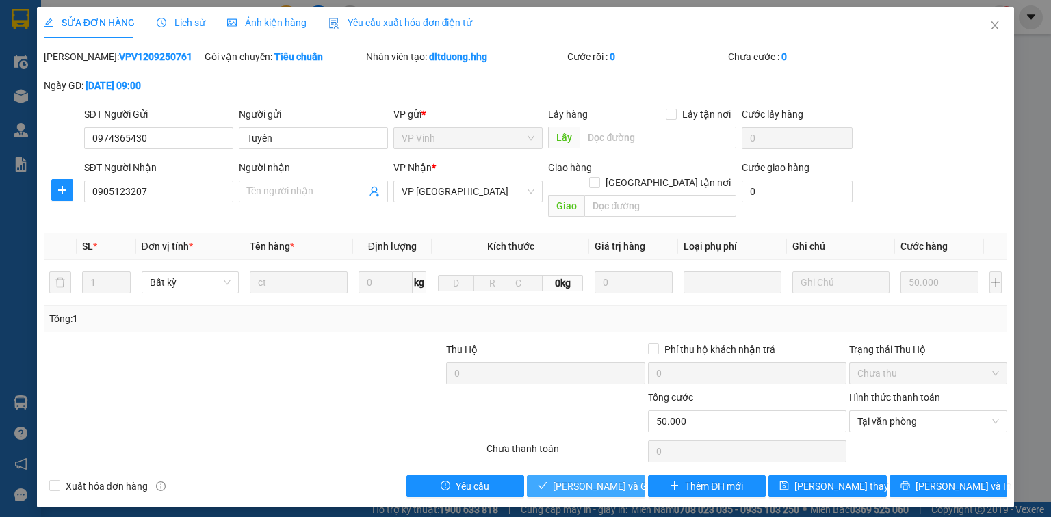
click at [627, 479] on span "[PERSON_NAME] và Giao hàng" at bounding box center [618, 486] width 131 height 15
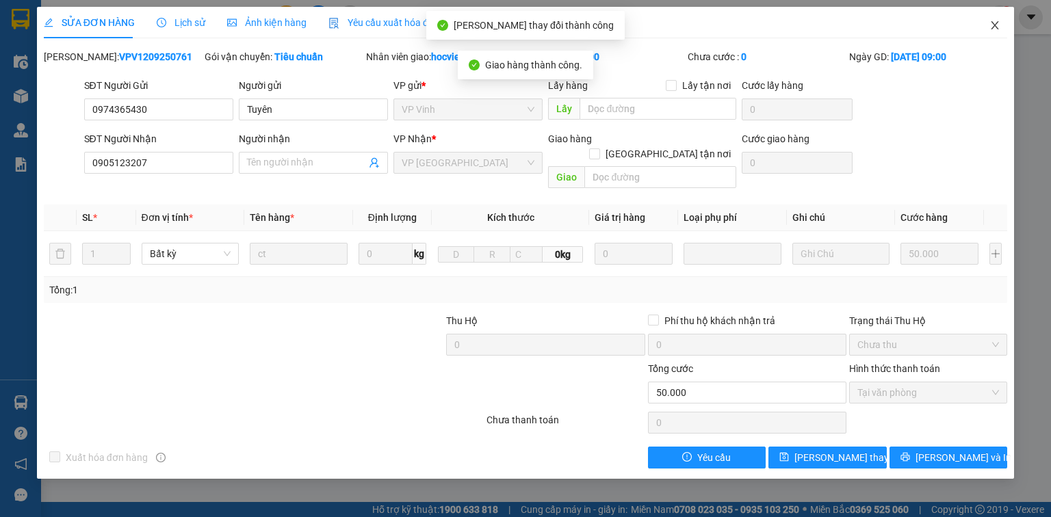
click at [999, 27] on icon "close" at bounding box center [995, 25] width 11 height 11
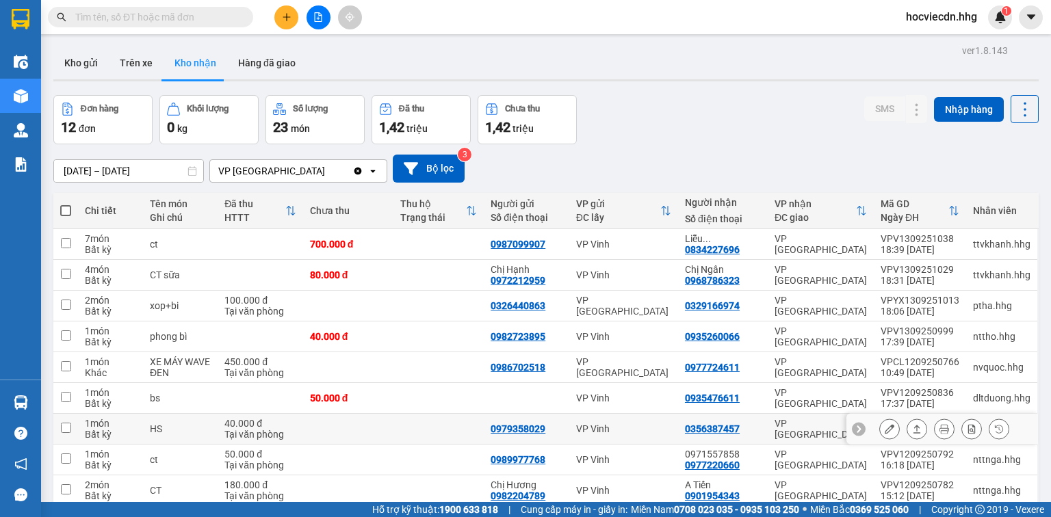
scroll to position [51, 0]
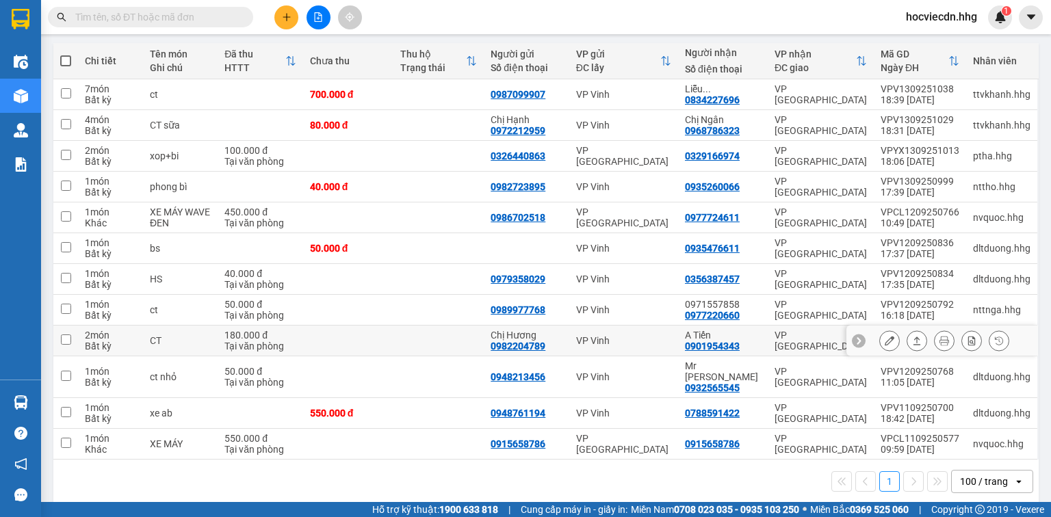
click at [885, 340] on icon at bounding box center [890, 341] width 10 height 10
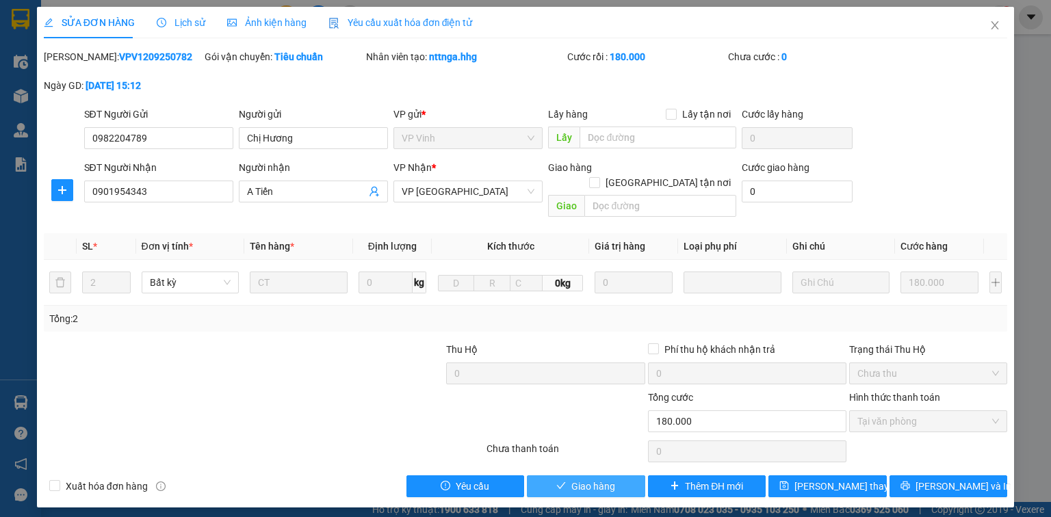
click at [618, 476] on button "Giao hàng" at bounding box center [586, 487] width 118 height 22
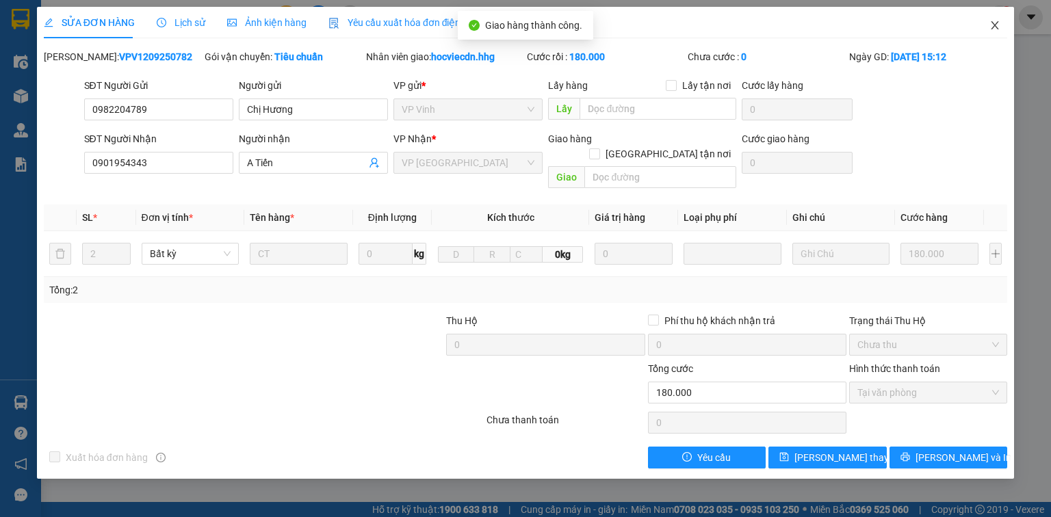
click at [997, 26] on icon "close" at bounding box center [995, 25] width 11 height 11
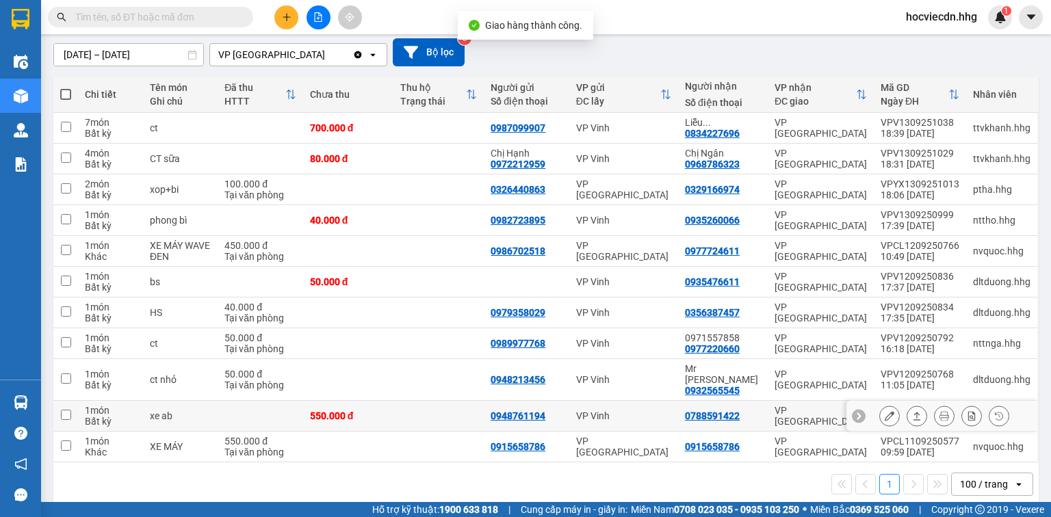
scroll to position [119, 0]
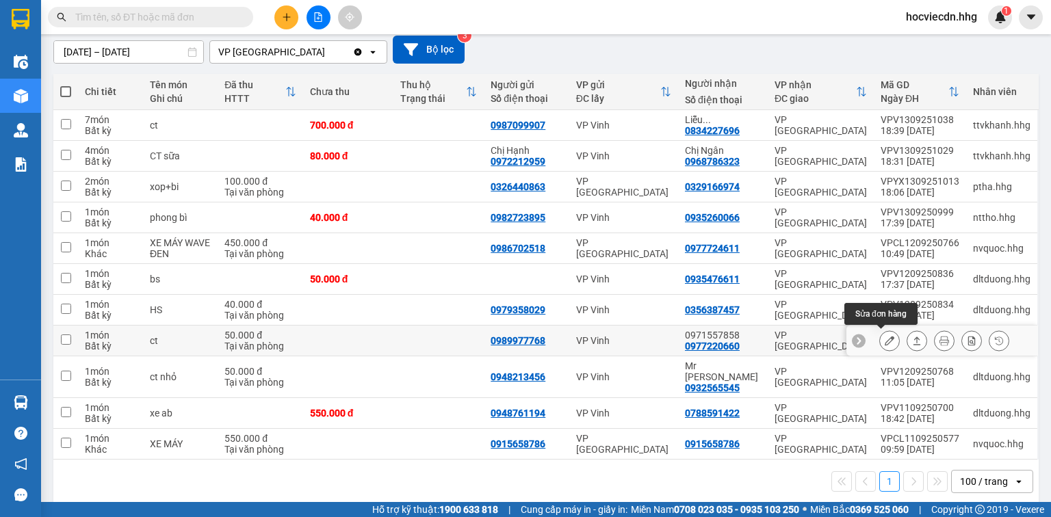
click at [885, 337] on icon at bounding box center [890, 341] width 10 height 10
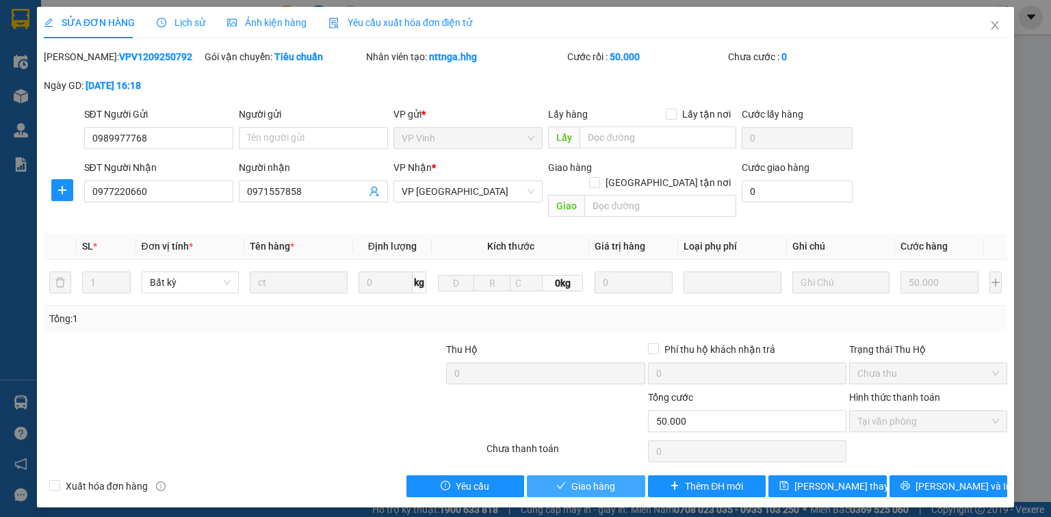
click at [630, 476] on button "Giao hàng" at bounding box center [586, 487] width 118 height 22
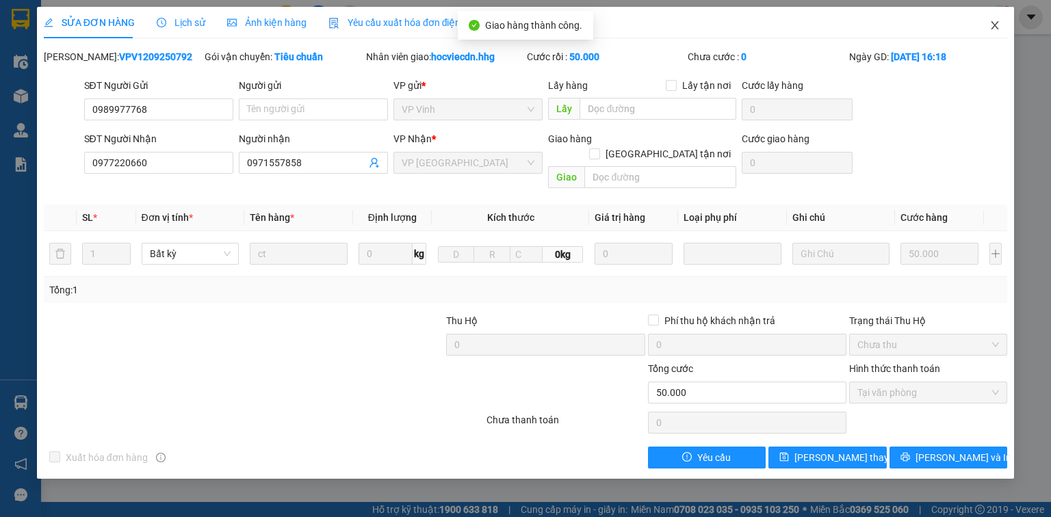
click at [999, 24] on icon "close" at bounding box center [995, 25] width 11 height 11
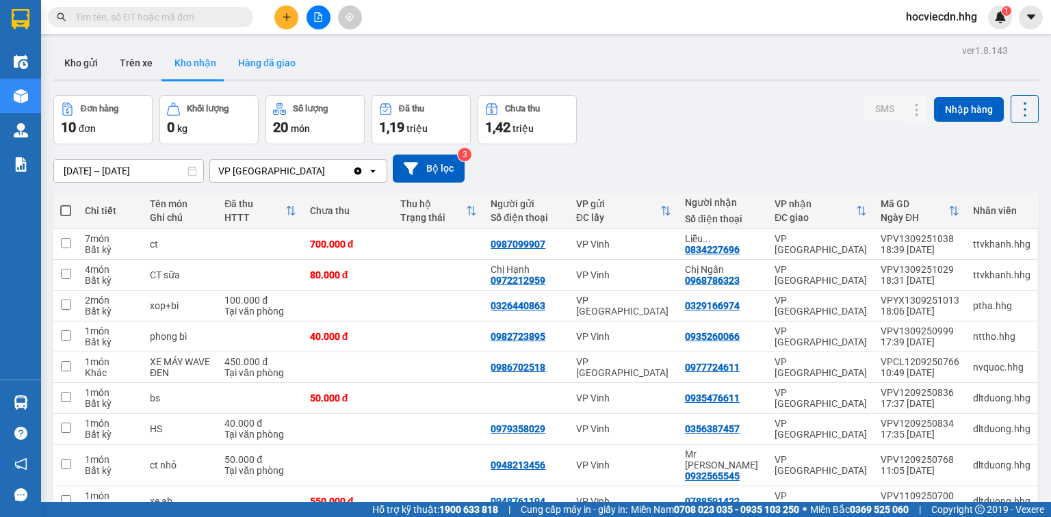
click at [260, 54] on button "Hàng đã giao" at bounding box center [266, 63] width 79 height 33
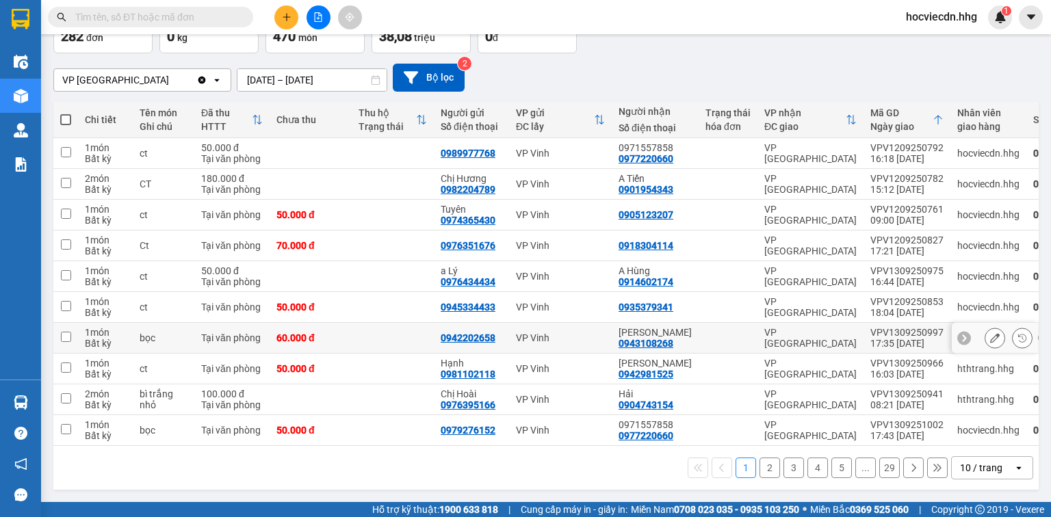
scroll to position [94, 0]
click at [990, 334] on icon at bounding box center [995, 338] width 10 height 10
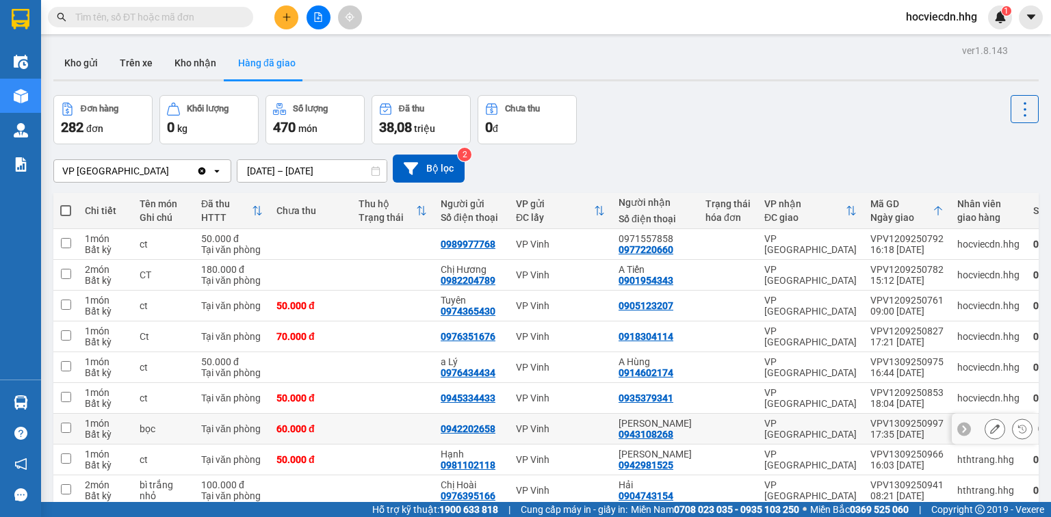
click at [897, 431] on div "17:35 [DATE]" at bounding box center [907, 434] width 73 height 11
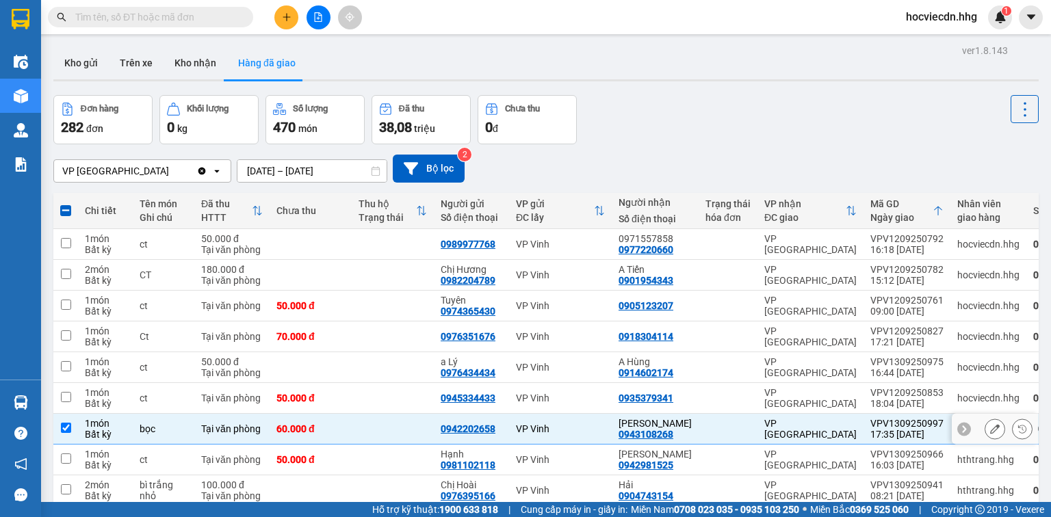
click at [725, 419] on td at bounding box center [728, 429] width 59 height 31
checkbox input "false"
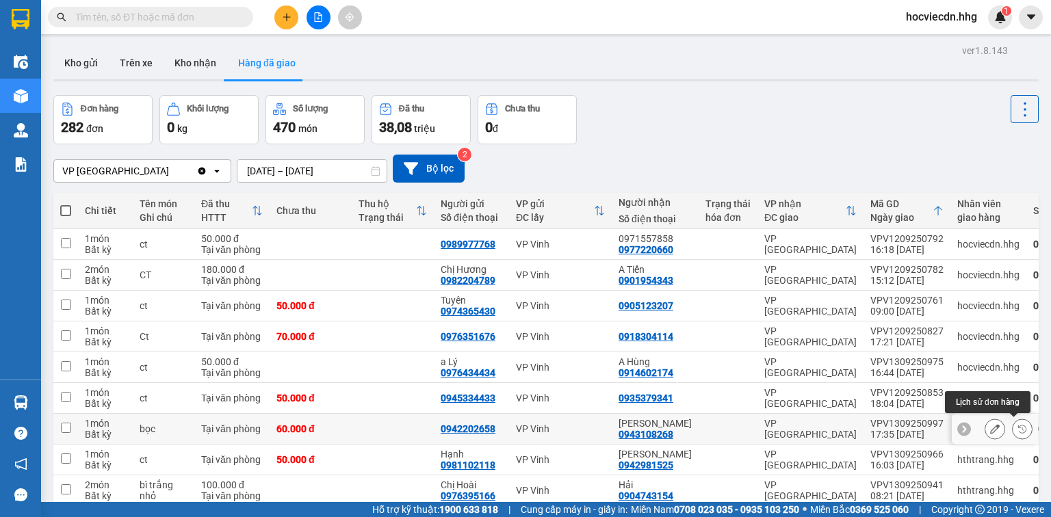
click at [1018, 428] on icon at bounding box center [1023, 429] width 10 height 10
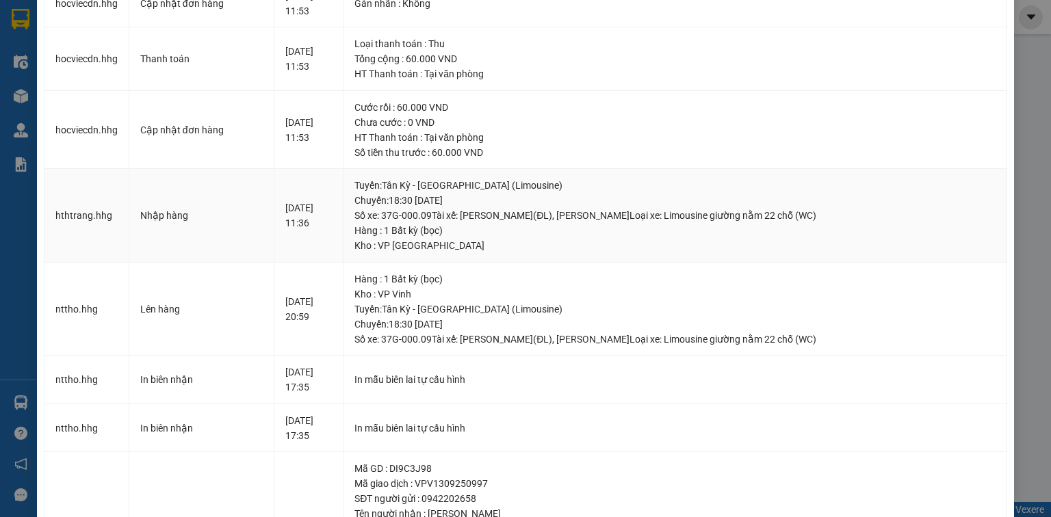
scroll to position [142, 0]
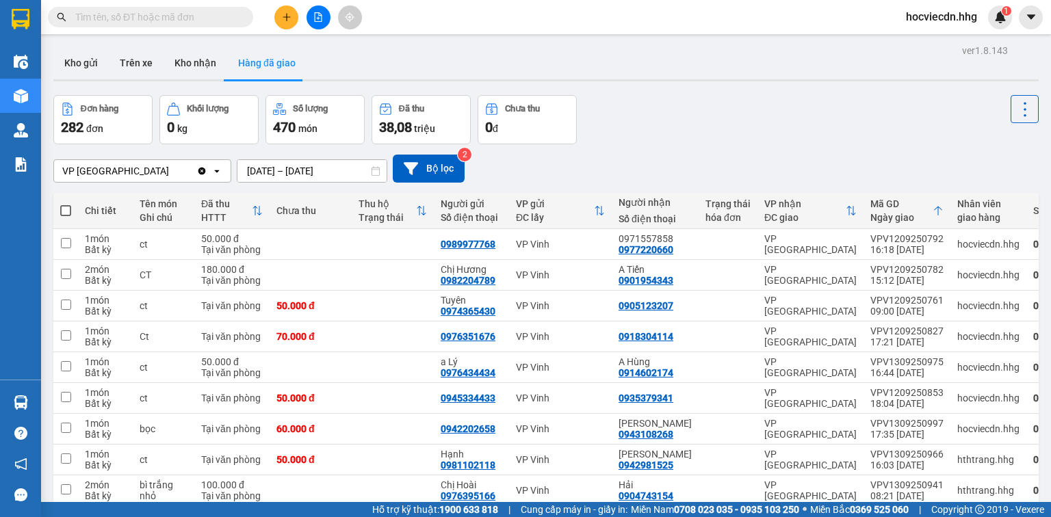
click at [274, 62] on button "Hàng đã giao" at bounding box center [266, 63] width 79 height 33
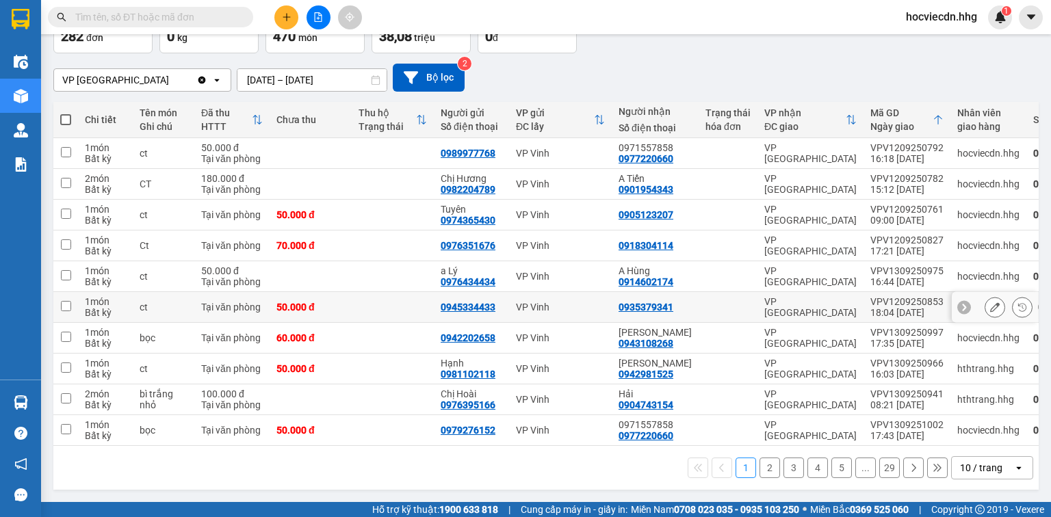
scroll to position [94, 0]
click at [994, 467] on div "10 / trang" at bounding box center [983, 468] width 62 height 22
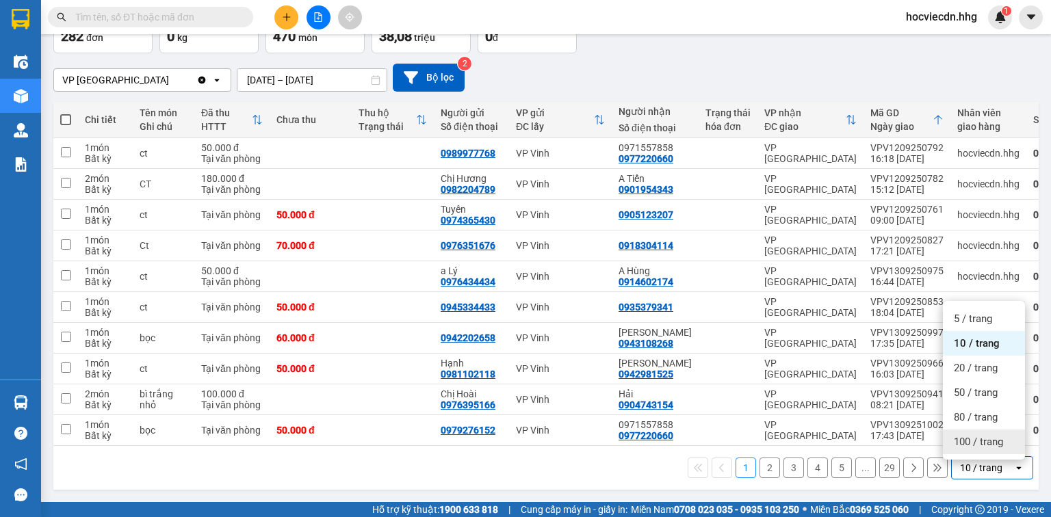
click at [986, 441] on span "100 / trang" at bounding box center [978, 442] width 49 height 14
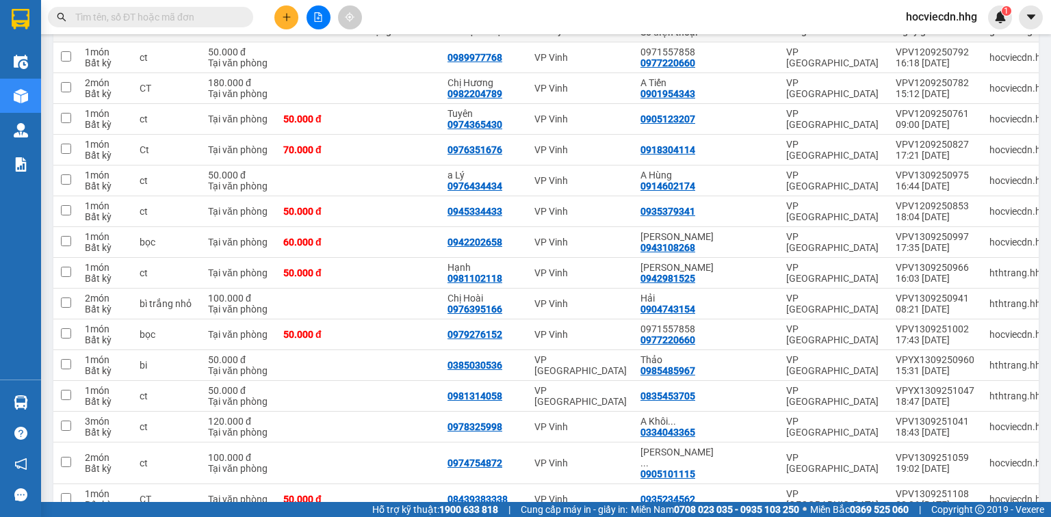
scroll to position [0, 0]
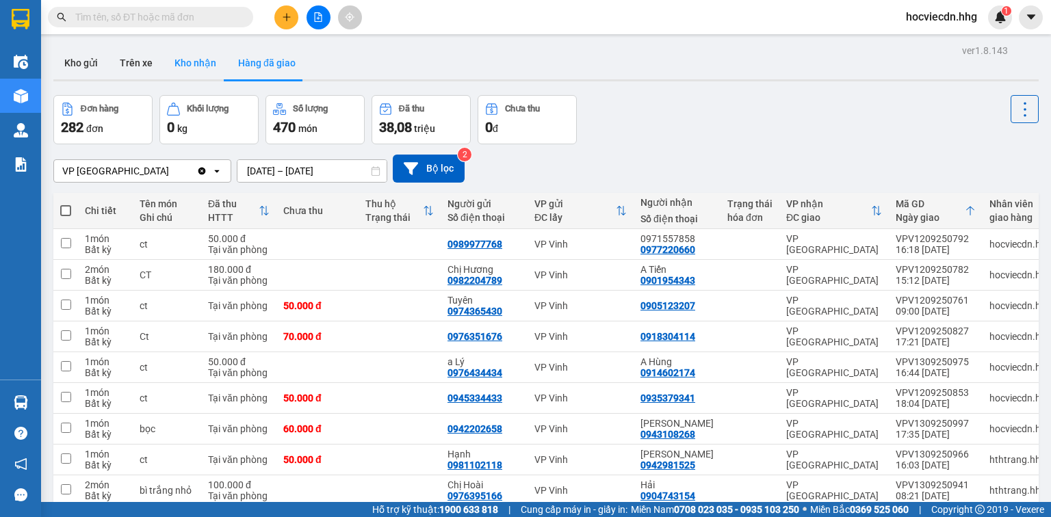
click at [197, 63] on button "Kho nhận" at bounding box center [196, 63] width 64 height 33
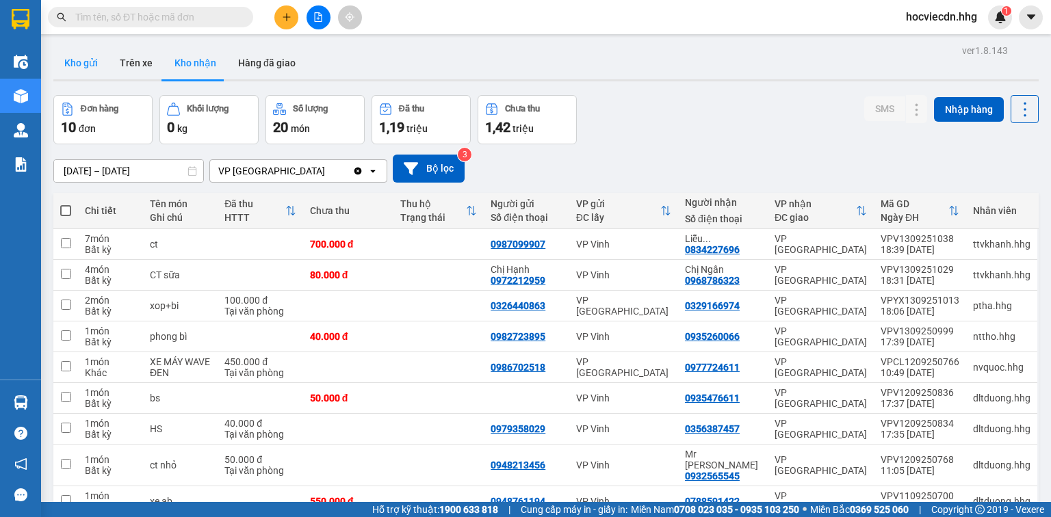
click at [90, 60] on button "Kho gửi" at bounding box center [80, 63] width 55 height 33
